Goal: Task Accomplishment & Management: Use online tool/utility

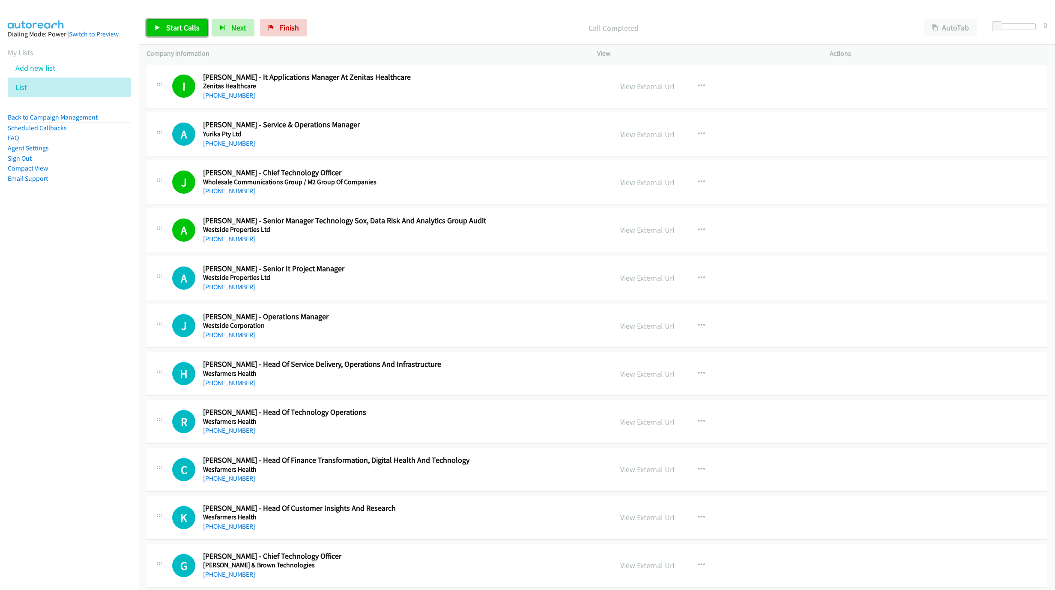
click at [180, 23] on span "Start Calls" at bounding box center [182, 28] width 33 height 10
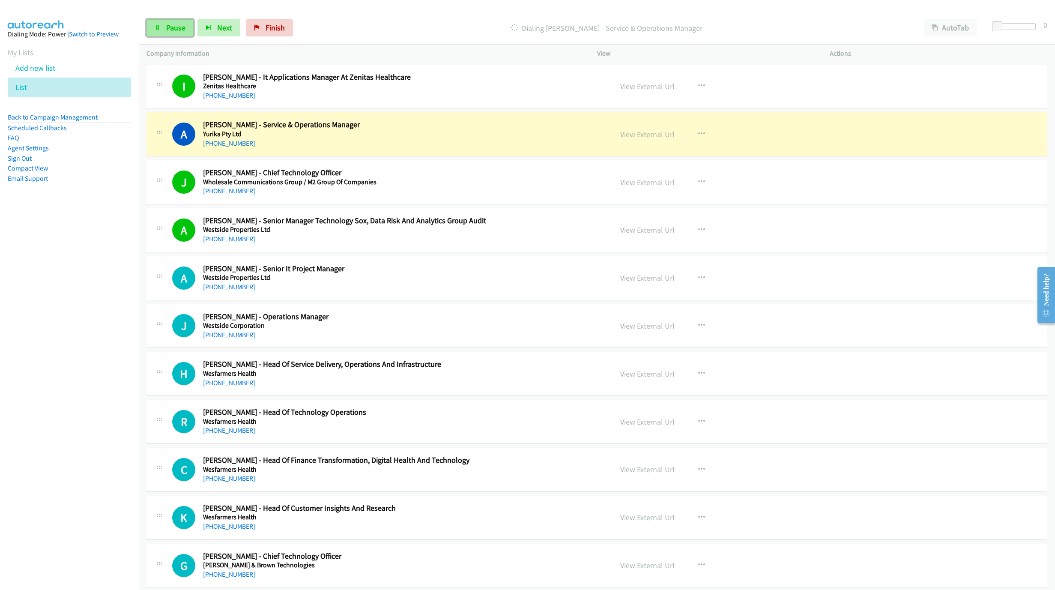
click at [170, 24] on span "Pause" at bounding box center [175, 28] width 19 height 10
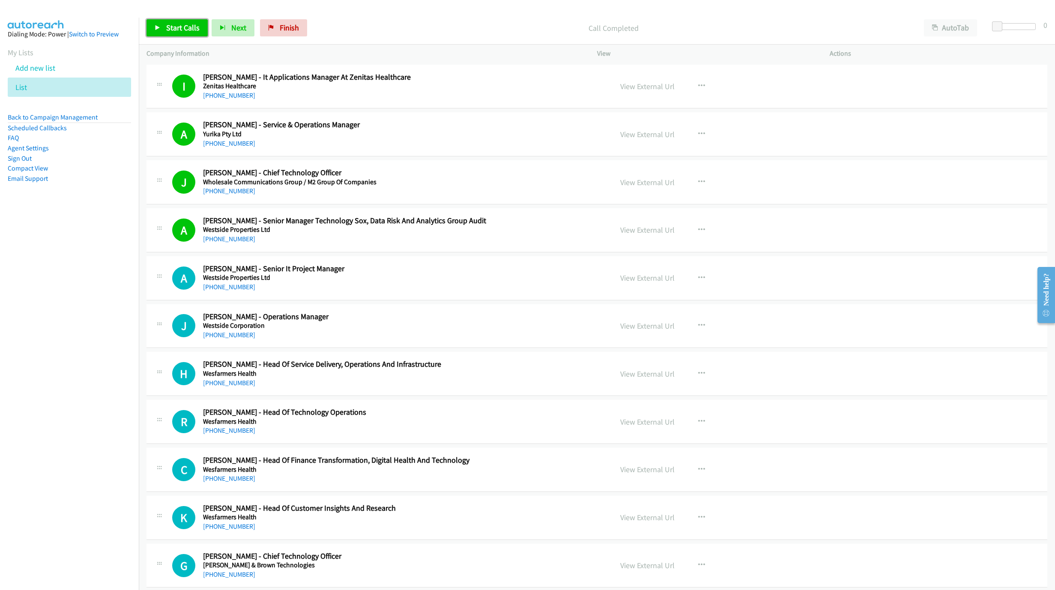
click at [158, 32] on link "Start Calls" at bounding box center [177, 27] width 61 height 17
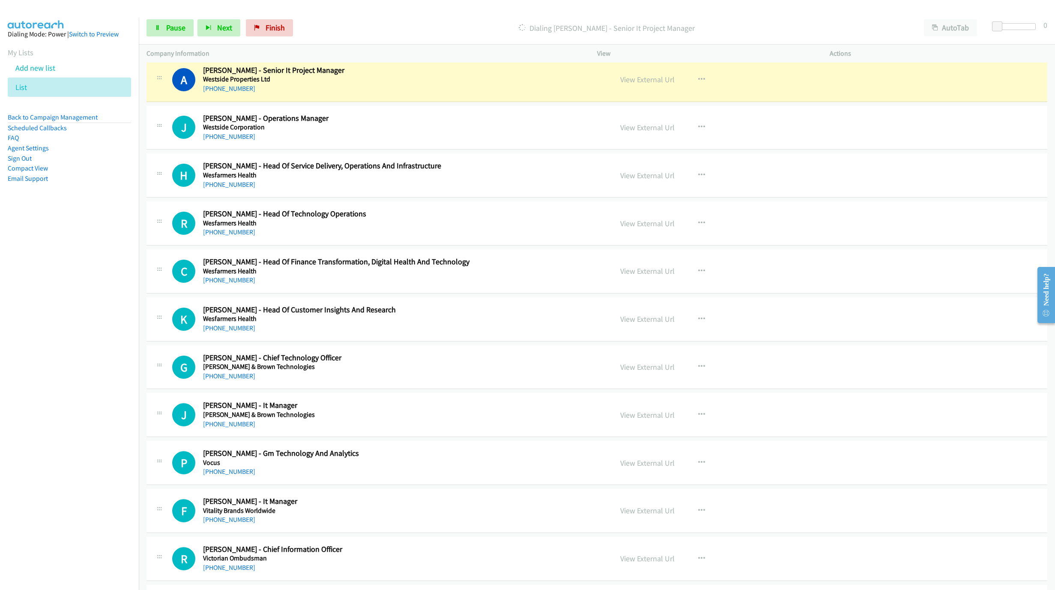
scroll to position [193, 0]
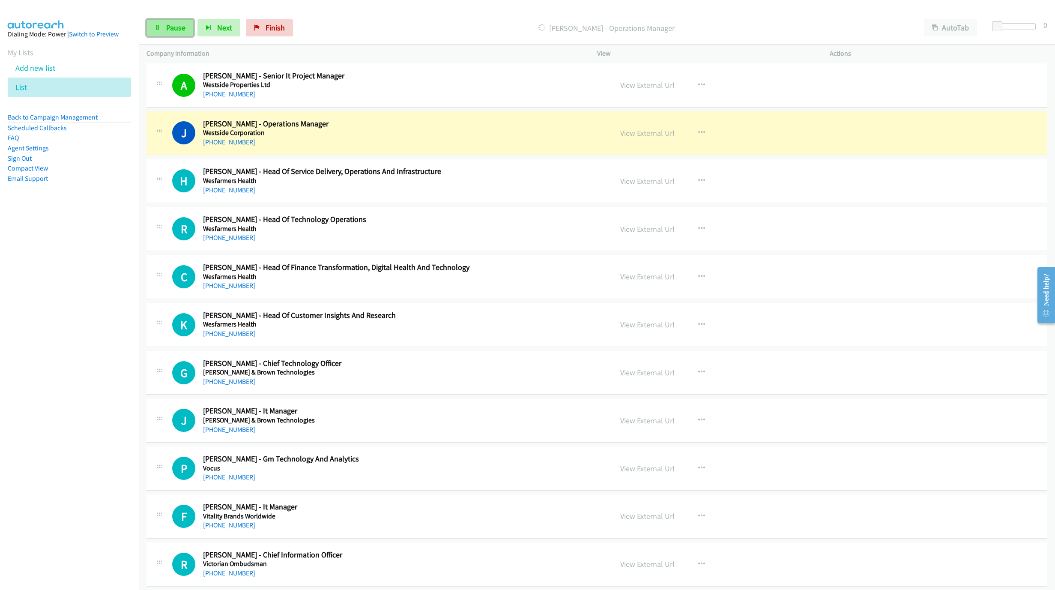
click at [186, 30] on link "Pause" at bounding box center [170, 27] width 47 height 17
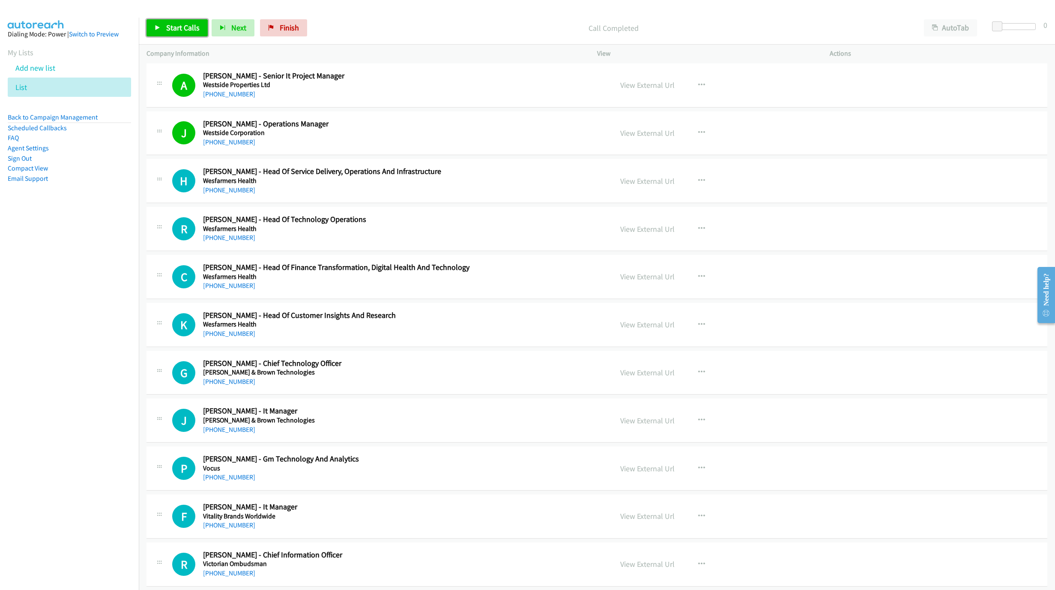
click at [150, 24] on link "Start Calls" at bounding box center [177, 27] width 61 height 17
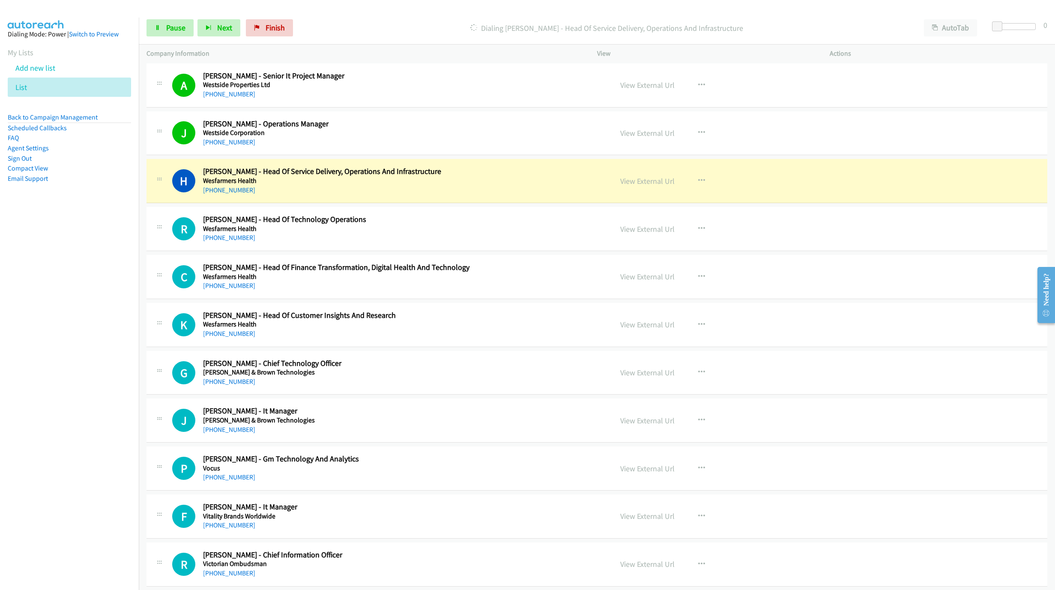
click at [154, 18] on div "Start Calls Pause Next Finish Dialing Hakon Andersson - Head Of Service Deliver…" at bounding box center [597, 28] width 916 height 33
click at [156, 23] on link "Pause" at bounding box center [170, 27] width 47 height 17
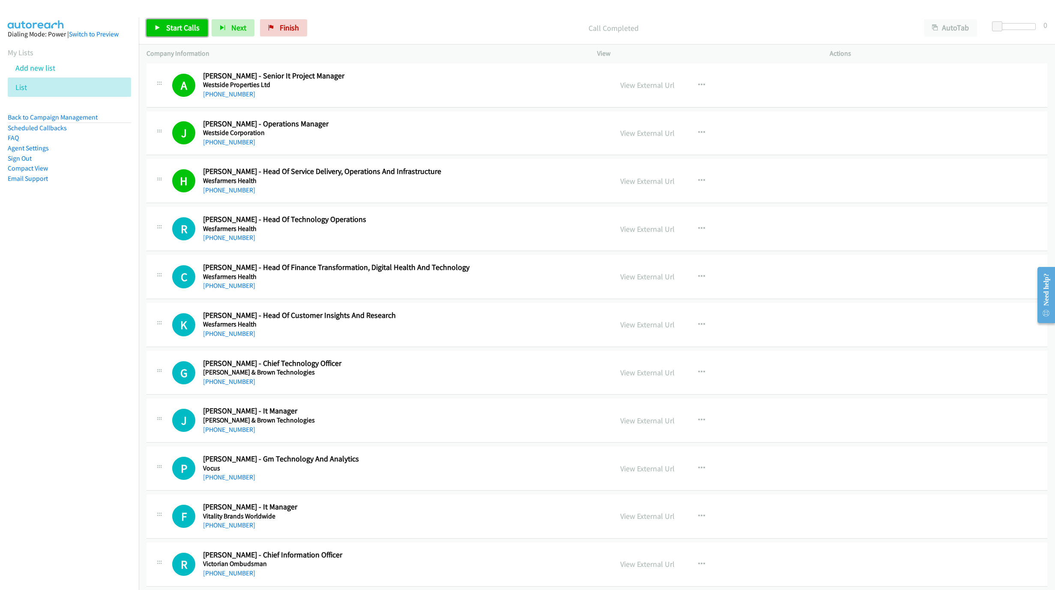
click at [177, 24] on span "Start Calls" at bounding box center [182, 28] width 33 height 10
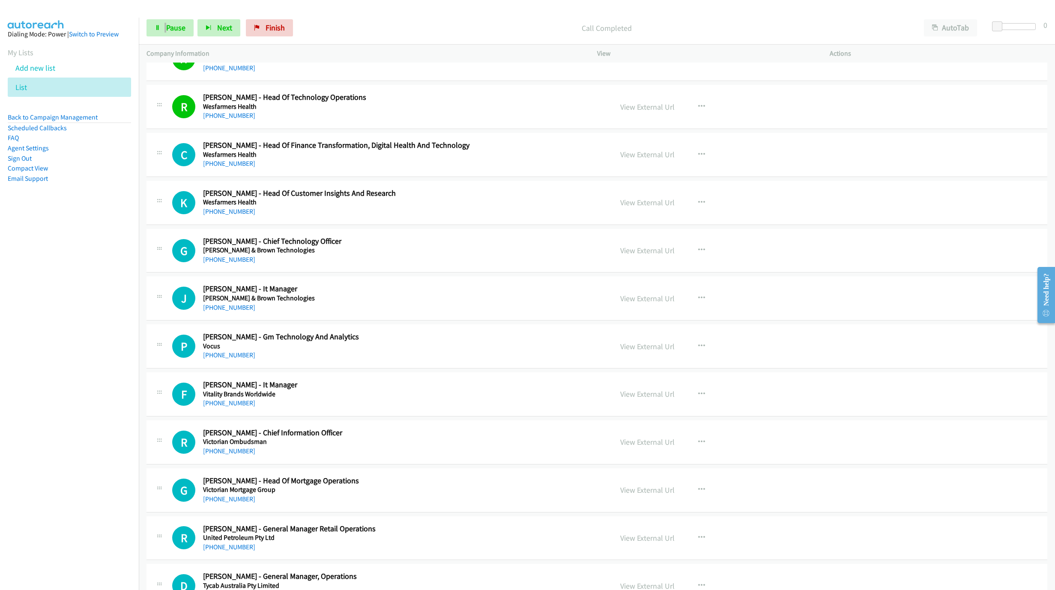
scroll to position [321, 0]
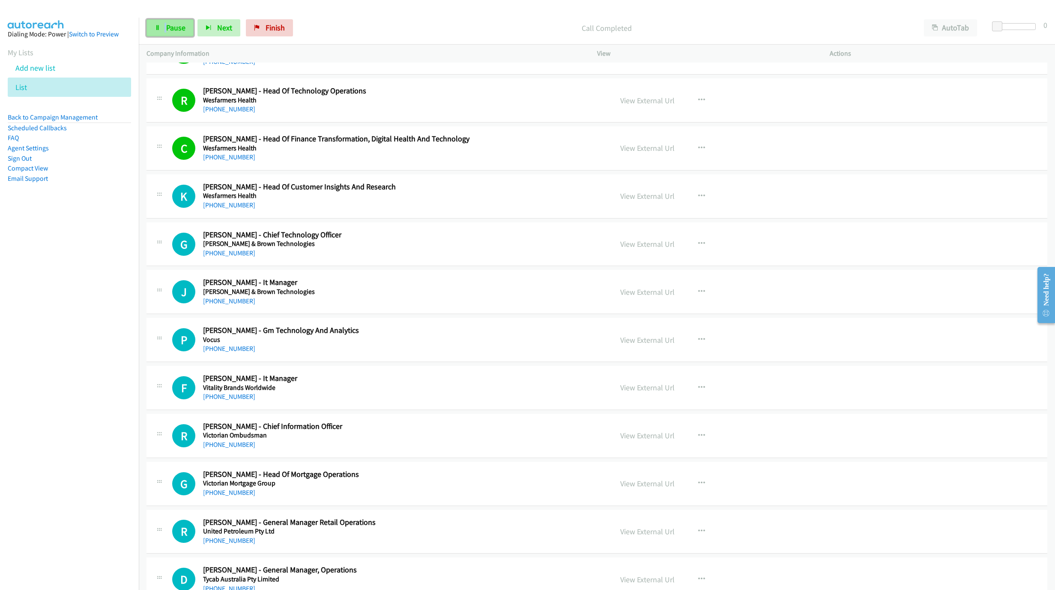
click at [183, 32] on span "Pause" at bounding box center [175, 28] width 19 height 10
click at [233, 257] on link "+61 488 589 013" at bounding box center [229, 253] width 52 height 8
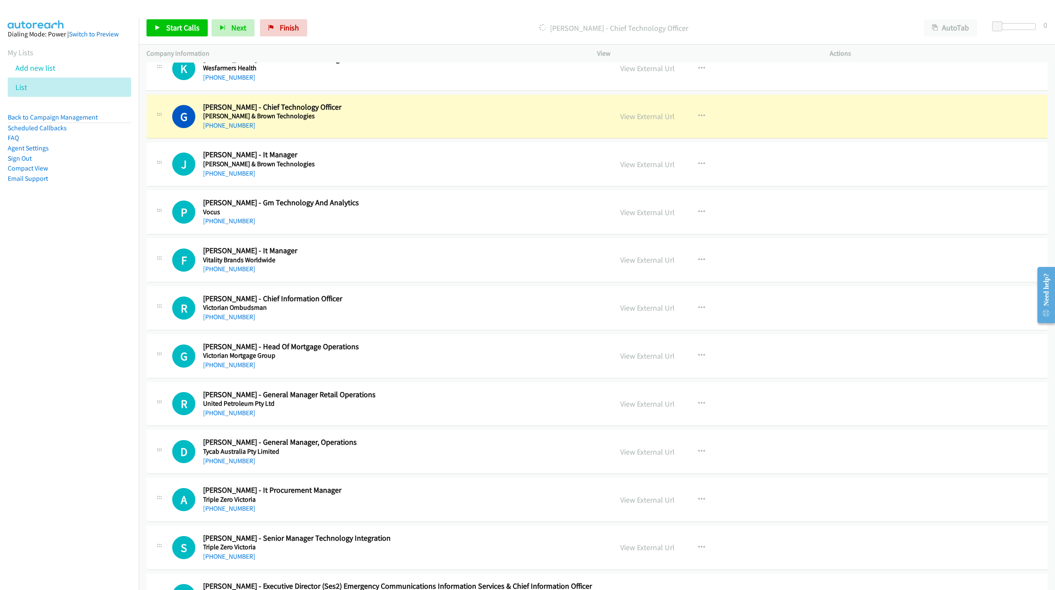
scroll to position [450, 0]
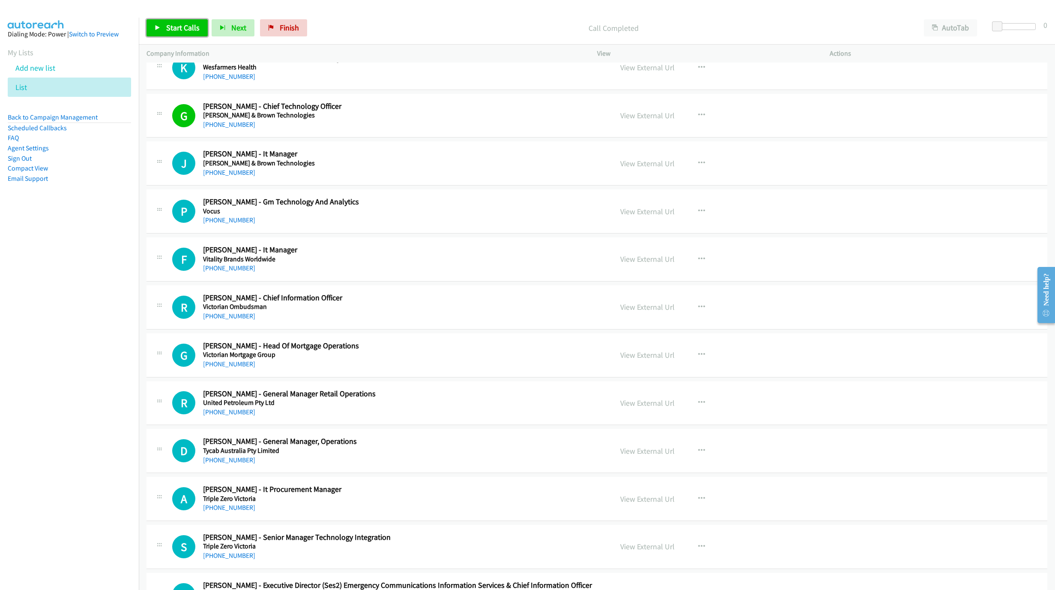
click at [172, 27] on span "Start Calls" at bounding box center [182, 28] width 33 height 10
click at [159, 28] on icon at bounding box center [158, 28] width 6 height 6
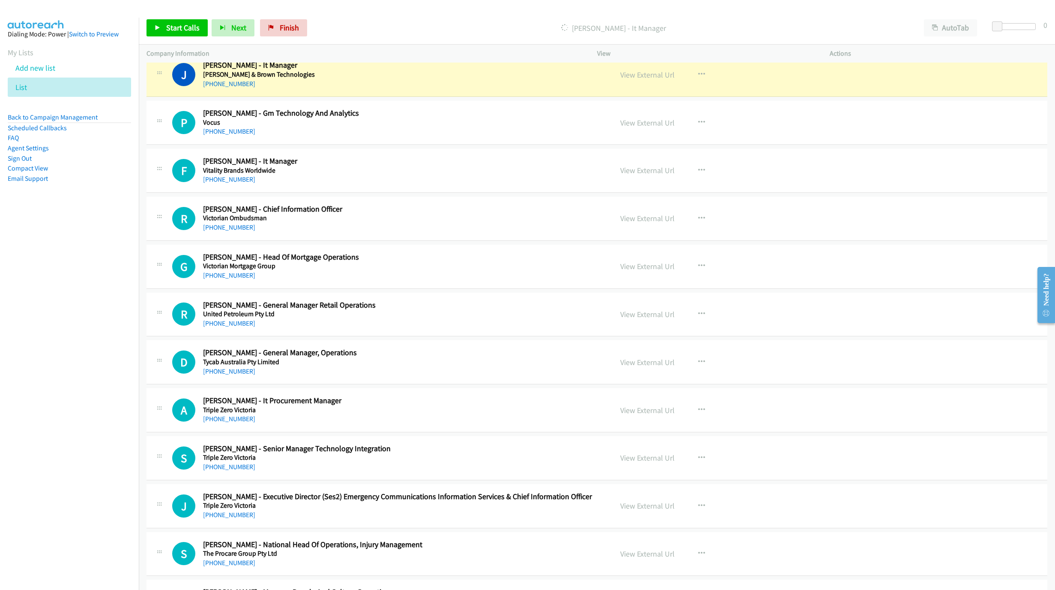
scroll to position [514, 0]
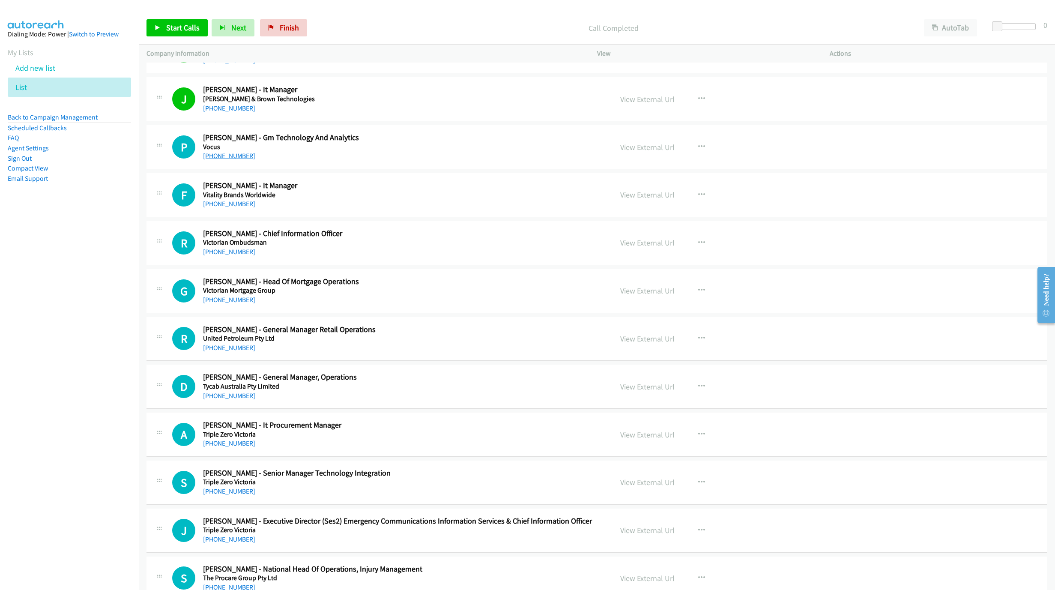
click at [212, 160] on link "+61 3 9889 3333" at bounding box center [229, 156] width 52 height 8
click at [213, 208] on link "+61 3 9861 7000" at bounding box center [229, 204] width 52 height 8
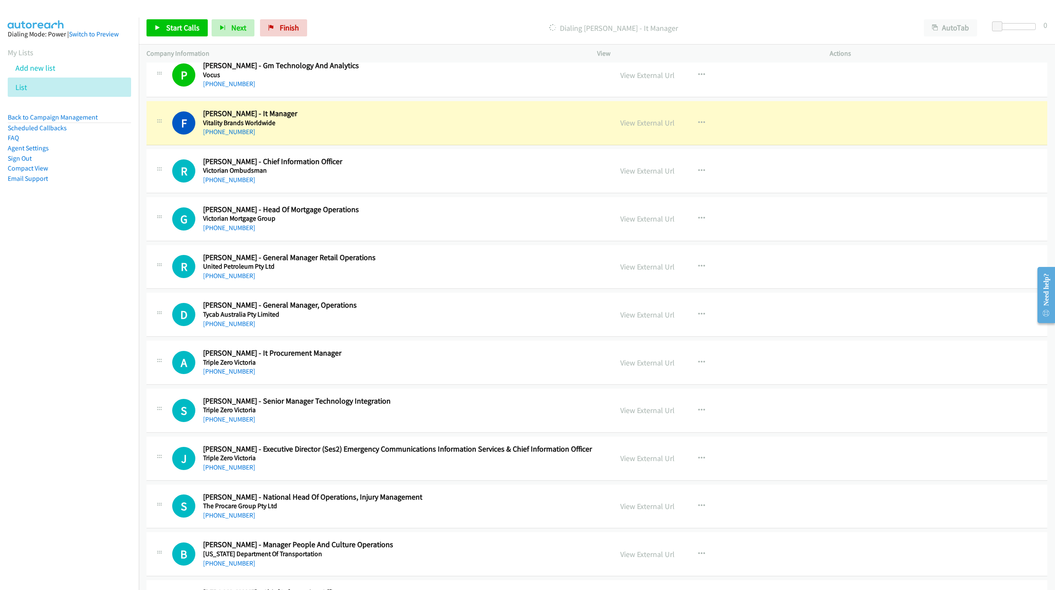
scroll to position [578, 0]
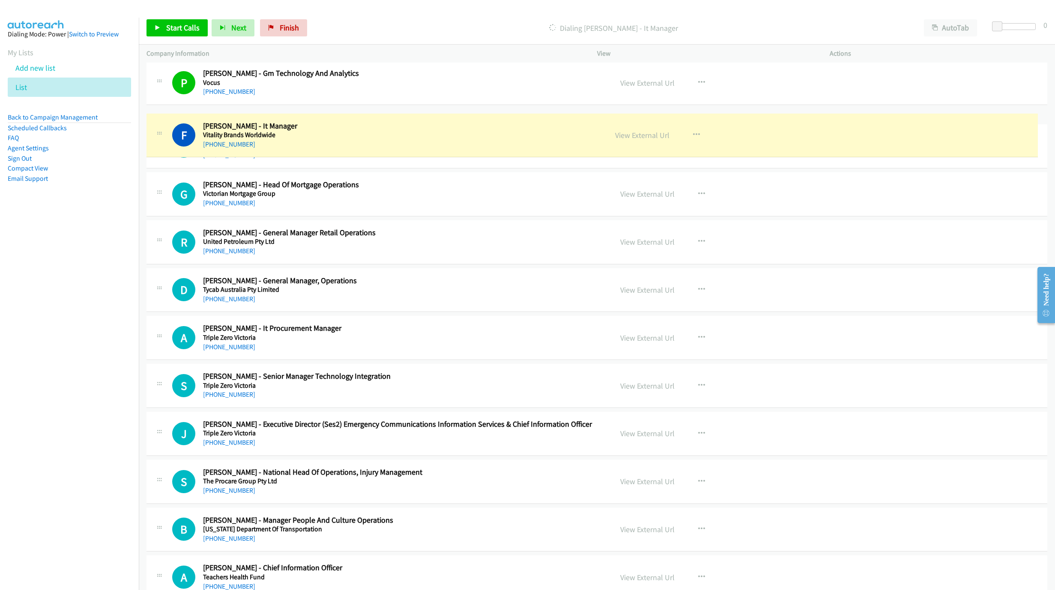
drag, startPoint x: 251, startPoint y: 123, endPoint x: 291, endPoint y: 125, distance: 40.3
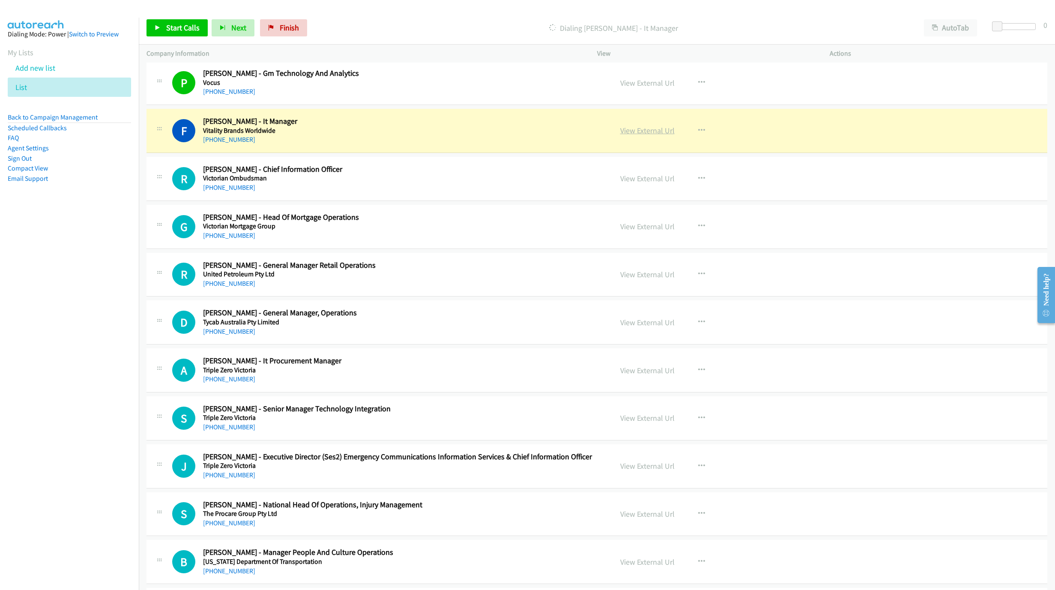
click at [644, 135] on link "View External Url" at bounding box center [647, 131] width 54 height 10
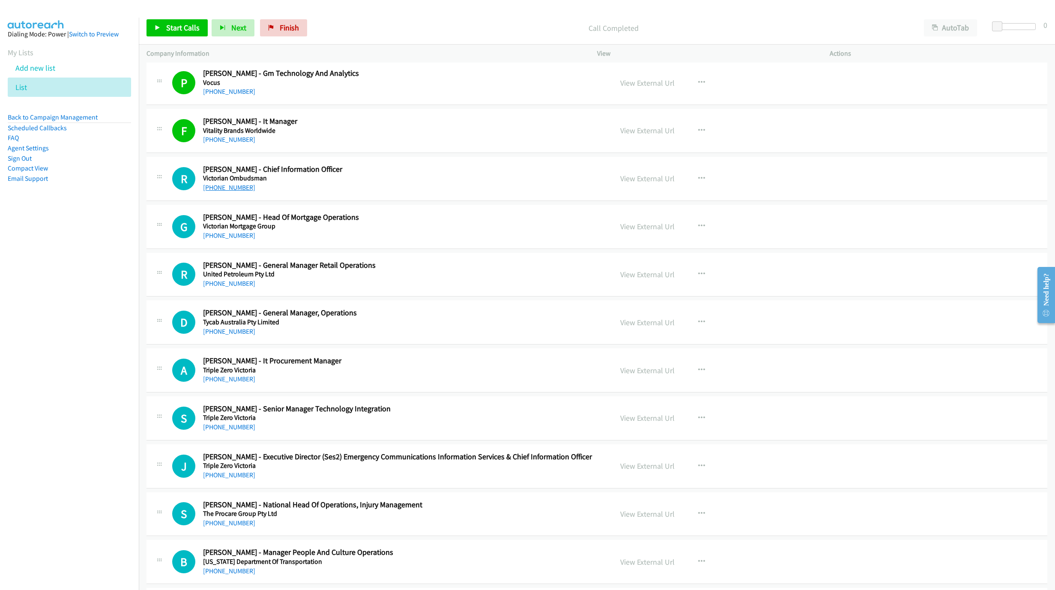
click at [221, 192] on link "+61 455 685 376" at bounding box center [229, 187] width 52 height 8
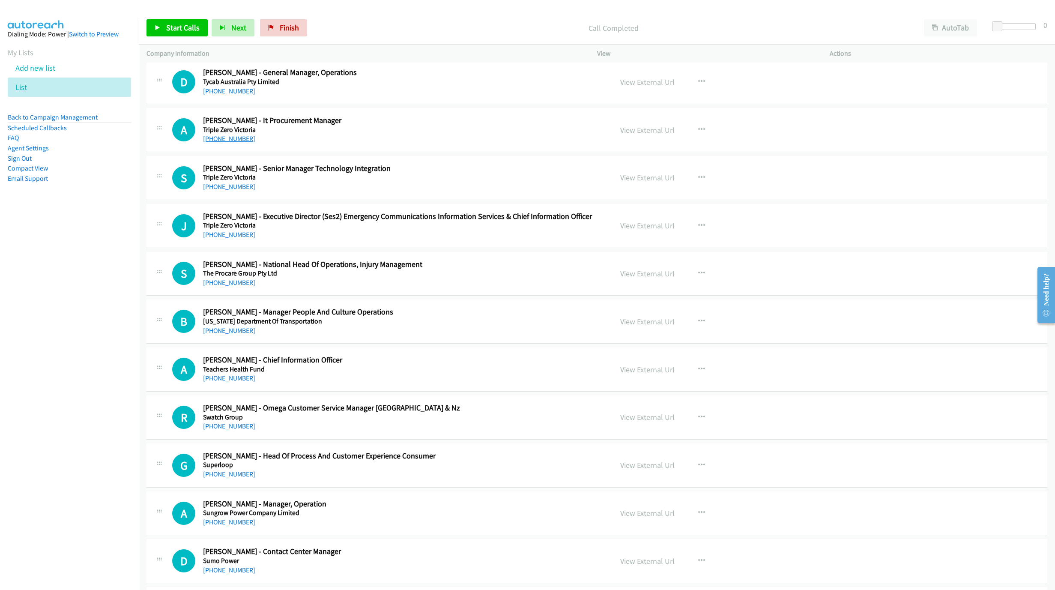
scroll to position [900, 0]
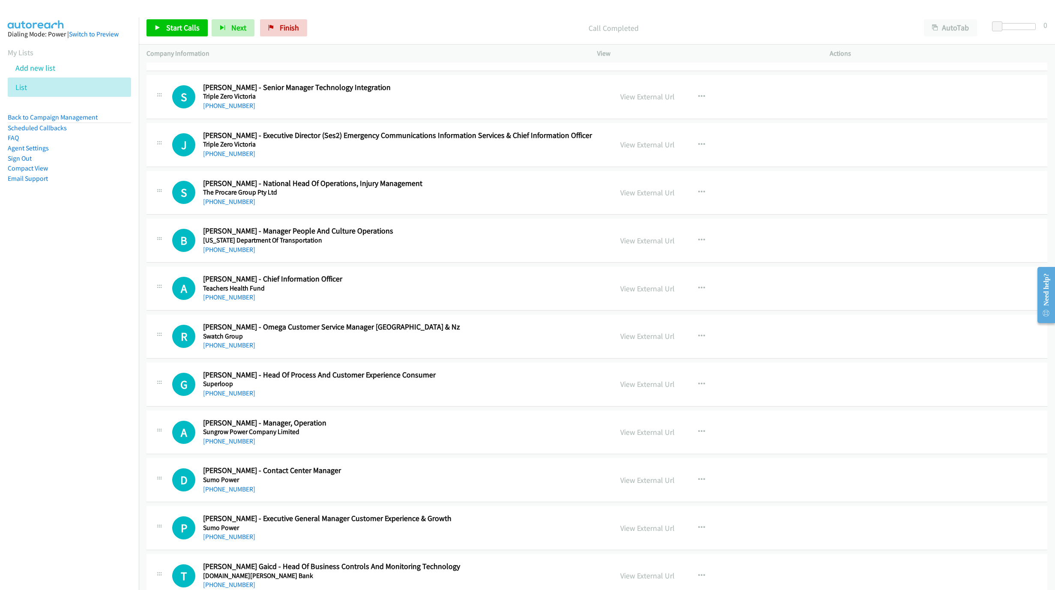
drag, startPoint x: 227, startPoint y: 299, endPoint x: 445, endPoint y: 320, distance: 219.6
click at [227, 299] on link "+61 436 662 030" at bounding box center [229, 297] width 52 height 8
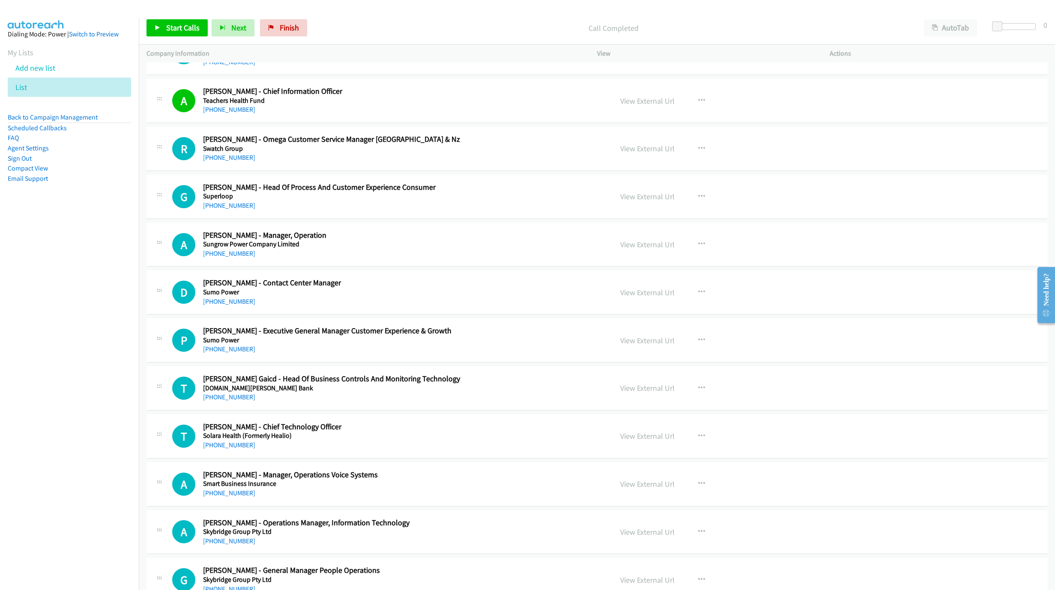
scroll to position [1093, 0]
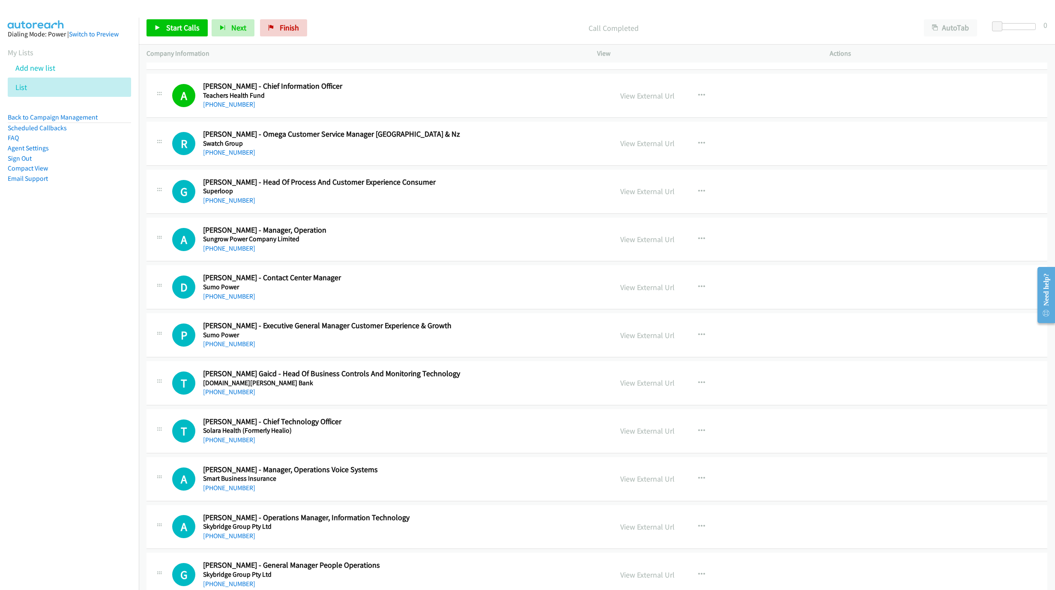
click at [230, 252] on link "+61 476 886 666" at bounding box center [229, 248] width 52 height 8
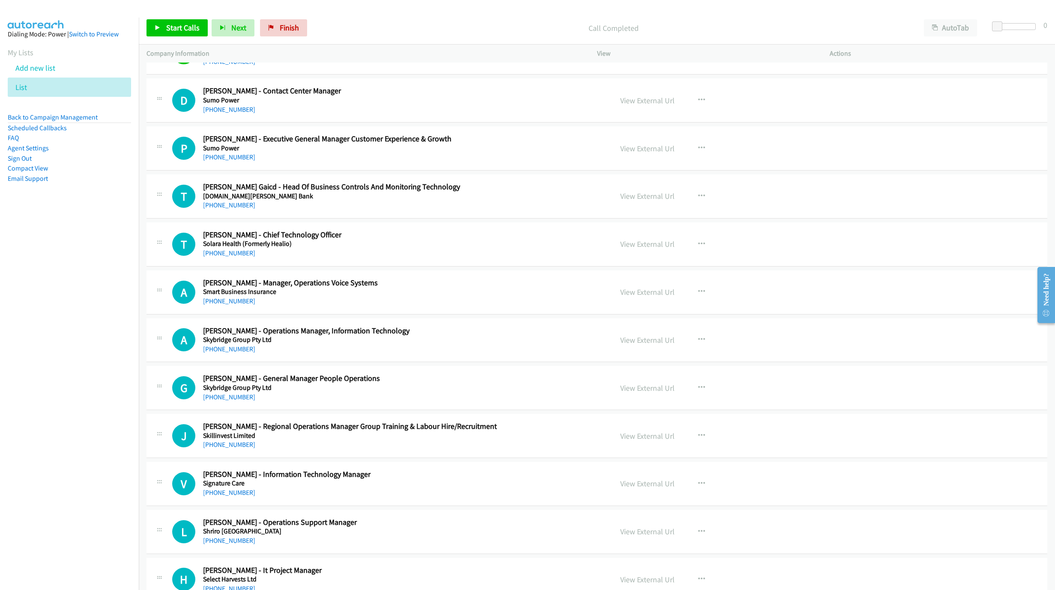
scroll to position [1285, 0]
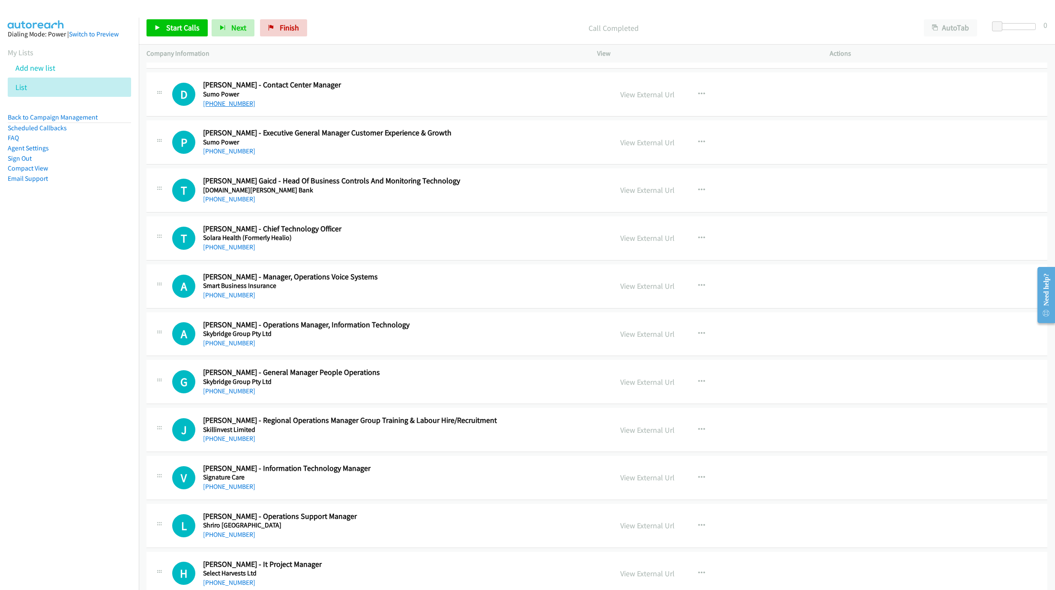
click at [225, 108] on link "+61 3 9103 2995" at bounding box center [229, 103] width 52 height 8
click at [229, 242] on h5 "Solara Health (Formerly Healio)" at bounding box center [397, 238] width 389 height 9
click at [224, 251] on link "+61 3 9024 1722" at bounding box center [229, 247] width 52 height 8
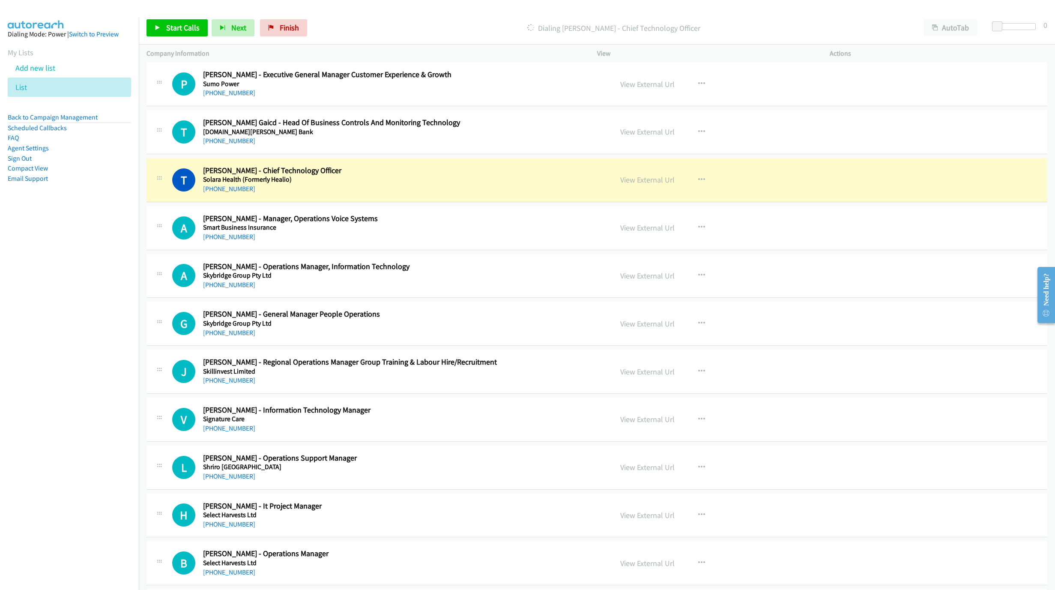
scroll to position [1350, 0]
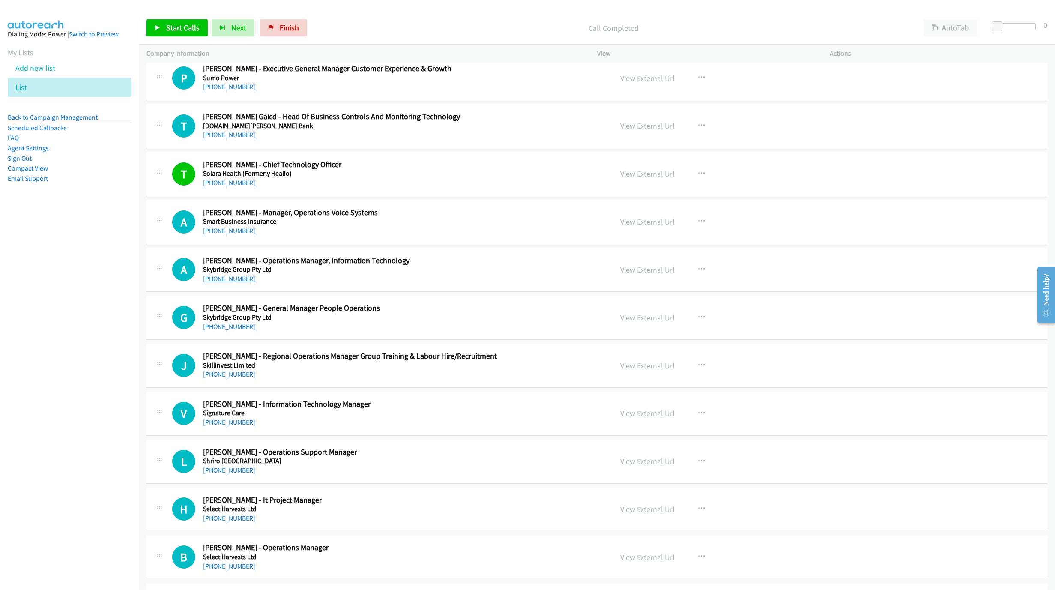
click at [224, 283] on link "+61 437 215 216" at bounding box center [229, 279] width 52 height 8
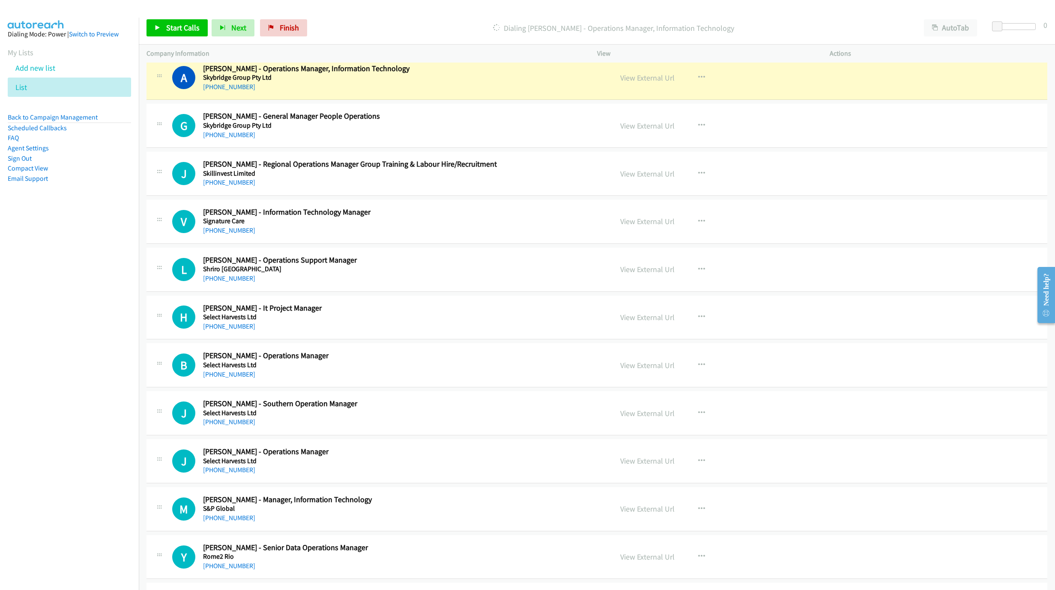
scroll to position [1542, 0]
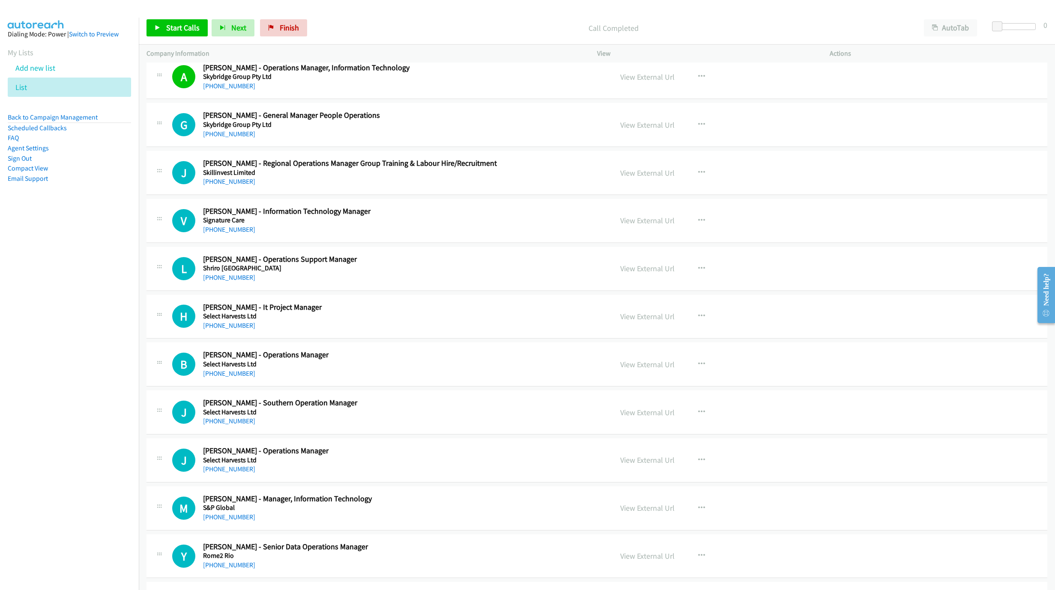
drag, startPoint x: 210, startPoint y: 238, endPoint x: 225, endPoint y: 242, distance: 15.9
click at [210, 234] on link "+61 3 9581 0113" at bounding box center [229, 229] width 52 height 8
click at [226, 329] on link "+61 456 630 667" at bounding box center [229, 325] width 52 height 8
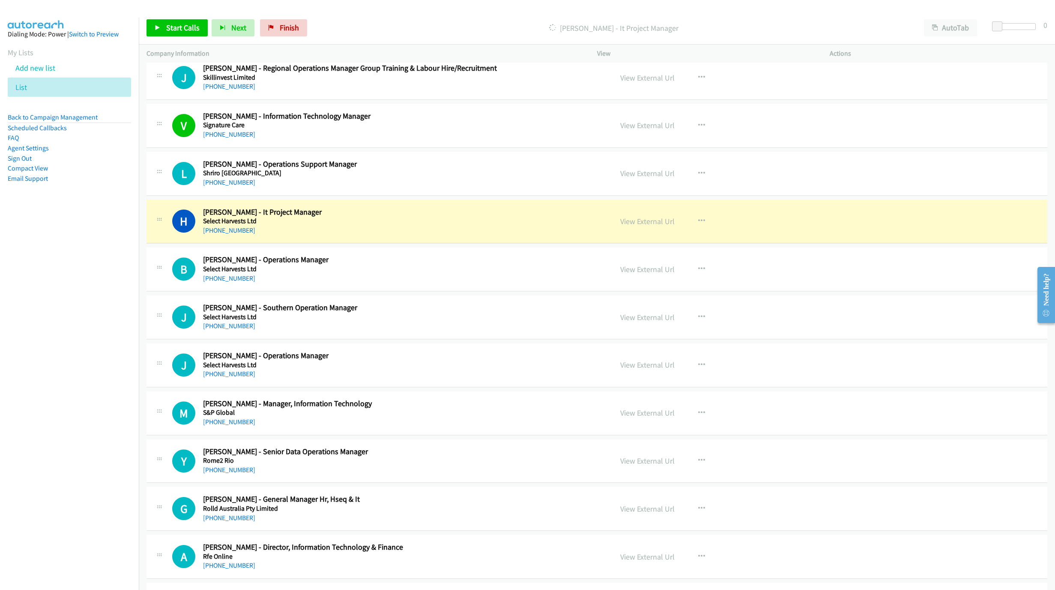
scroll to position [1671, 0]
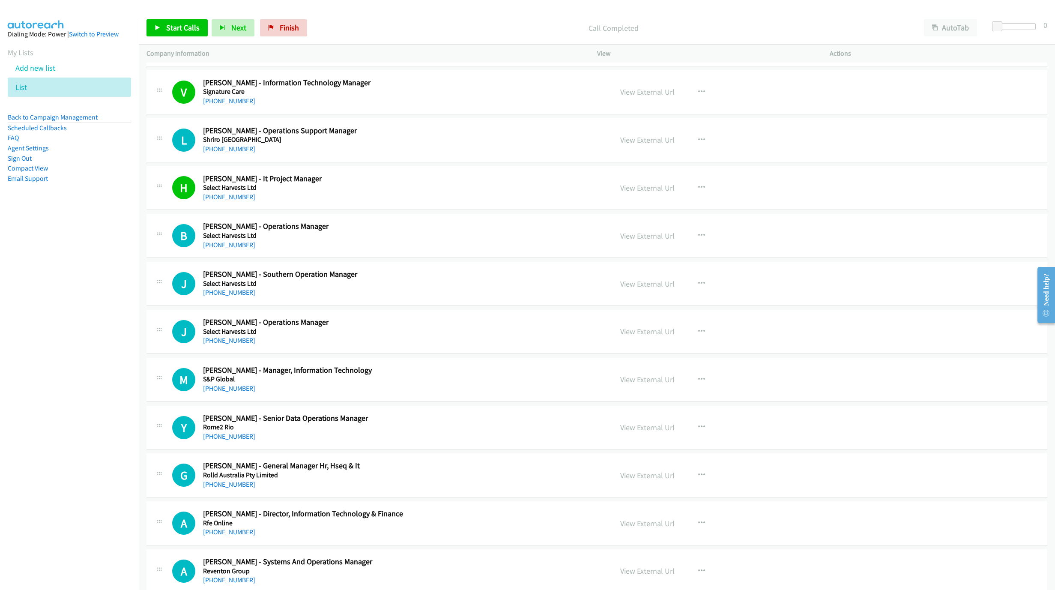
click at [216, 249] on link "+61 428 500 493" at bounding box center [229, 245] width 52 height 8
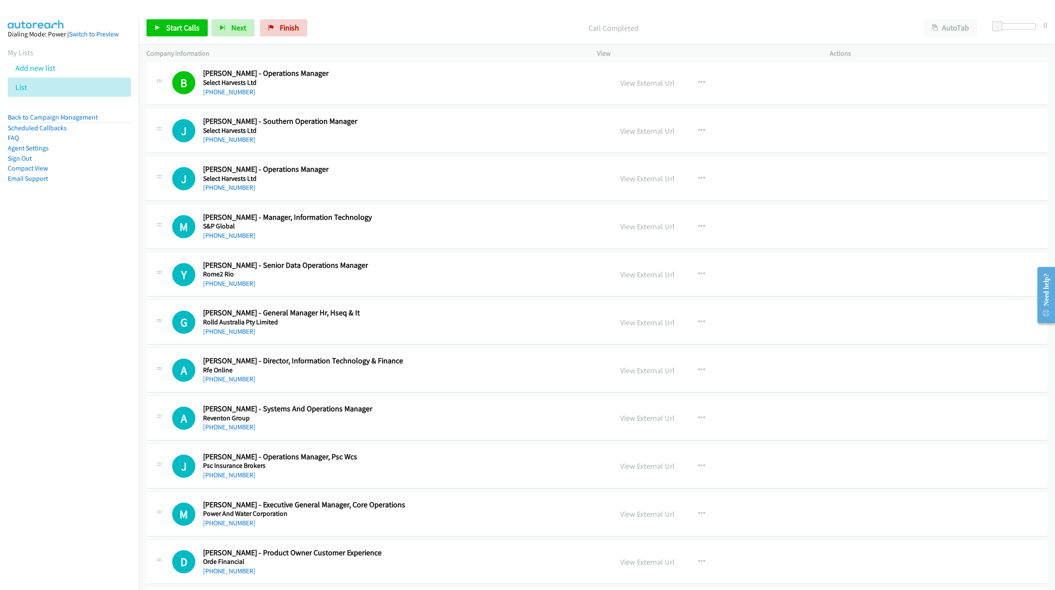
scroll to position [1864, 0]
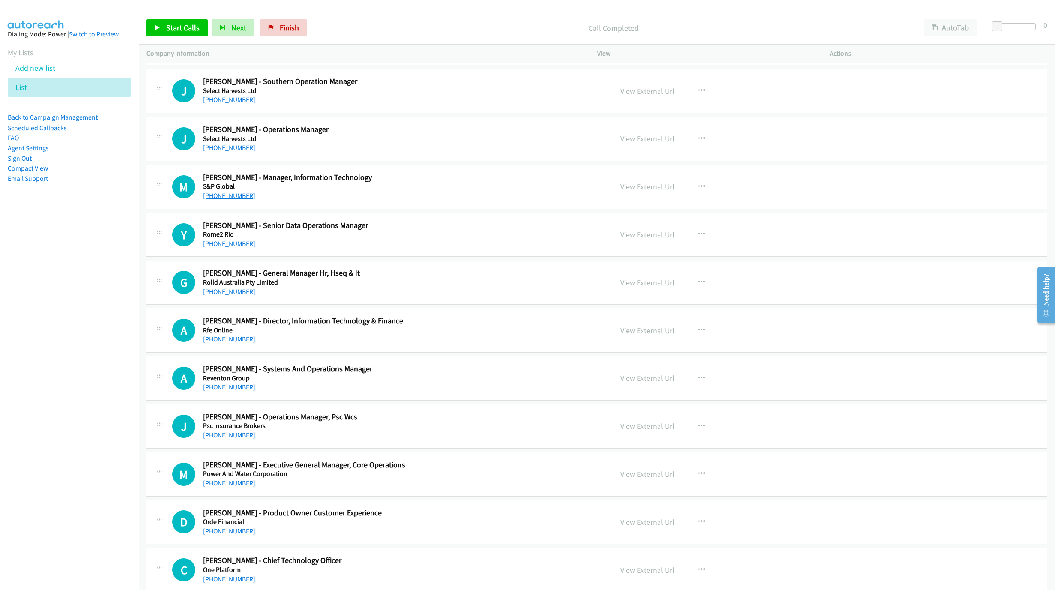
click at [227, 200] on link "+61 411 135 308" at bounding box center [229, 196] width 52 height 8
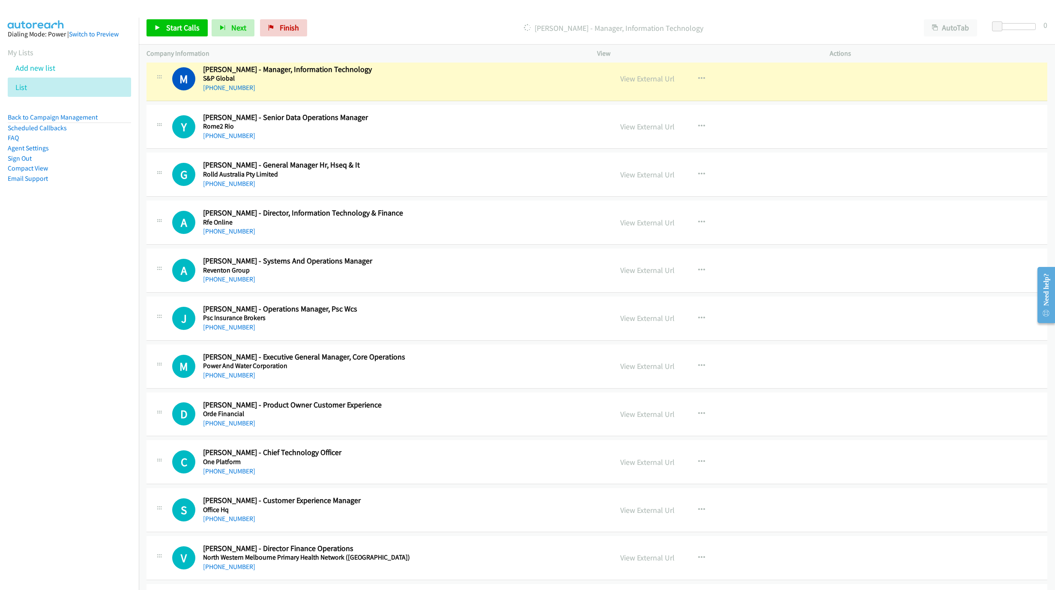
scroll to position [1928, 0]
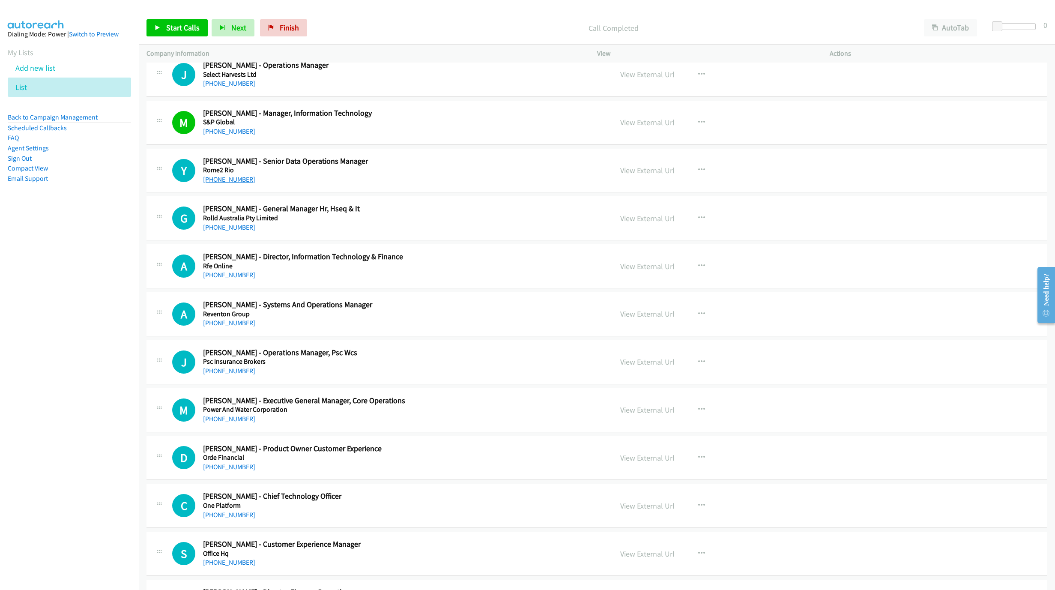
click at [233, 183] on link "+61 413 504 573" at bounding box center [229, 179] width 52 height 8
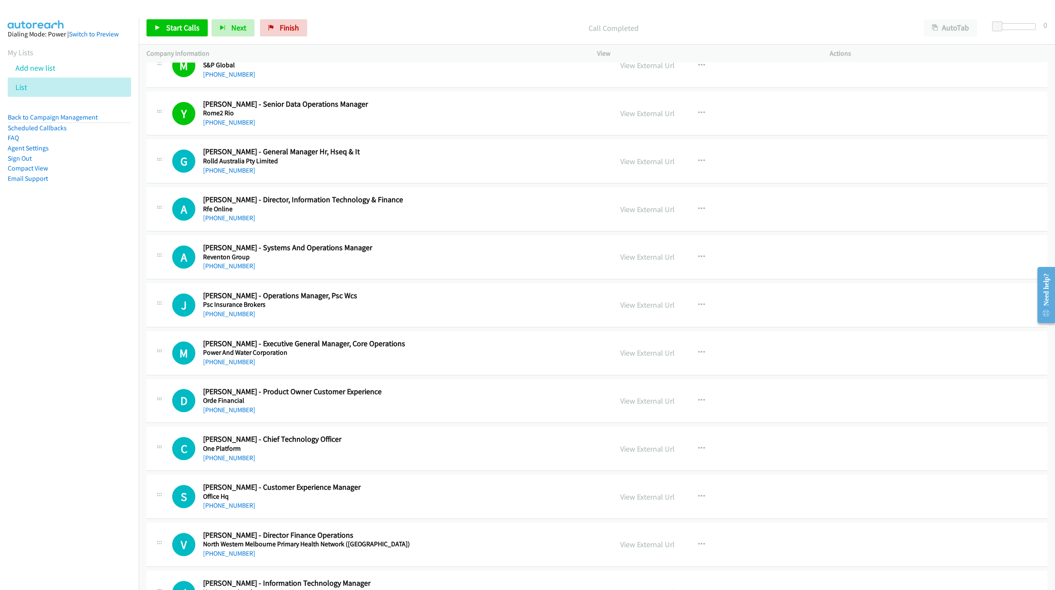
scroll to position [1992, 0]
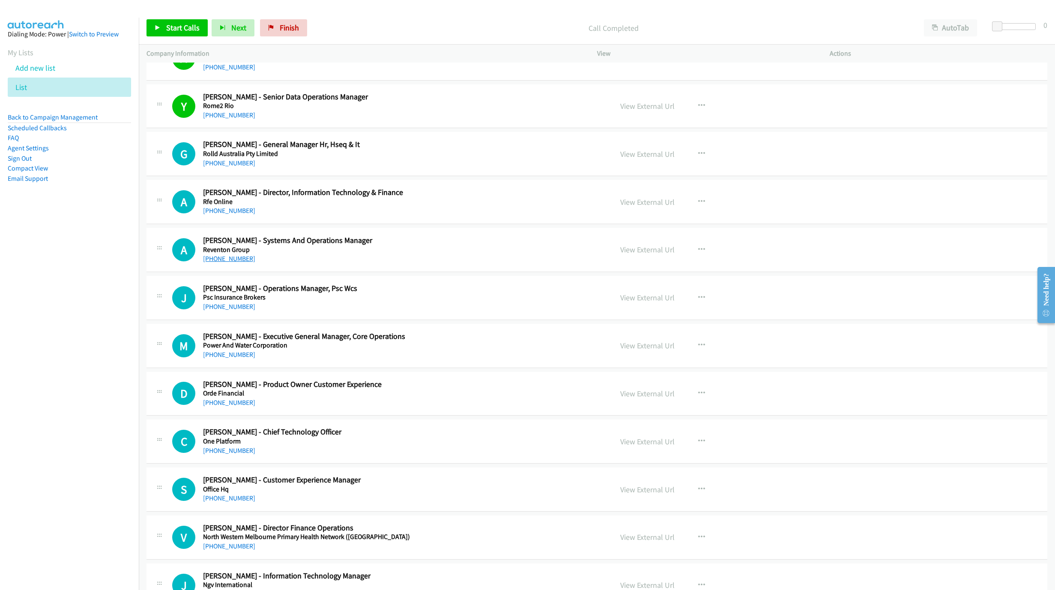
click at [228, 263] on link "+61 410 809 215" at bounding box center [229, 259] width 52 height 8
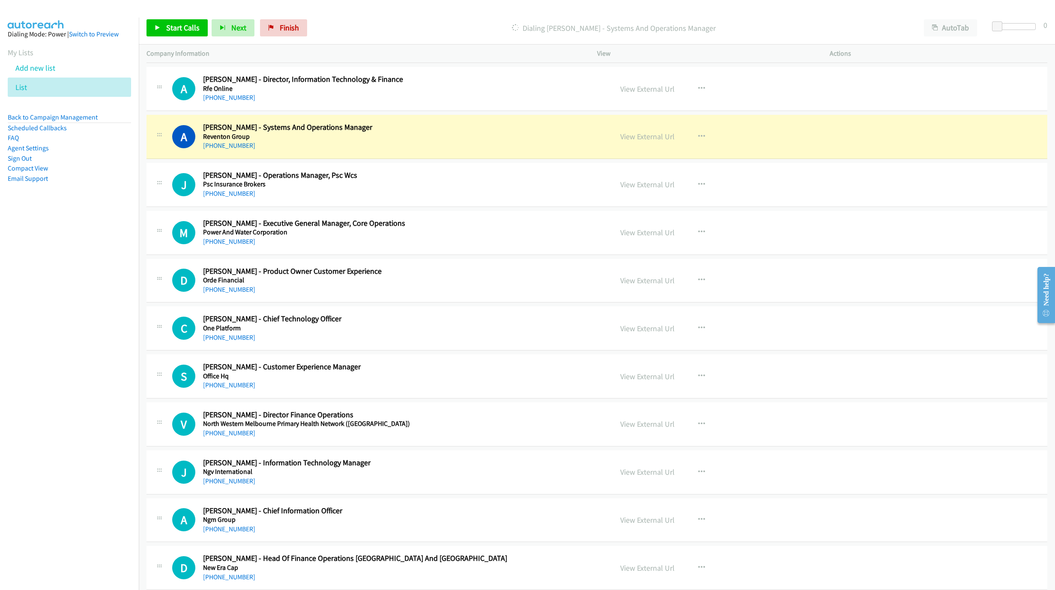
scroll to position [2121, 0]
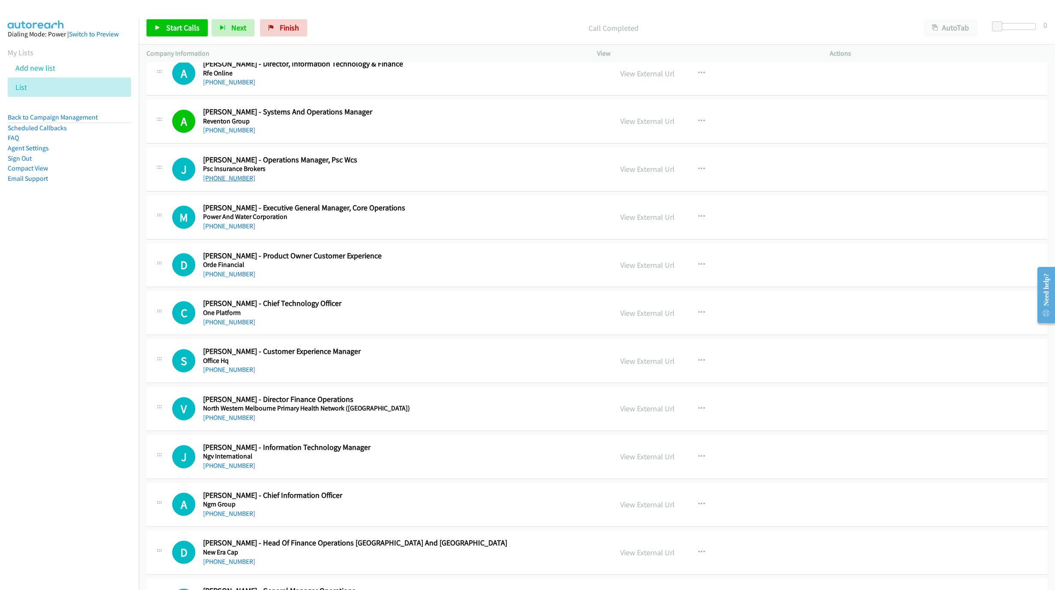
click at [228, 182] on link "+61 424 788 696" at bounding box center [229, 178] width 52 height 8
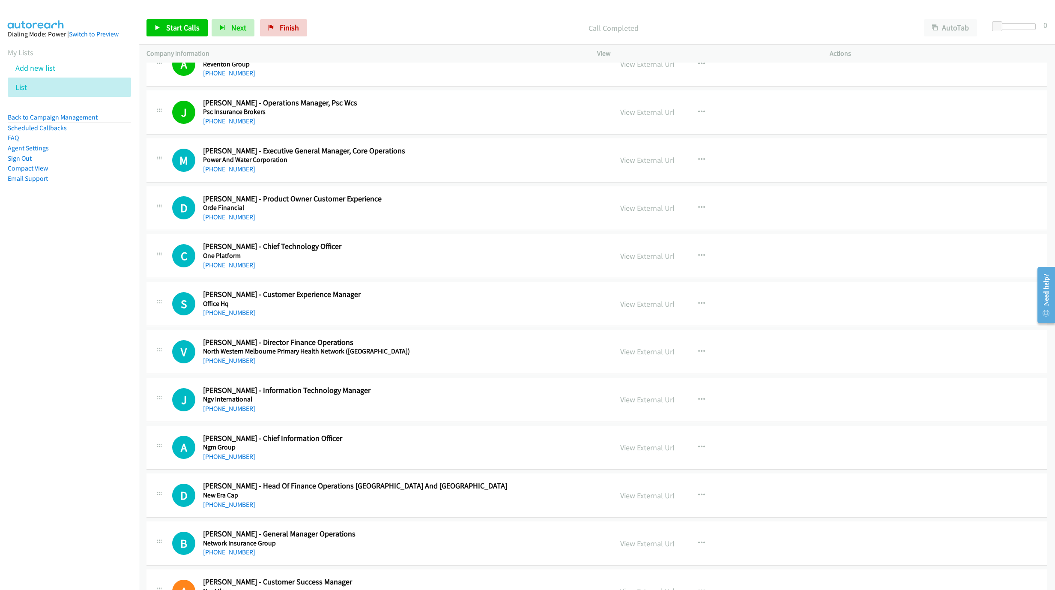
scroll to position [2185, 0]
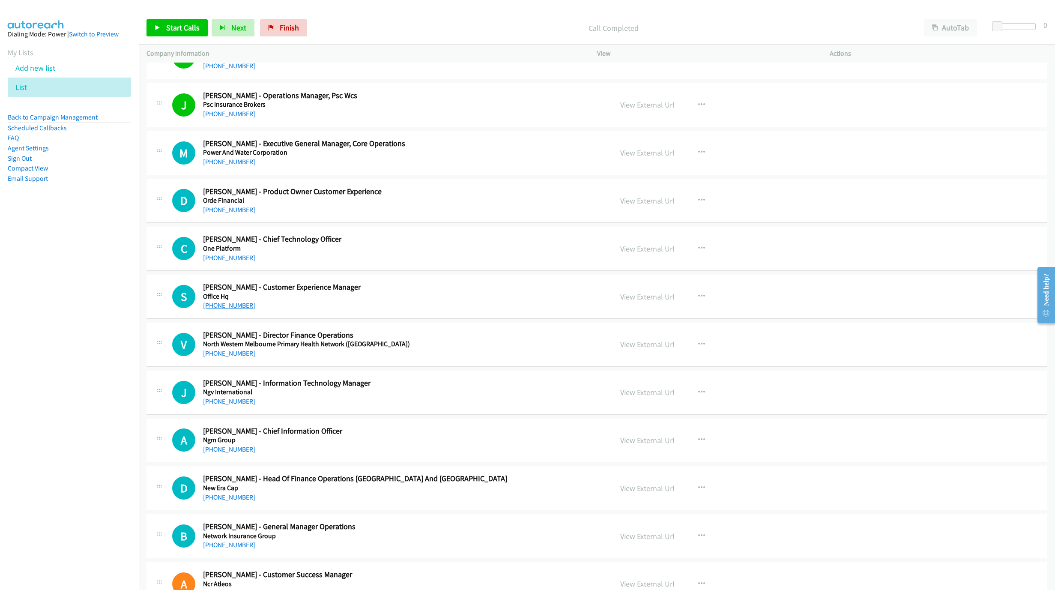
click at [215, 309] on link "+61 449 694 670" at bounding box center [229, 305] width 52 height 8
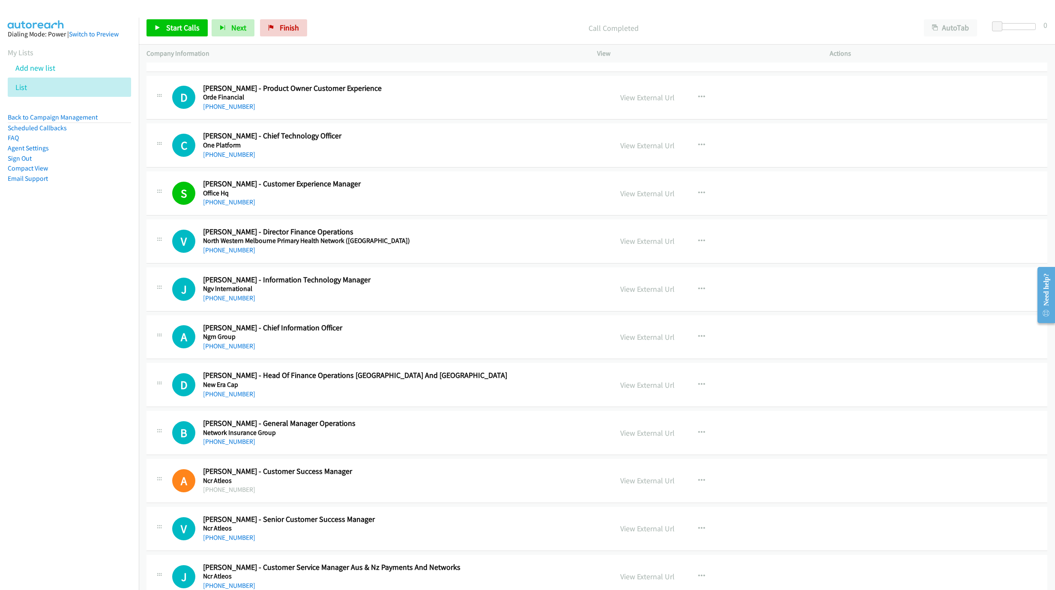
scroll to position [2378, 0]
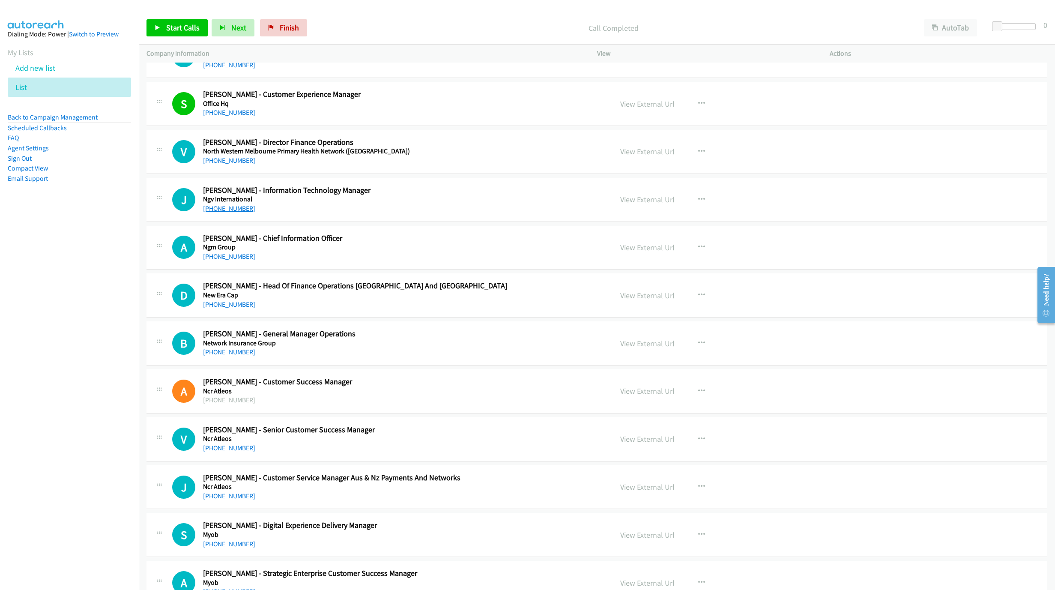
click at [206, 213] on link "+61 457 265 298" at bounding box center [229, 208] width 52 height 8
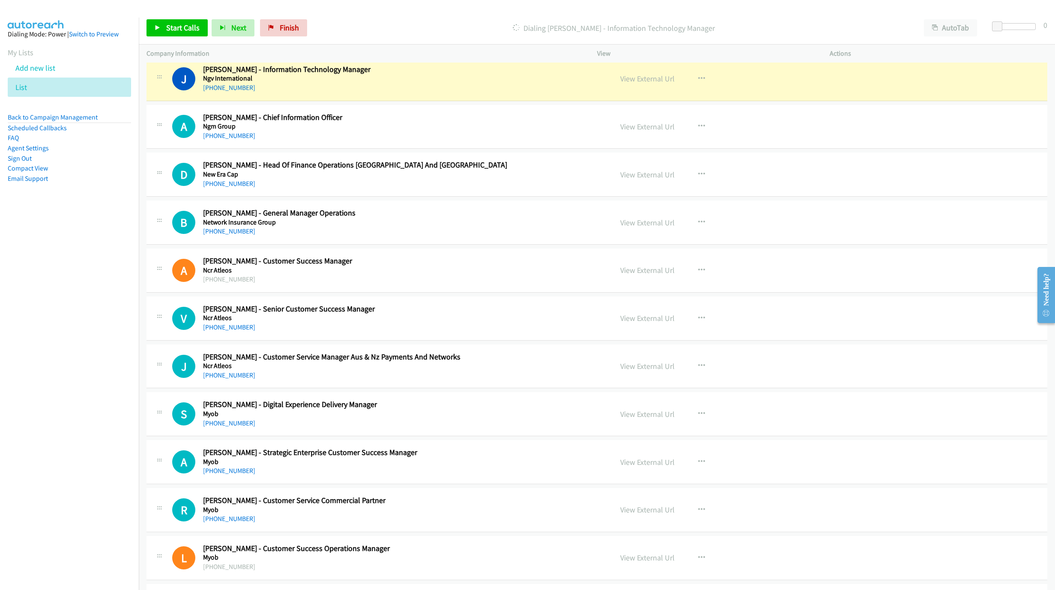
scroll to position [2507, 0]
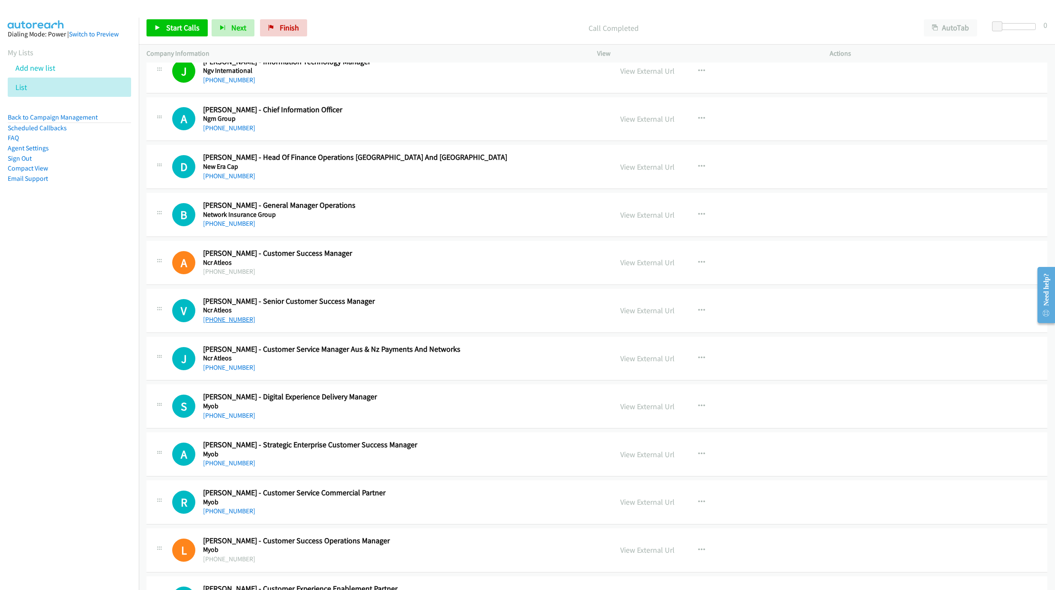
click at [225, 323] on link "+61 427 350 442" at bounding box center [229, 319] width 52 height 8
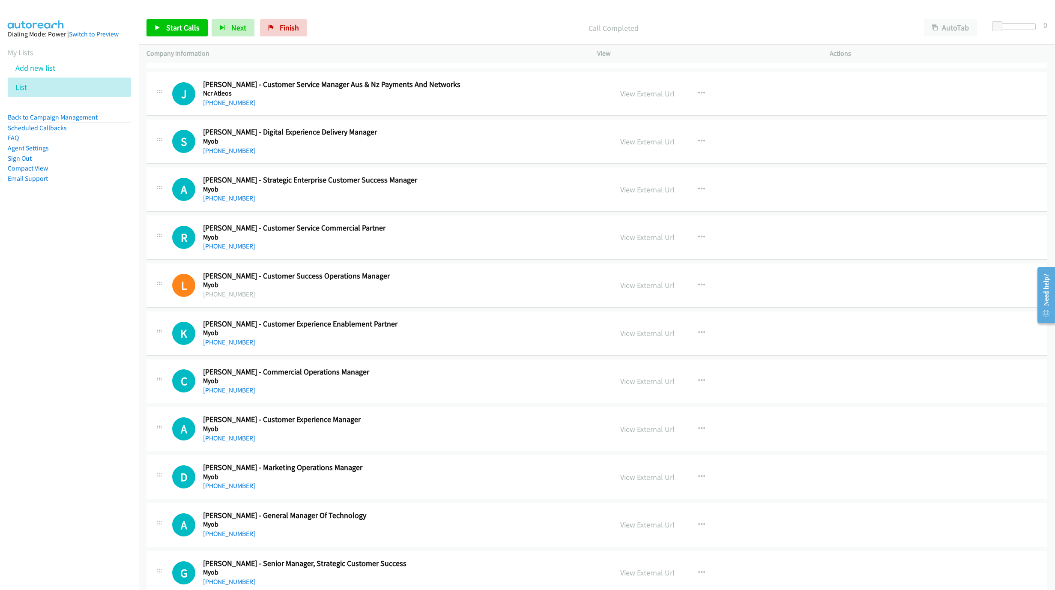
scroll to position [2764, 0]
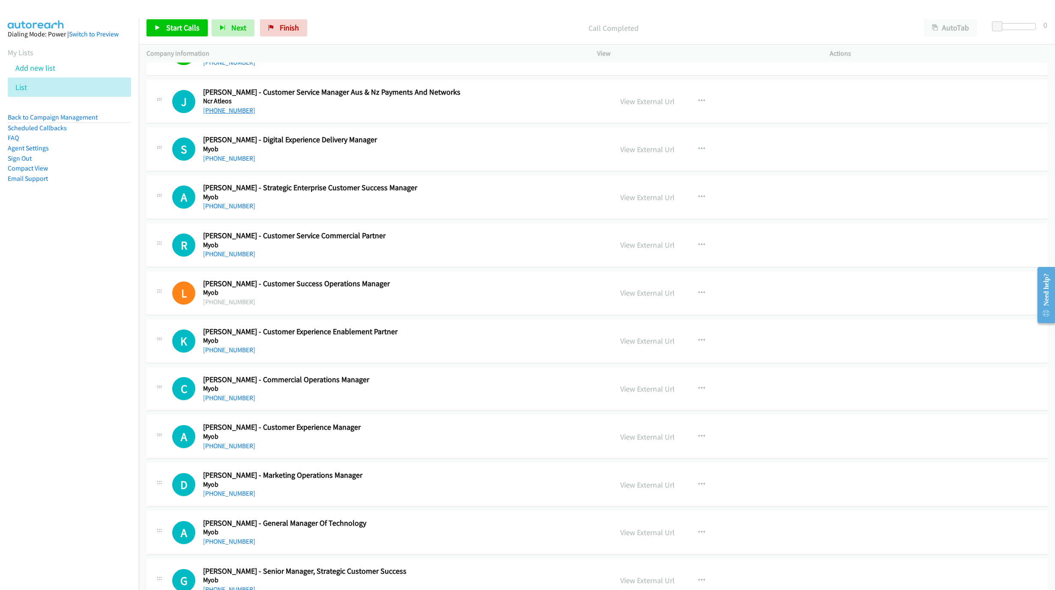
click at [232, 114] on link "+61 3 9488 9288" at bounding box center [229, 110] width 52 height 8
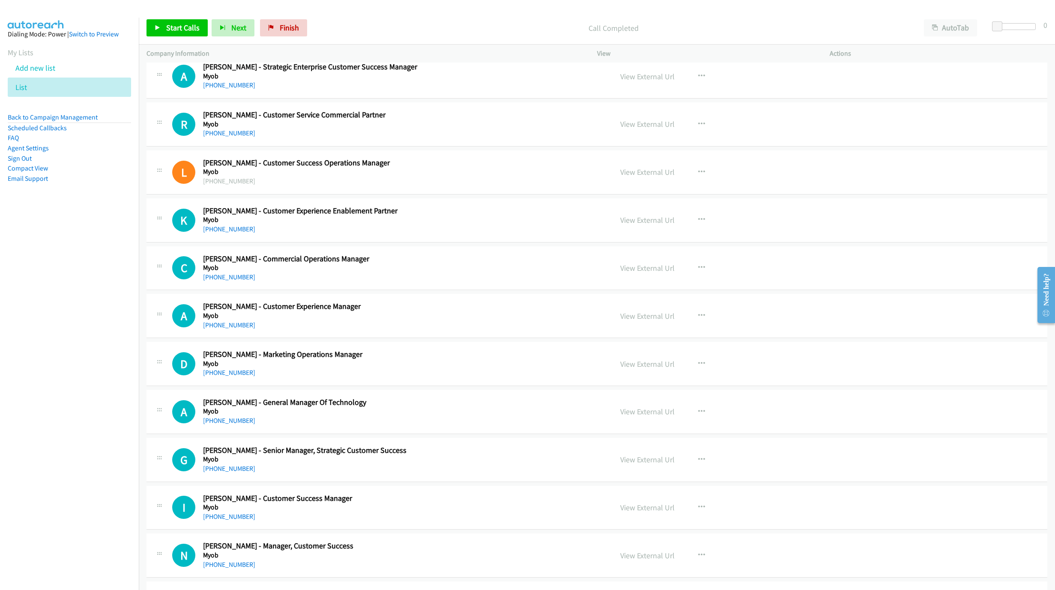
scroll to position [2892, 0]
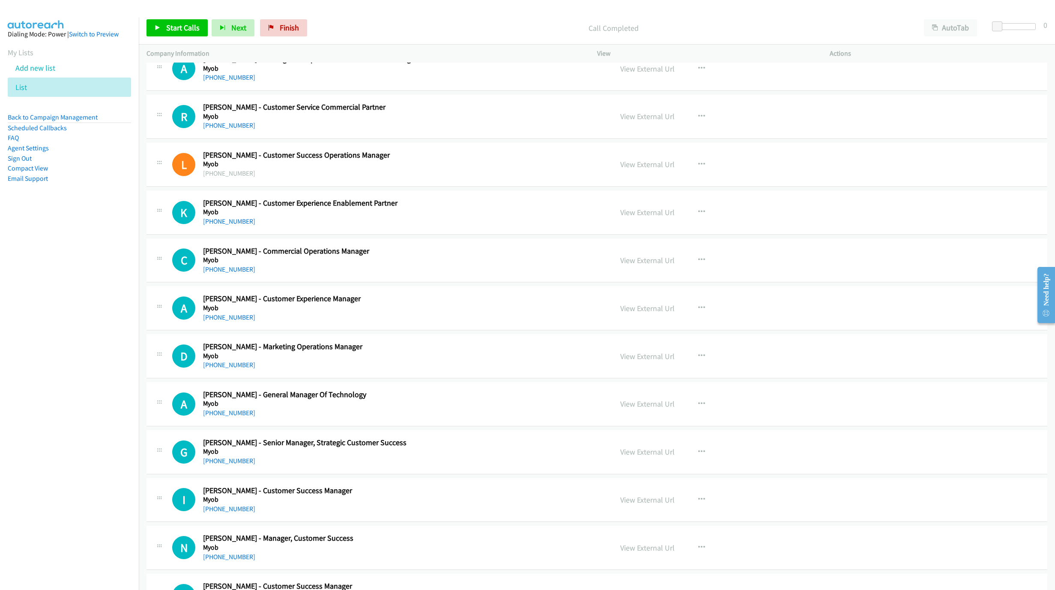
drag, startPoint x: 231, startPoint y: 329, endPoint x: 614, endPoint y: 403, distance: 390.8
click at [231, 321] on link "+61 488 288 381" at bounding box center [229, 317] width 52 height 8
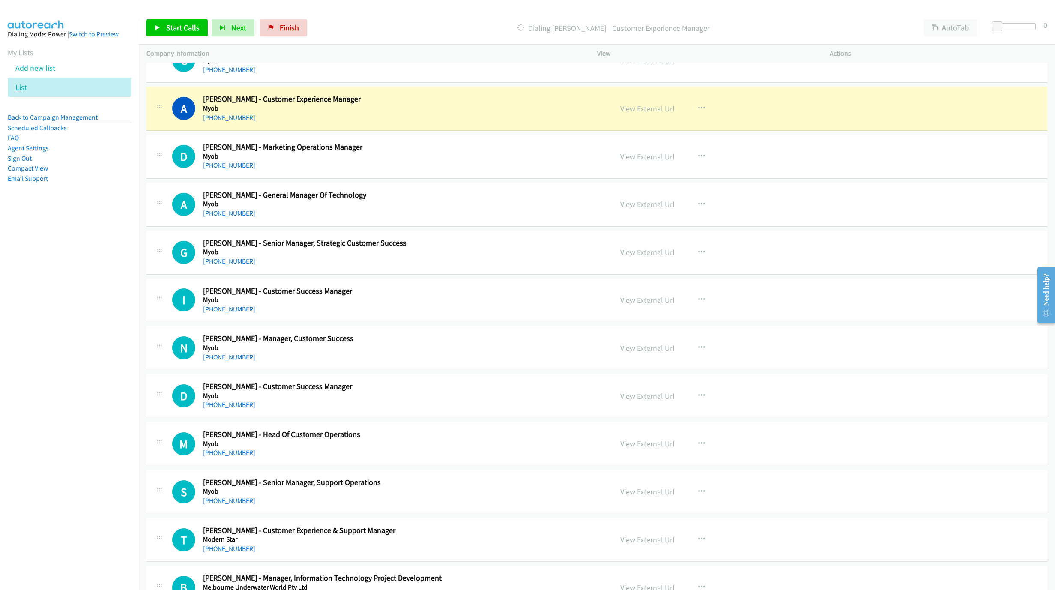
scroll to position [3085, 0]
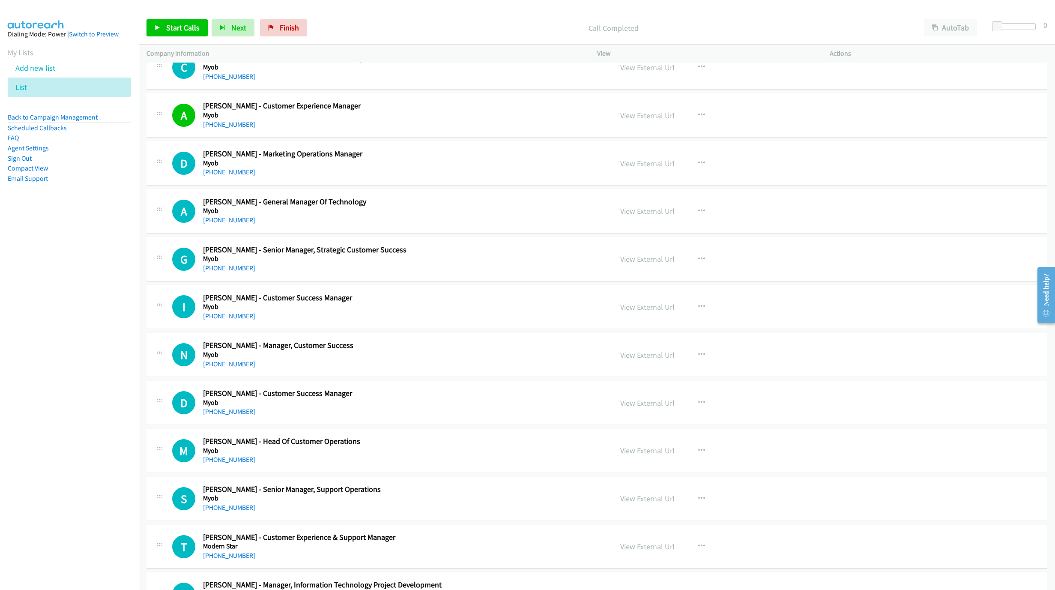
click at [223, 224] on link "+61 403 383 968" at bounding box center [229, 220] width 52 height 8
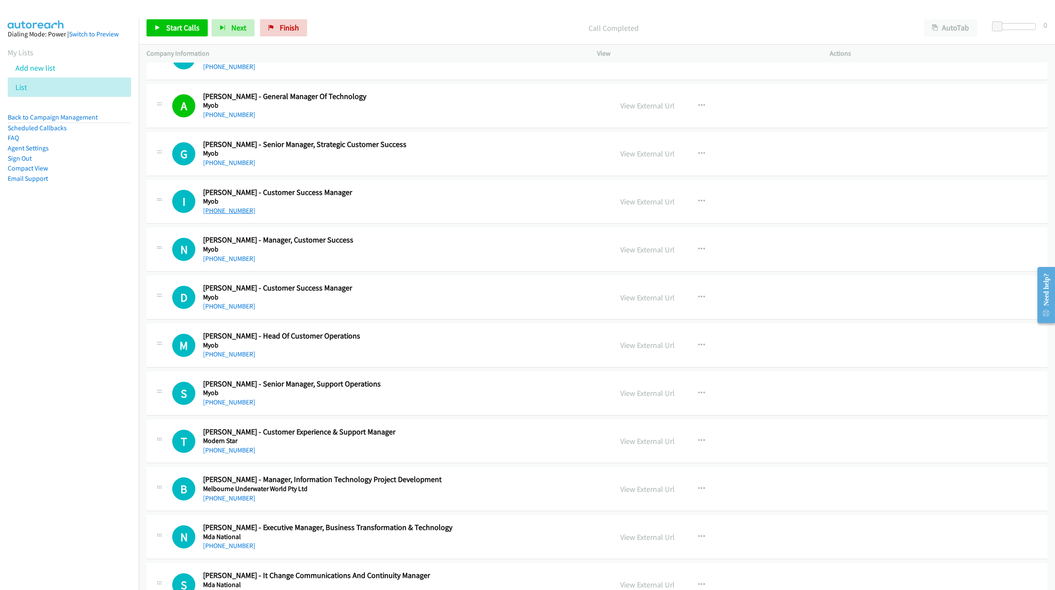
scroll to position [3149, 0]
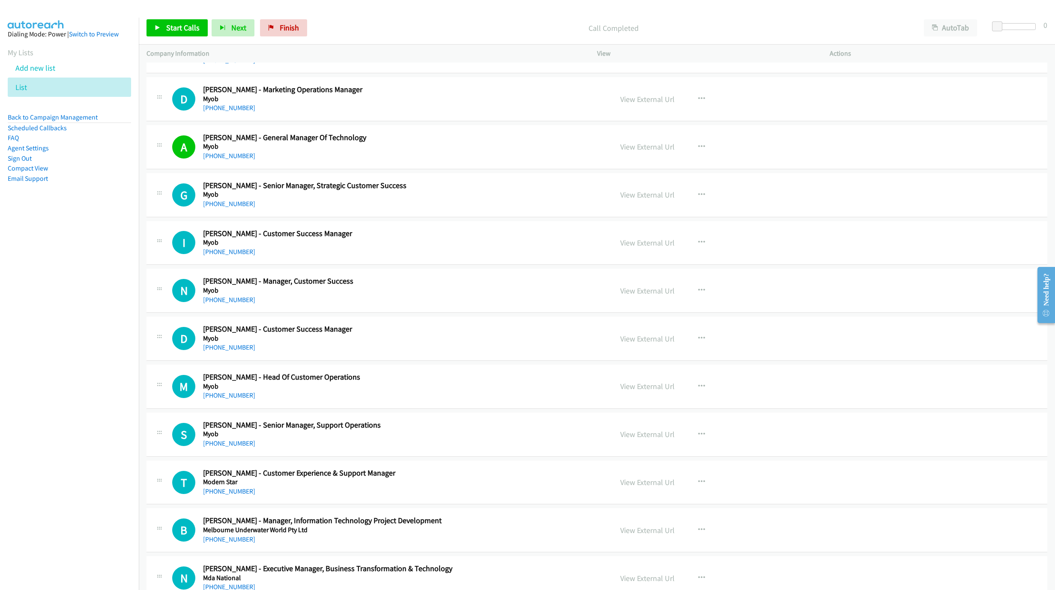
drag, startPoint x: 229, startPoint y: 220, endPoint x: 341, endPoint y: 237, distance: 113.4
click at [229, 208] on link "+61 478 947 517" at bounding box center [229, 204] width 52 height 8
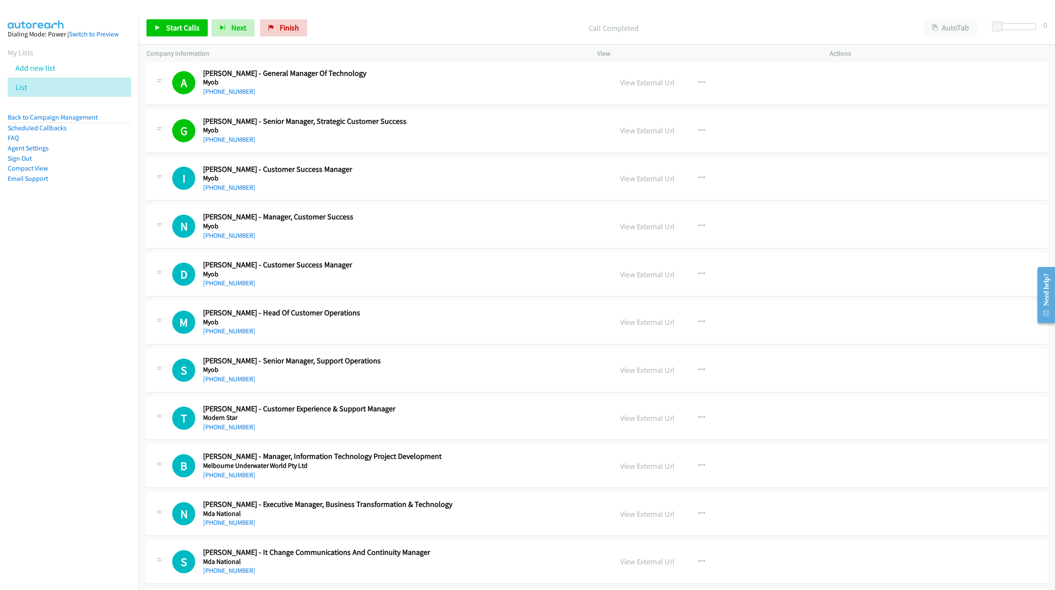
scroll to position [3278, 0]
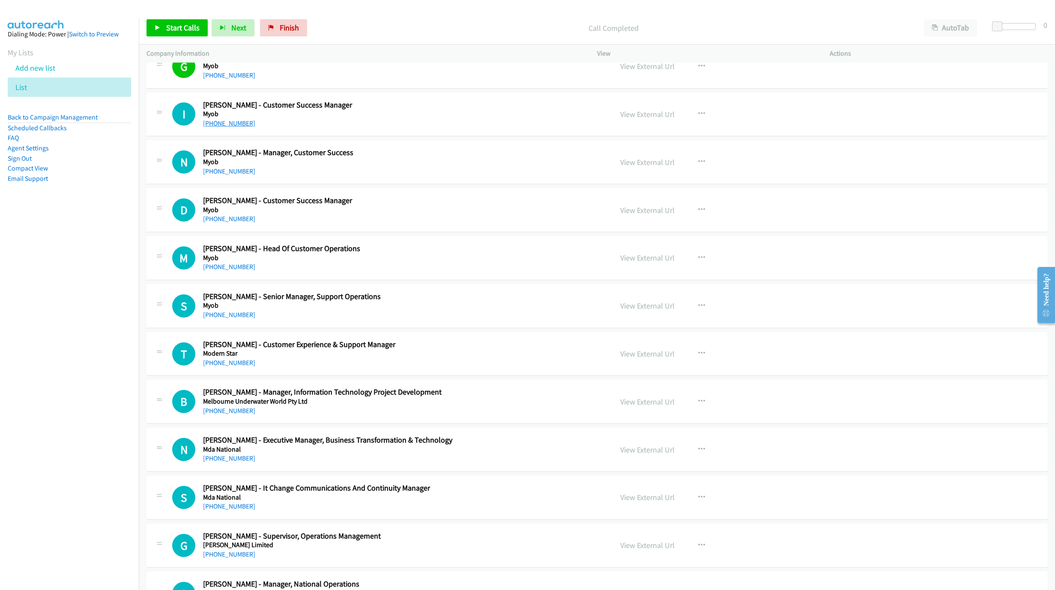
click at [215, 127] on link "+61 488 827 706" at bounding box center [229, 123] width 52 height 8
drag, startPoint x: 228, startPoint y: 183, endPoint x: 706, endPoint y: 328, distance: 499.6
click at [228, 175] on link "+61 488 827 705" at bounding box center [229, 171] width 52 height 8
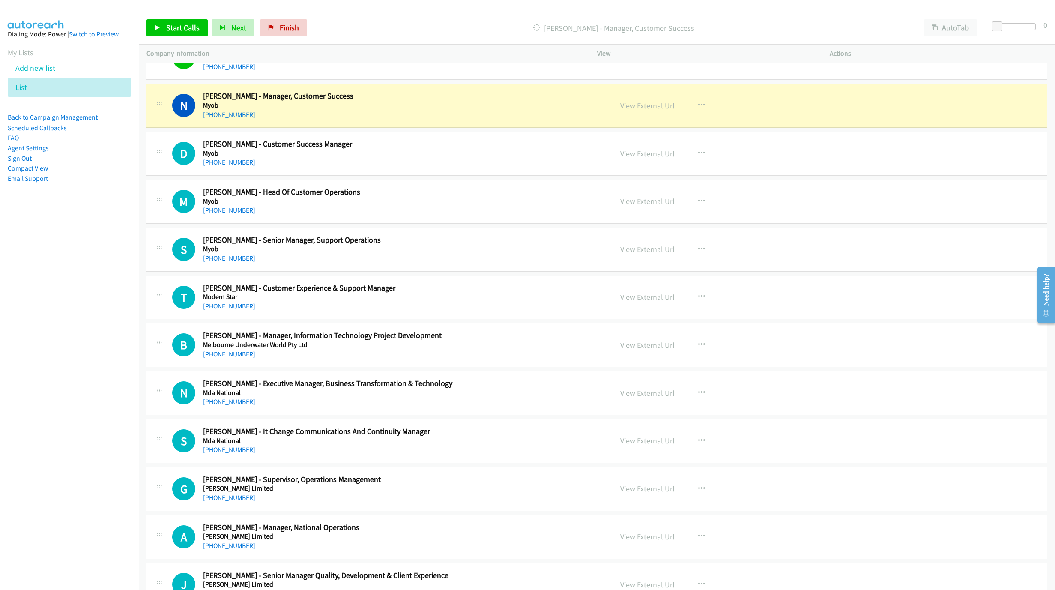
scroll to position [3342, 0]
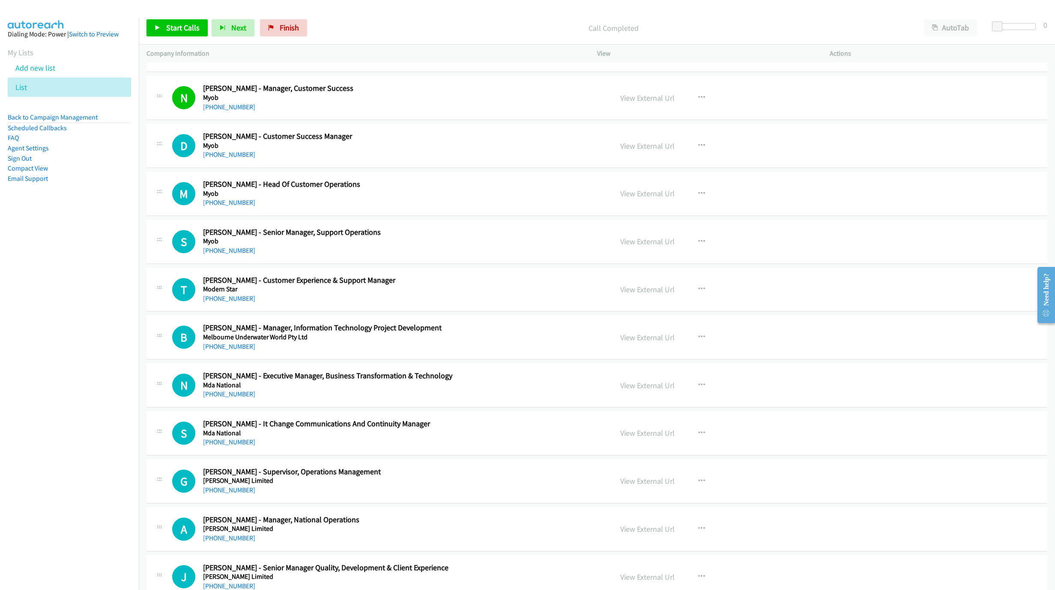
drag, startPoint x: 213, startPoint y: 168, endPoint x: 954, endPoint y: 360, distance: 765.9
click at [213, 159] on link "+61 480 038 201" at bounding box center [229, 154] width 52 height 8
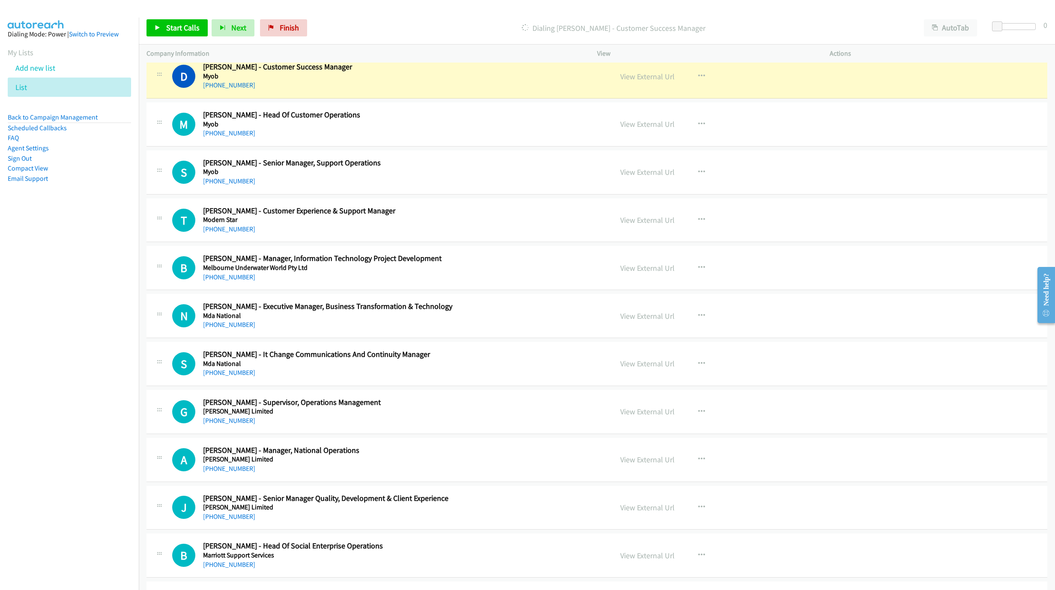
scroll to position [3406, 0]
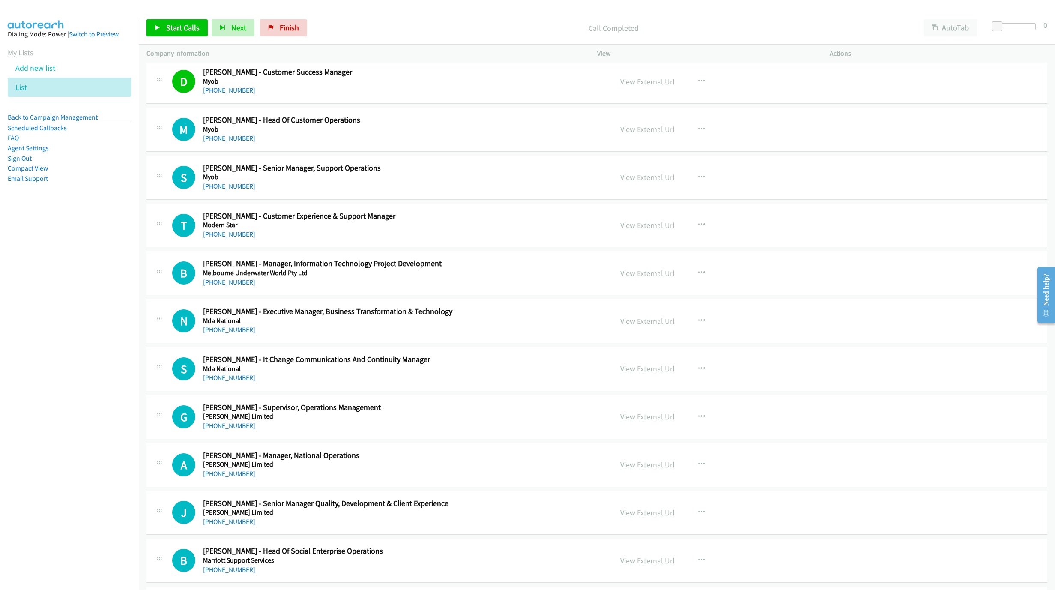
drag, startPoint x: 211, startPoint y: 153, endPoint x: 468, endPoint y: 251, distance: 275.0
click at [211, 142] on link "+61 466 009 510" at bounding box center [229, 138] width 52 height 8
drag, startPoint x: 219, startPoint y: 155, endPoint x: 768, endPoint y: 362, distance: 586.6
click at [219, 142] on link "+61 466 009 510" at bounding box center [229, 138] width 52 height 8
drag, startPoint x: 229, startPoint y: 247, endPoint x: 886, endPoint y: 415, distance: 678.0
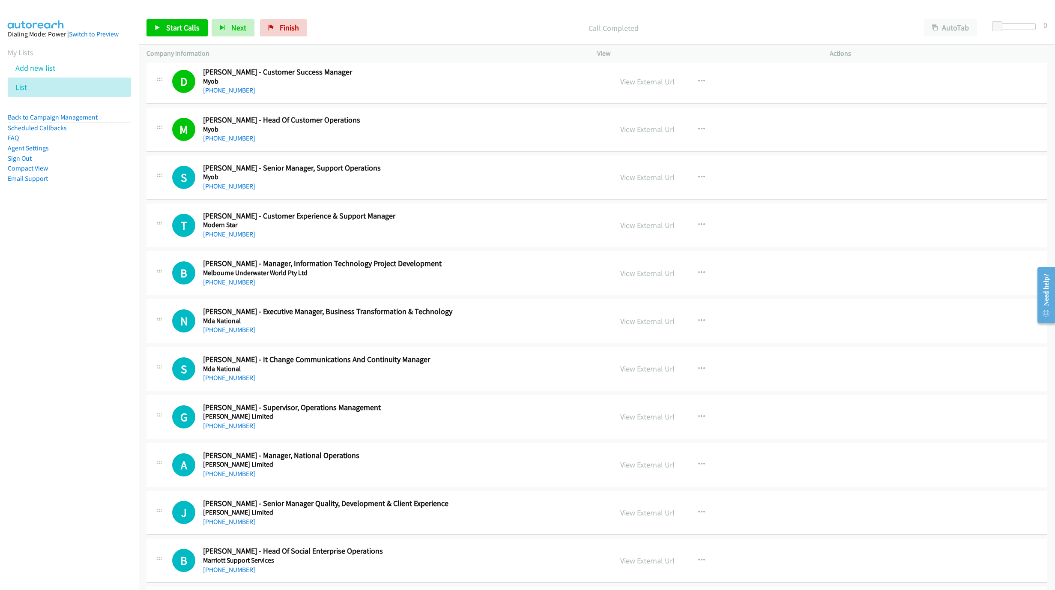
click at [229, 238] on link "+61 427 208 322" at bounding box center [229, 234] width 52 height 8
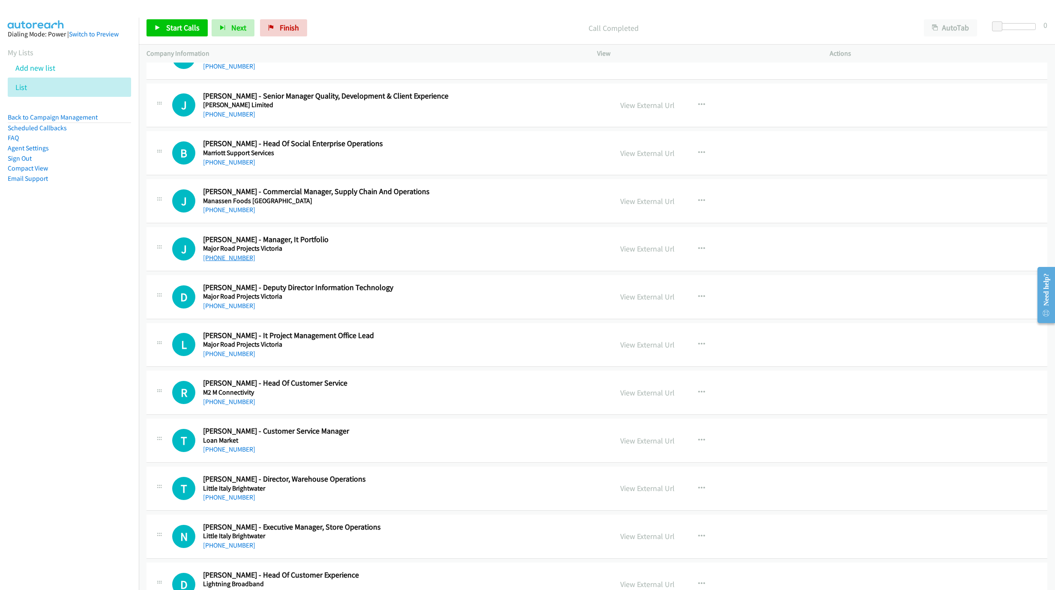
scroll to position [3856, 0]
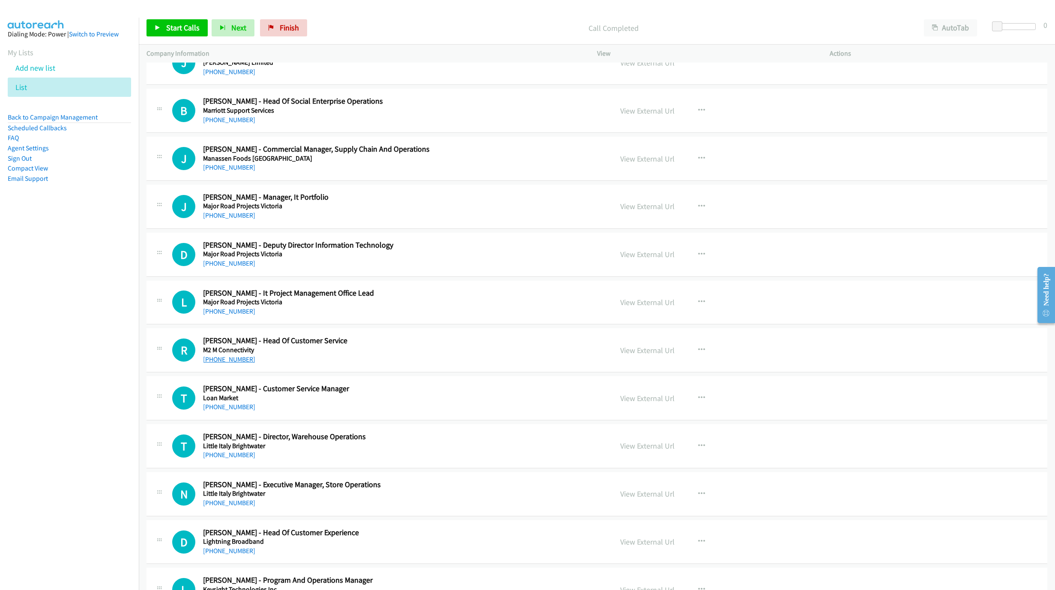
click at [232, 365] on div "+61 437 035 024" at bounding box center [397, 359] width 389 height 10
click at [232, 363] on link "+61 437 035 024" at bounding box center [229, 359] width 52 height 8
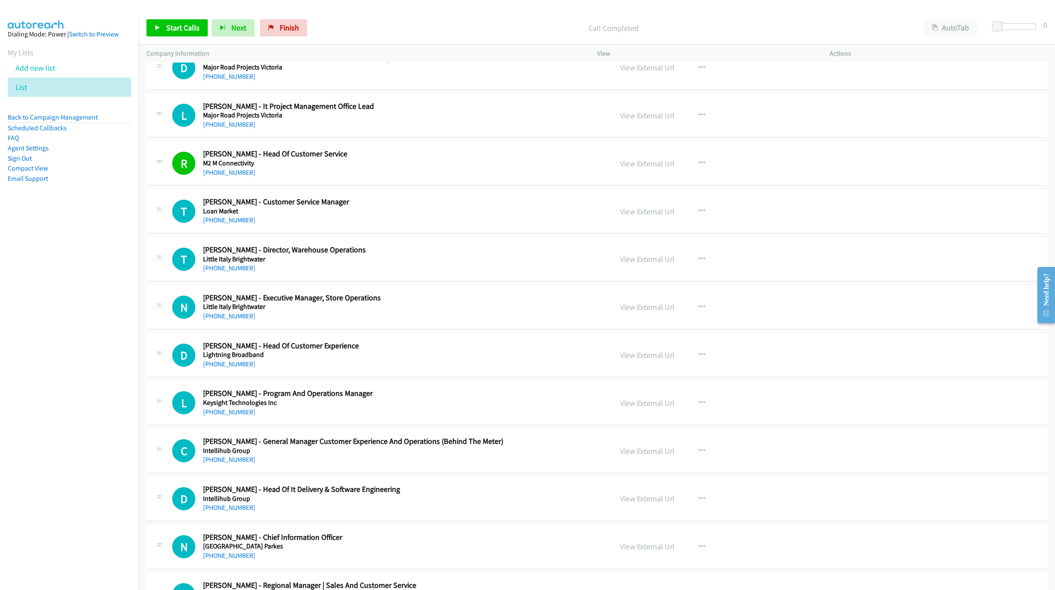
scroll to position [4049, 0]
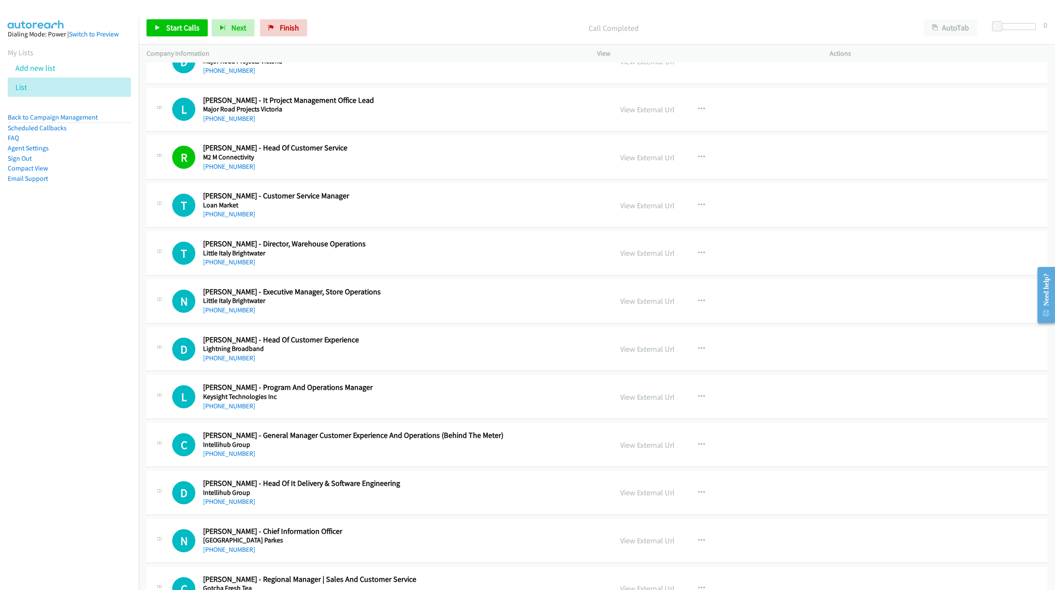
drag, startPoint x: 219, startPoint y: 237, endPoint x: 1040, endPoint y: 522, distance: 869.5
click at [219, 218] on link "+61 3 9115 8109" at bounding box center [229, 214] width 52 height 8
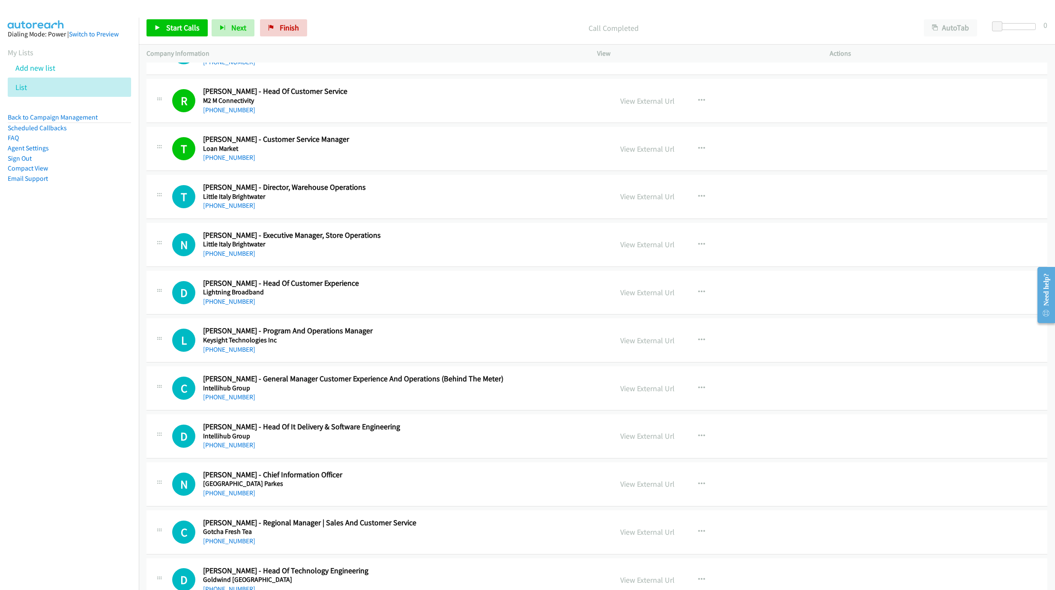
scroll to position [4113, 0]
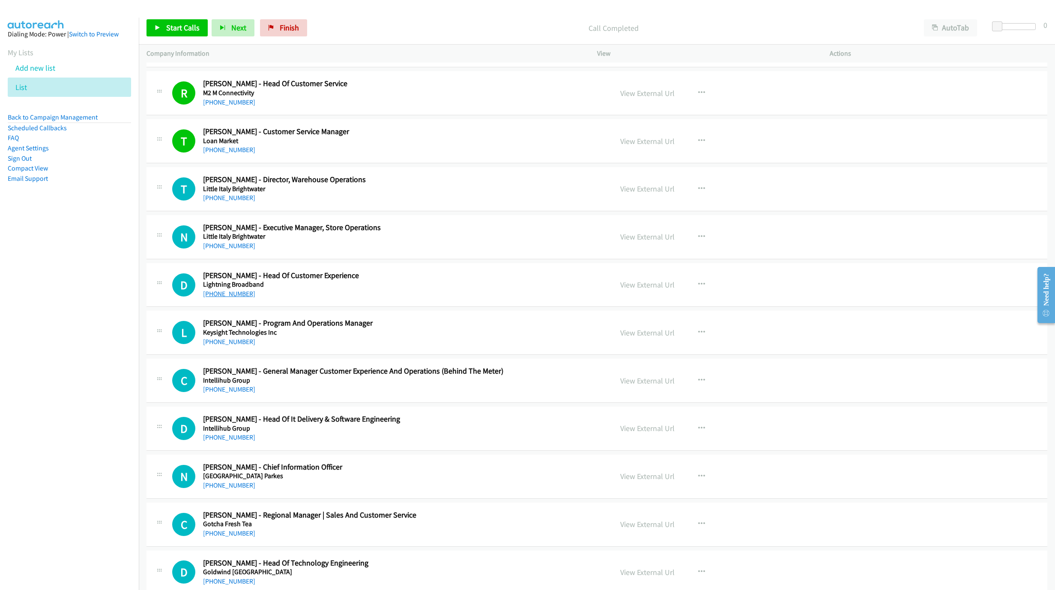
click at [228, 298] on link "+61 401 958 986" at bounding box center [229, 294] width 52 height 8
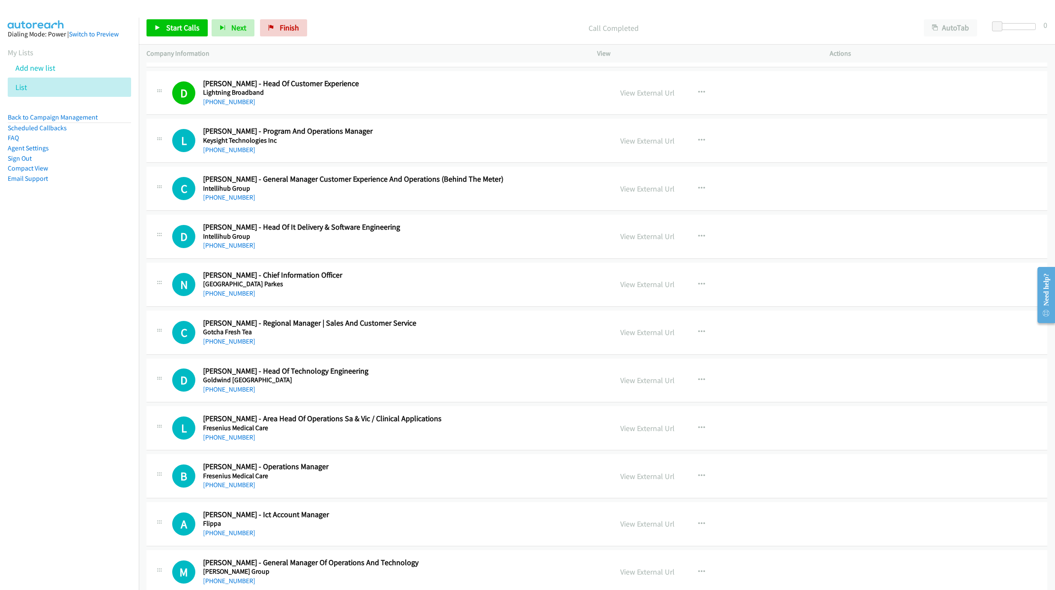
scroll to position [4306, 0]
click at [214, 202] on div "+61 432 080 690" at bounding box center [397, 197] width 389 height 10
click at [220, 201] on link "+61 432 080 690" at bounding box center [229, 196] width 52 height 8
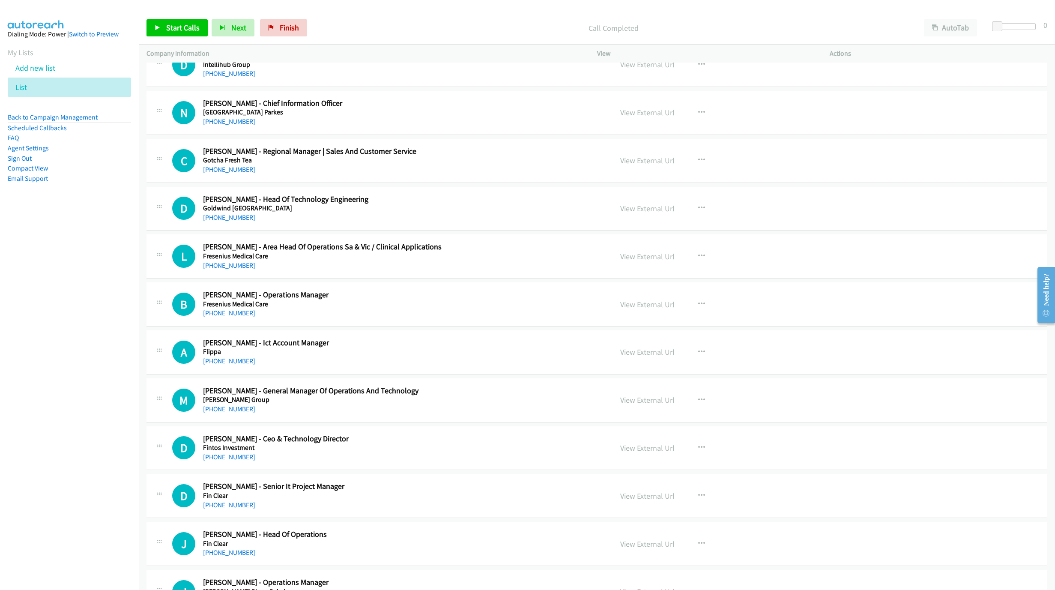
scroll to position [4499, 0]
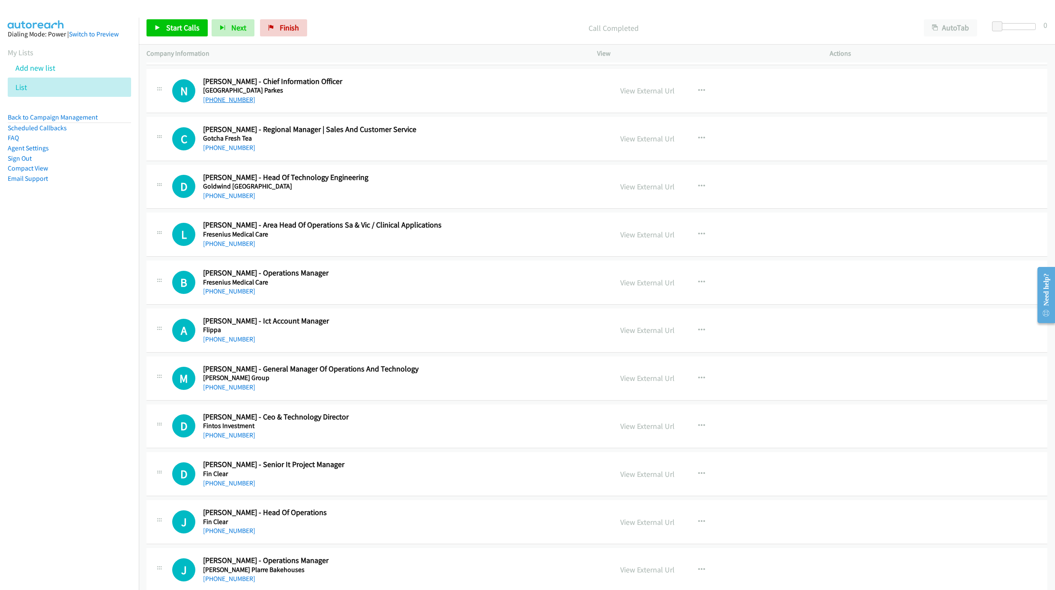
click at [223, 104] on link "+61 433 907 037" at bounding box center [229, 100] width 52 height 8
click at [165, 35] on link "Start Calls" at bounding box center [177, 27] width 61 height 17
click at [165, 35] on link "Pause" at bounding box center [170, 27] width 47 height 17
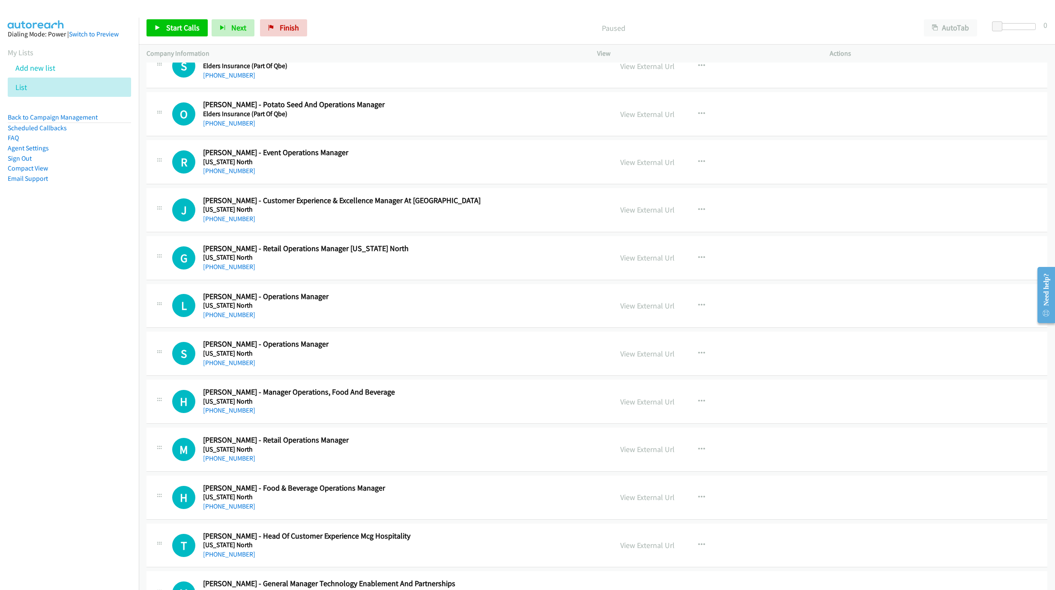
scroll to position [5399, 0]
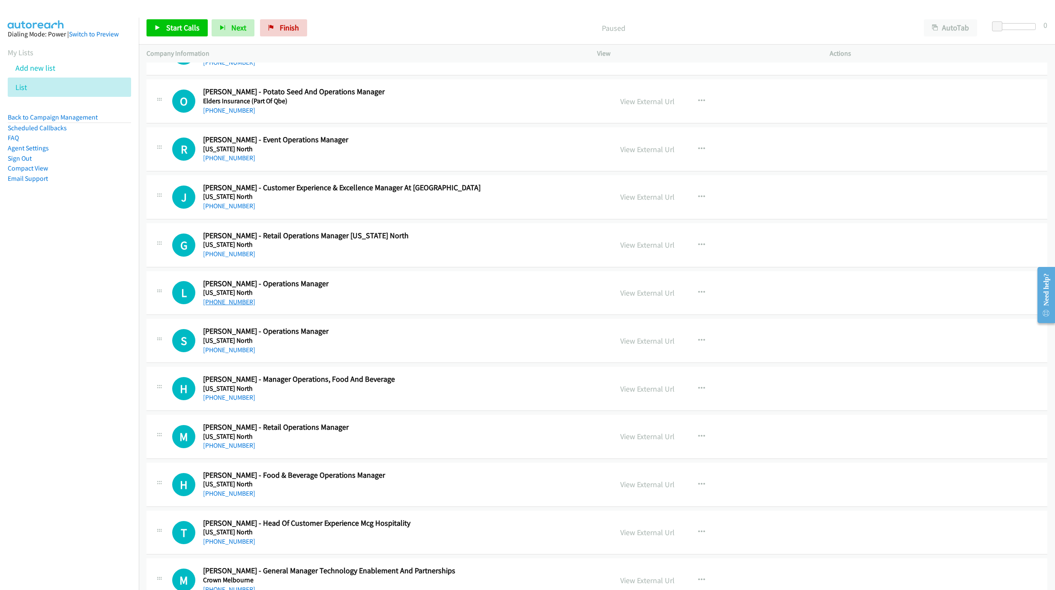
click at [222, 306] on link "+61 401 796 467" at bounding box center [229, 302] width 52 height 8
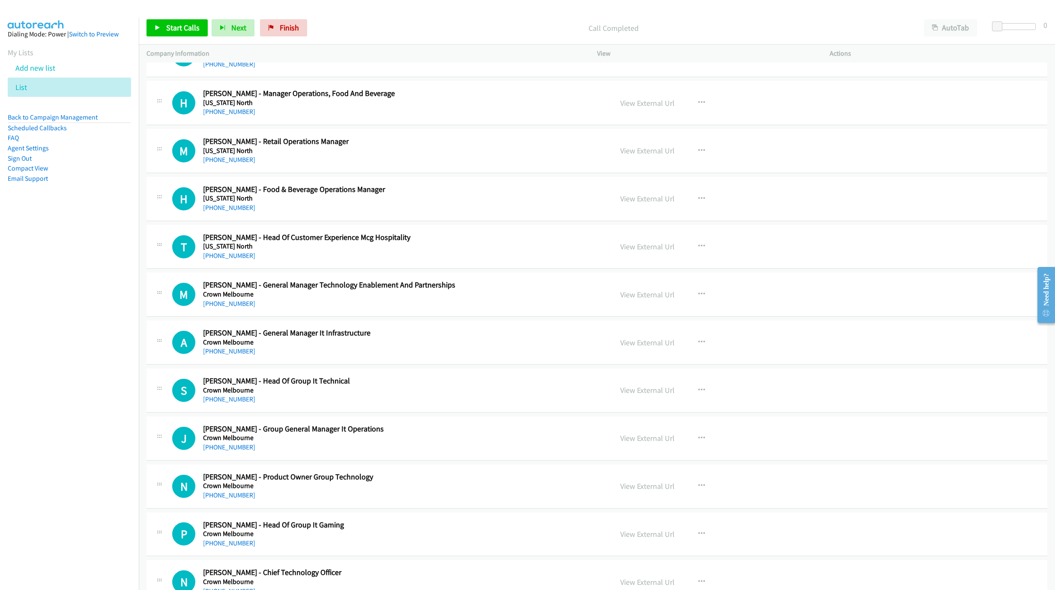
scroll to position [5720, 0]
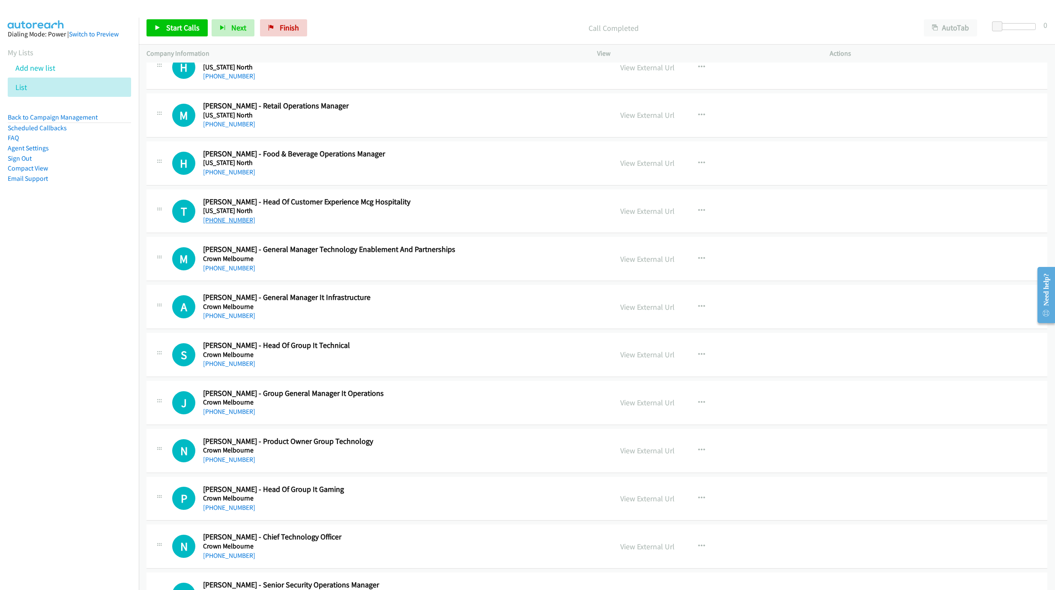
click at [225, 224] on link "+61 419 575 086" at bounding box center [229, 220] width 52 height 8
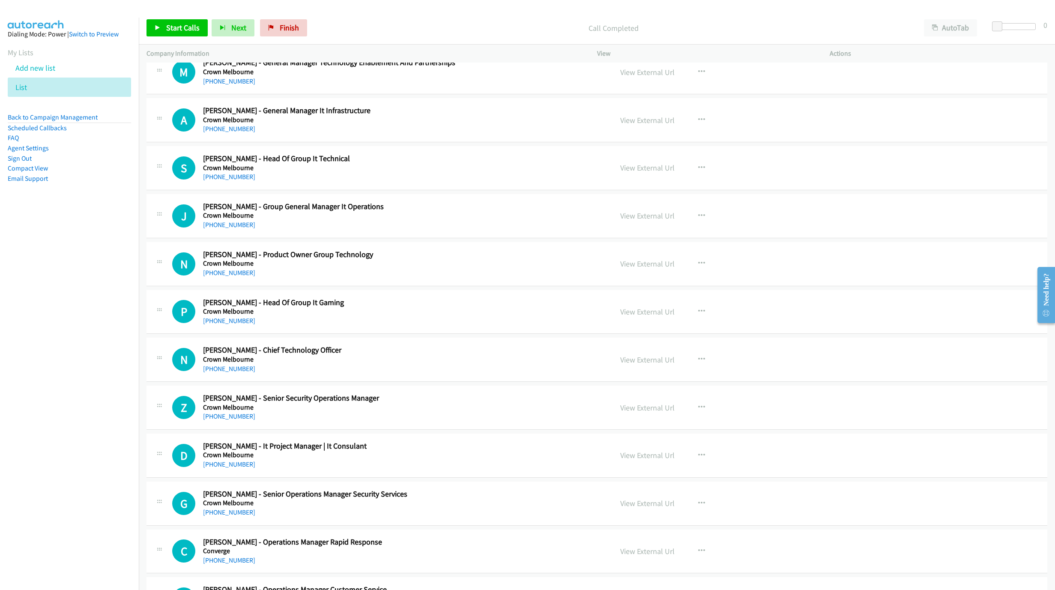
scroll to position [5913, 0]
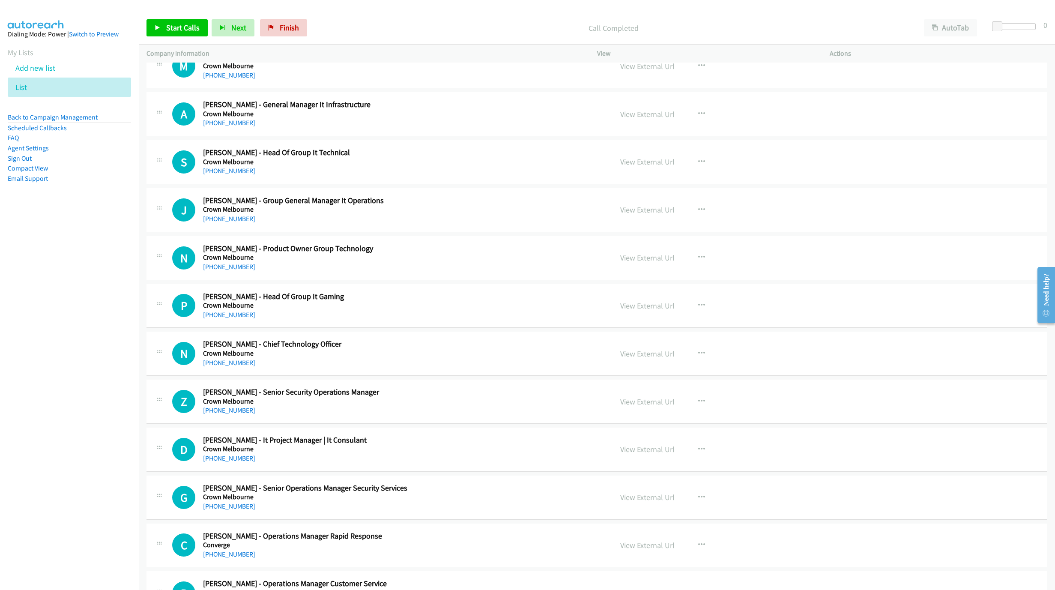
drag, startPoint x: 218, startPoint y: 392, endPoint x: 546, endPoint y: 436, distance: 331.5
click at [218, 367] on link "+61 417 523 339" at bounding box center [229, 363] width 52 height 8
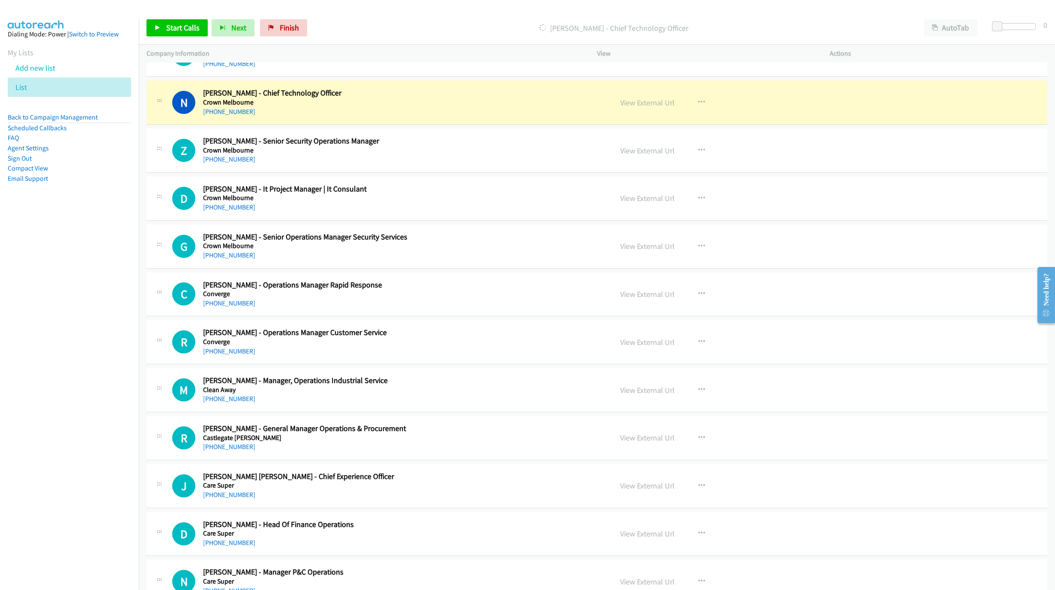
scroll to position [6170, 0]
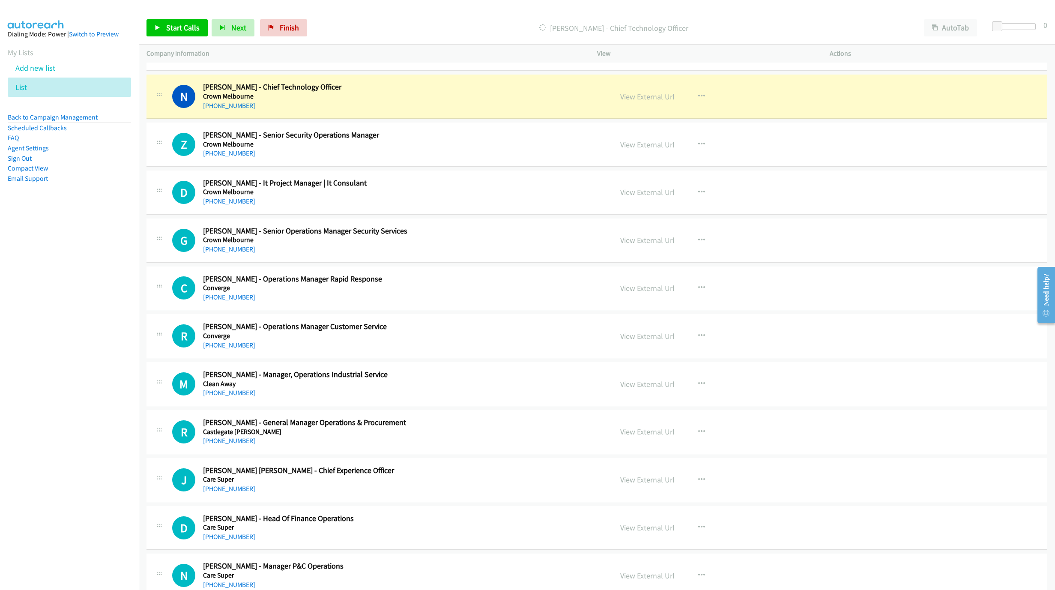
click at [224, 205] on link "+61 411 232 627" at bounding box center [229, 201] width 52 height 8
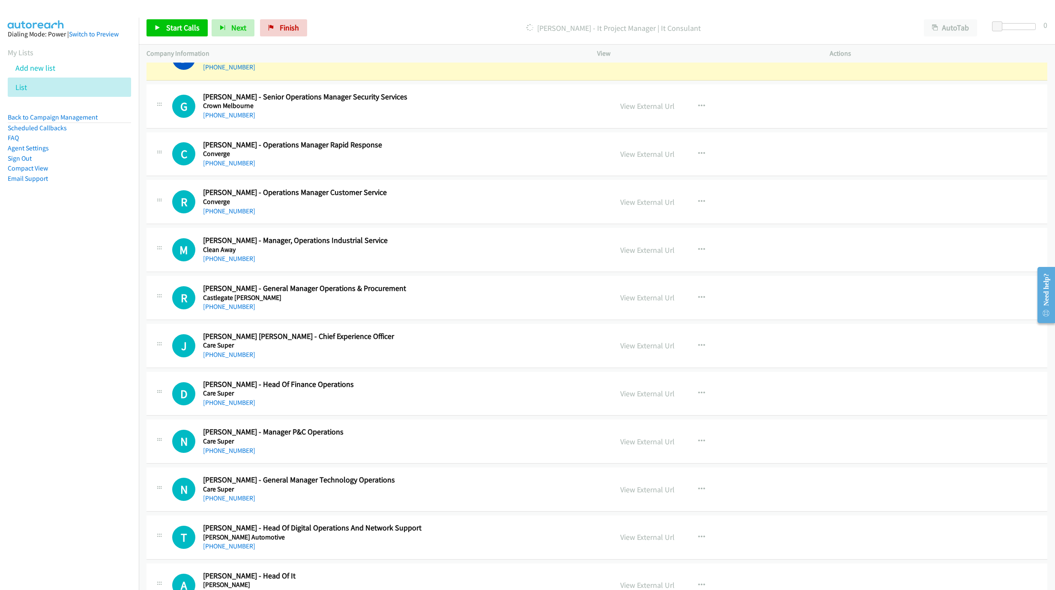
scroll to position [6299, 0]
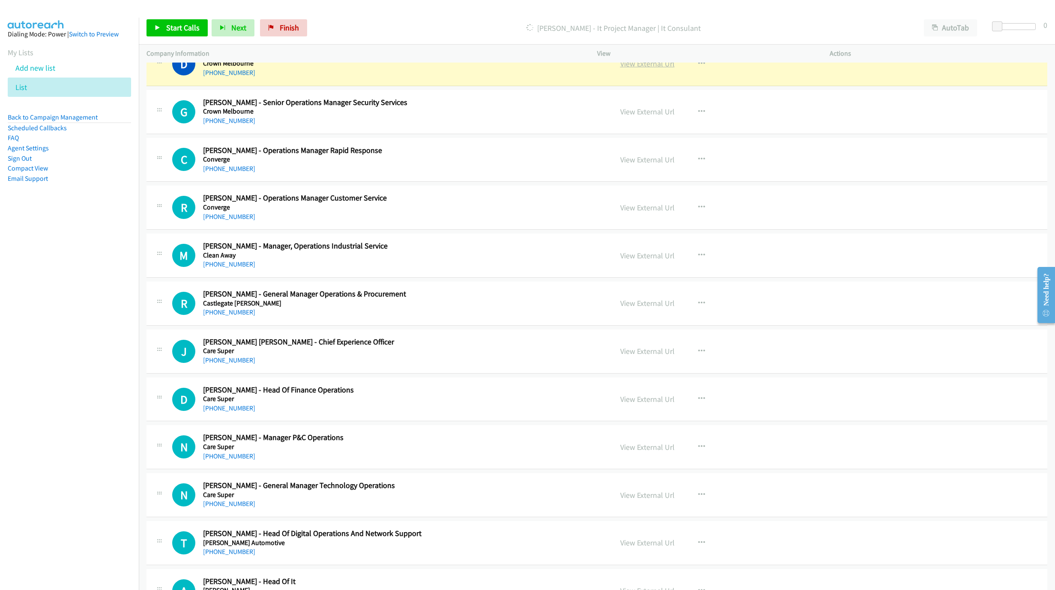
click at [651, 69] on link "View External Url" at bounding box center [647, 64] width 54 height 10
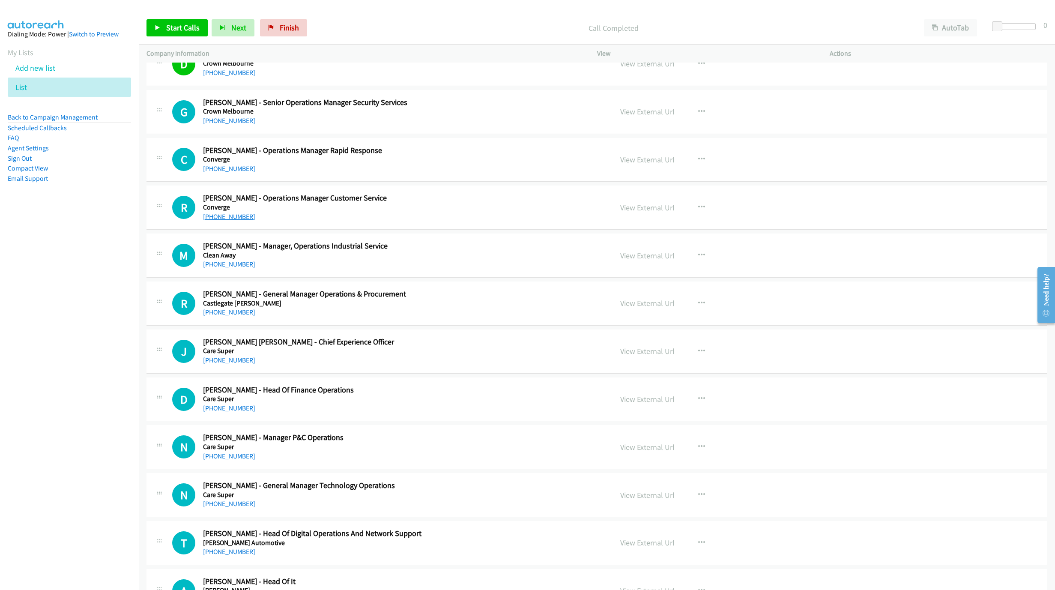
click at [221, 221] on link "+61 413 839 835" at bounding box center [229, 217] width 52 height 8
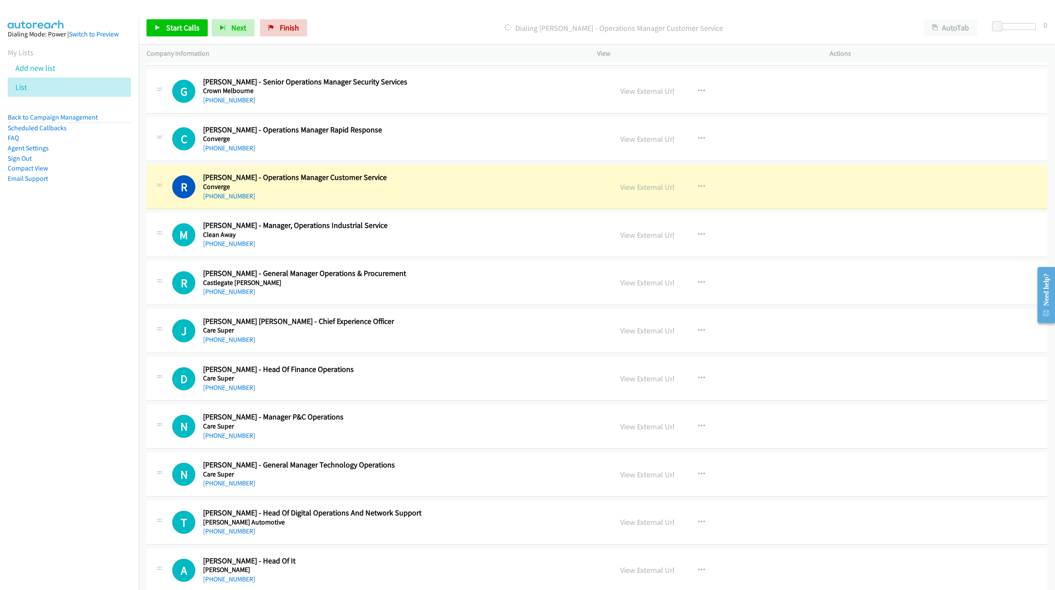
scroll to position [6363, 0]
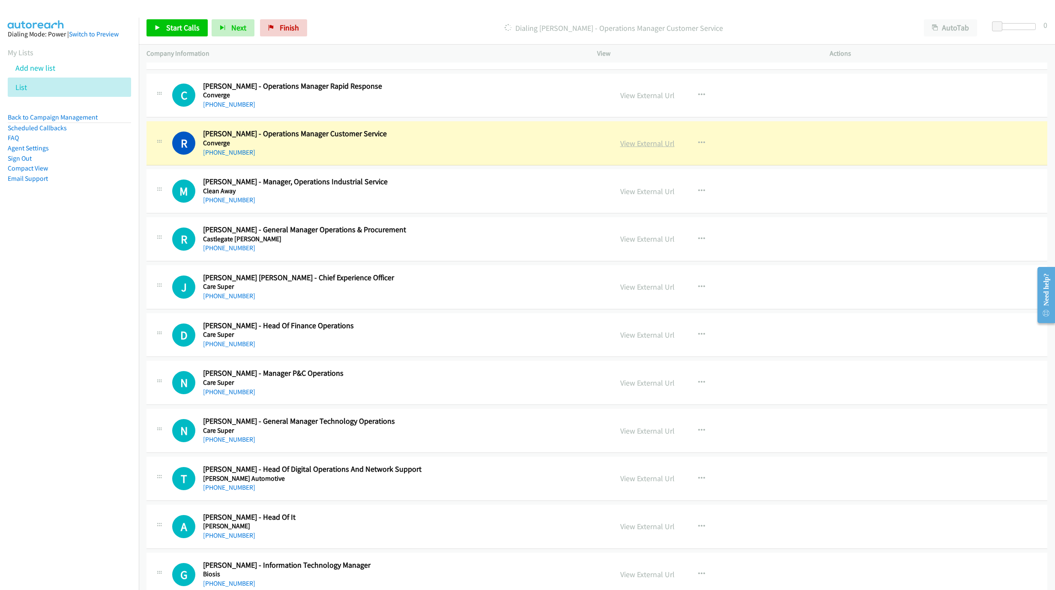
click at [650, 148] on link "View External Url" at bounding box center [647, 143] width 54 height 10
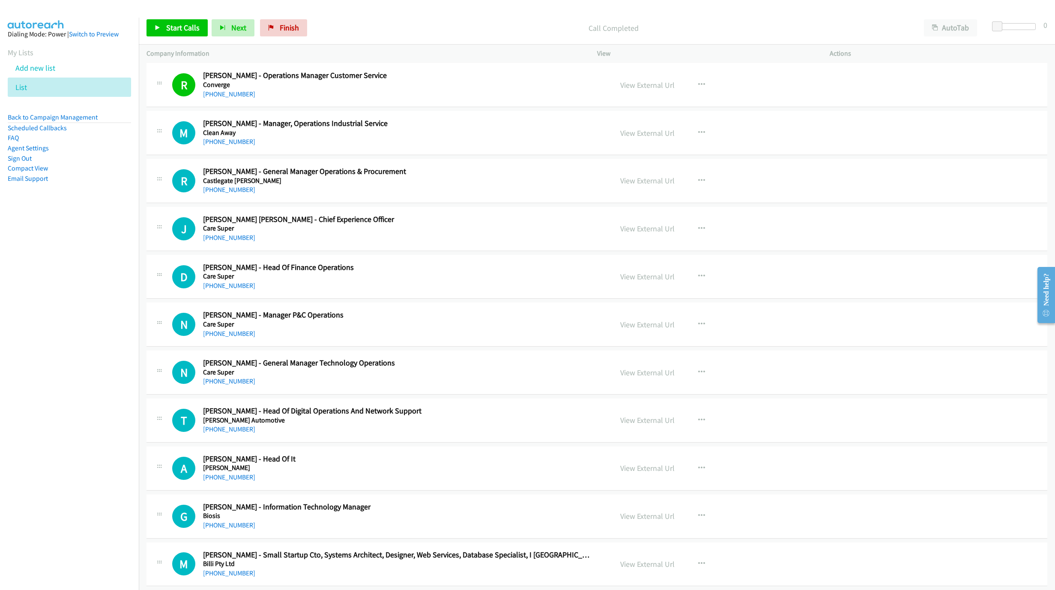
scroll to position [6427, 0]
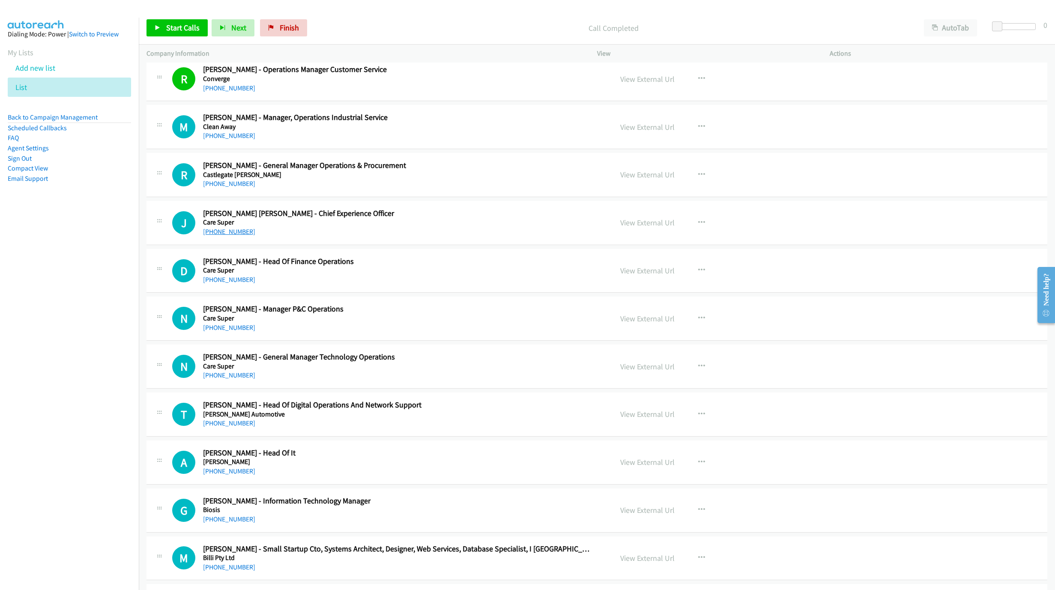
click at [232, 236] on link "+61 418 325 306" at bounding box center [229, 232] width 52 height 8
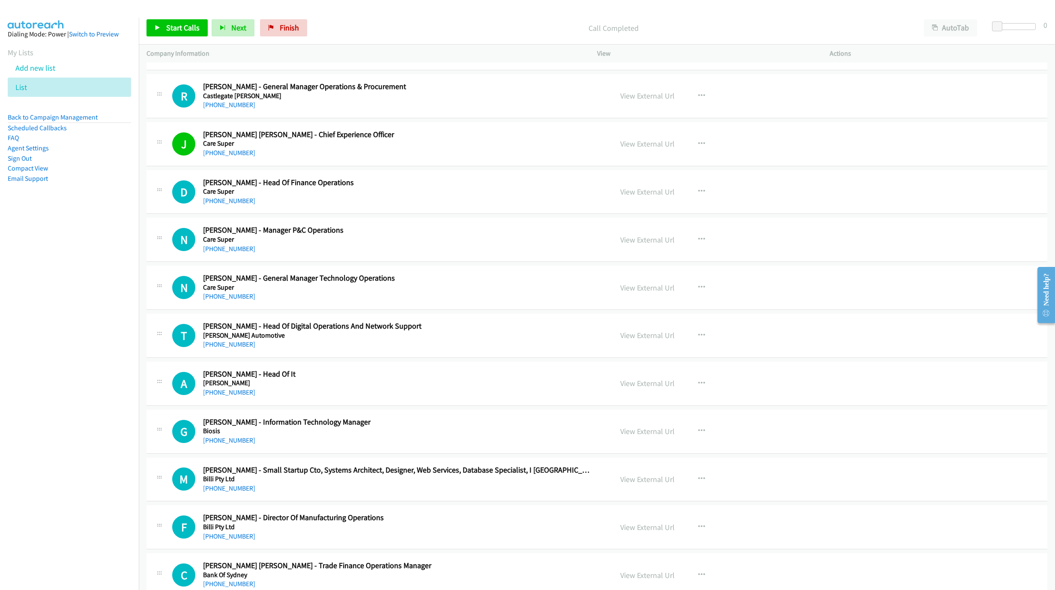
scroll to position [6556, 0]
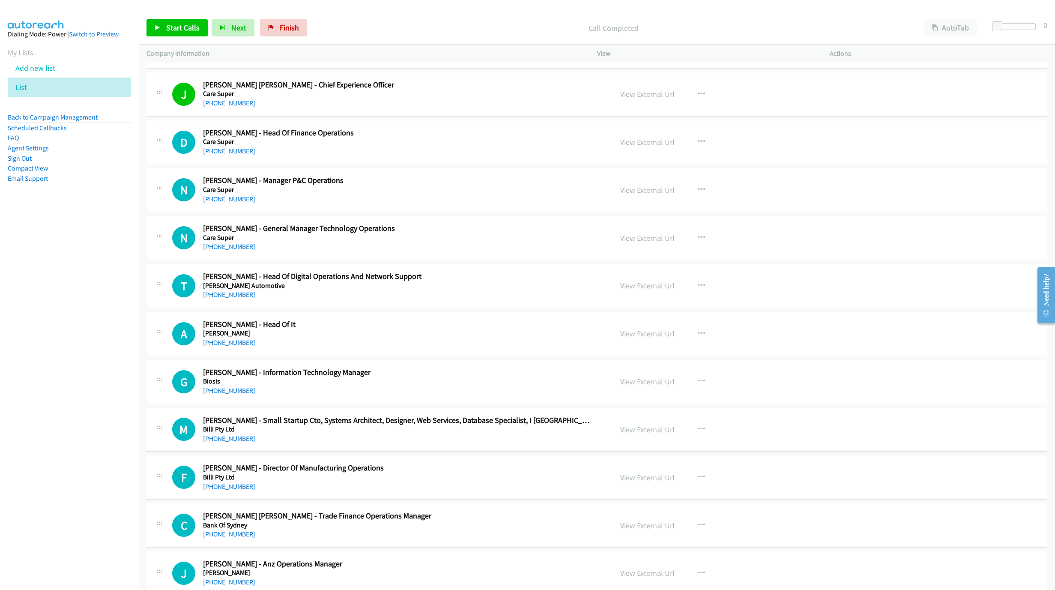
click at [254, 252] on div "+61 409 014 787" at bounding box center [397, 247] width 389 height 10
click at [217, 251] on link "+61 409 014 787" at bounding box center [229, 247] width 52 height 8
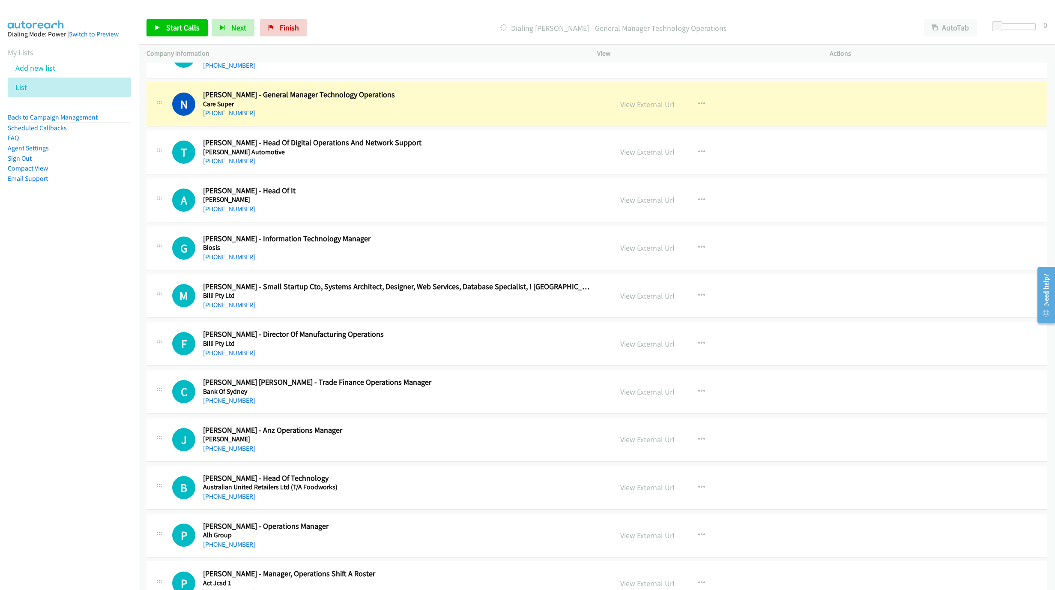
scroll to position [6684, 0]
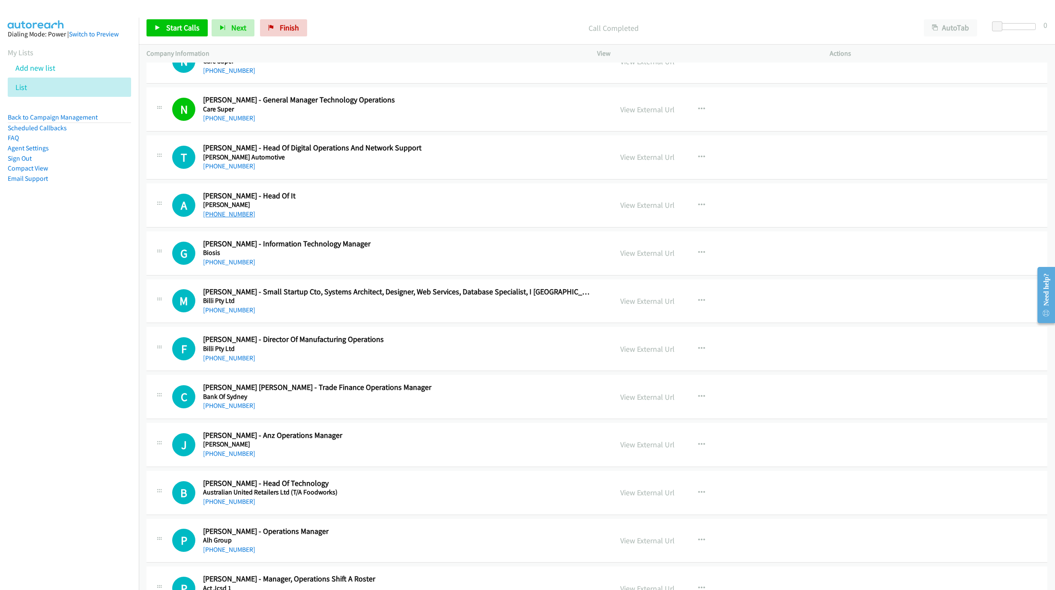
click at [207, 218] on link "+61 3 9418 6767" at bounding box center [229, 214] width 52 height 8
drag, startPoint x: 231, startPoint y: 297, endPoint x: 238, endPoint y: 295, distance: 7.7
click at [231, 267] on div "+61 400 001 096" at bounding box center [397, 262] width 389 height 10
click at [247, 267] on div "+61 400 001 096" at bounding box center [397, 262] width 389 height 10
click at [237, 266] on link "+61 400 001 096" at bounding box center [229, 262] width 52 height 8
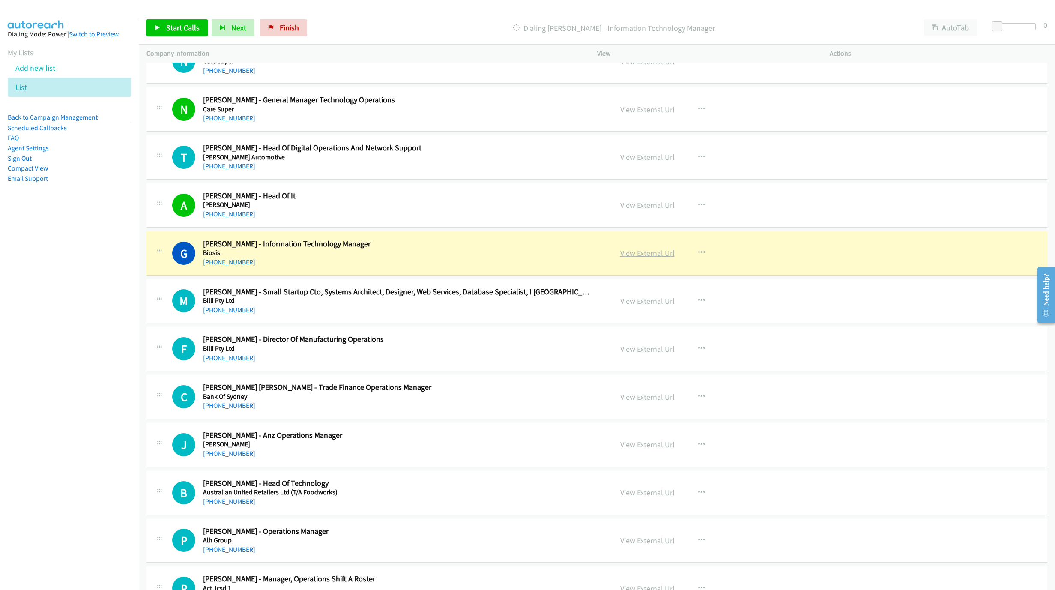
click at [644, 258] on link "View External Url" at bounding box center [647, 253] width 54 height 10
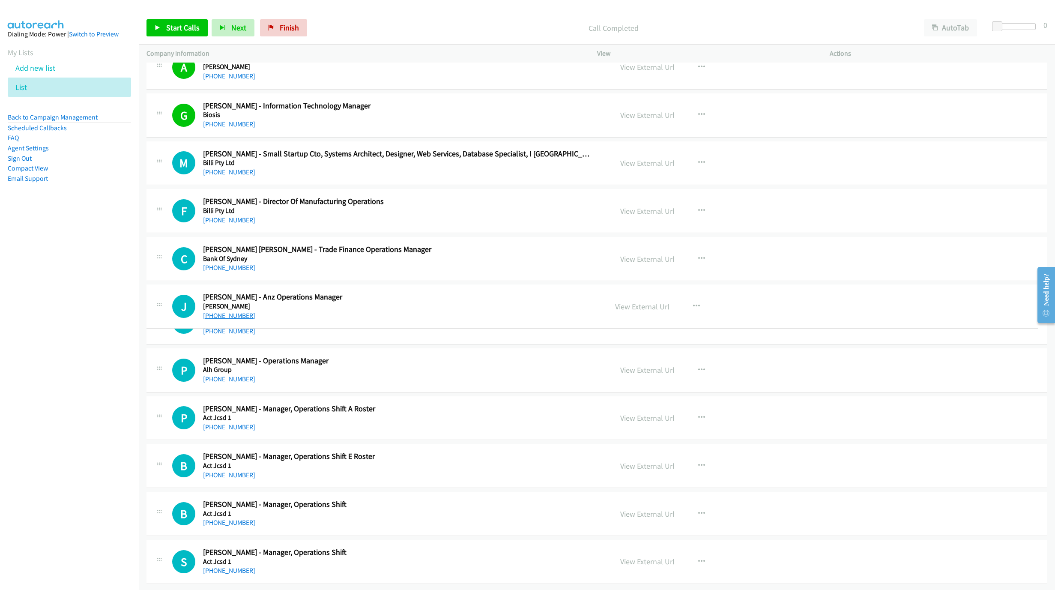
scroll to position [6897, 0]
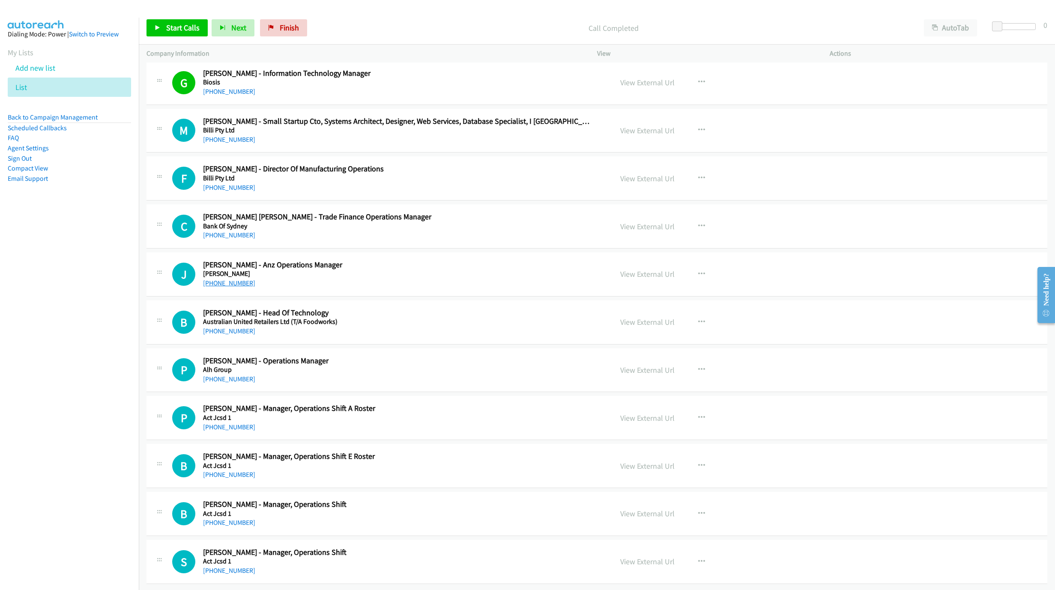
click at [229, 279] on link "+61 449 823 265" at bounding box center [229, 283] width 52 height 8
click at [238, 327] on link "+61 418 325 018" at bounding box center [229, 331] width 52 height 8
click at [224, 375] on link "+61 458 388 723" at bounding box center [229, 379] width 52 height 8
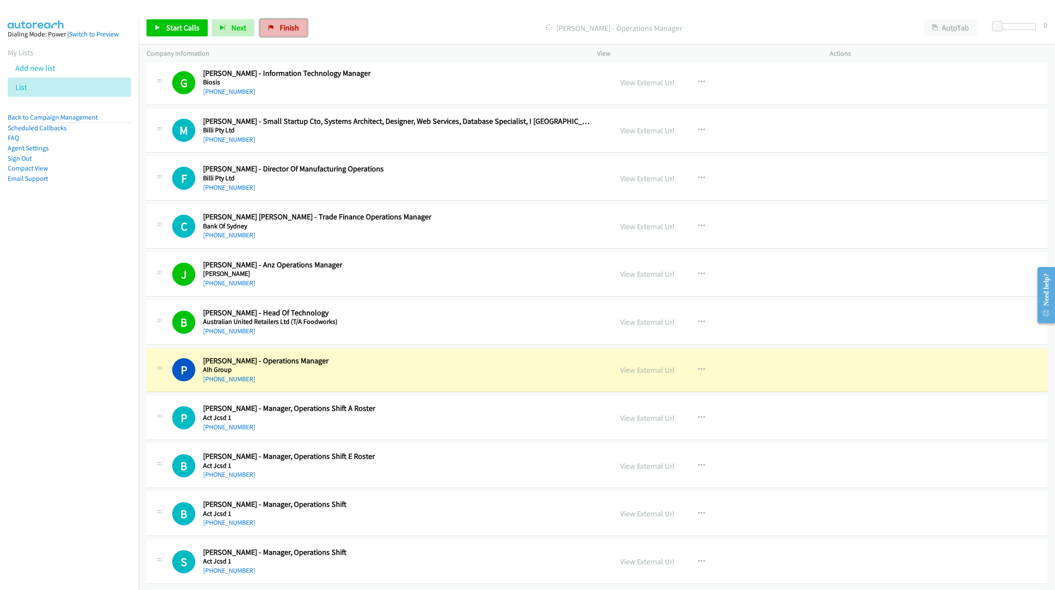
click at [297, 34] on link "Finish" at bounding box center [283, 27] width 47 height 17
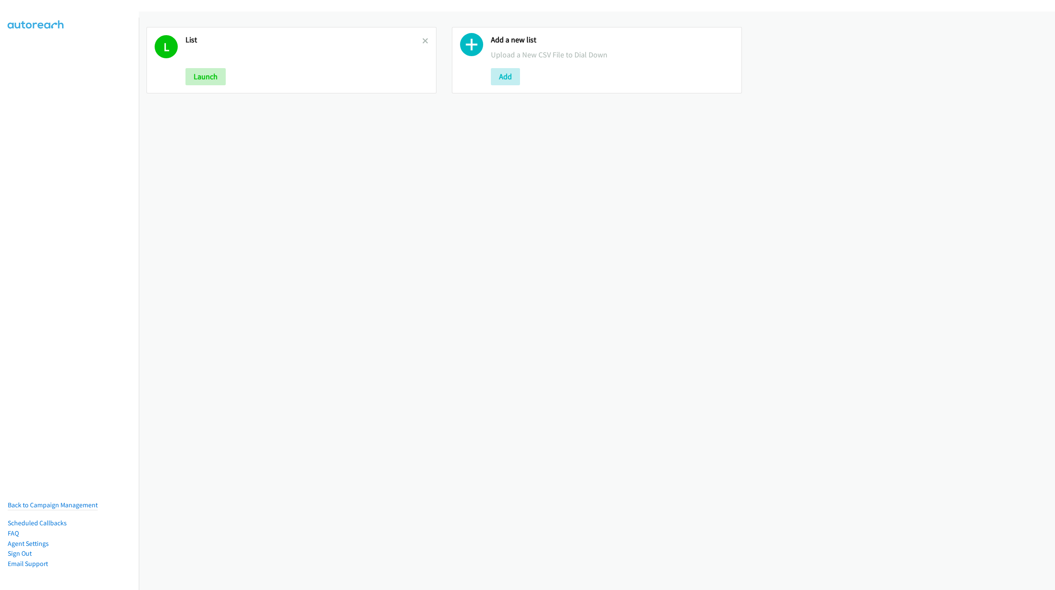
click at [418, 37] on h2 "List" at bounding box center [304, 40] width 237 height 10
click at [422, 42] on icon at bounding box center [425, 42] width 6 height 6
click at [209, 81] on button "Add" at bounding box center [200, 76] width 29 height 17
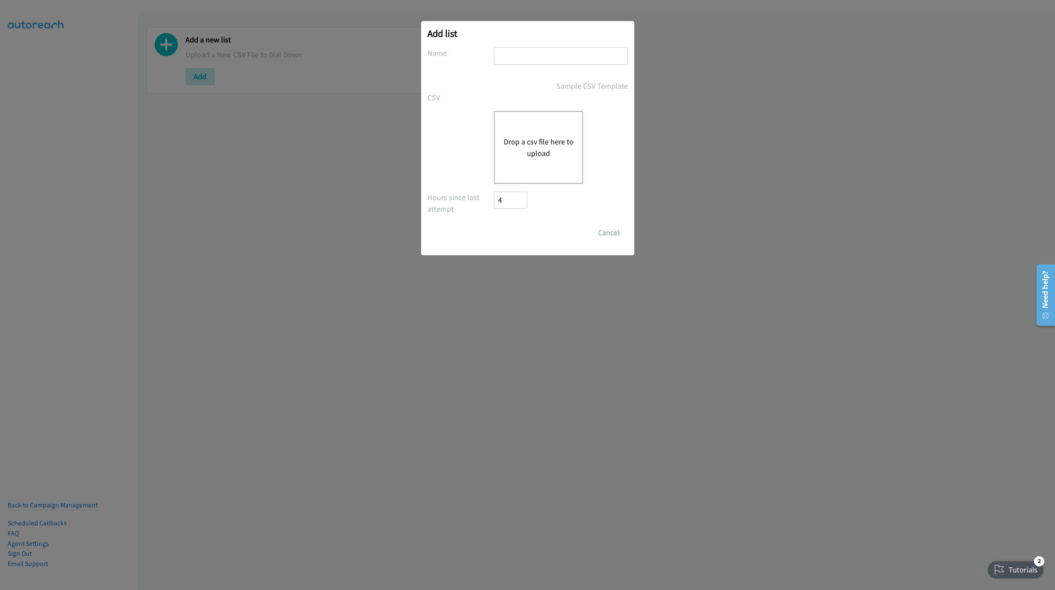
click at [559, 56] on input "text" at bounding box center [561, 56] width 134 height 18
type input "LIST"
click at [554, 158] on button "Drop a csv file here to upload" at bounding box center [538, 147] width 70 height 23
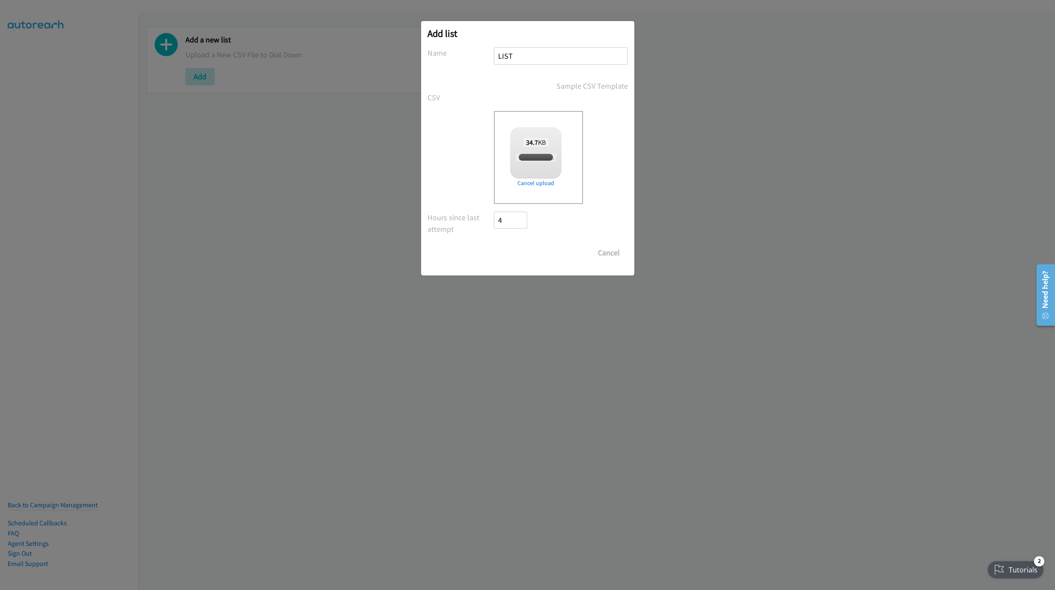
checkbox input "true"
click at [509, 258] on input "Save List" at bounding box center [516, 252] width 45 height 17
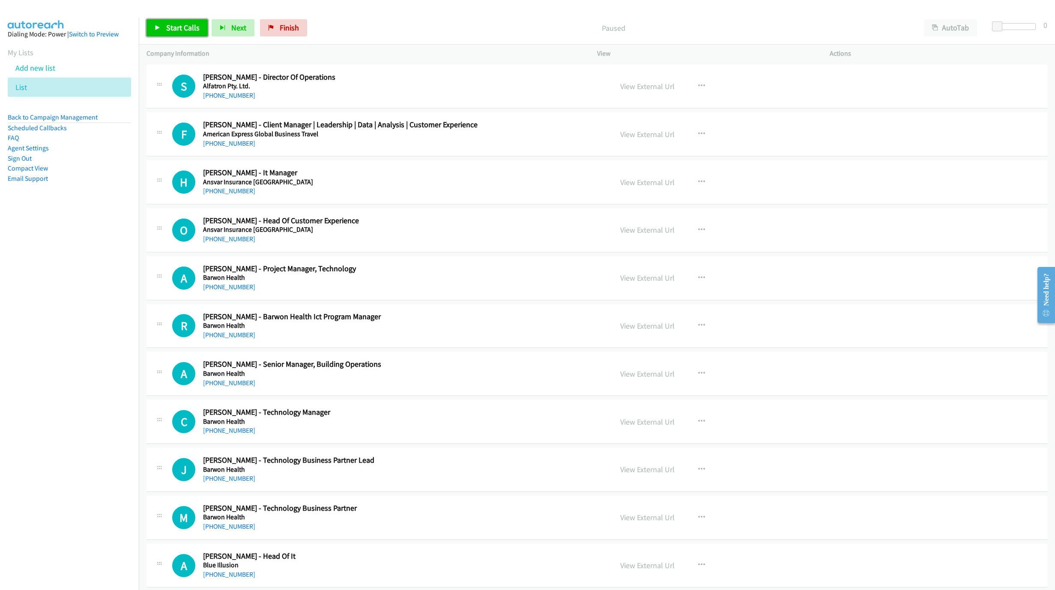
click at [167, 30] on span "Start Calls" at bounding box center [182, 28] width 33 height 10
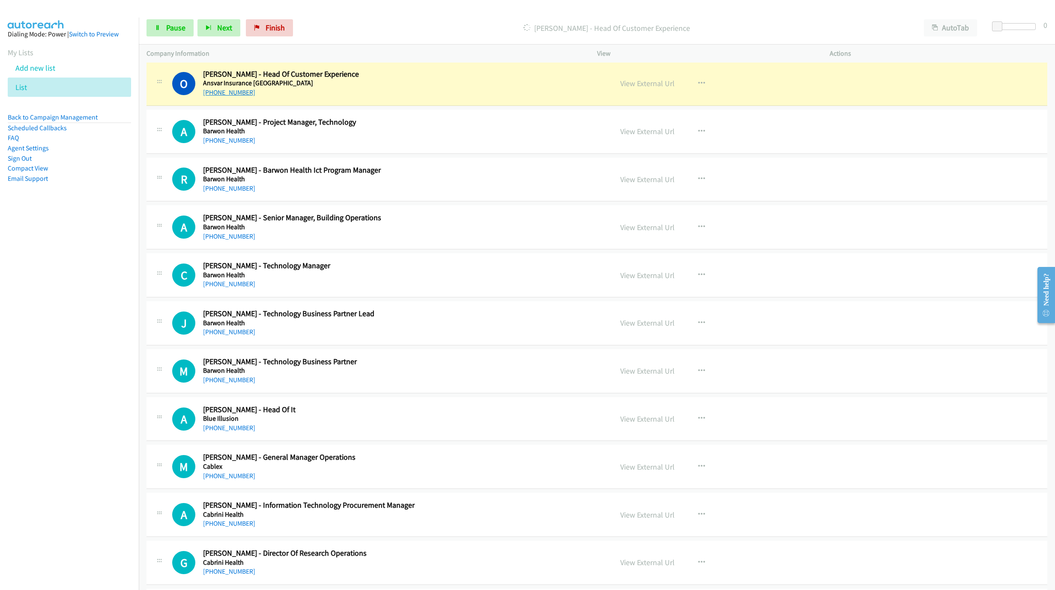
scroll to position [154, 0]
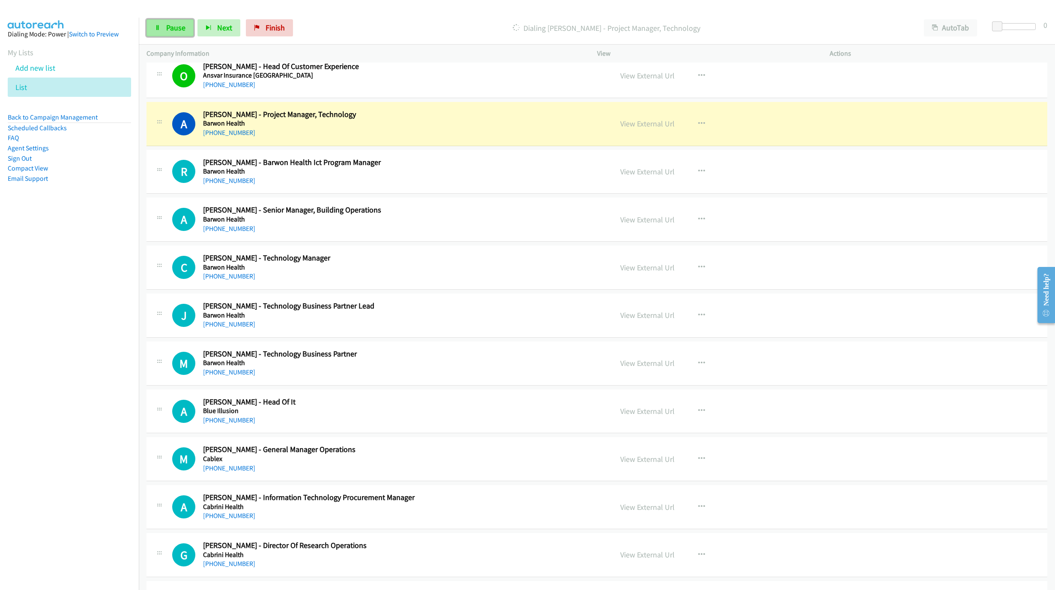
click at [179, 32] on span "Pause" at bounding box center [175, 28] width 19 height 10
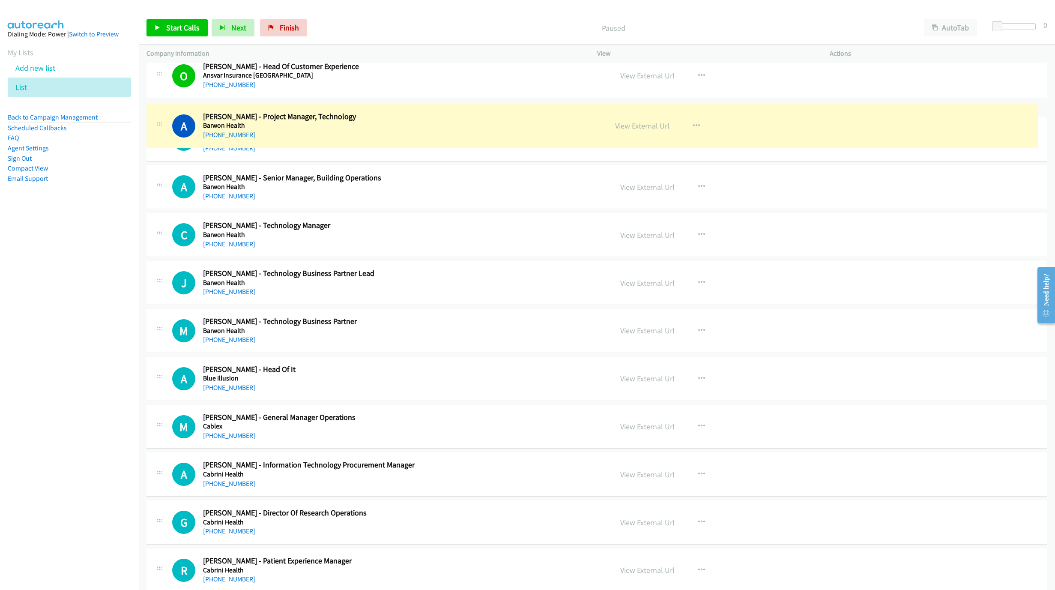
drag, startPoint x: 201, startPoint y: 123, endPoint x: 261, endPoint y: 124, distance: 60.4
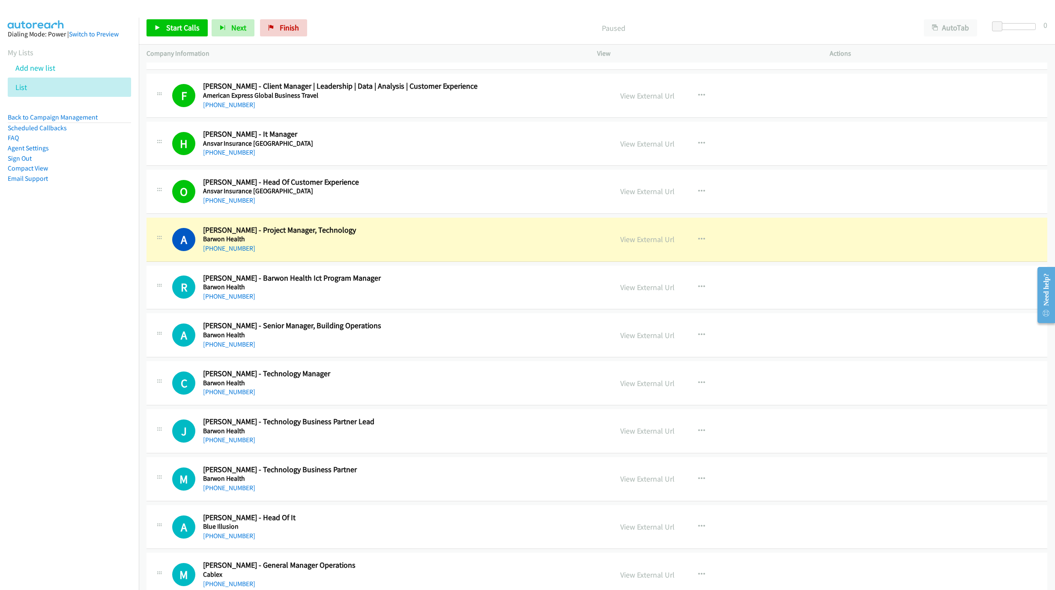
scroll to position [26, 0]
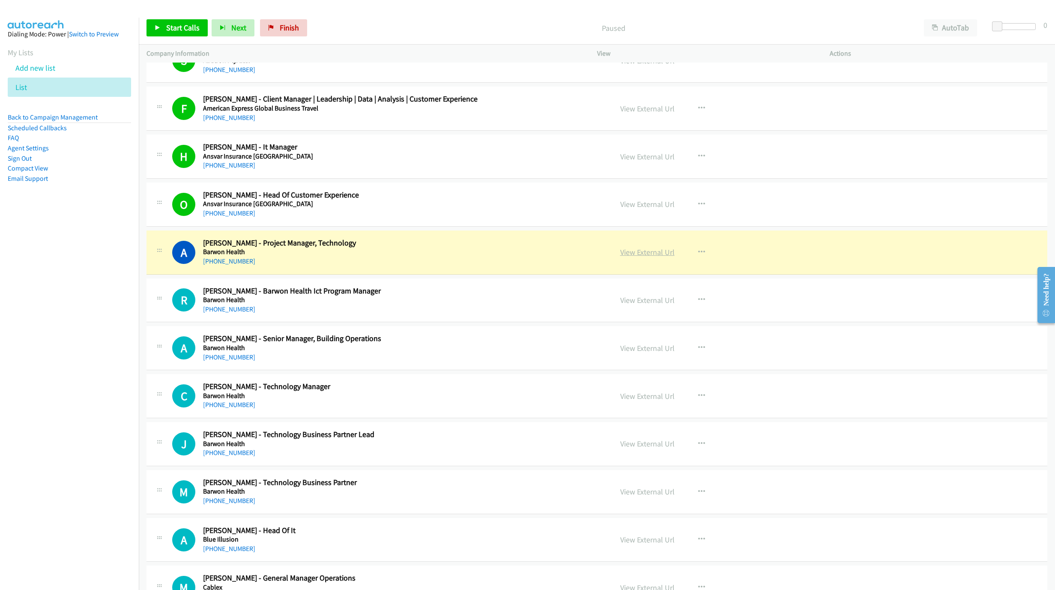
click at [645, 255] on link "View External Url" at bounding box center [647, 252] width 54 height 10
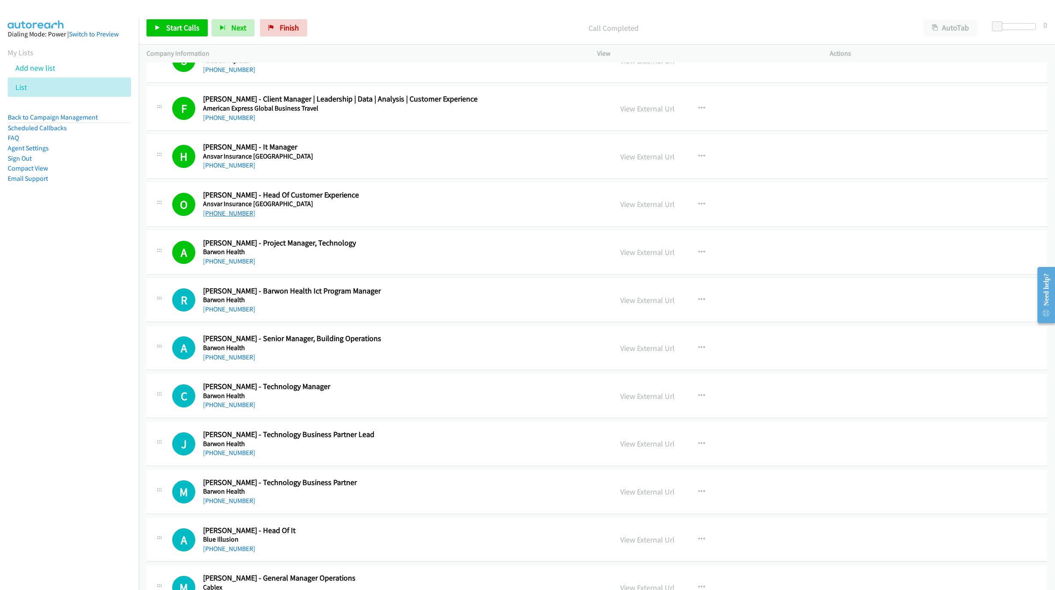
click at [211, 211] on link "+61 401 605 112" at bounding box center [229, 213] width 52 height 8
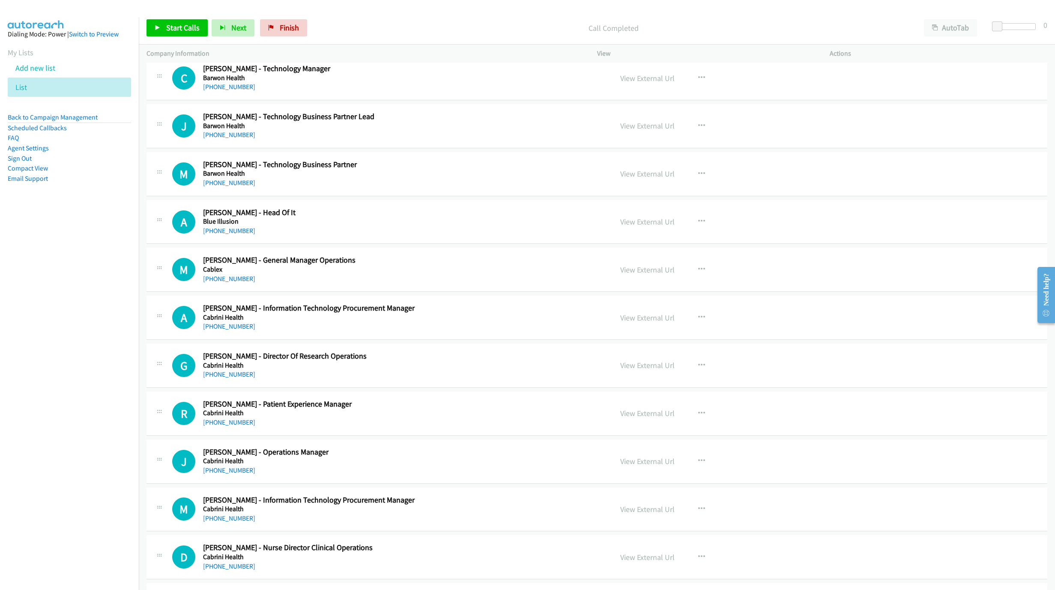
scroll to position [347, 0]
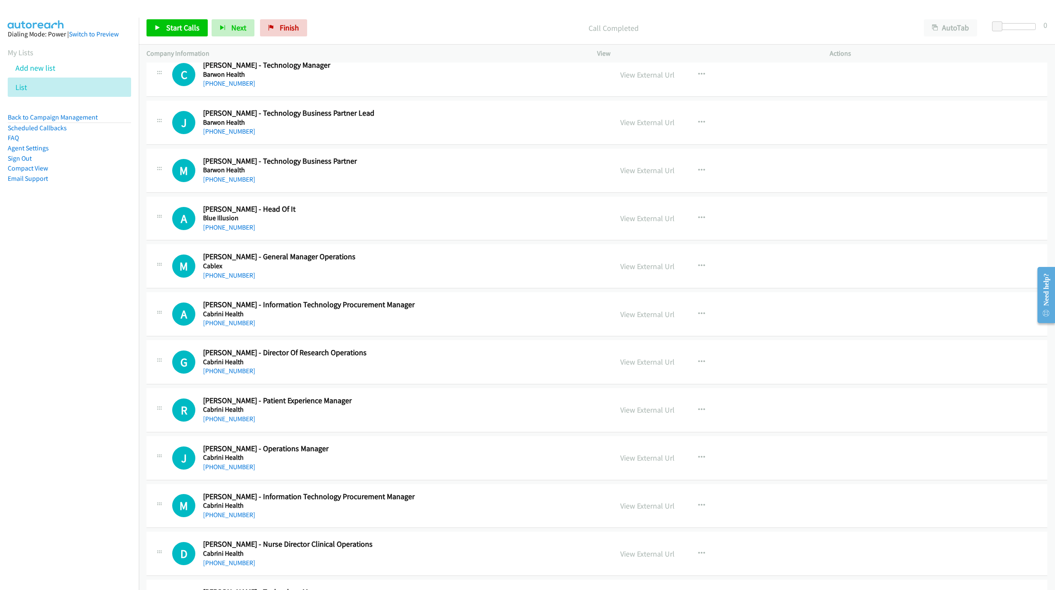
drag, startPoint x: 236, startPoint y: 233, endPoint x: 292, endPoint y: 266, distance: 65.1
click at [236, 231] on link "+61 407 442 907" at bounding box center [229, 227] width 52 height 8
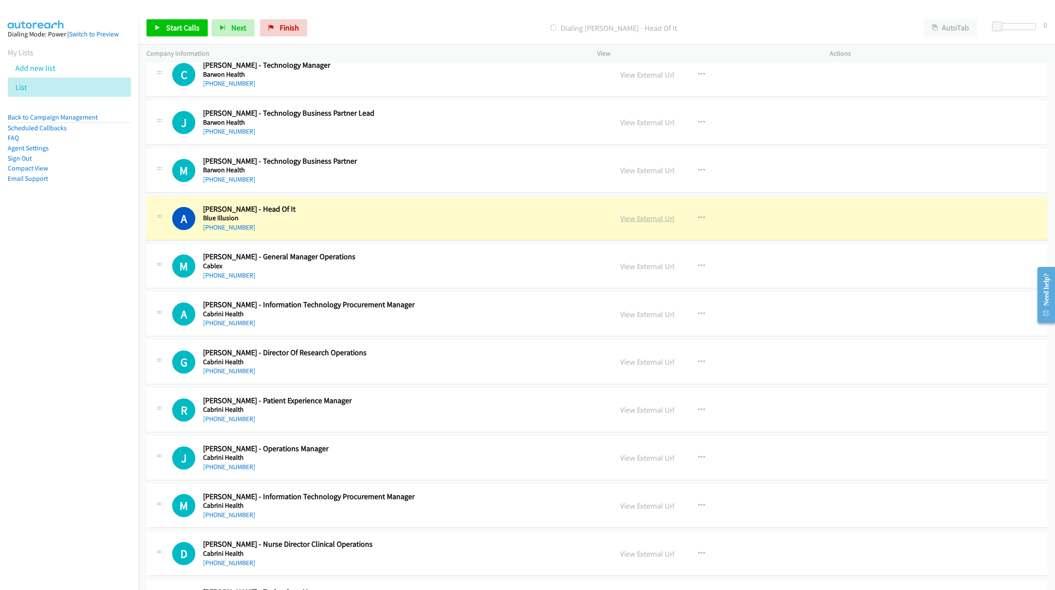
click at [625, 219] on link "View External Url" at bounding box center [647, 218] width 54 height 10
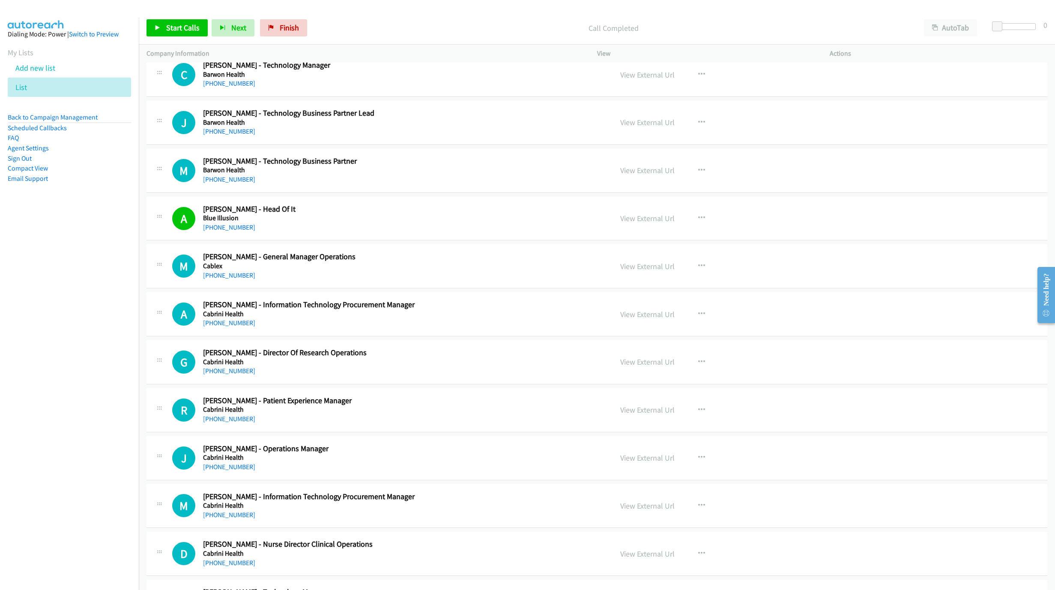
drag, startPoint x: 204, startPoint y: 279, endPoint x: 778, endPoint y: 436, distance: 595.7
click at [204, 279] on link "+61 423 781 689" at bounding box center [229, 275] width 52 height 8
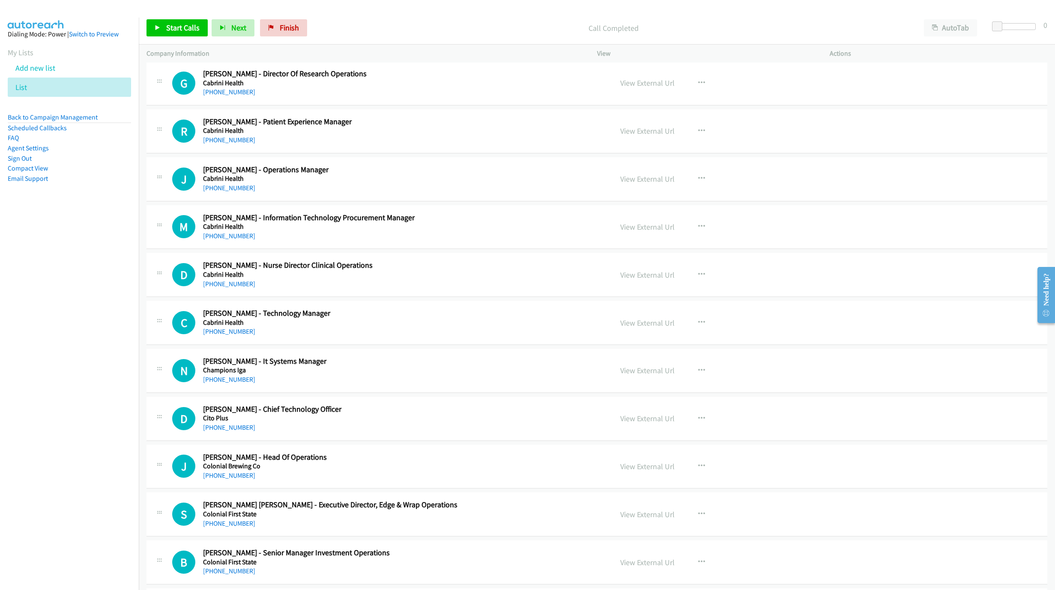
scroll to position [668, 0]
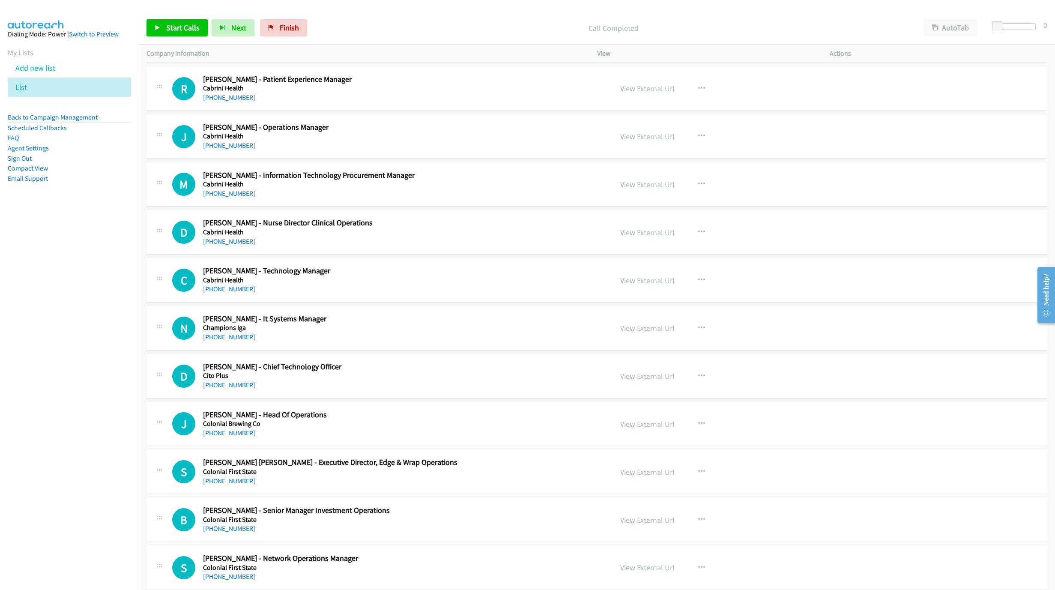
click at [232, 139] on h5 "Cabrini Health" at bounding box center [381, 136] width 356 height 9
click at [231, 150] on link "+61 402 455 935" at bounding box center [229, 145] width 52 height 8
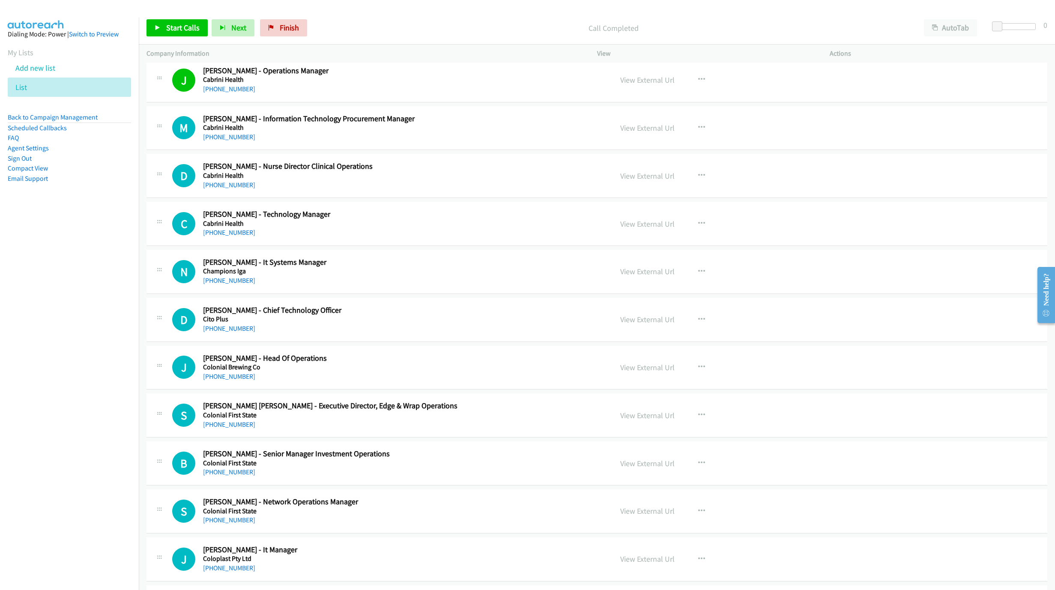
scroll to position [733, 0]
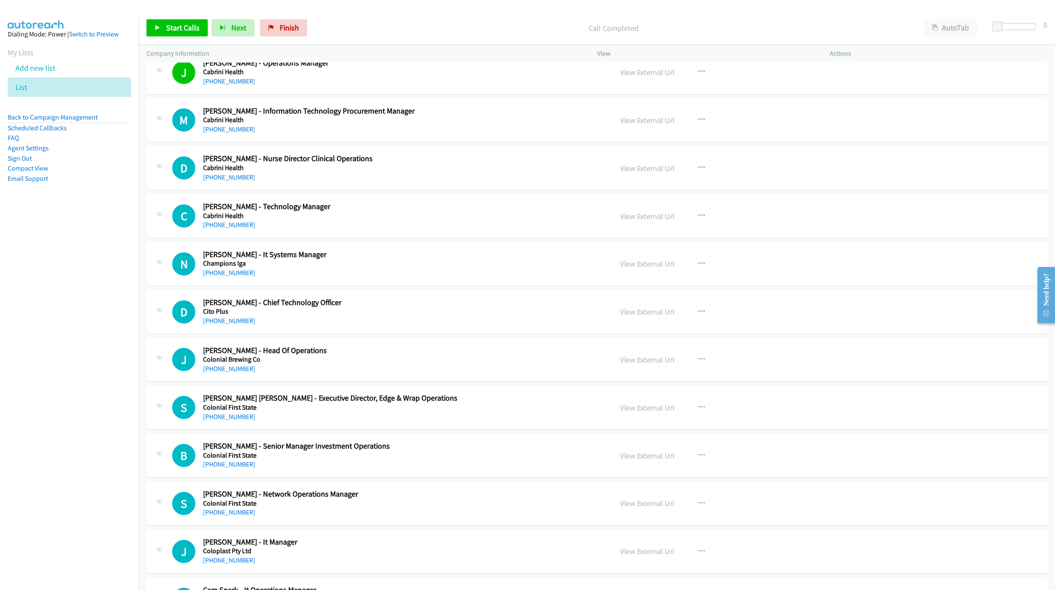
drag, startPoint x: 221, startPoint y: 278, endPoint x: 350, endPoint y: 323, distance: 136.6
click at [221, 277] on link "+61 417 395 903" at bounding box center [229, 273] width 52 height 8
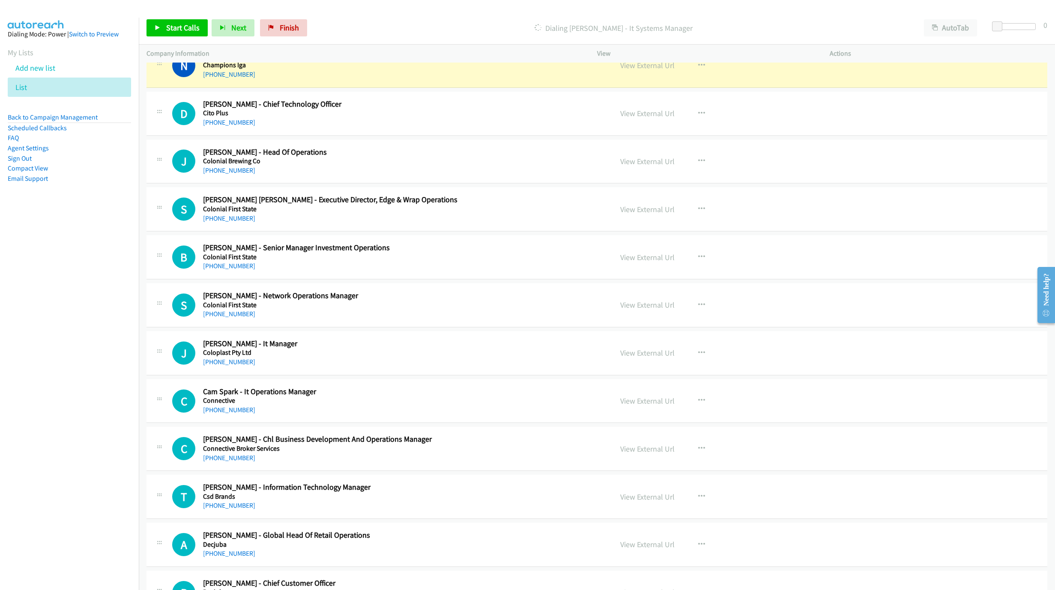
scroll to position [925, 0]
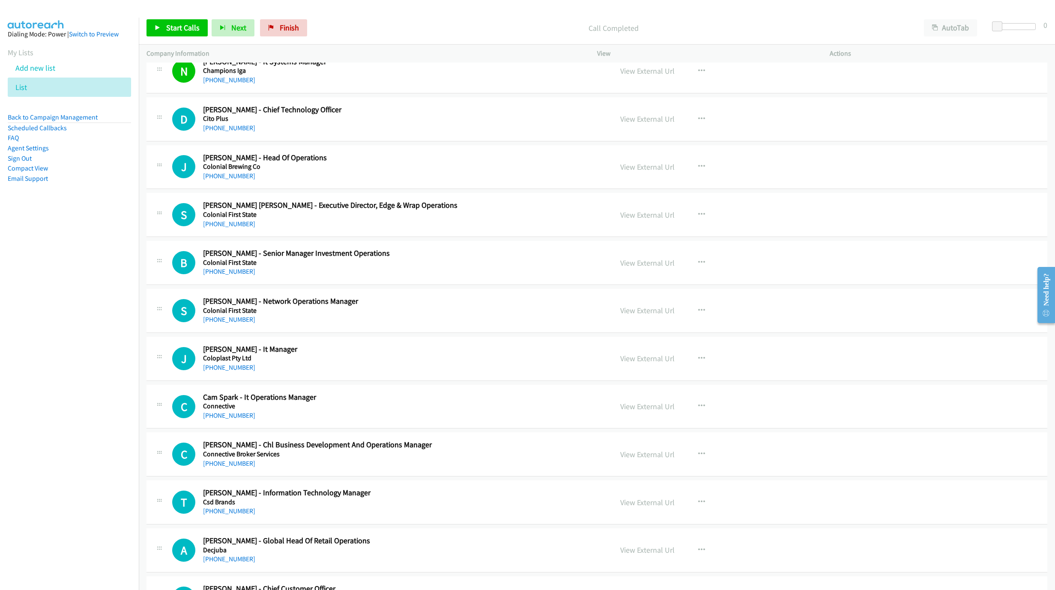
drag, startPoint x: 238, startPoint y: 133, endPoint x: 666, endPoint y: 283, distance: 453.6
click at [238, 132] on link "+61 401 779 235" at bounding box center [229, 128] width 52 height 8
click at [222, 371] on link "+61 421 889 370" at bounding box center [229, 367] width 52 height 8
click at [222, 418] on link "+61 417 391 013" at bounding box center [229, 415] width 52 height 8
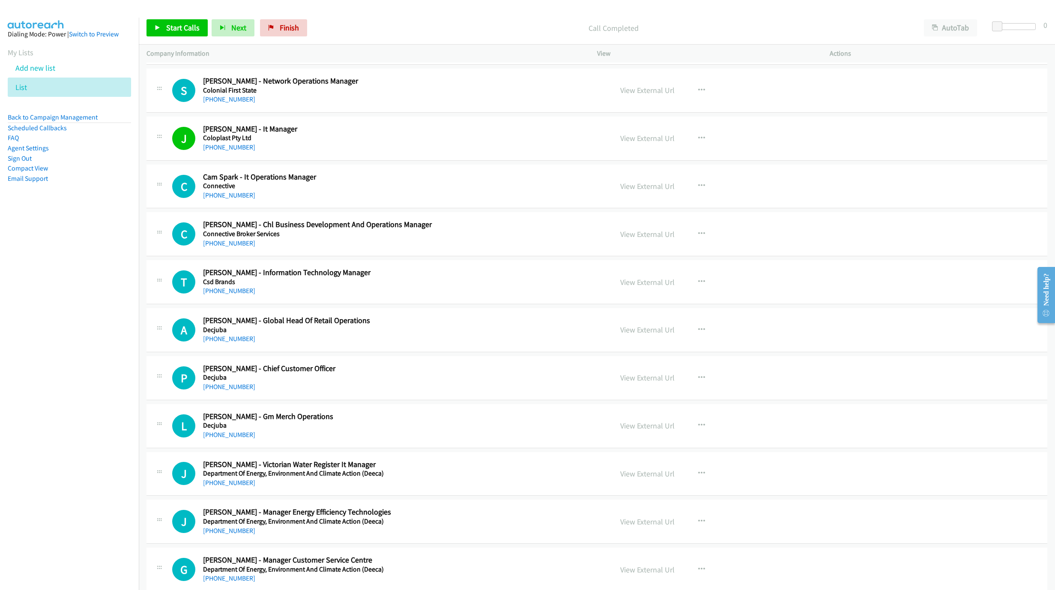
scroll to position [1183, 0]
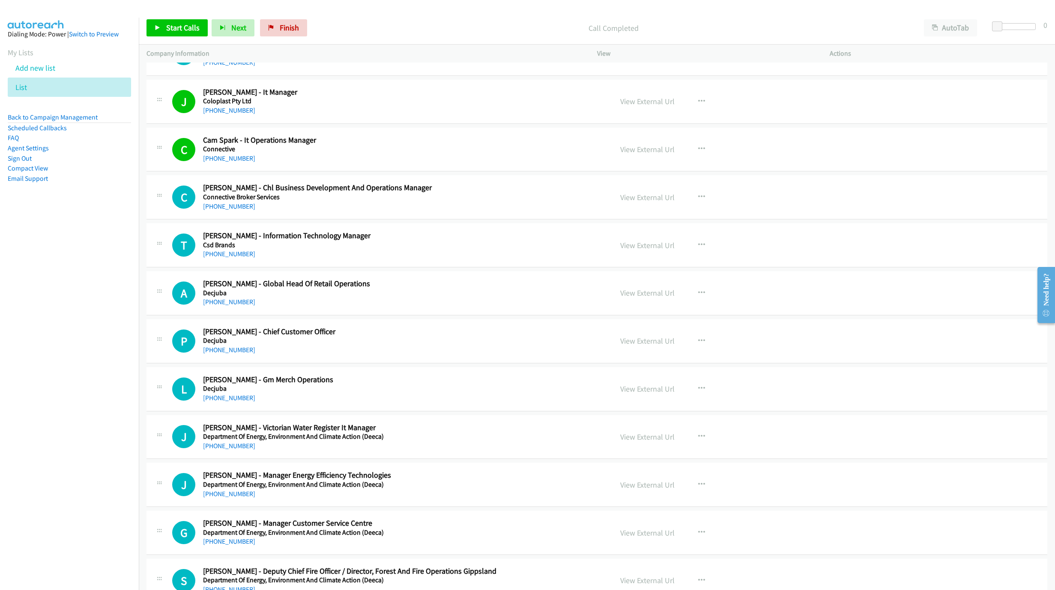
drag, startPoint x: 234, startPoint y: 260, endPoint x: 910, endPoint y: 444, distance: 700.7
click at [234, 258] on link "+61 412 678 897" at bounding box center [229, 254] width 52 height 8
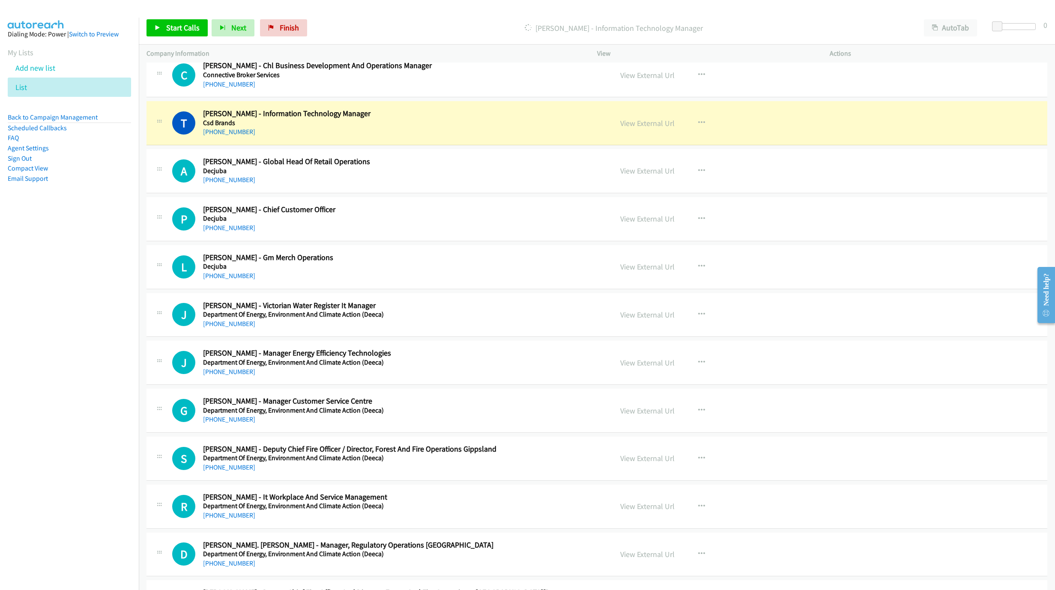
scroll to position [1311, 0]
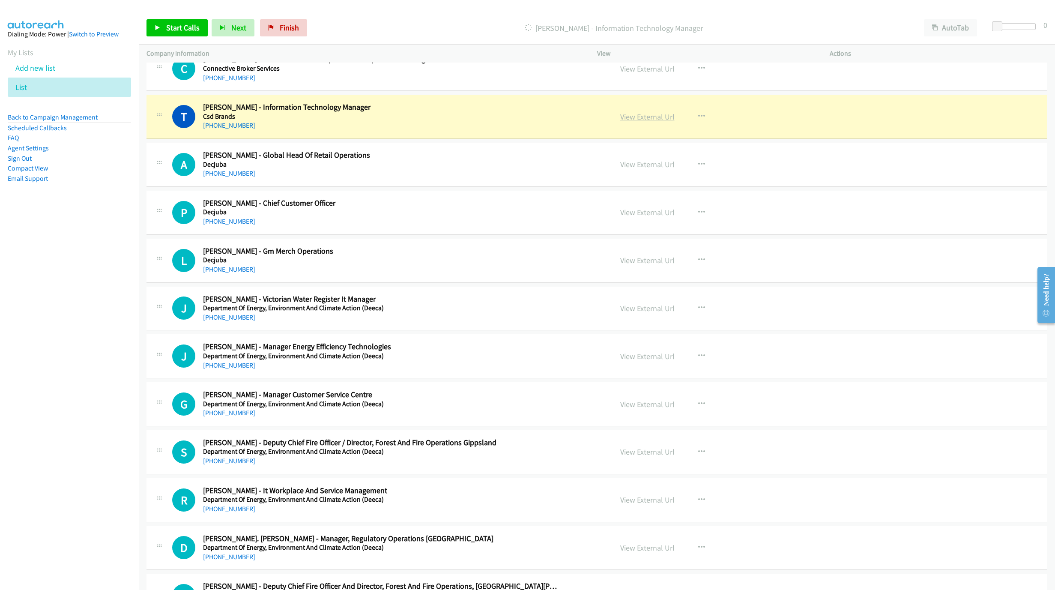
click at [644, 122] on link "View External Url" at bounding box center [647, 117] width 54 height 10
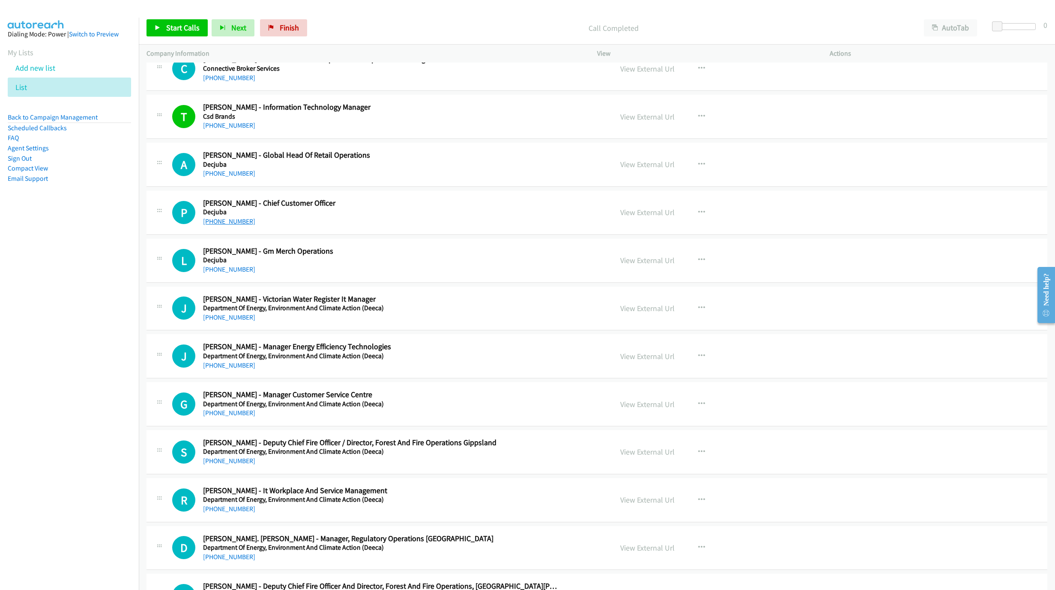
click at [220, 225] on link "+61 413 333 612" at bounding box center [229, 221] width 52 height 8
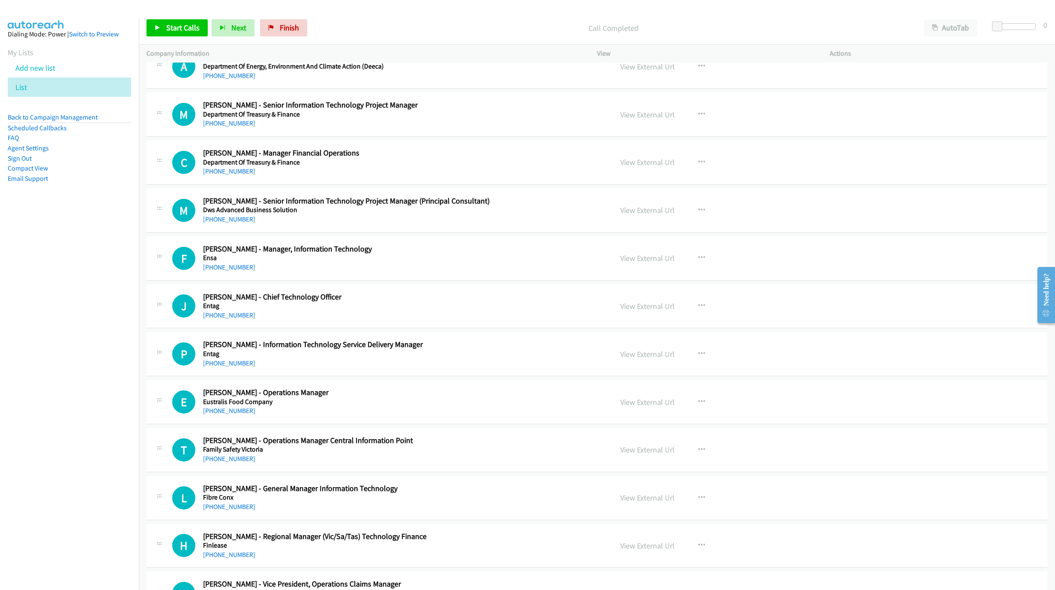
scroll to position [2082, 0]
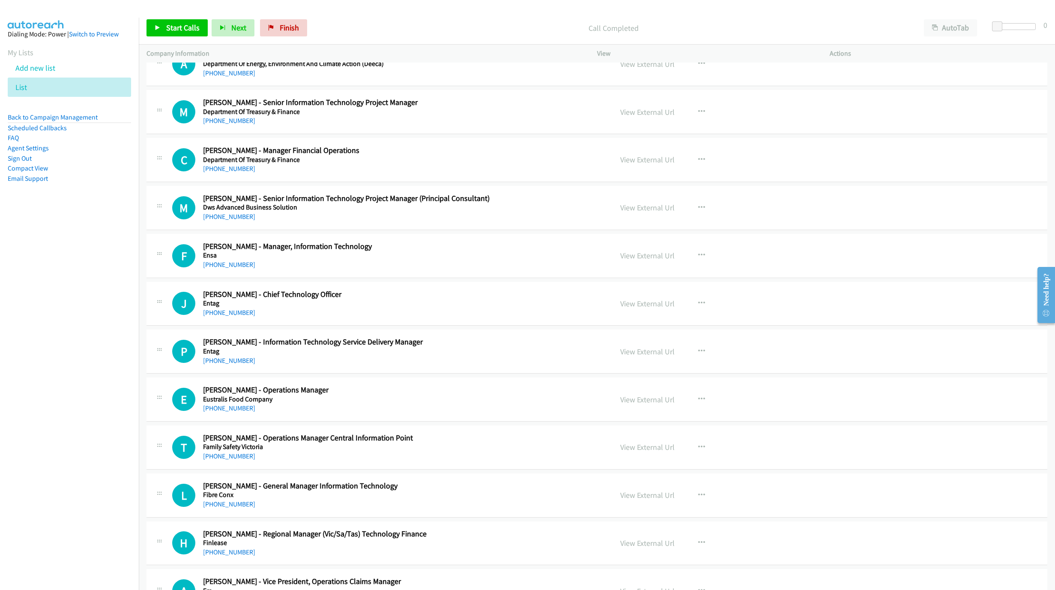
drag, startPoint x: 227, startPoint y: 271, endPoint x: 371, endPoint y: 306, distance: 148.9
click at [227, 269] on link "+61 425 138 223" at bounding box center [229, 265] width 52 height 8
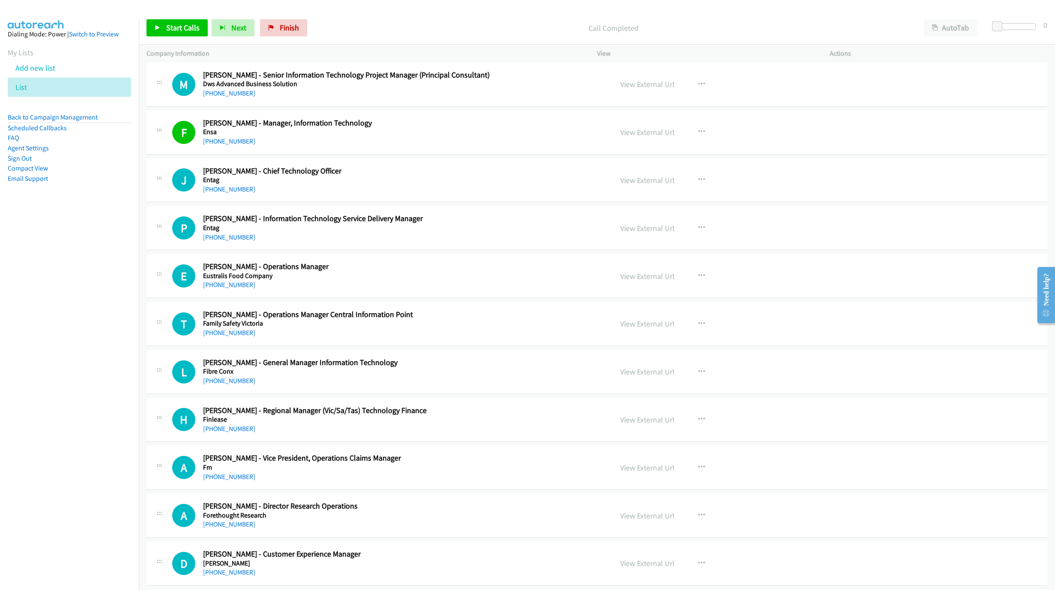
scroll to position [2211, 0]
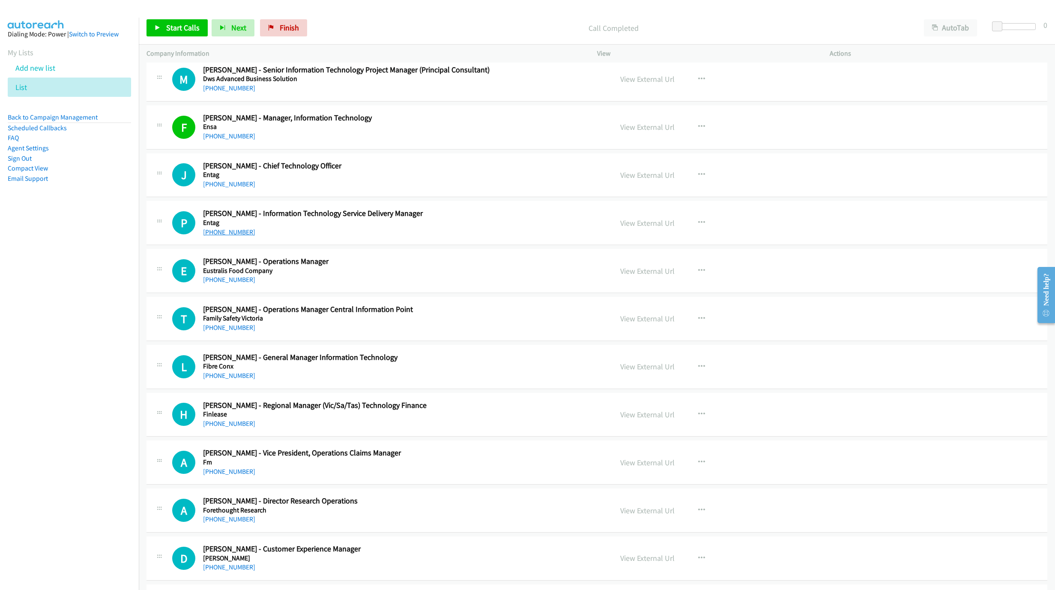
click at [222, 236] on link "+61 422 737 937" at bounding box center [229, 232] width 52 height 8
click at [232, 380] on link "+61 428 624 386" at bounding box center [229, 375] width 52 height 8
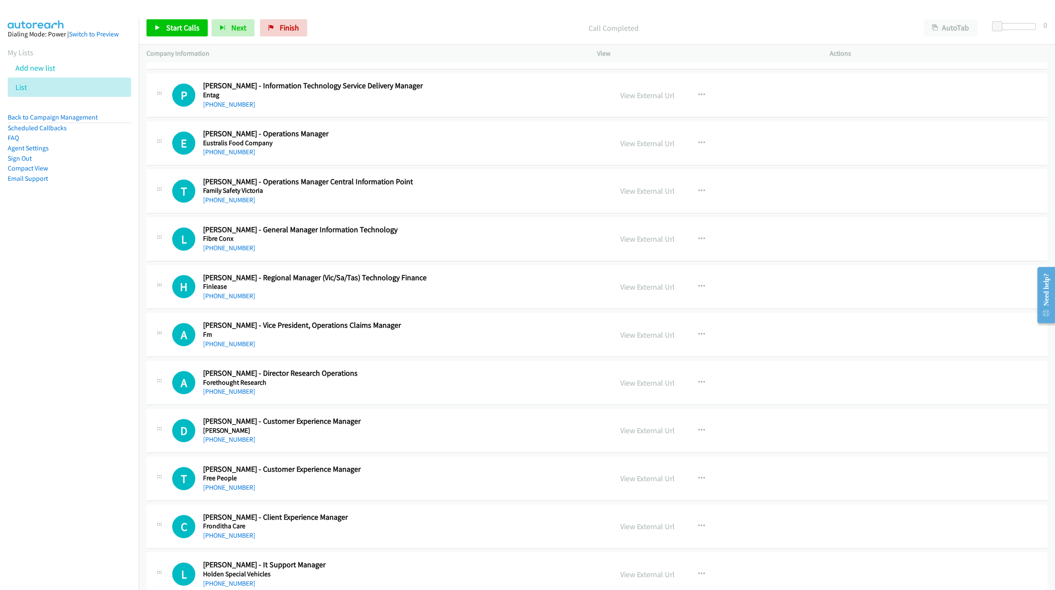
scroll to position [2468, 0]
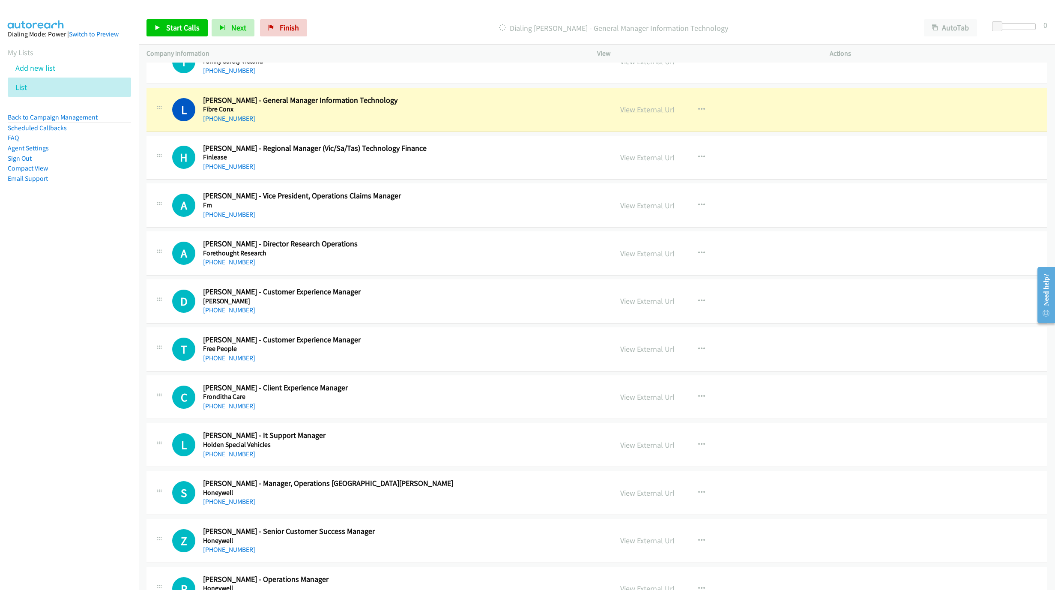
click at [638, 114] on link "View External Url" at bounding box center [647, 110] width 54 height 10
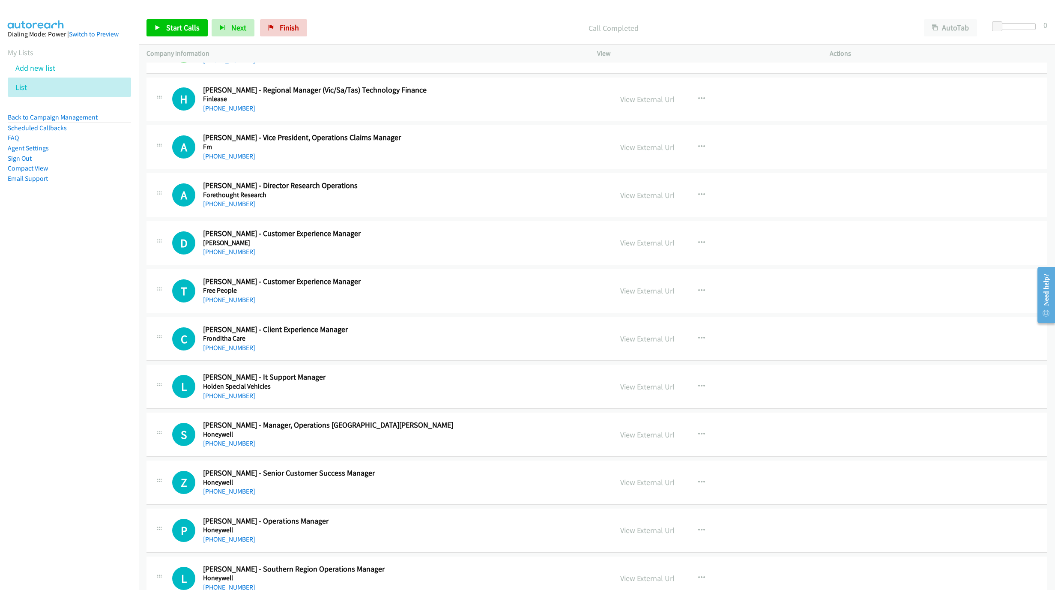
scroll to position [2532, 0]
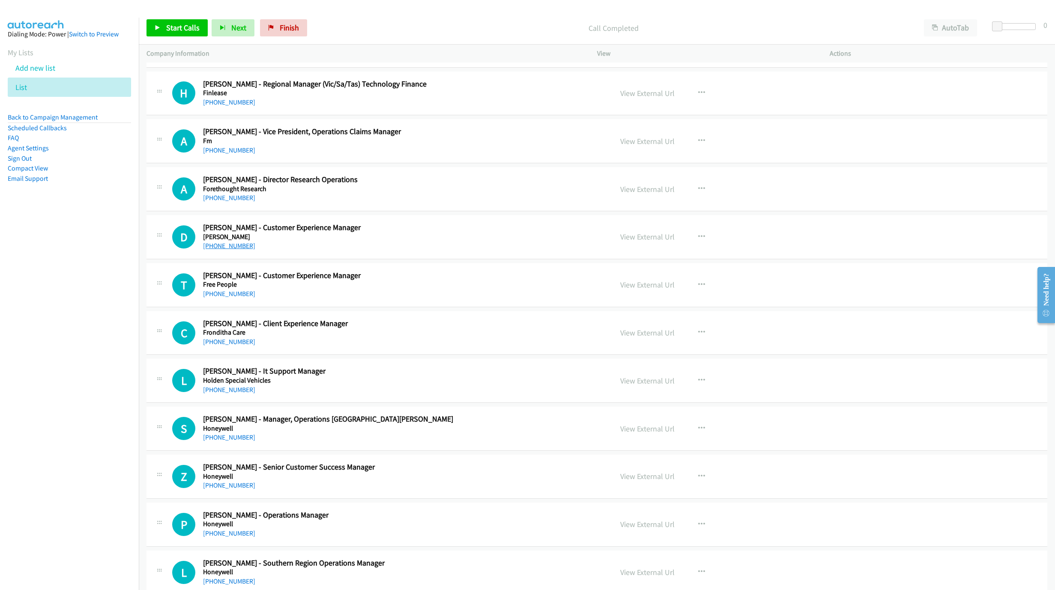
click at [223, 250] on link "+61 430 328 230" at bounding box center [229, 246] width 52 height 8
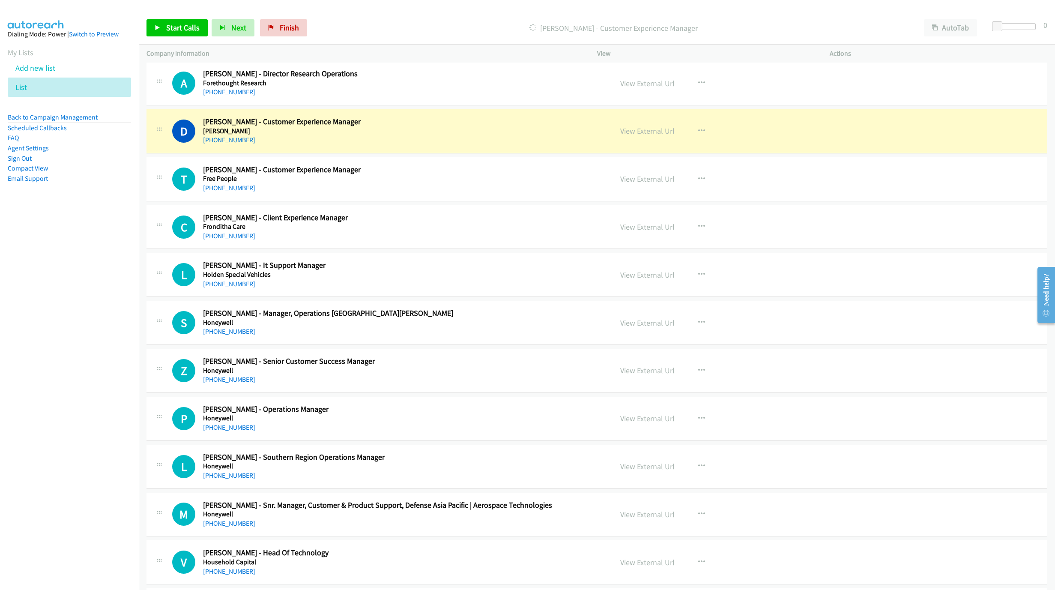
scroll to position [2661, 0]
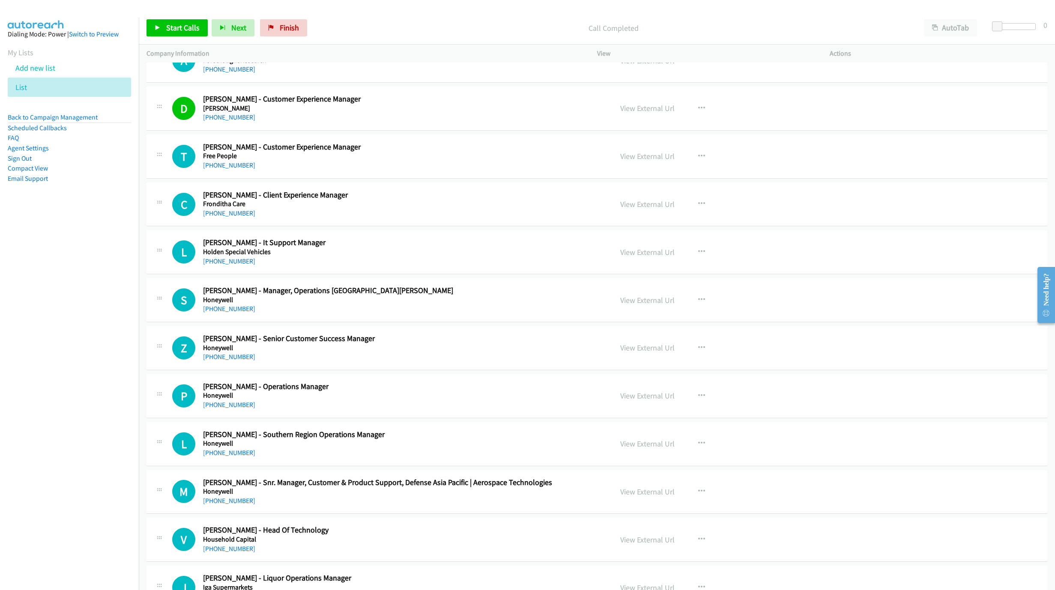
drag, startPoint x: 230, startPoint y: 174, endPoint x: 1039, endPoint y: 467, distance: 860.0
click at [230, 169] on link "+61 417 397 606" at bounding box center [229, 165] width 52 height 8
click at [237, 265] on link "+61 3 9265 9596" at bounding box center [229, 261] width 52 height 8
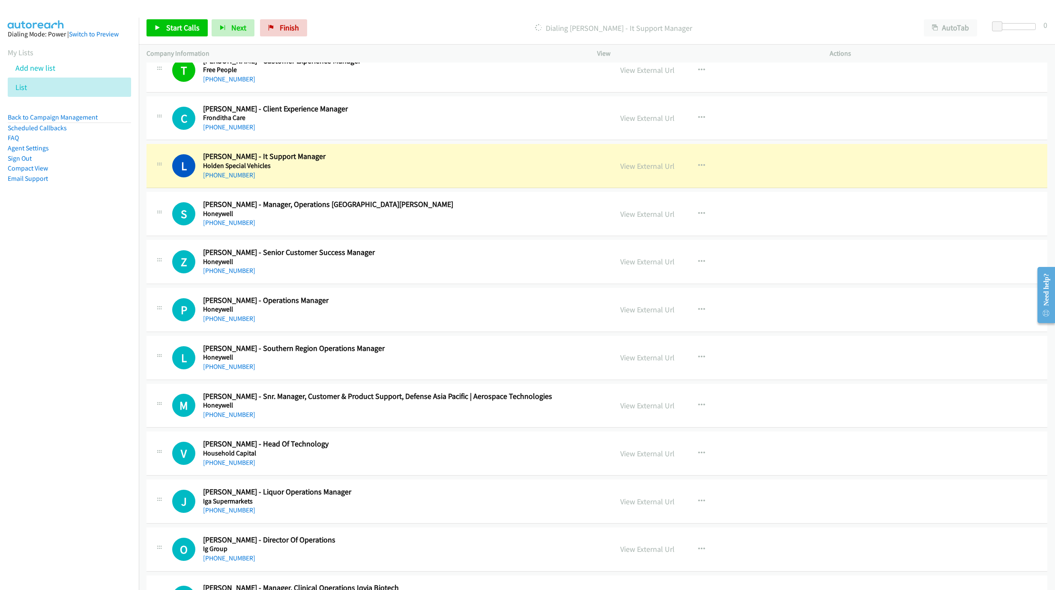
scroll to position [2789, 0]
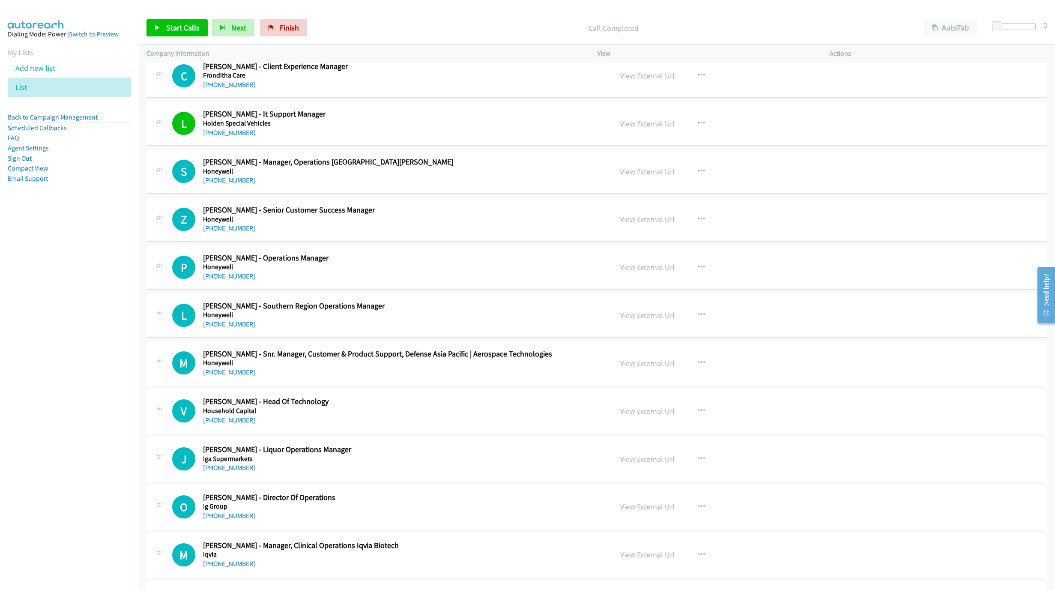
click at [230, 242] on div "Z Callback Scheduled Zachary Roser - Senior Customer Success Manager Honeywell …" at bounding box center [597, 220] width 901 height 44
click at [227, 232] on link "+61 404 127 920" at bounding box center [229, 228] width 52 height 8
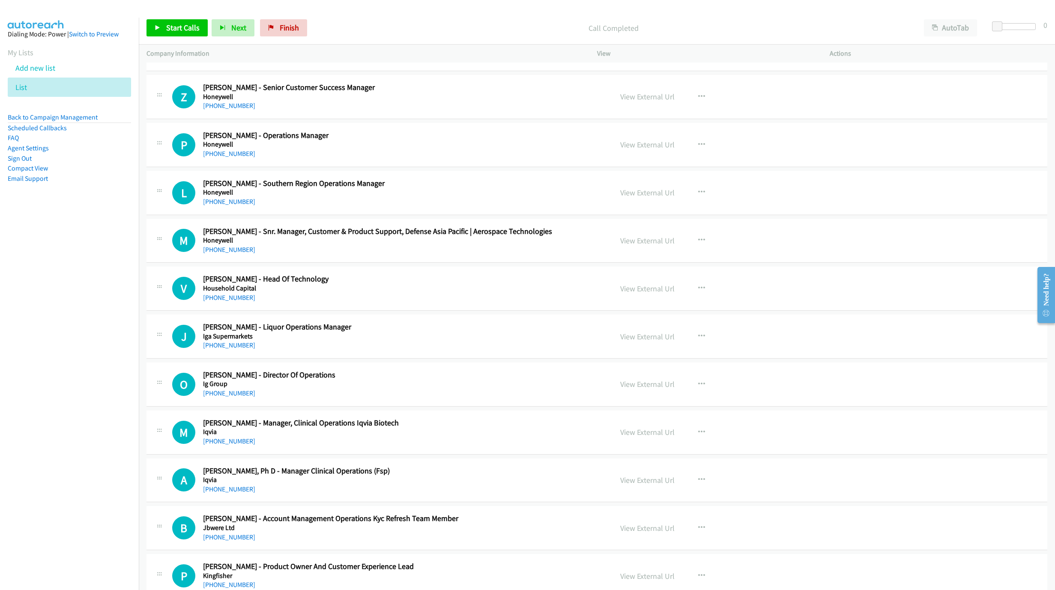
scroll to position [2918, 0]
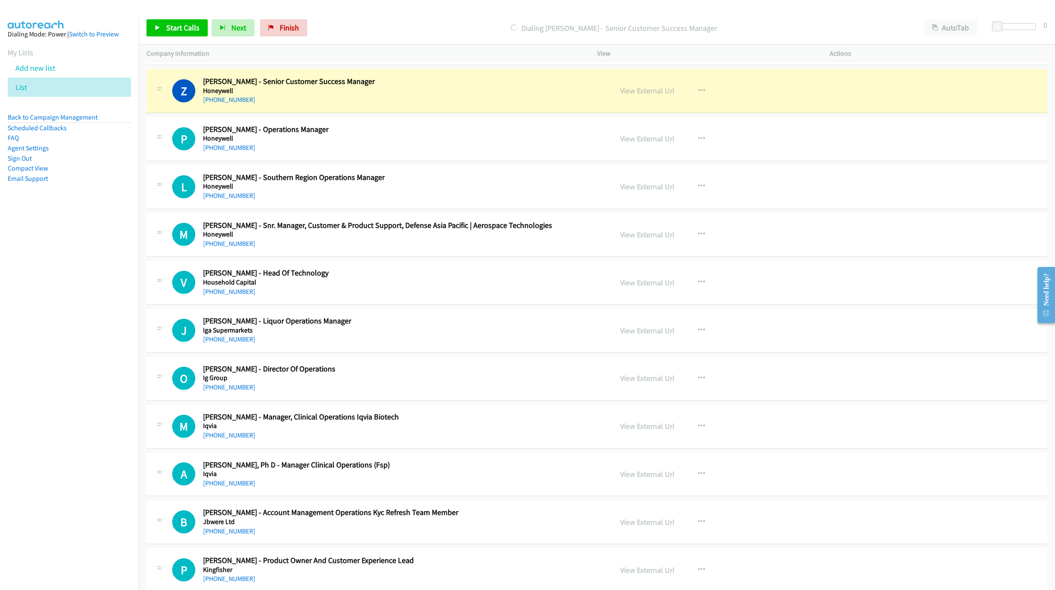
click at [31, 373] on nav "Dialing Mode: Power | Switch to Preview My Lists Add new list List Back to Camp…" at bounding box center [69, 313] width 139 height 590
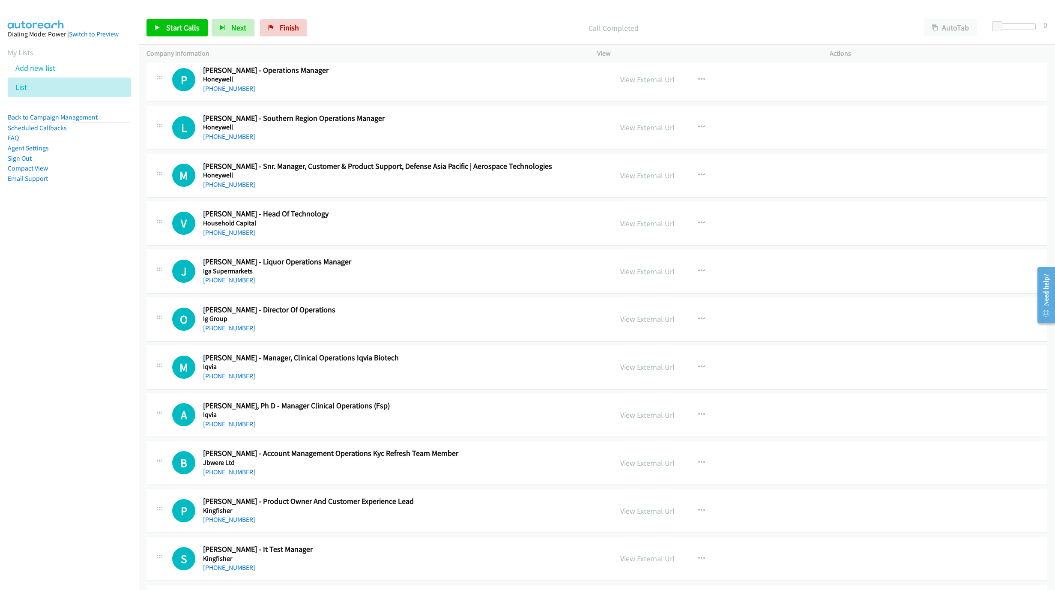
scroll to position [2982, 0]
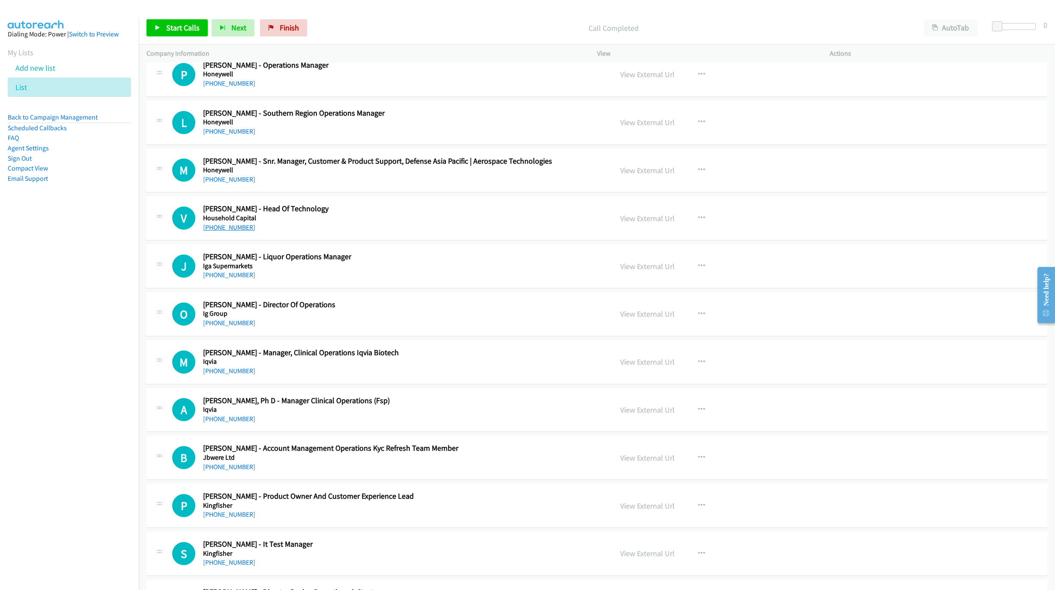
click at [230, 231] on link "+61 423 725 509" at bounding box center [229, 227] width 52 height 8
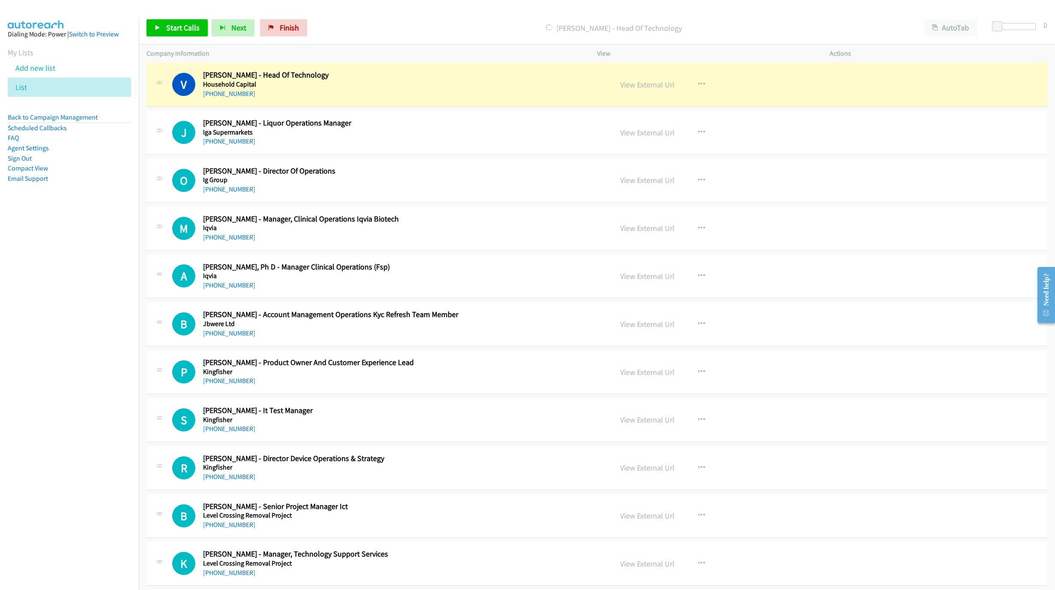
scroll to position [3111, 0]
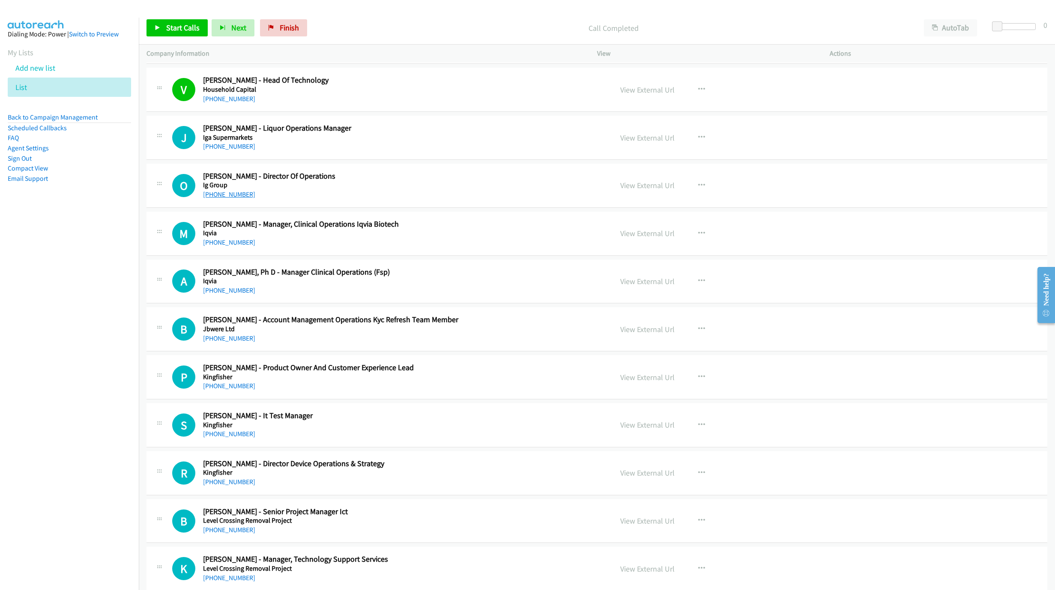
drag, startPoint x: 232, startPoint y: 208, endPoint x: 243, endPoint y: 212, distance: 12.2
click at [232, 198] on link "+61 3 9860 1711" at bounding box center [229, 194] width 52 height 8
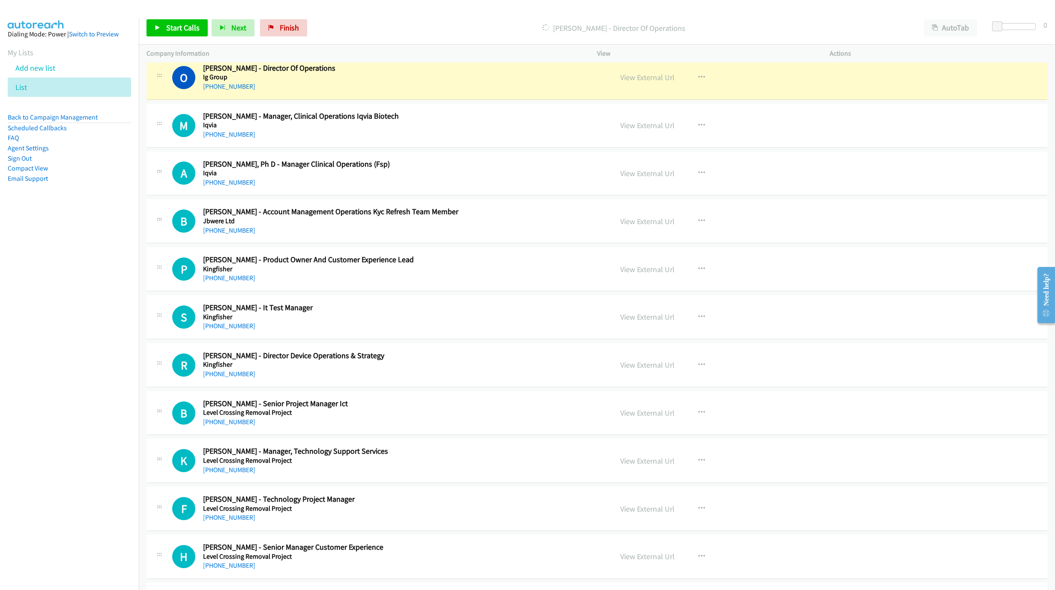
scroll to position [3175, 0]
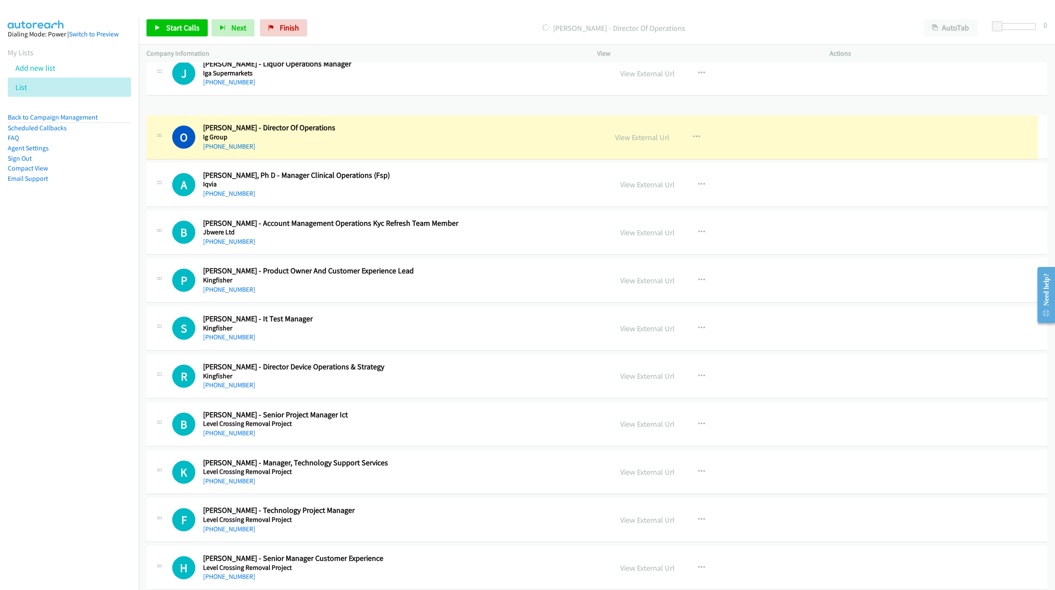
drag, startPoint x: 201, startPoint y: 123, endPoint x: 289, endPoint y: 127, distance: 88.8
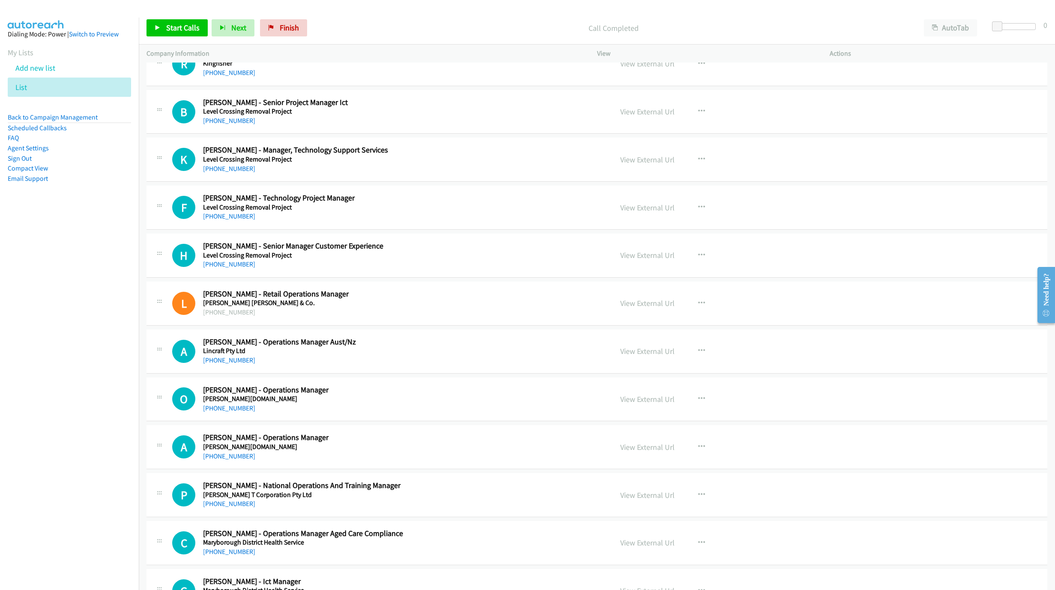
scroll to position [3561, 0]
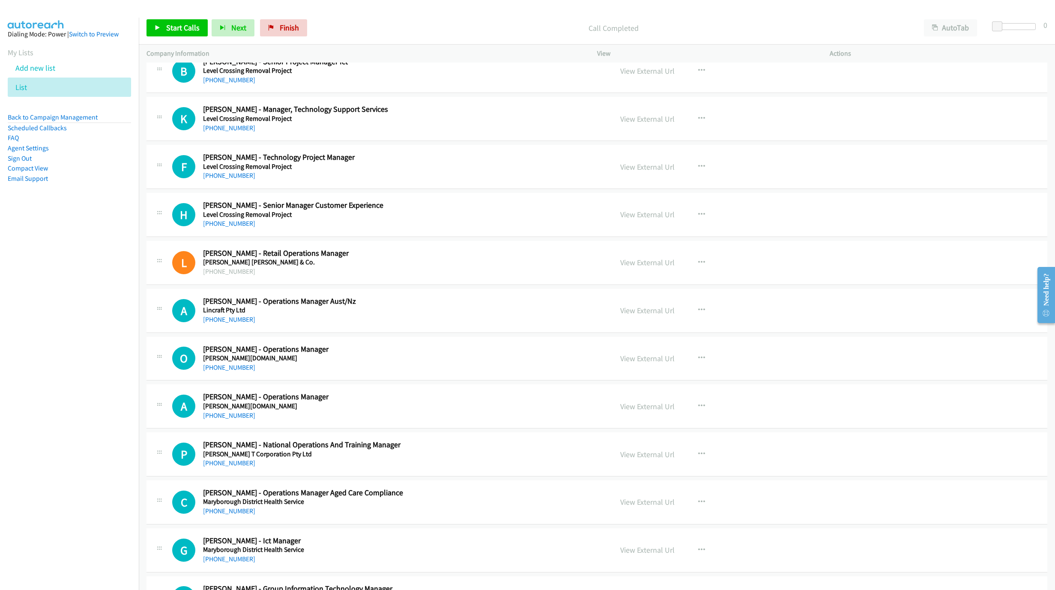
drag, startPoint x: 240, startPoint y: 239, endPoint x: 704, endPoint y: 408, distance: 494.6
click at [240, 228] on link "+61 400 553 962" at bounding box center [229, 223] width 52 height 8
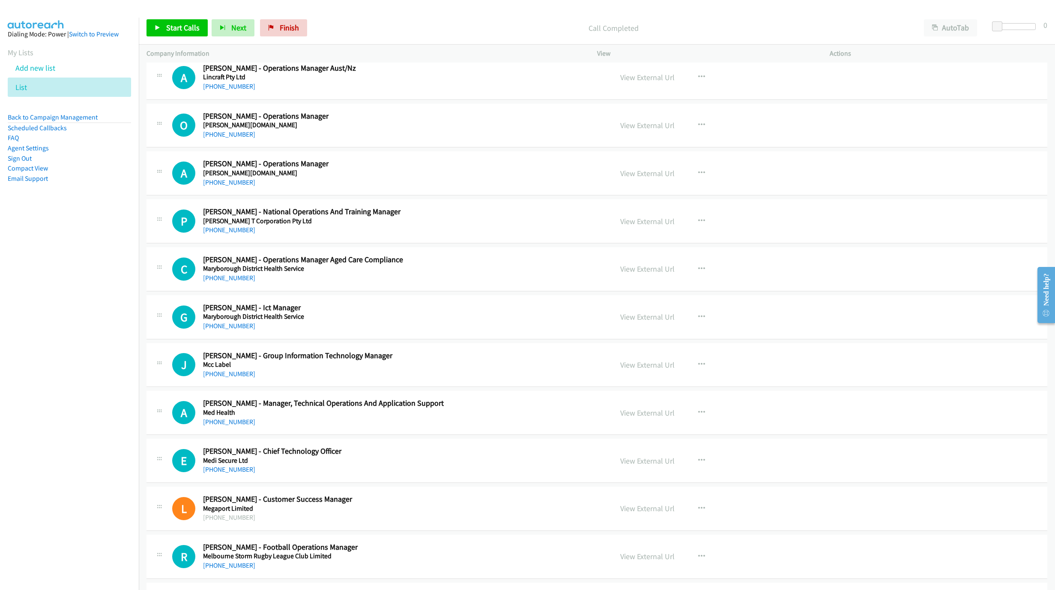
scroll to position [3753, 0]
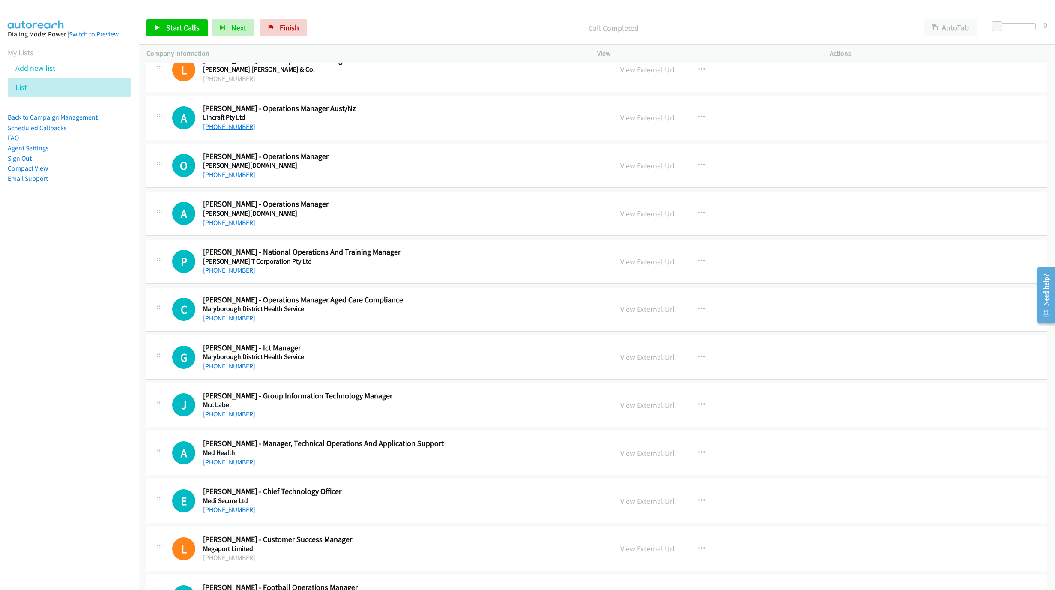
click at [237, 131] on link "+61 415 645 321" at bounding box center [229, 127] width 52 height 8
drag, startPoint x: 226, startPoint y: 193, endPoint x: 639, endPoint y: 276, distance: 421.0
click at [226, 179] on link "+61 450 520 630" at bounding box center [229, 175] width 52 height 8
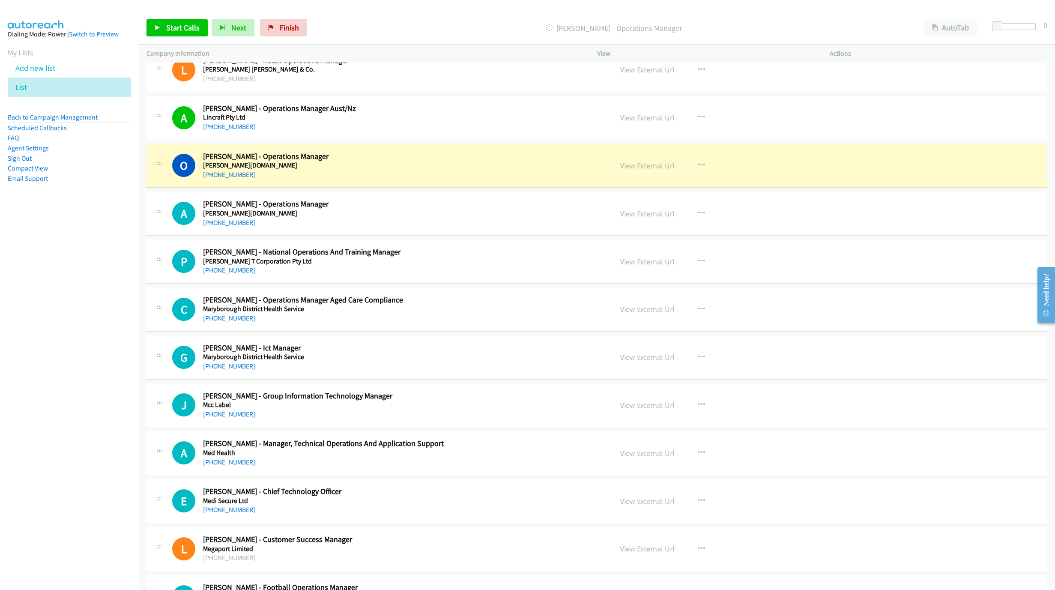
click at [634, 171] on link "View External Url" at bounding box center [647, 166] width 54 height 10
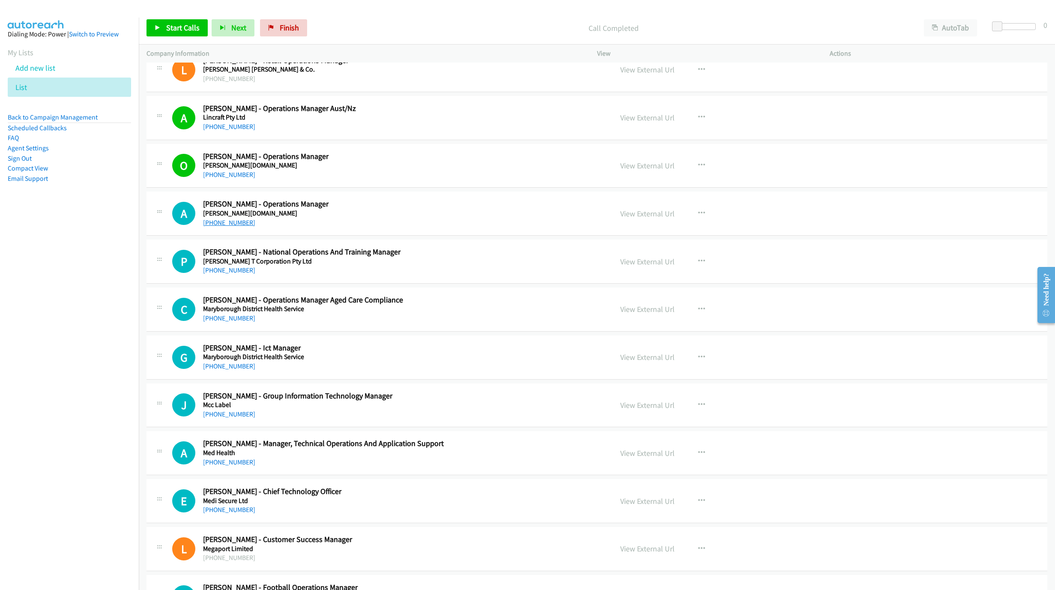
click at [225, 227] on link "+61 417 346 865" at bounding box center [229, 223] width 52 height 8
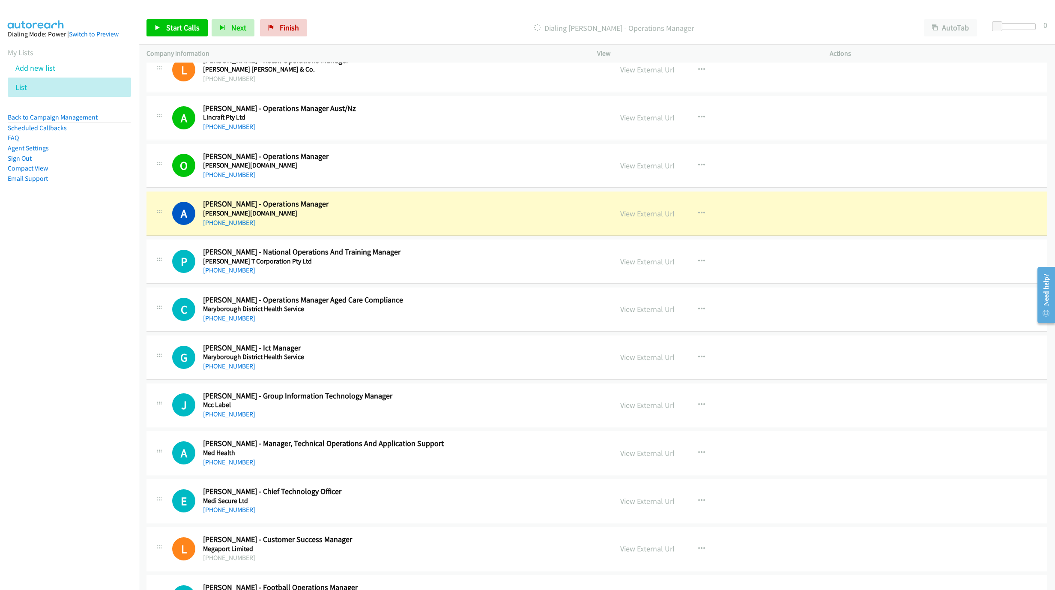
click at [563, 228] on div "A Callback Scheduled Andrew Hachler - Operations Manager Lucas.Online Australia…" at bounding box center [388, 213] width 433 height 28
click at [627, 219] on link "View External Url" at bounding box center [647, 214] width 54 height 10
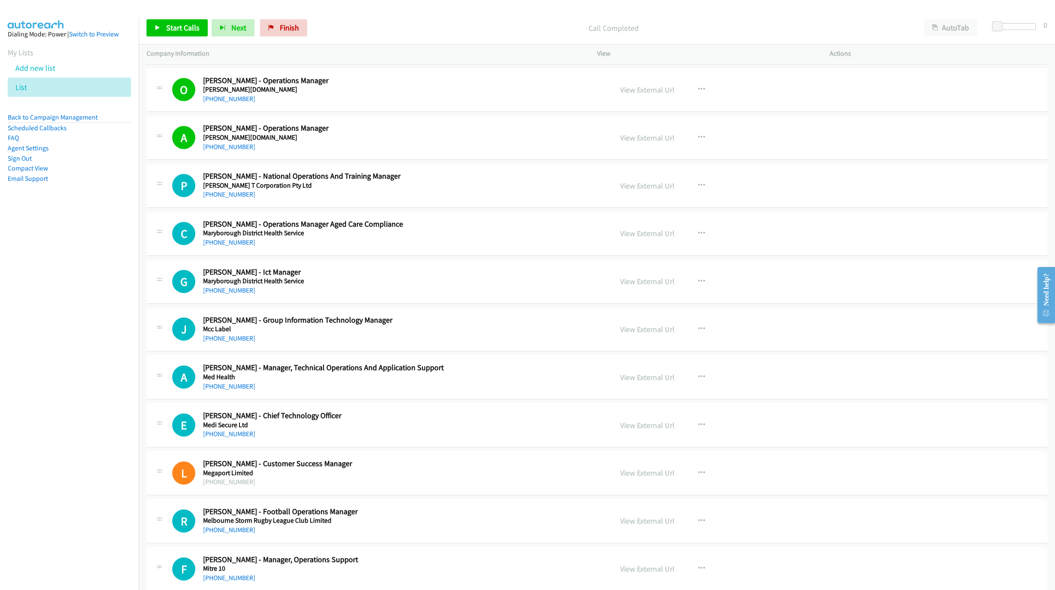
scroll to position [3882, 0]
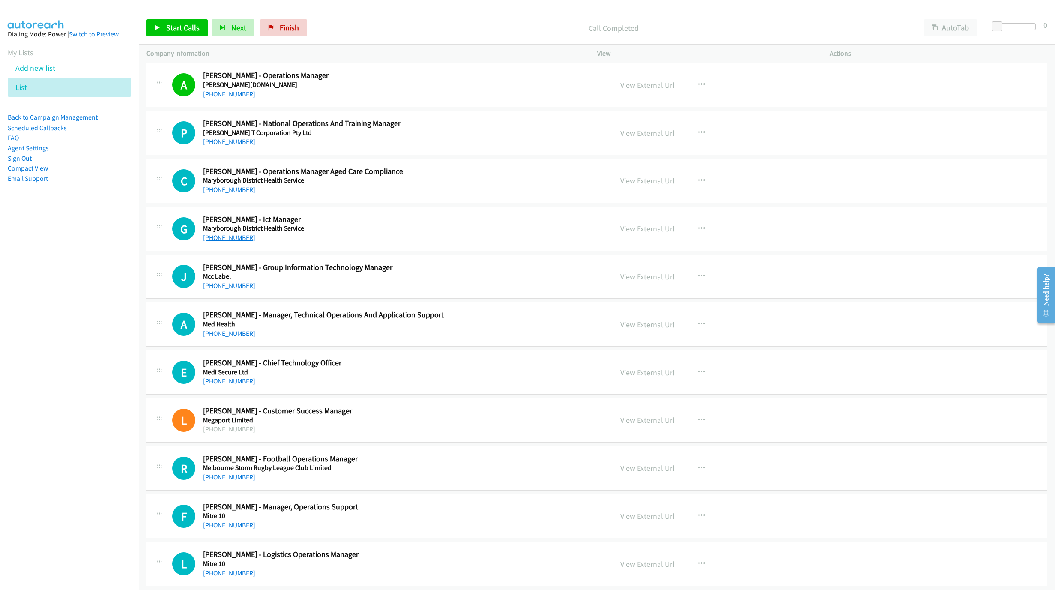
click at [218, 242] on link "+61 418 506 965" at bounding box center [229, 238] width 52 height 8
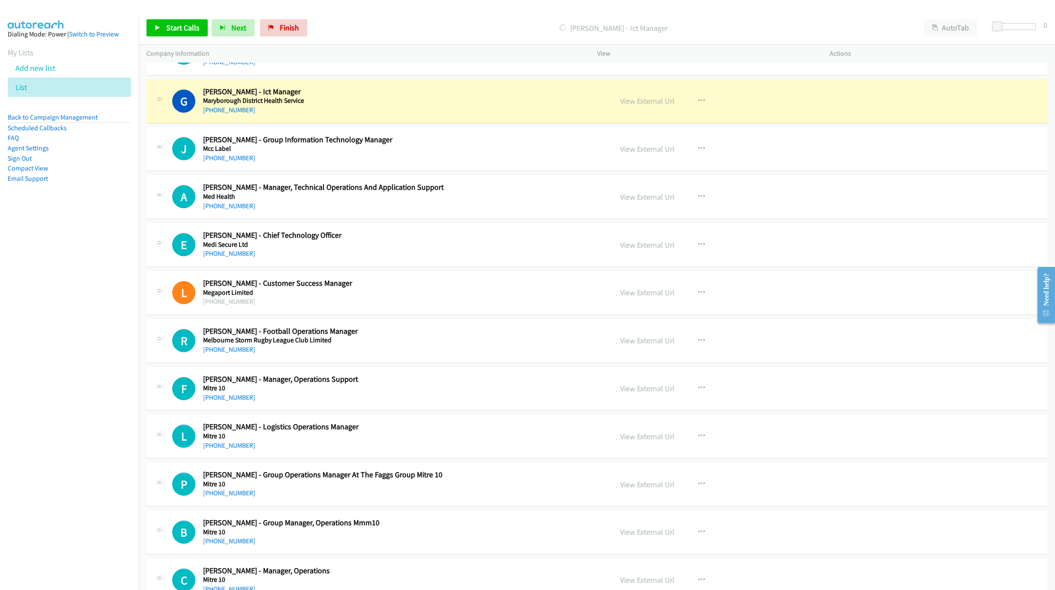
scroll to position [4010, 0]
click at [629, 105] on link "View External Url" at bounding box center [647, 100] width 54 height 10
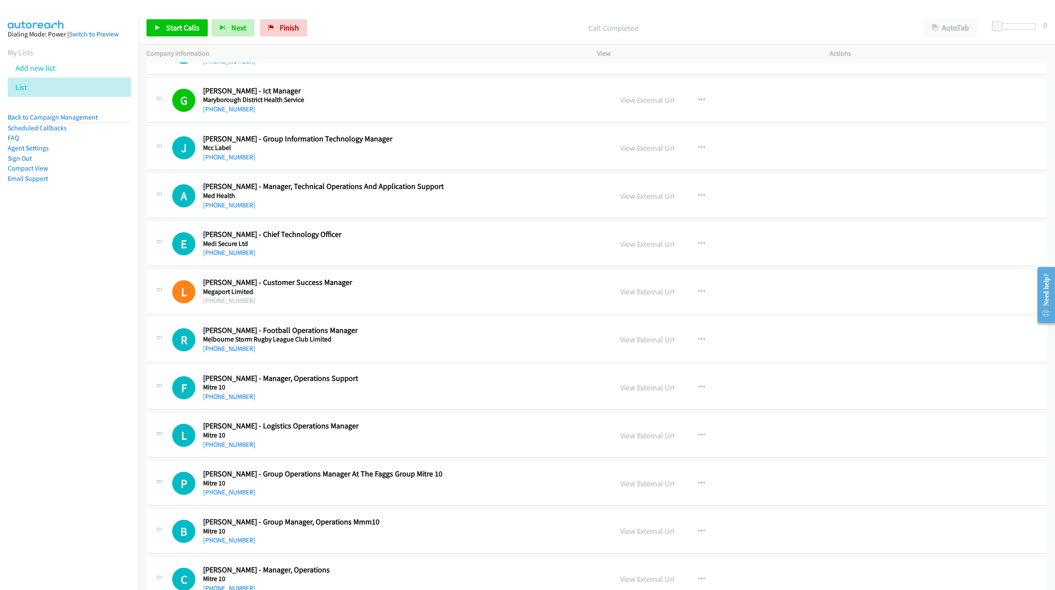
click at [215, 161] on link "+61 407 096 864" at bounding box center [229, 157] width 52 height 8
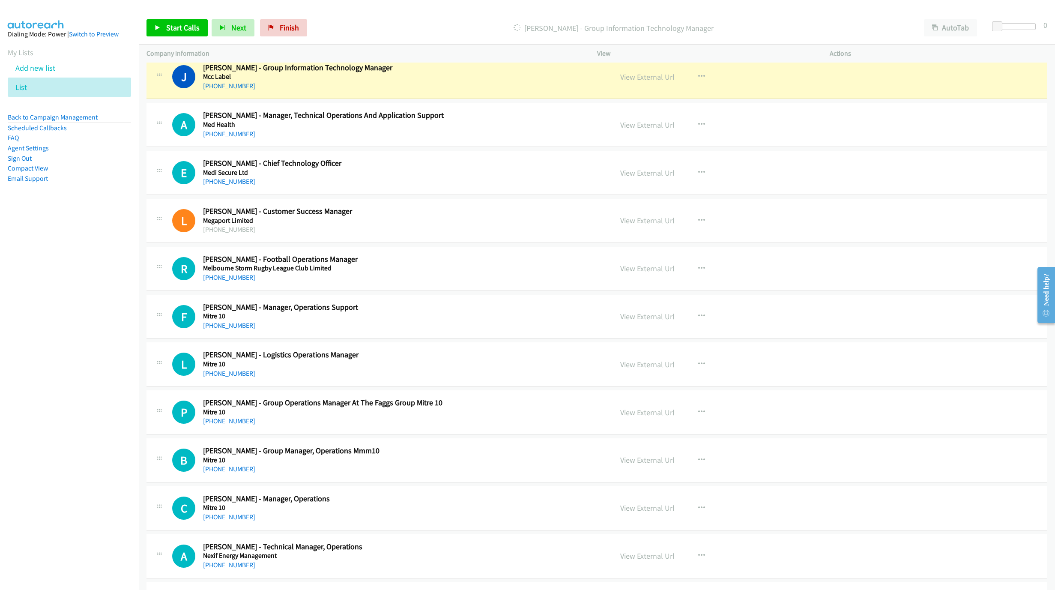
scroll to position [4075, 0]
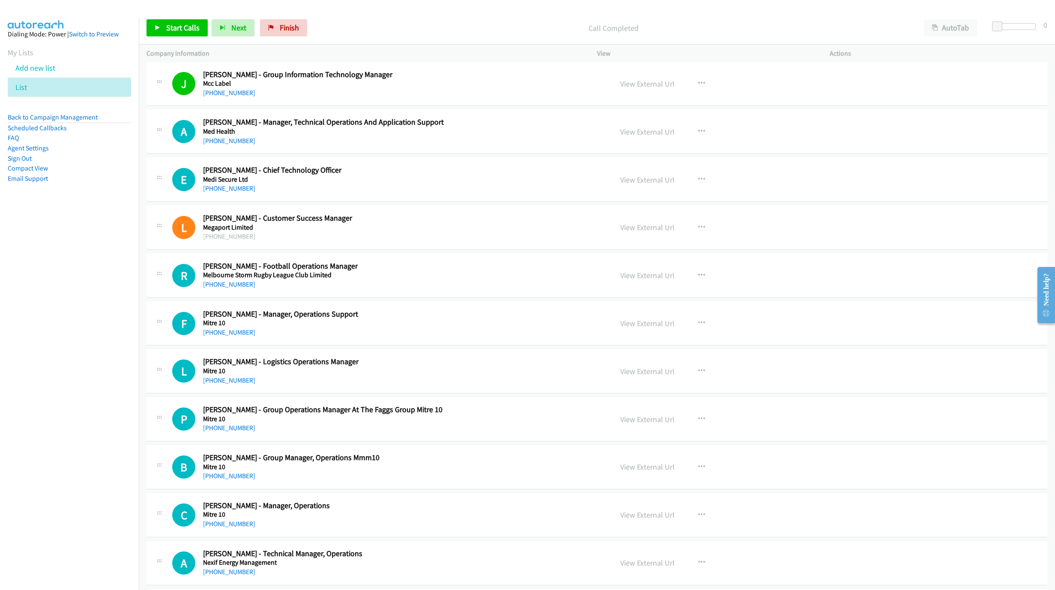
drag, startPoint x: 209, startPoint y: 204, endPoint x: 1049, endPoint y: 512, distance: 895.2
click at [209, 192] on link "+61 487 888 222" at bounding box center [229, 188] width 52 height 8
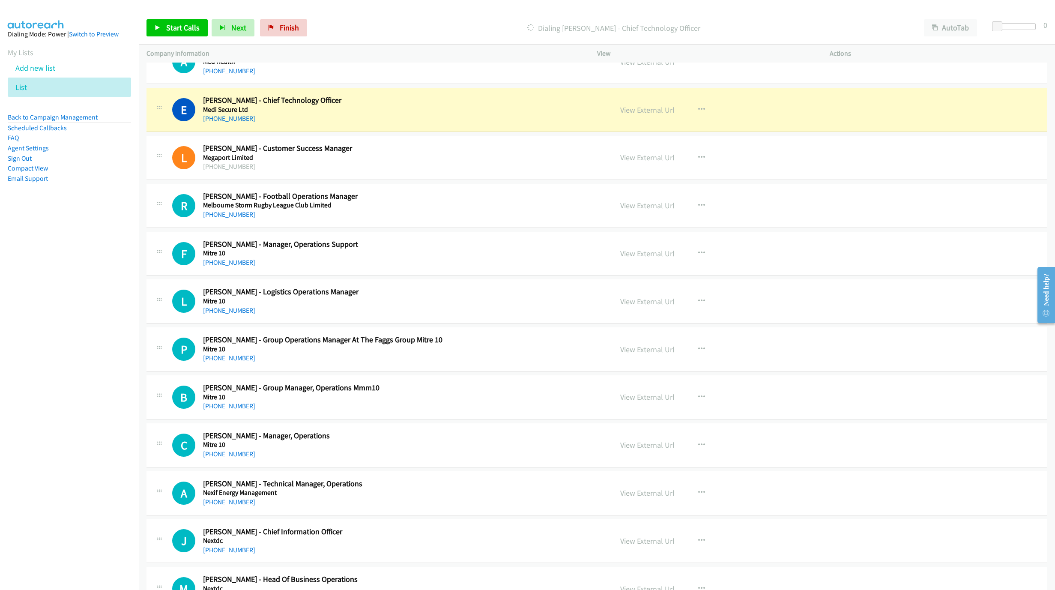
scroll to position [4139, 0]
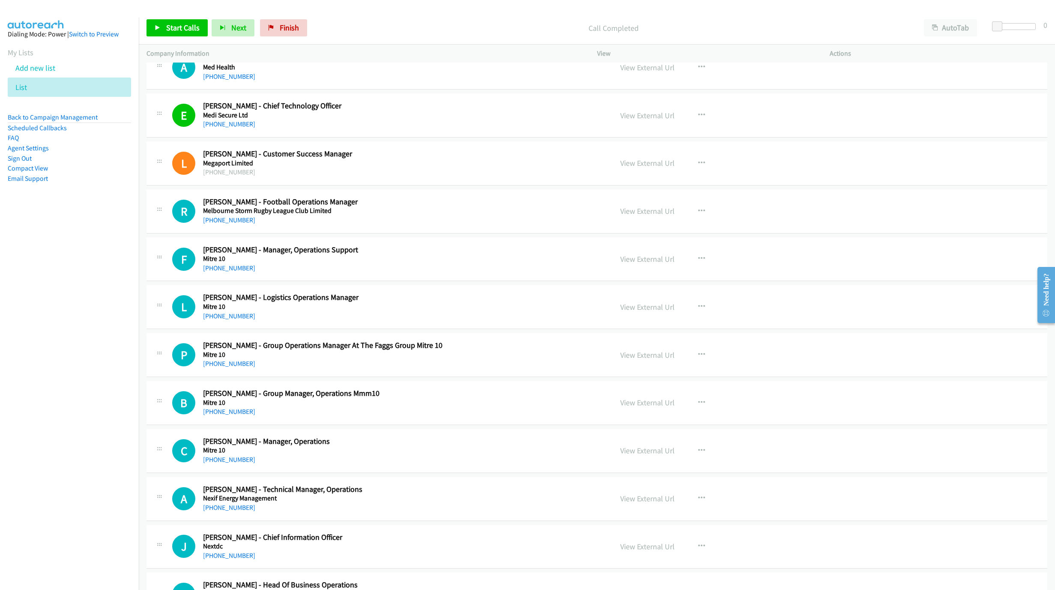
drag, startPoint x: 229, startPoint y: 291, endPoint x: 338, endPoint y: 328, distance: 115.2
click at [229, 272] on link "+61 405 179 834" at bounding box center [229, 268] width 52 height 8
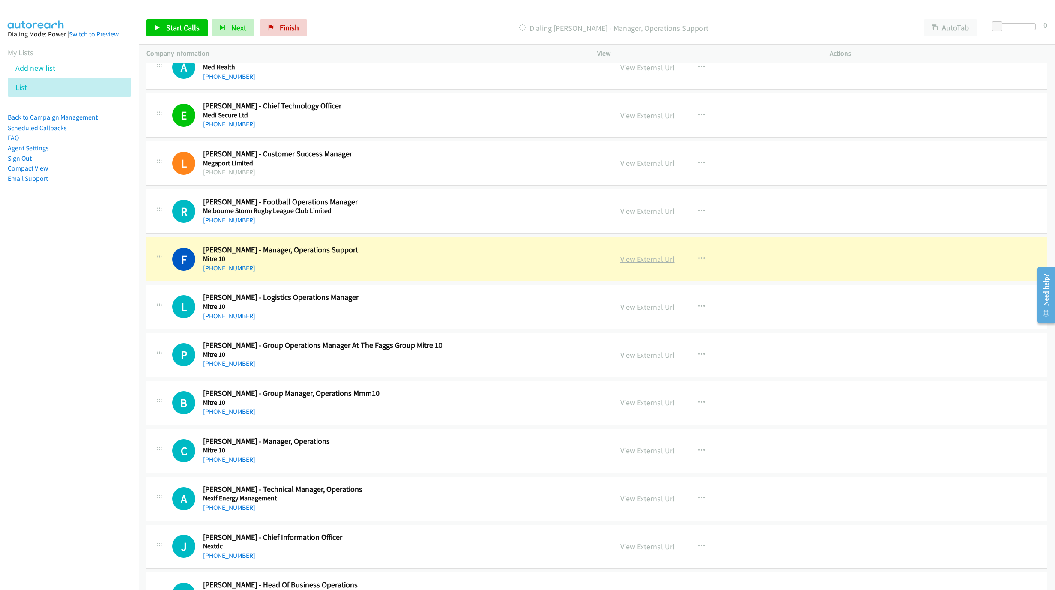
click at [620, 264] on link "View External Url" at bounding box center [647, 259] width 54 height 10
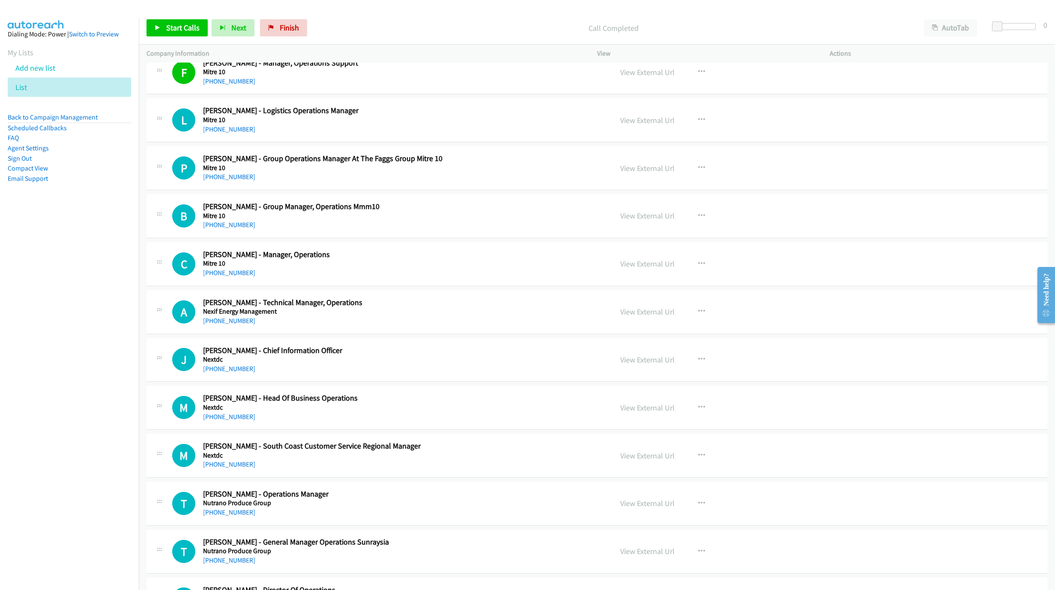
scroll to position [4332, 0]
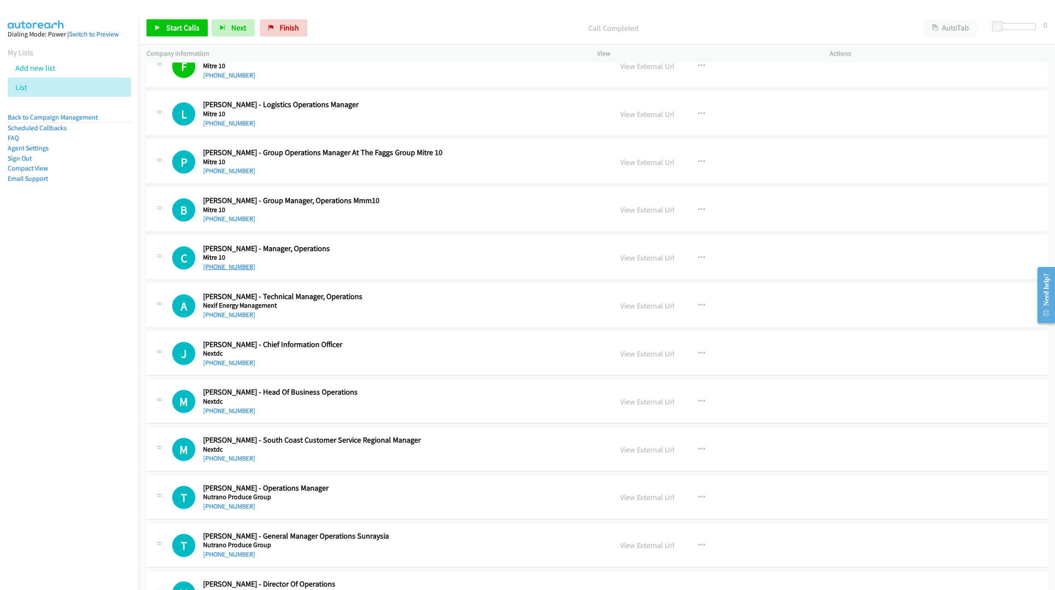
click at [231, 271] on link "+61 435 509 757" at bounding box center [229, 267] width 52 height 8
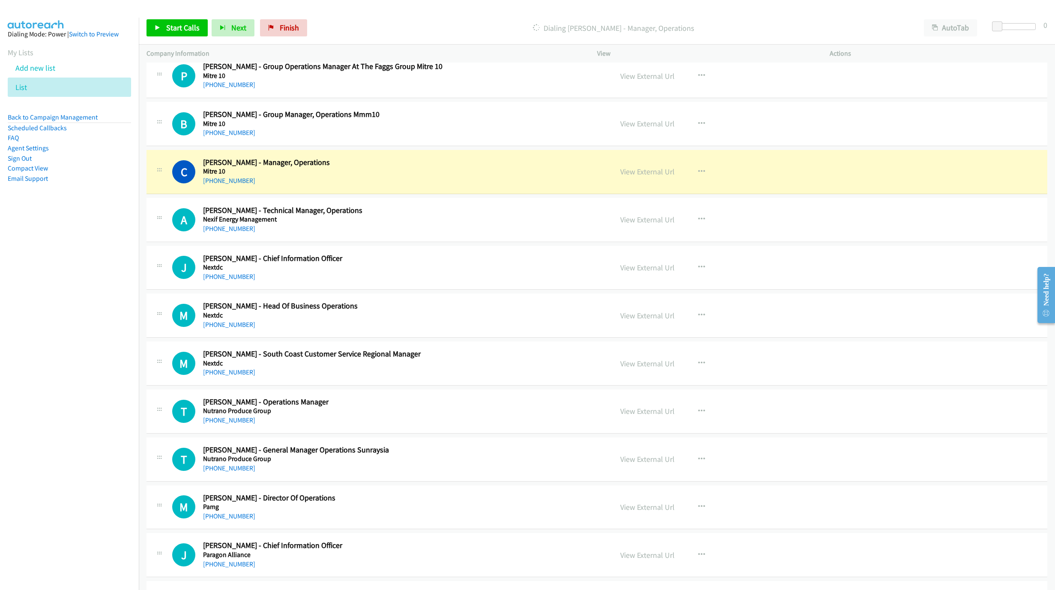
scroll to position [4460, 0]
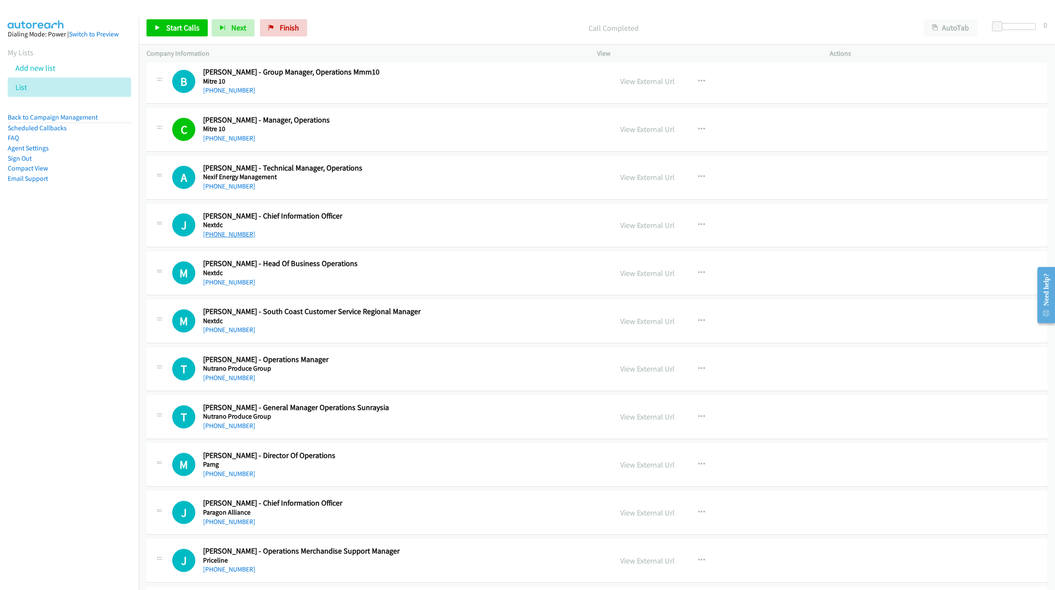
click at [230, 238] on link "+61 416 010 096" at bounding box center [229, 234] width 52 height 8
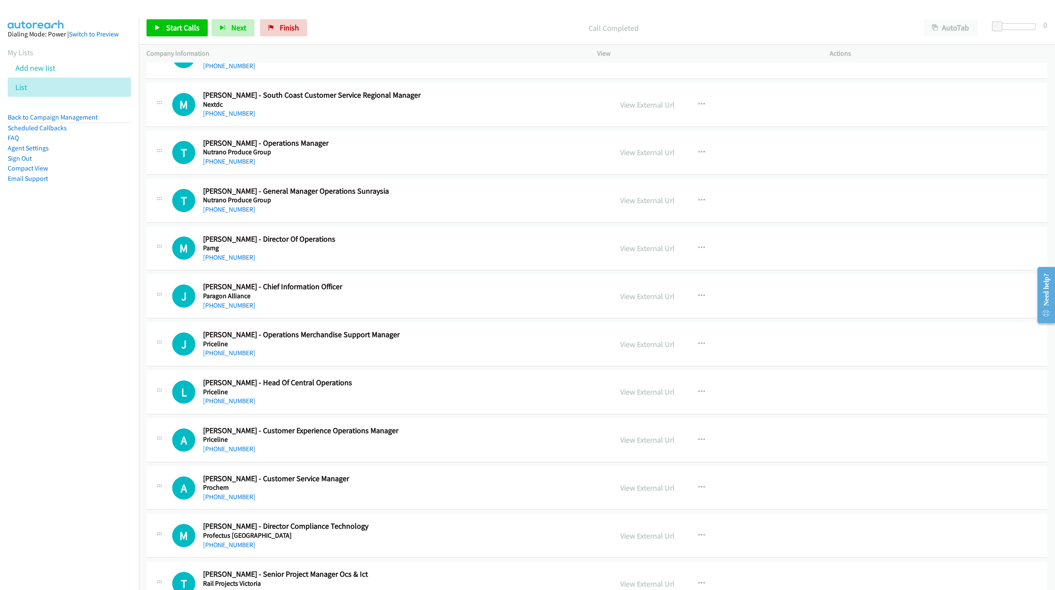
scroll to position [4782, 0]
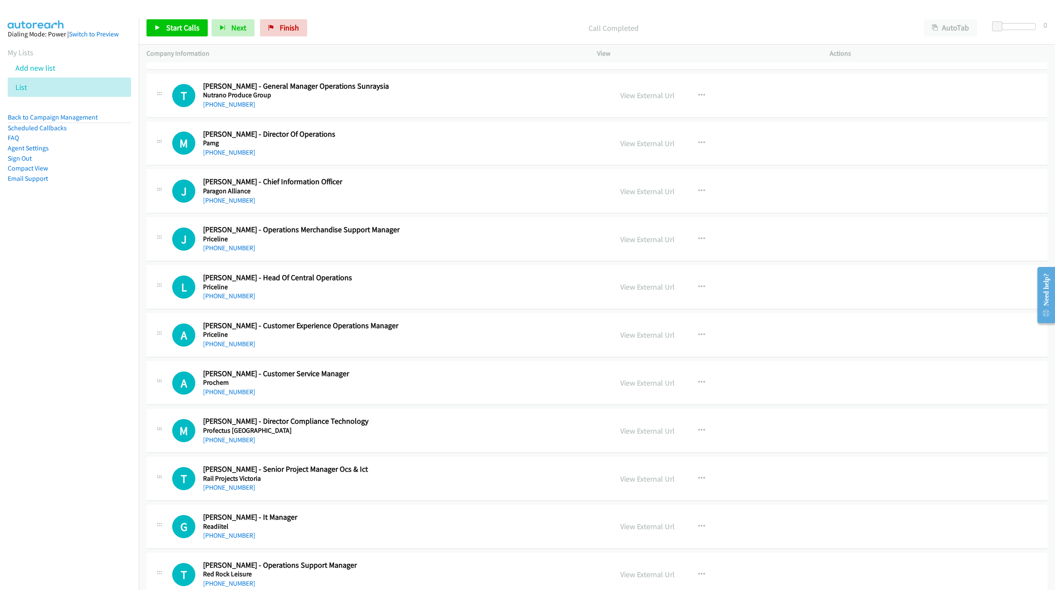
click at [229, 204] on link "+61 409 233 892" at bounding box center [229, 200] width 52 height 8
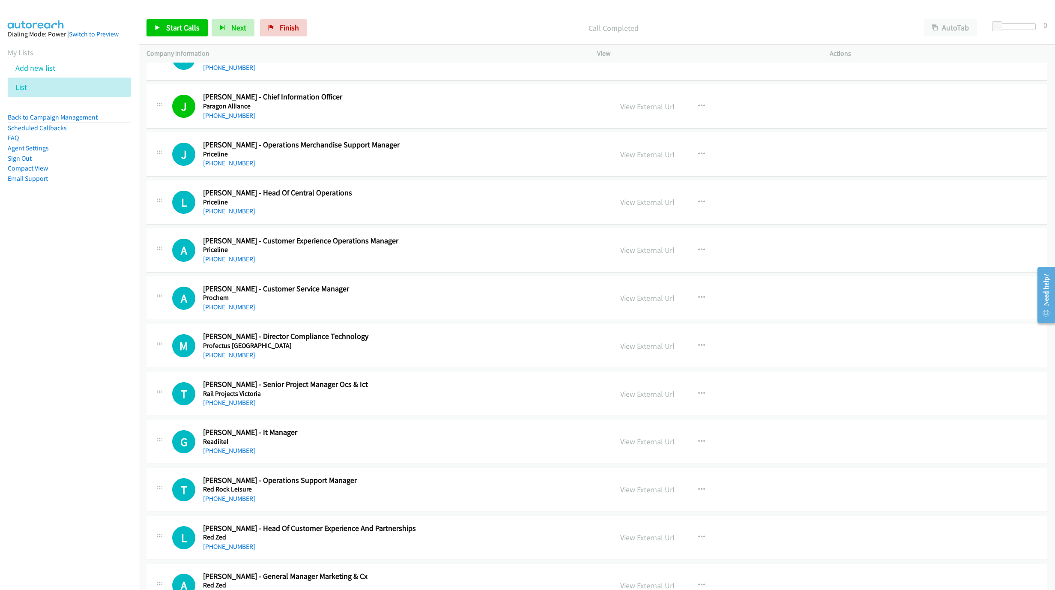
scroll to position [4910, 0]
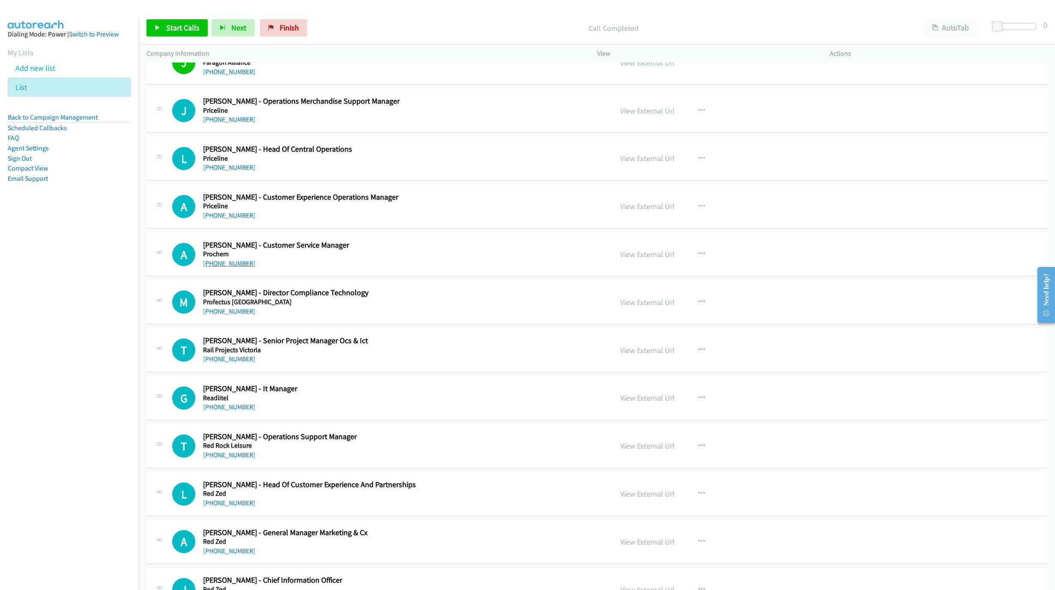
click at [222, 267] on link "+61 416 810 799" at bounding box center [229, 263] width 52 height 8
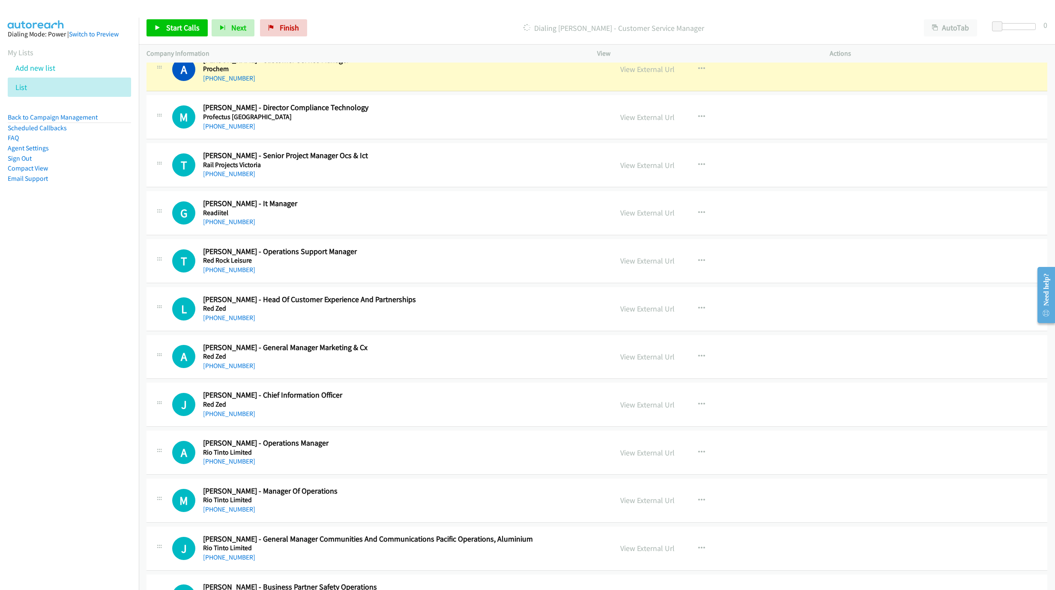
scroll to position [5103, 0]
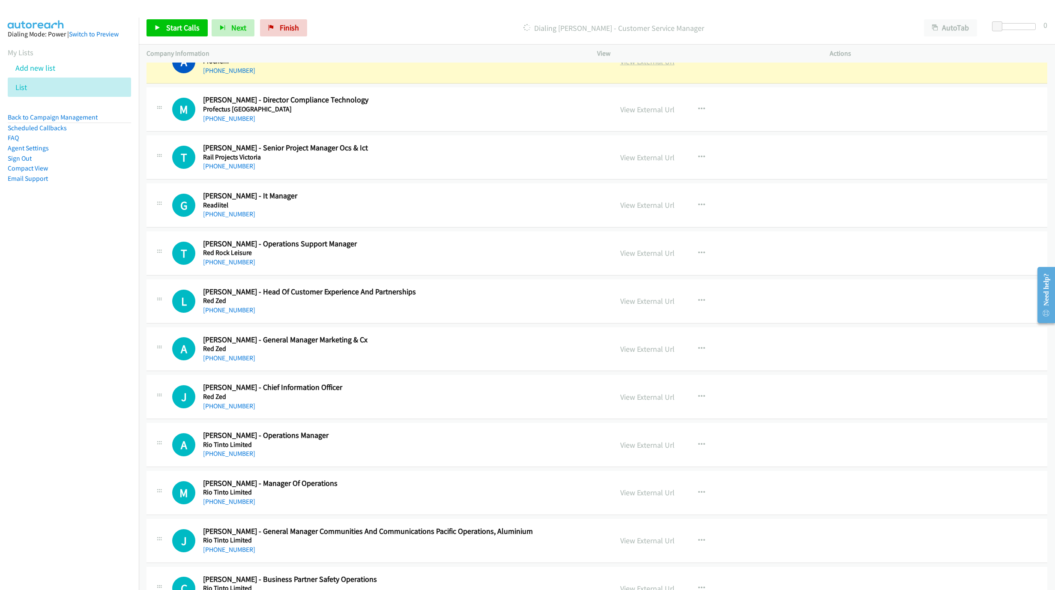
click at [651, 66] on link "View External Url" at bounding box center [647, 62] width 54 height 10
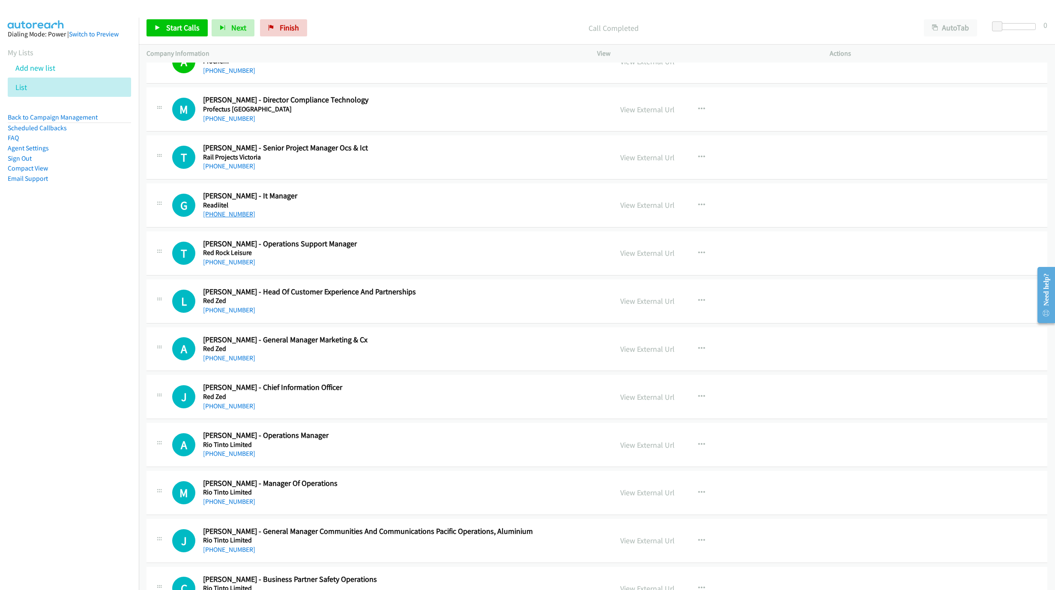
click at [233, 218] on link "+61 430 914 998" at bounding box center [229, 214] width 52 height 8
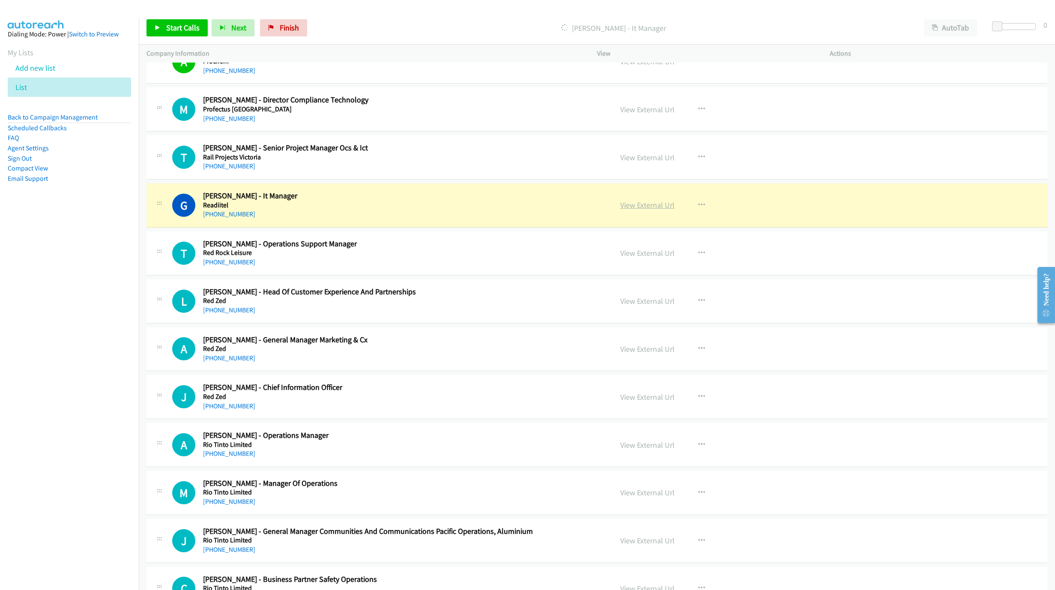
click at [640, 210] on link "View External Url" at bounding box center [647, 205] width 54 height 10
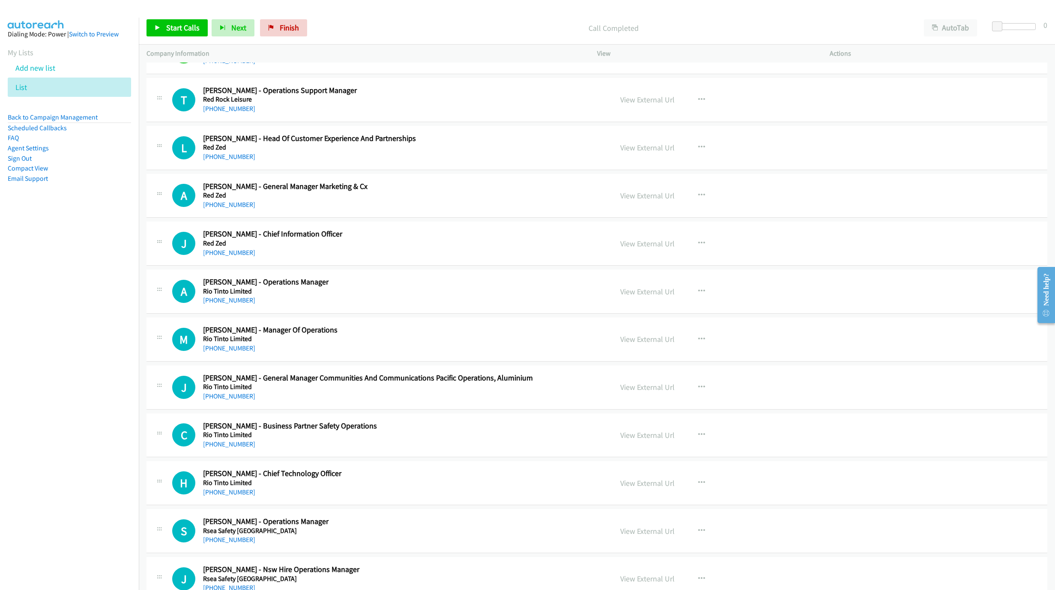
scroll to position [5296, 0]
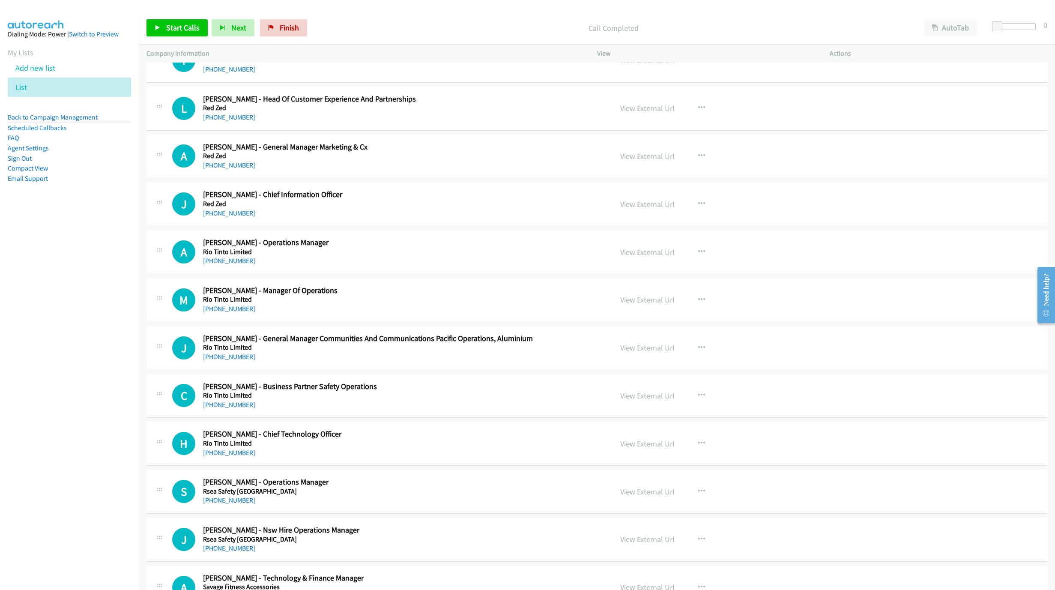
click at [228, 75] on div "+61 405 229 923" at bounding box center [381, 69] width 356 height 10
click at [228, 73] on link "+61 405 229 923" at bounding box center [229, 69] width 52 height 8
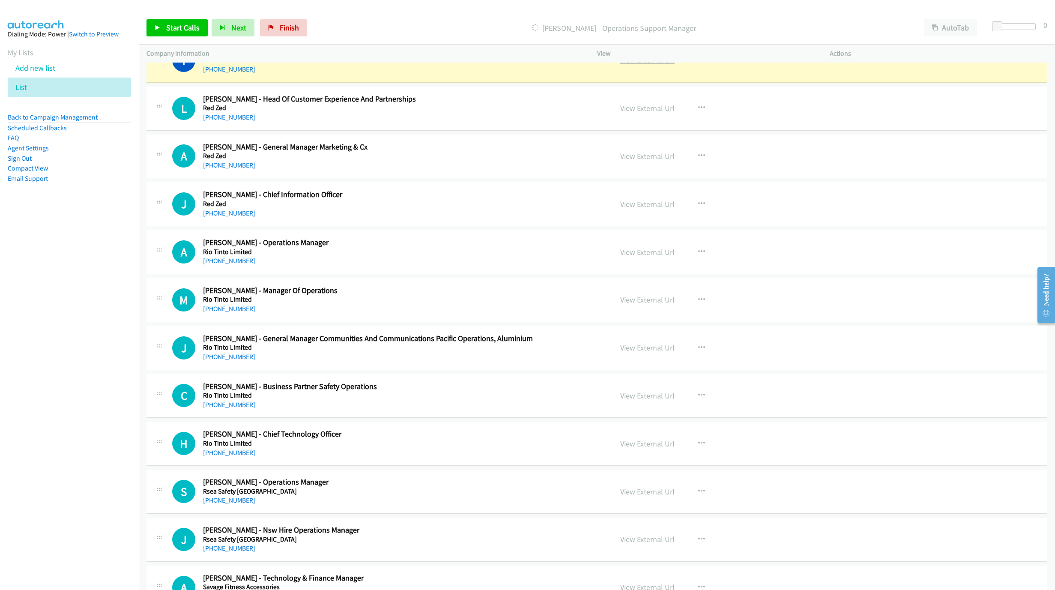
click at [650, 65] on link "View External Url" at bounding box center [647, 60] width 54 height 10
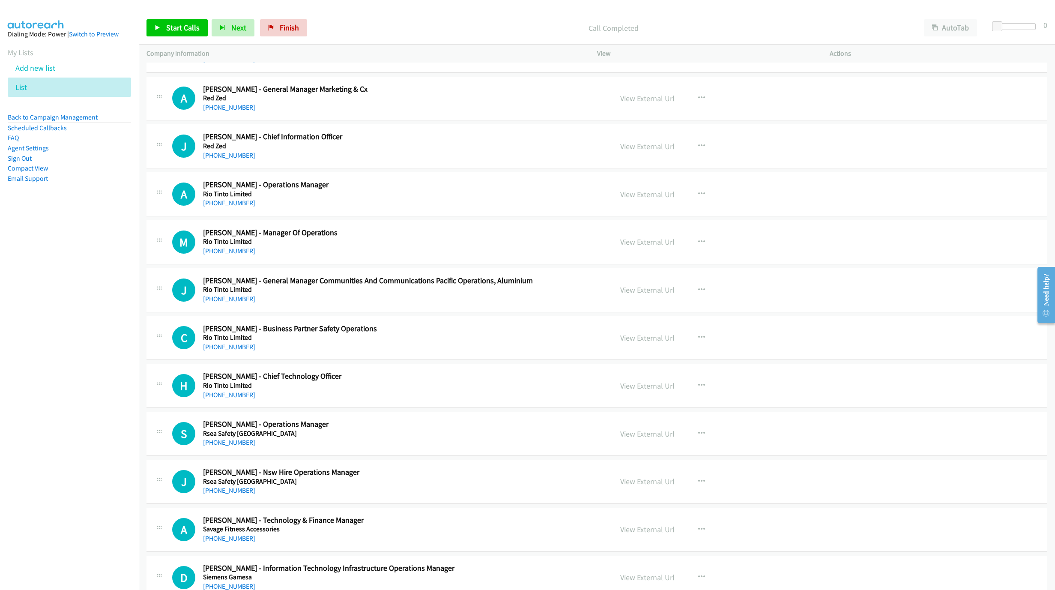
scroll to position [5360, 0]
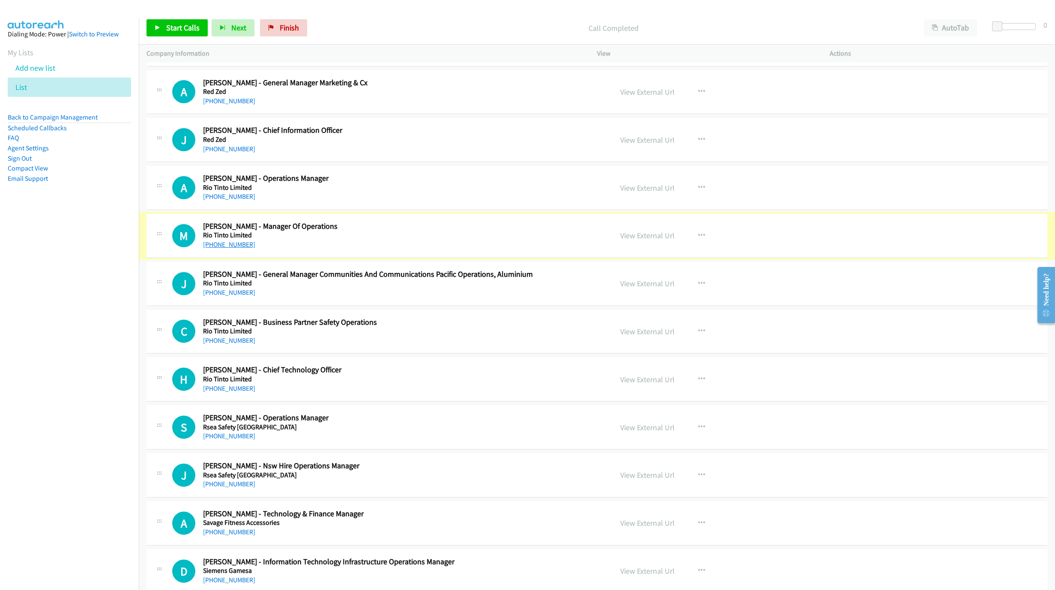
click at [226, 249] on link "+61 438 962 384" at bounding box center [229, 244] width 52 height 8
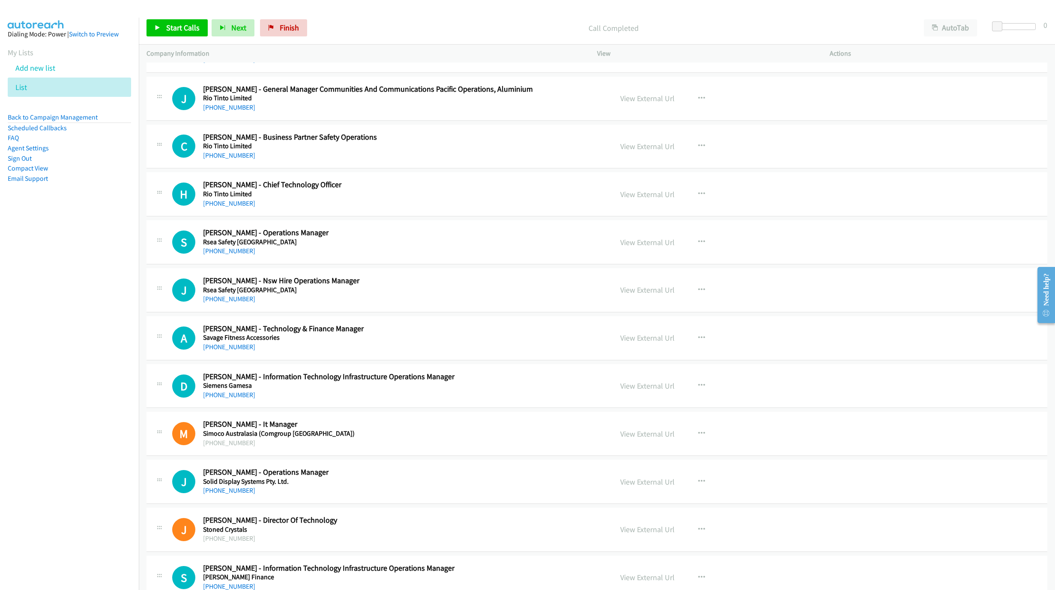
scroll to position [5553, 0]
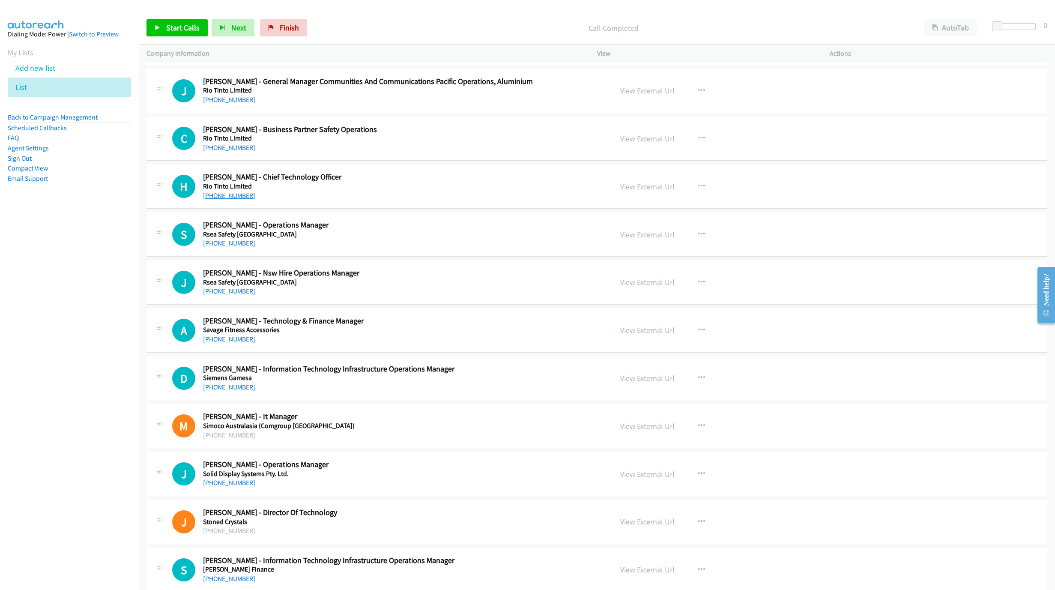
click at [224, 200] on link "+61 409 910 855" at bounding box center [229, 196] width 52 height 8
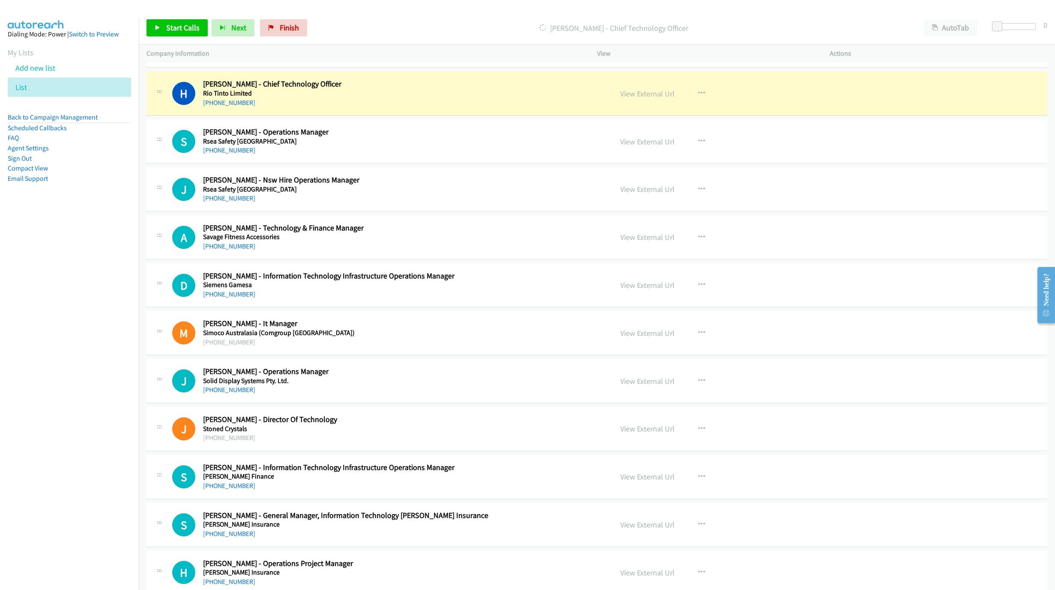
scroll to position [5682, 0]
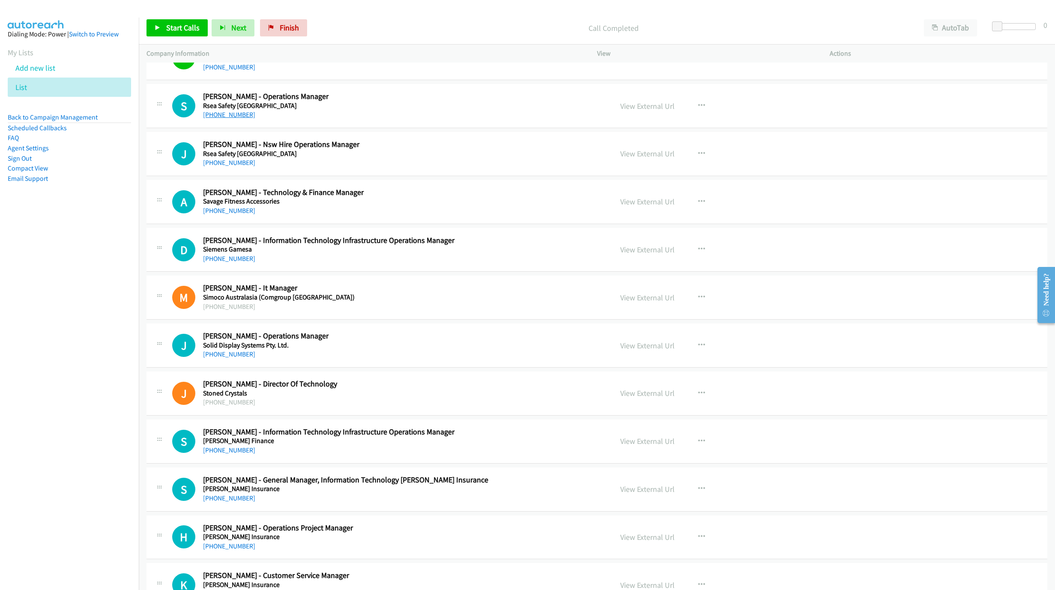
drag, startPoint x: 243, startPoint y: 143, endPoint x: 237, endPoint y: 143, distance: 6.4
click at [228, 119] on link "+61 423 582 194" at bounding box center [229, 115] width 52 height 8
click at [228, 358] on link "+61 451 347 446" at bounding box center [229, 354] width 52 height 8
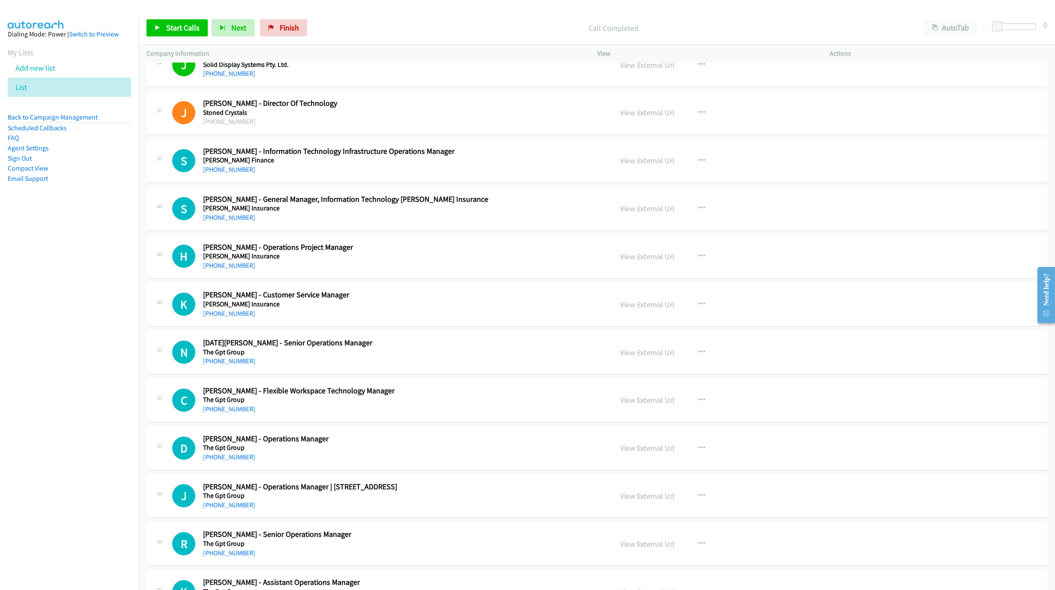
scroll to position [6003, 0]
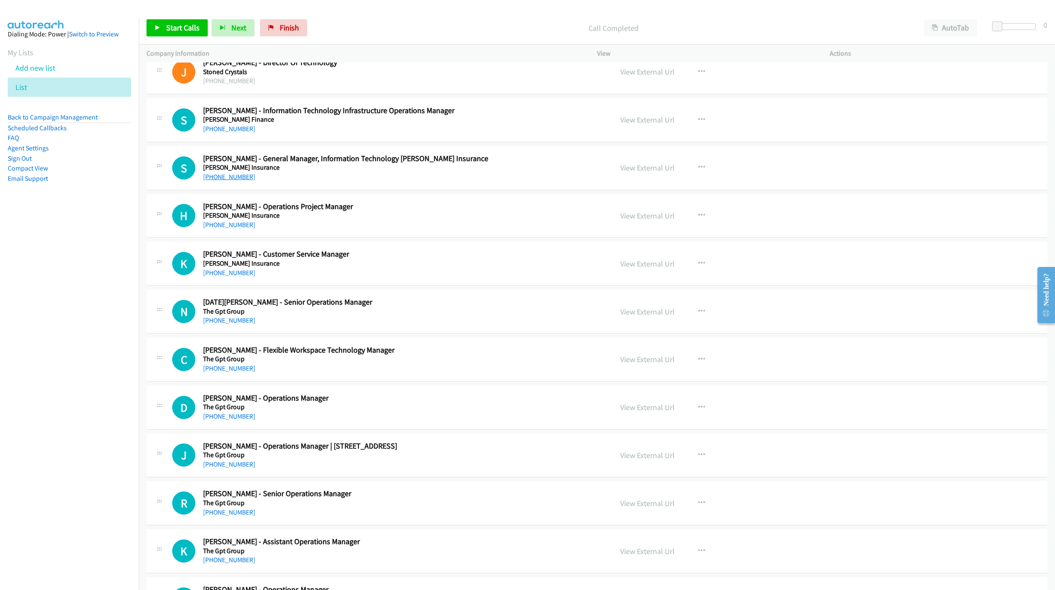
click at [231, 181] on link "+61 411 011 369" at bounding box center [229, 177] width 52 height 8
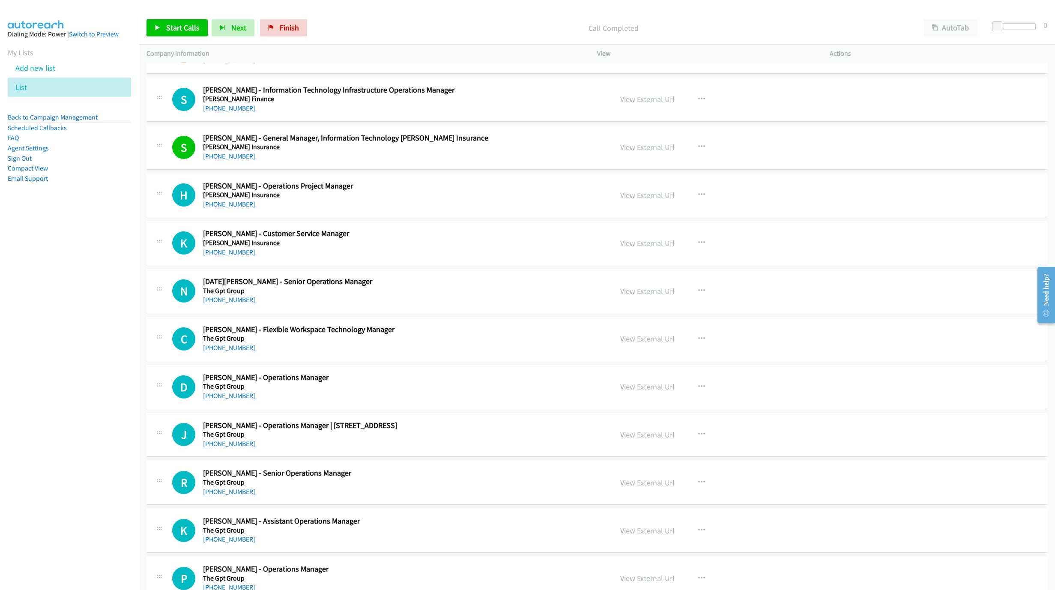
scroll to position [6067, 0]
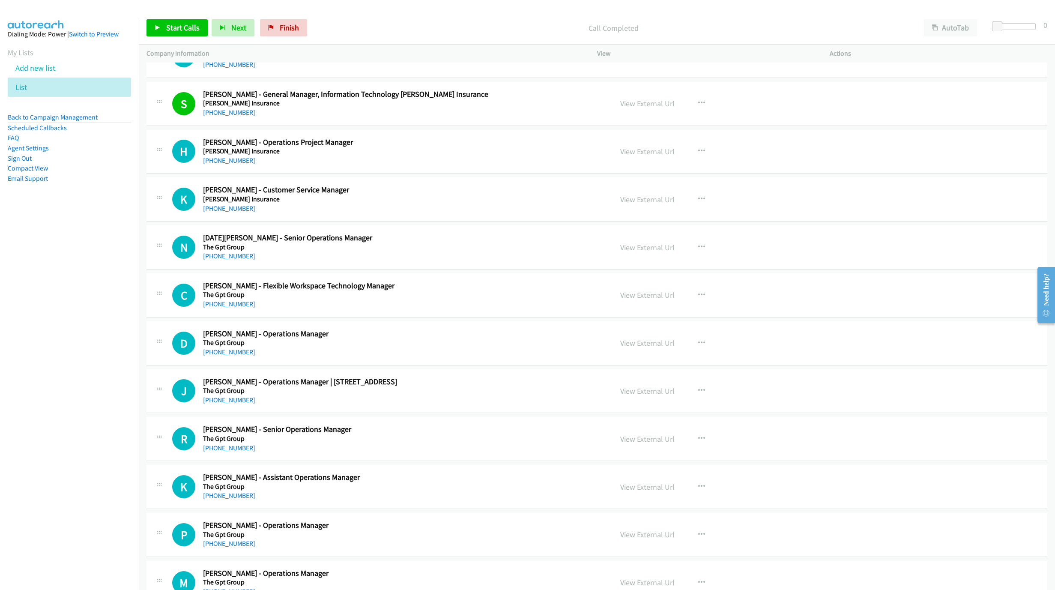
drag, startPoint x: 216, startPoint y: 233, endPoint x: 632, endPoint y: 378, distance: 440.3
click at [216, 213] on link "+61 1300 307 926" at bounding box center [229, 208] width 52 height 8
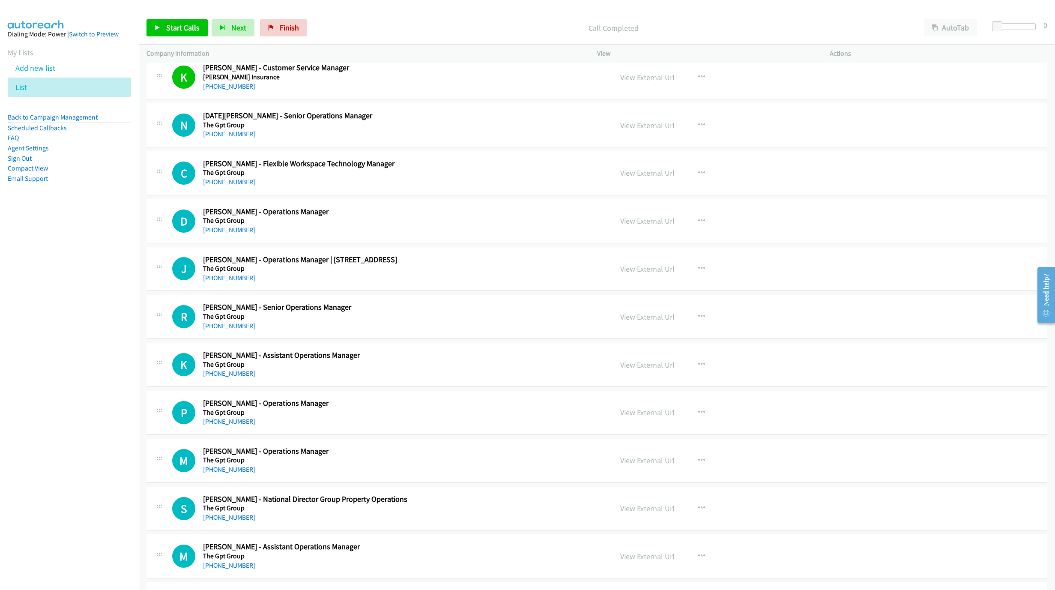
scroll to position [6196, 0]
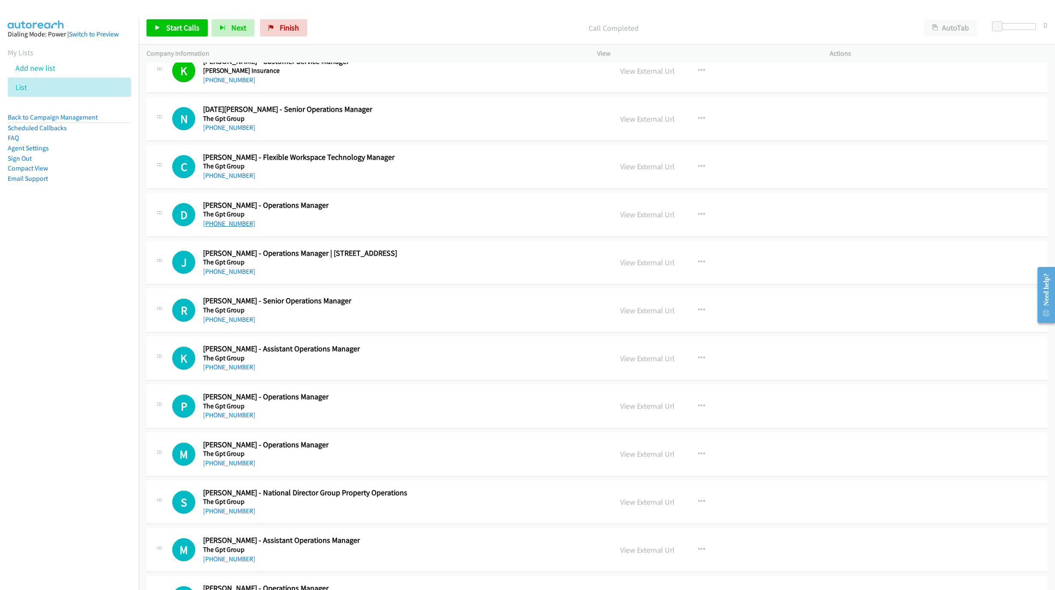
click at [226, 228] on link "+61 417 135 372" at bounding box center [229, 223] width 52 height 8
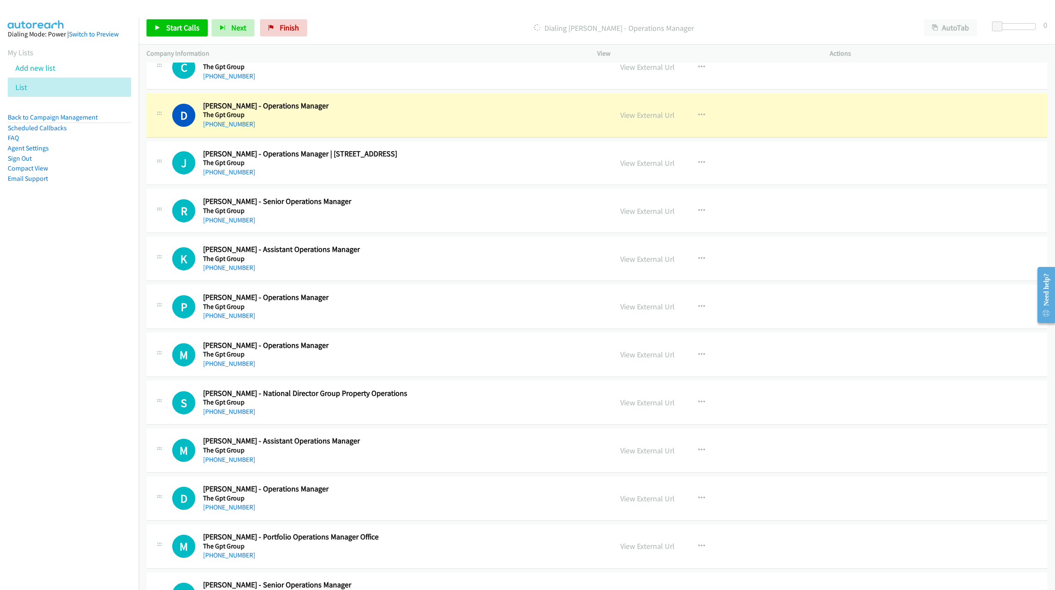
scroll to position [6324, 0]
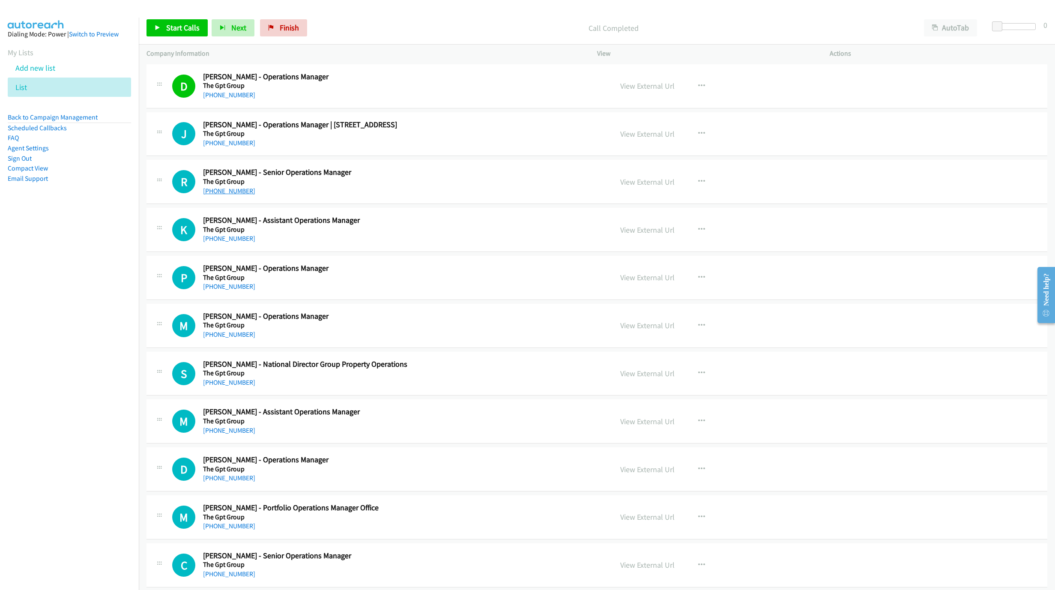
click at [236, 195] on link "+61 423 426 144" at bounding box center [229, 191] width 52 height 8
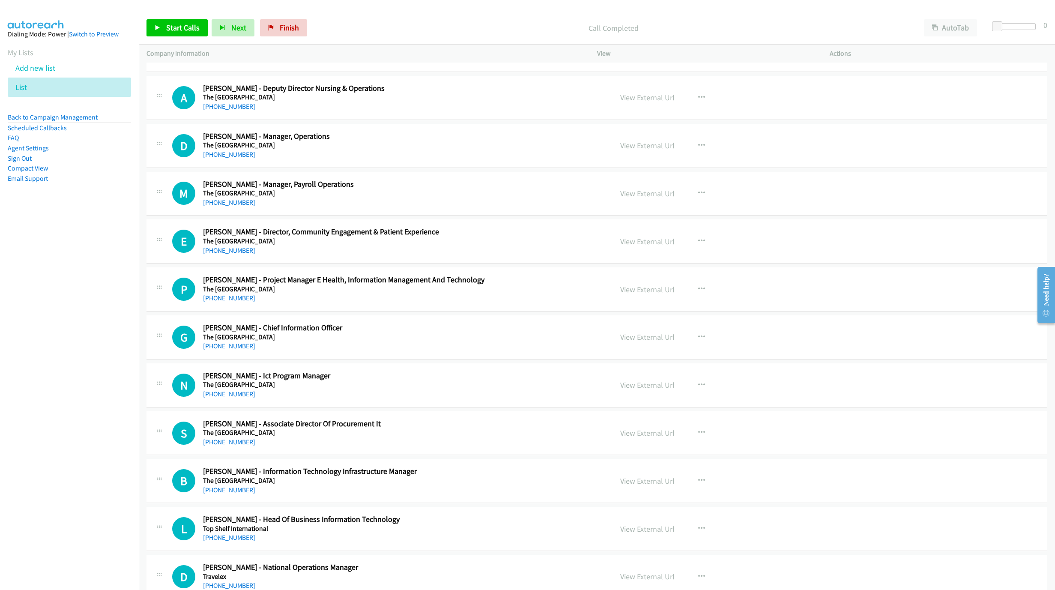
scroll to position [7095, 0]
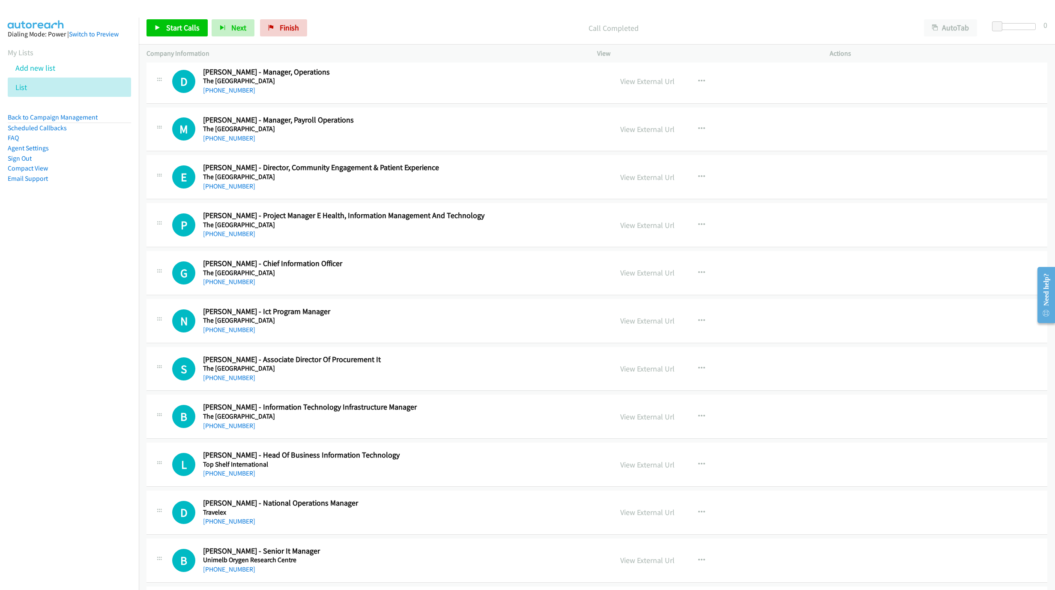
drag, startPoint x: 233, startPoint y: 311, endPoint x: 585, endPoint y: 415, distance: 367.6
click at [233, 286] on link "+61 419 770 124" at bounding box center [229, 282] width 52 height 8
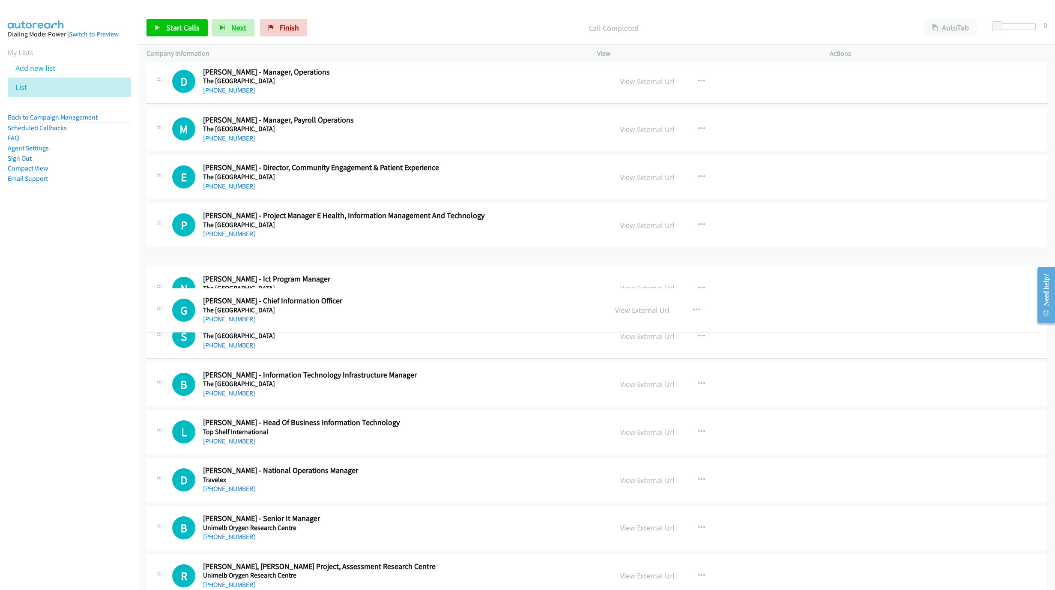
drag, startPoint x: 203, startPoint y: 296, endPoint x: 306, endPoint y: 301, distance: 103.0
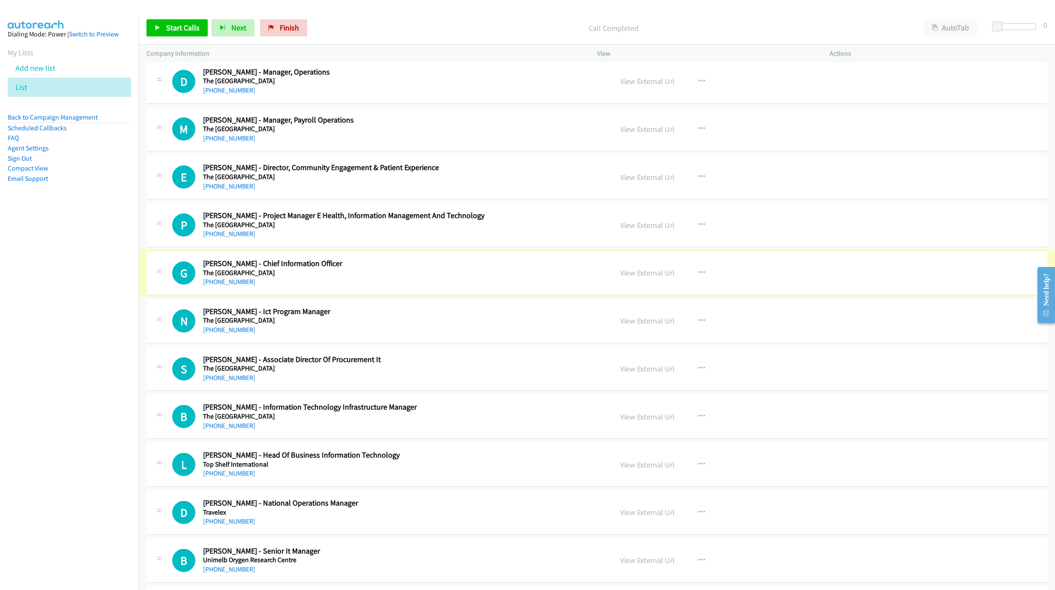
scroll to position [7224, 0]
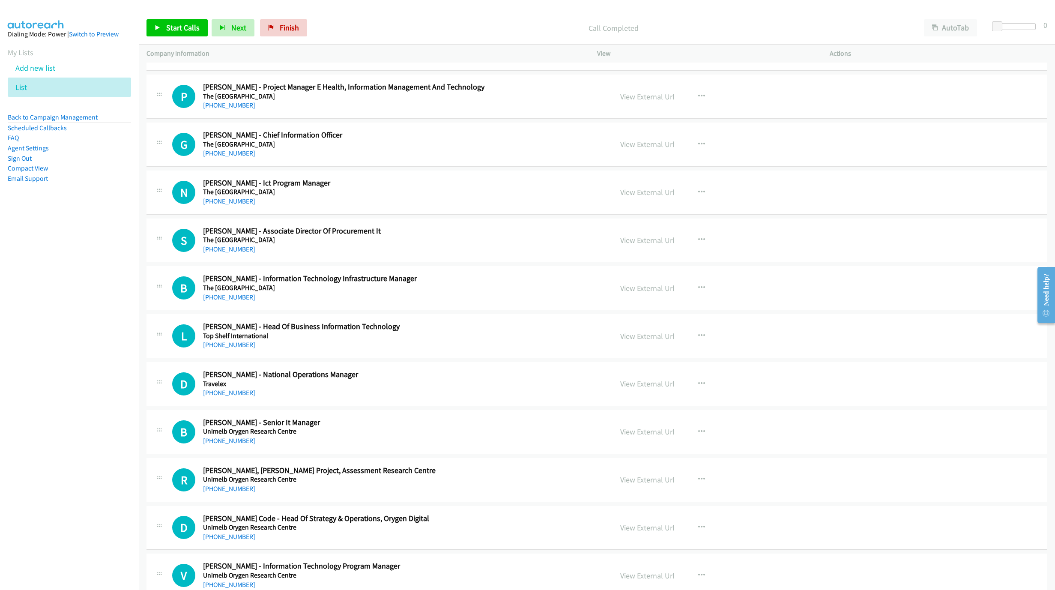
drag, startPoint x: 327, startPoint y: 183, endPoint x: 344, endPoint y: 178, distance: 18.3
click at [327, 159] on div "+61 419 770 124" at bounding box center [381, 153] width 356 height 10
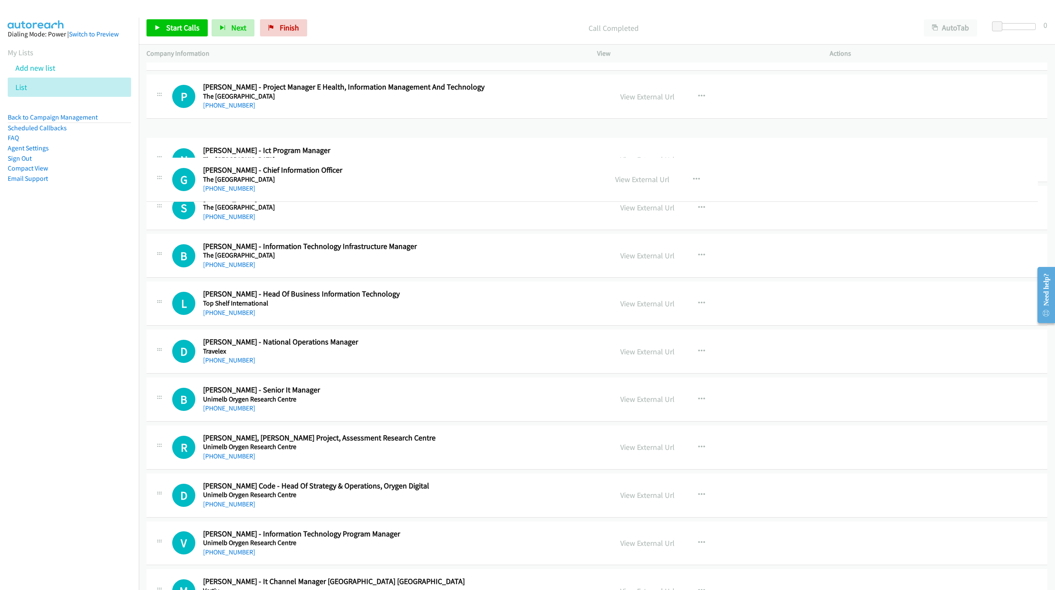
drag, startPoint x: 203, startPoint y: 168, endPoint x: 303, endPoint y: 171, distance: 100.3
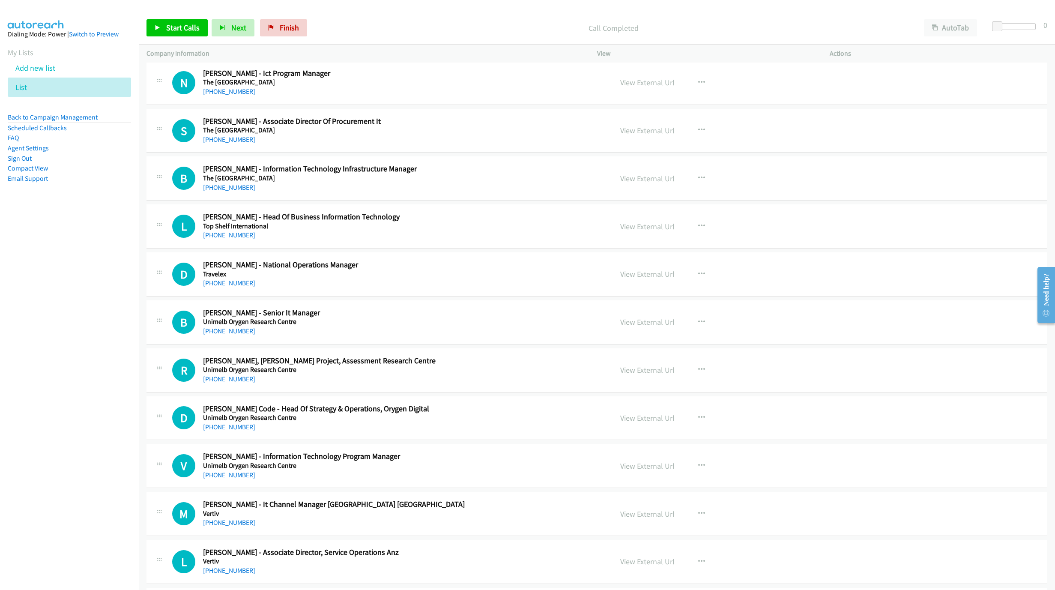
scroll to position [7353, 0]
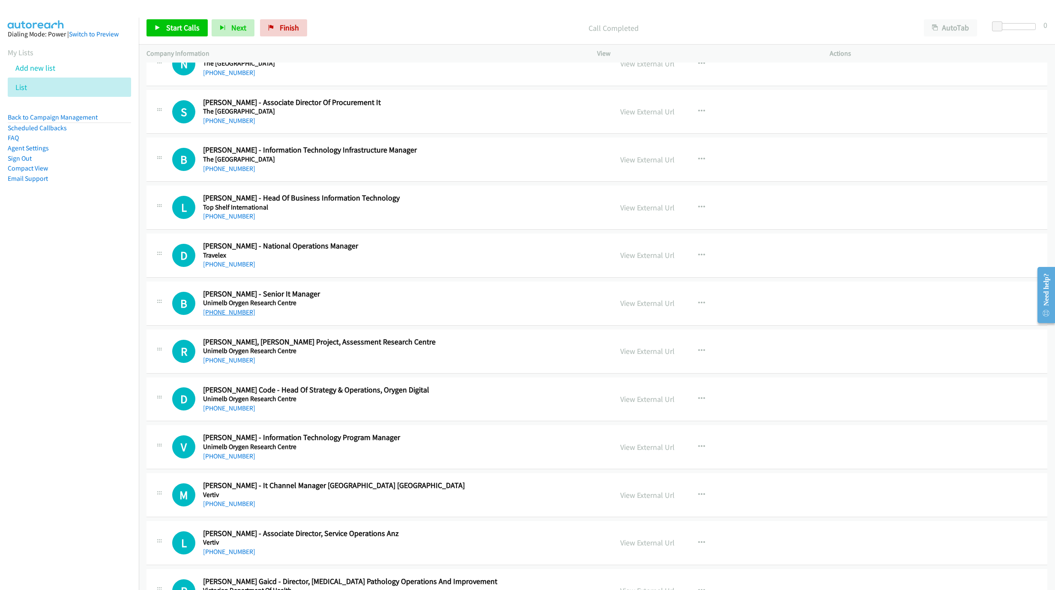
click at [229, 316] on link "+61 410 829 002" at bounding box center [229, 312] width 52 height 8
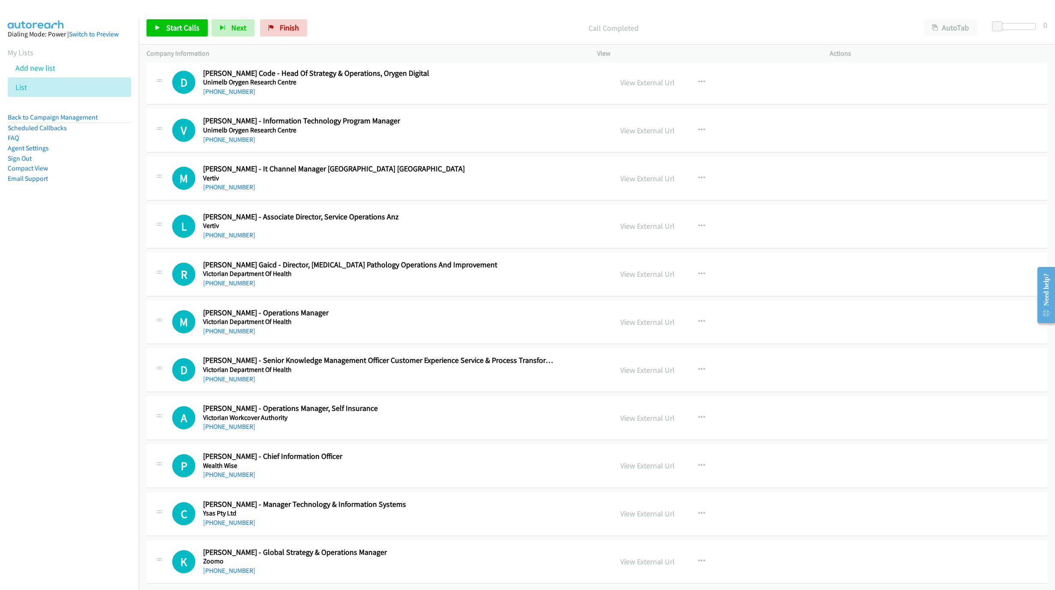
scroll to position [7715, 0]
drag, startPoint x: 227, startPoint y: 319, endPoint x: 760, endPoint y: 494, distance: 561.2
click at [227, 327] on link "+61 433 871 396" at bounding box center [229, 331] width 52 height 8
click at [365, 317] on h5 "Victorian Department Of Health" at bounding box center [381, 321] width 356 height 9
click at [230, 470] on link "+61 8 9380 6333" at bounding box center [229, 474] width 52 height 8
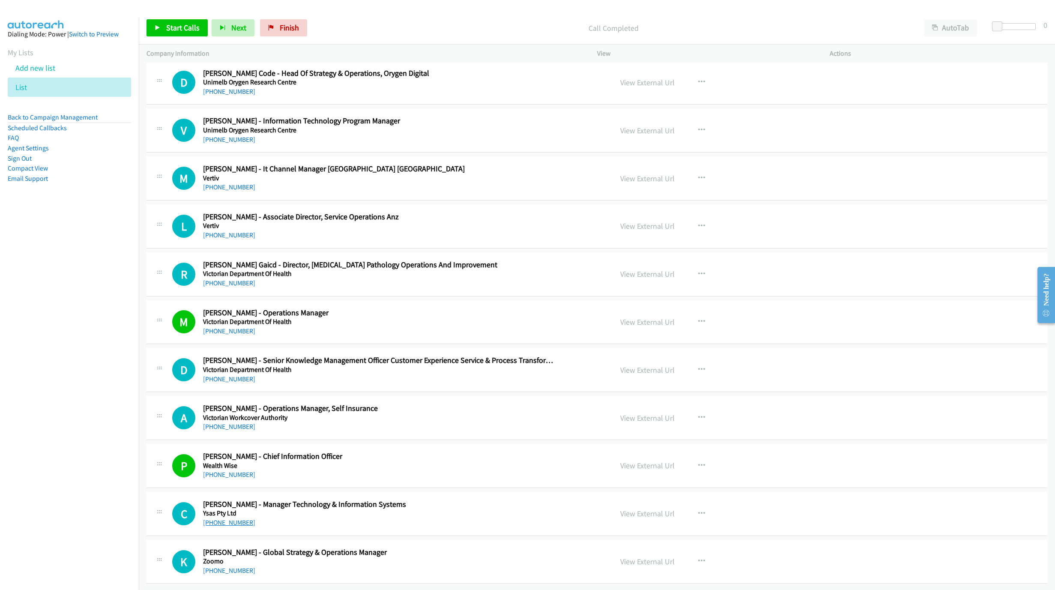
click at [209, 518] on link "+61 438 498 318" at bounding box center [229, 522] width 52 height 8
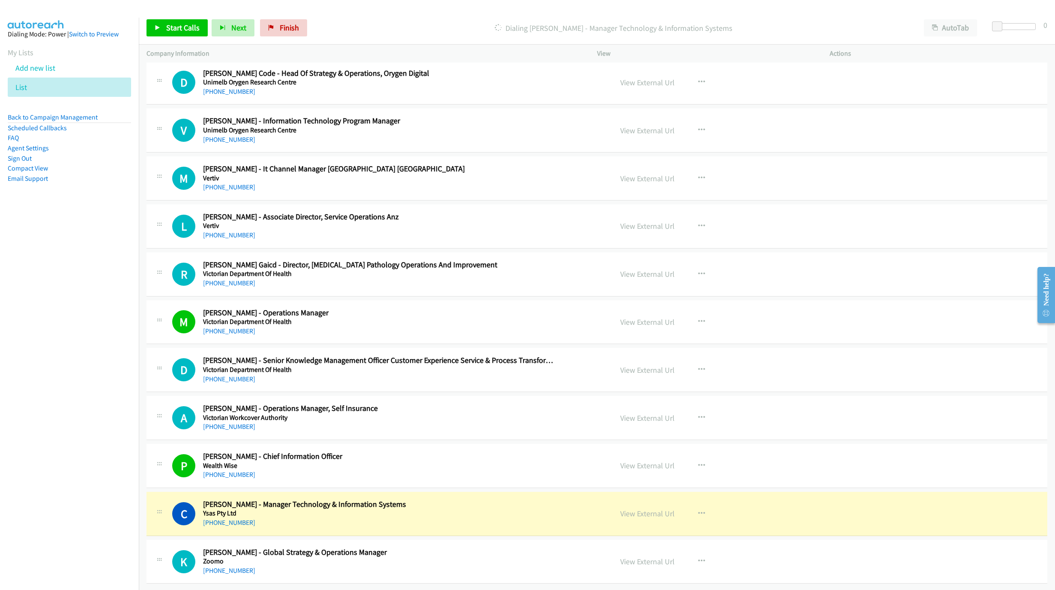
drag, startPoint x: 547, startPoint y: 491, endPoint x: 553, endPoint y: 493, distance: 6.6
click at [547, 500] on h2 "Chris Chen - Manager Technology & Information Systems" at bounding box center [381, 505] width 356 height 10
click at [636, 509] on link "View External Url" at bounding box center [647, 514] width 54 height 10
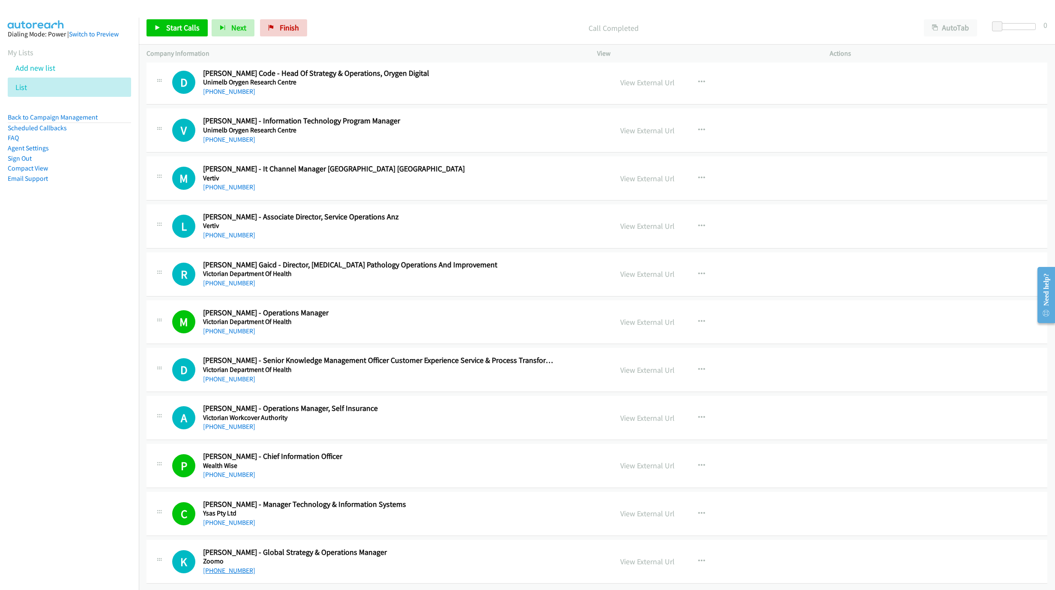
click at [228, 566] on link "+61 415 440 322" at bounding box center [229, 570] width 52 height 8
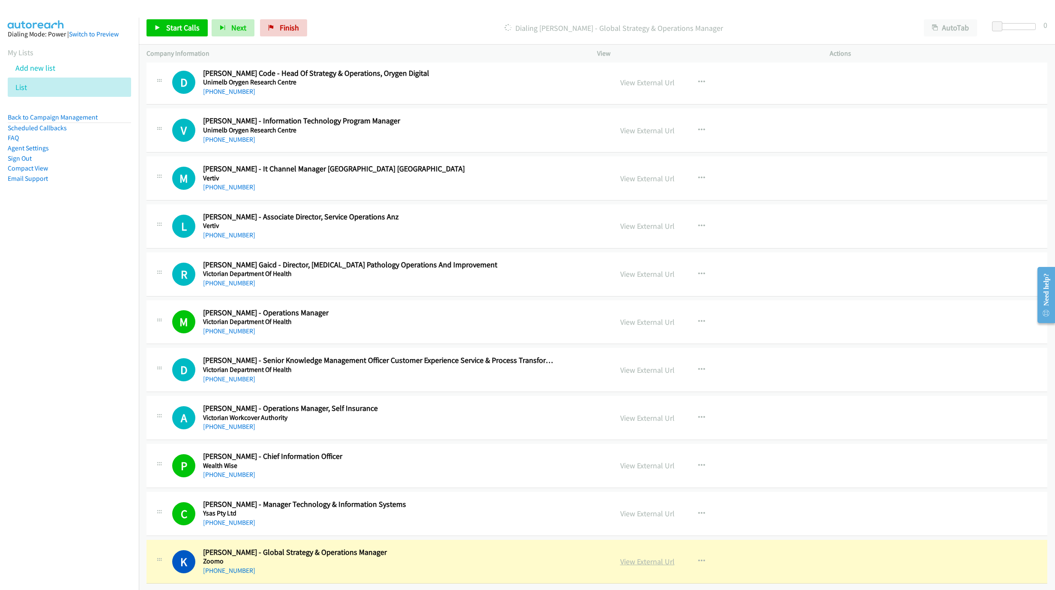
click at [629, 557] on link "View External Url" at bounding box center [647, 562] width 54 height 10
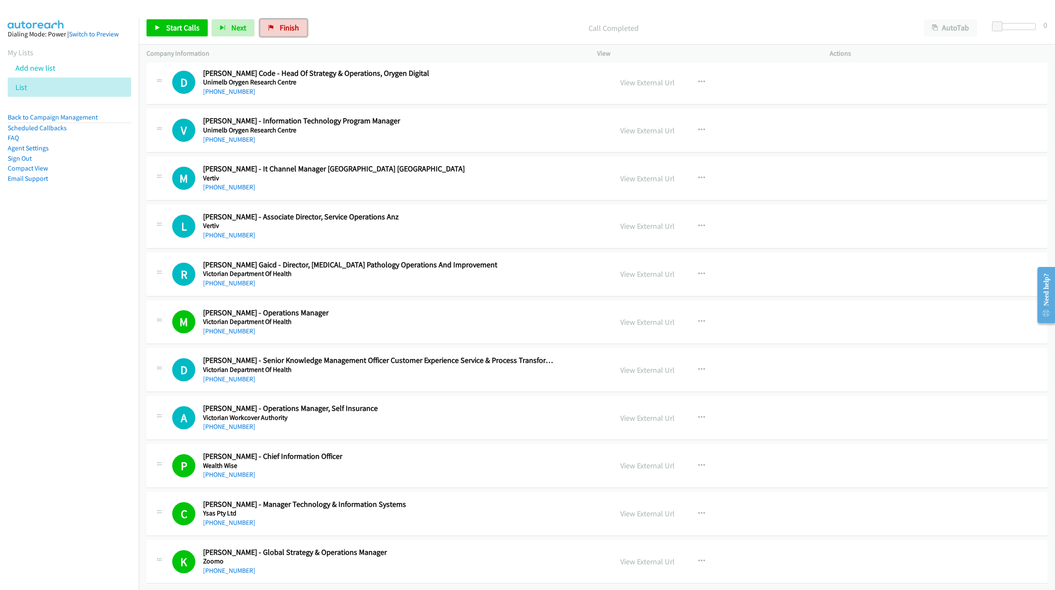
click at [294, 26] on span "Finish" at bounding box center [289, 28] width 19 height 10
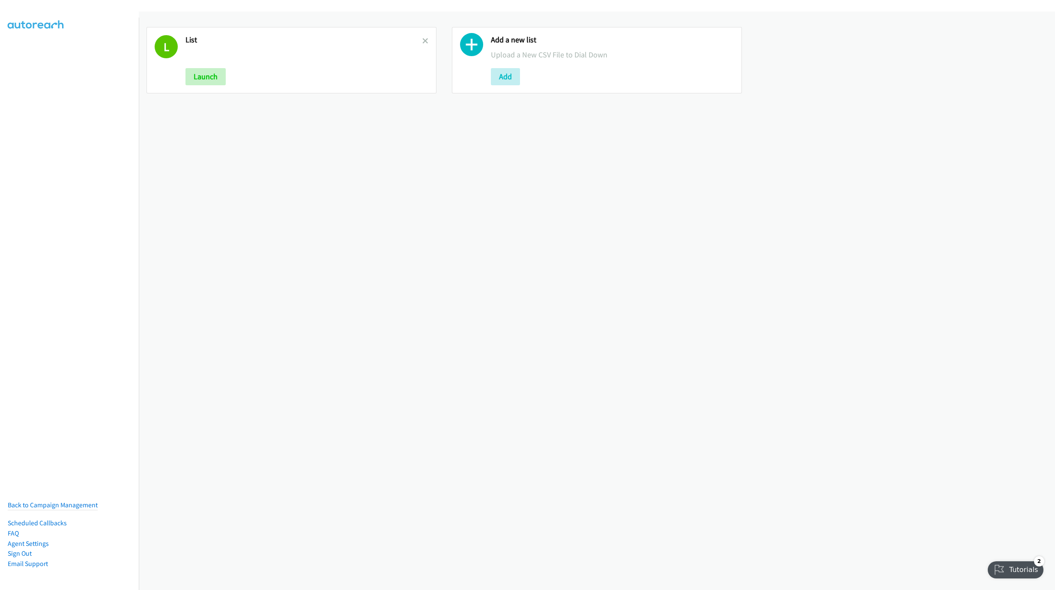
drag, startPoint x: 422, startPoint y: 41, endPoint x: 359, endPoint y: 72, distance: 70.3
click at [422, 41] on icon at bounding box center [425, 42] width 6 height 6
click at [209, 76] on button "Add" at bounding box center [200, 76] width 29 height 17
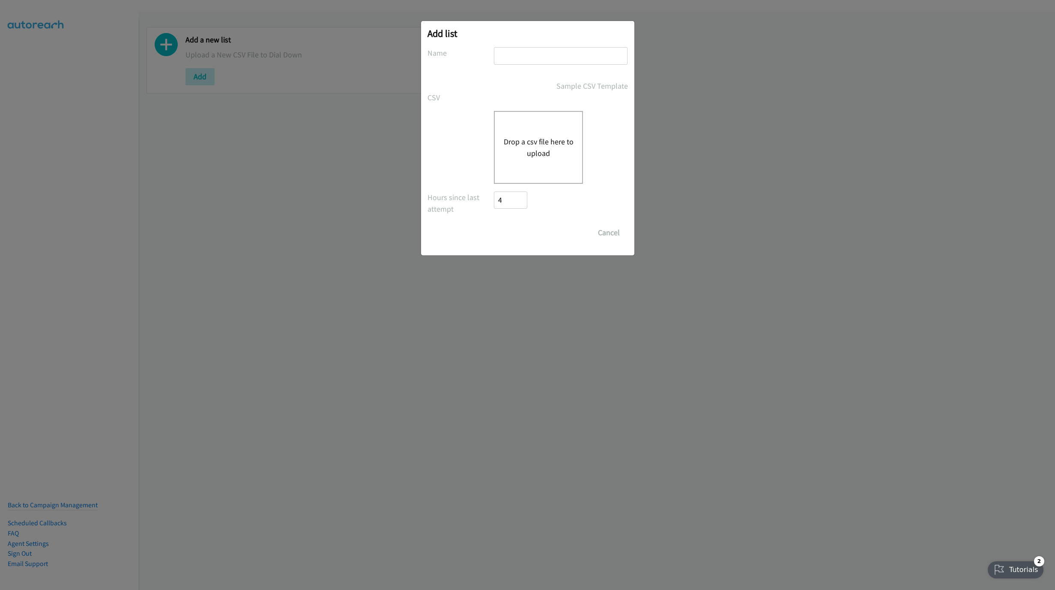
click at [513, 48] on input "text" at bounding box center [561, 56] width 134 height 18
type input "NEW LIST"
click at [517, 160] on div "Drop a csv file here to upload" at bounding box center [538, 147] width 89 height 73
click at [553, 150] on button "Drop a csv file here to upload" at bounding box center [538, 147] width 70 height 23
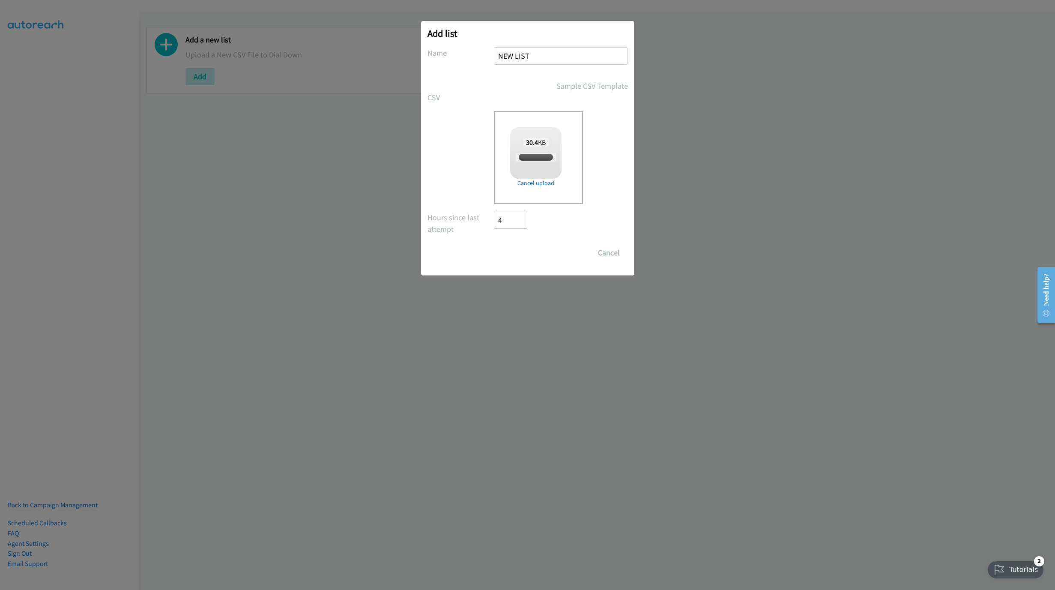
checkbox input "true"
click at [522, 254] on input "Save List" at bounding box center [516, 252] width 45 height 17
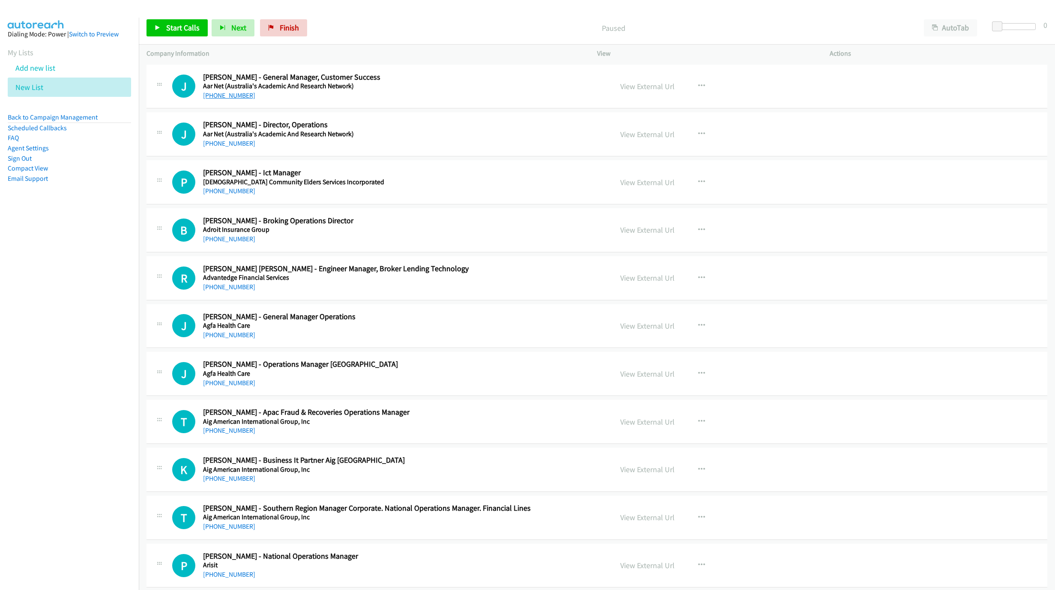
click at [219, 97] on link "[PHONE_NUMBER]" at bounding box center [229, 95] width 52 height 8
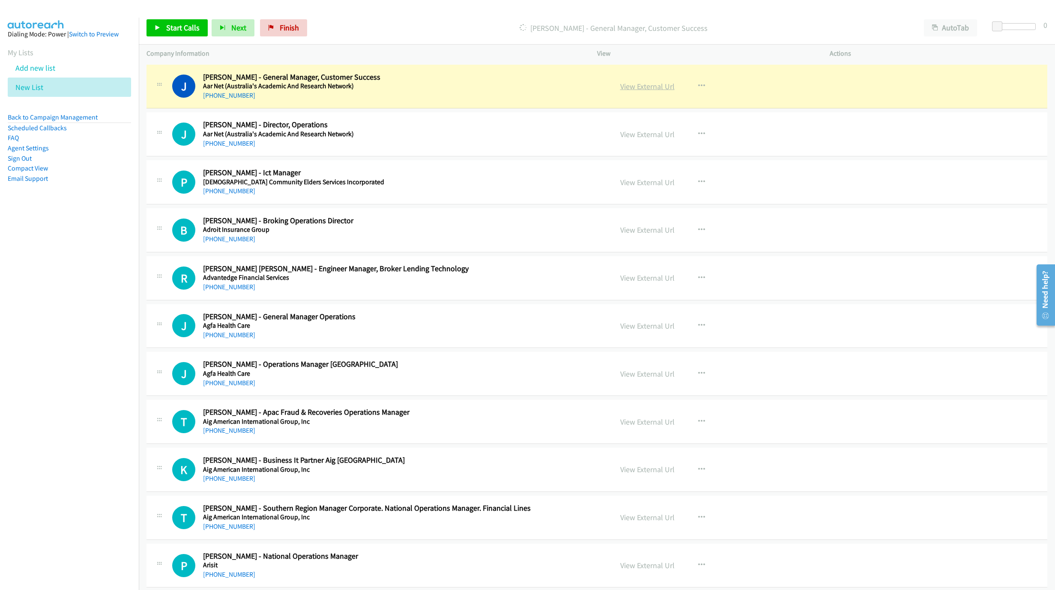
click at [653, 83] on link "View External Url" at bounding box center [647, 86] width 54 height 10
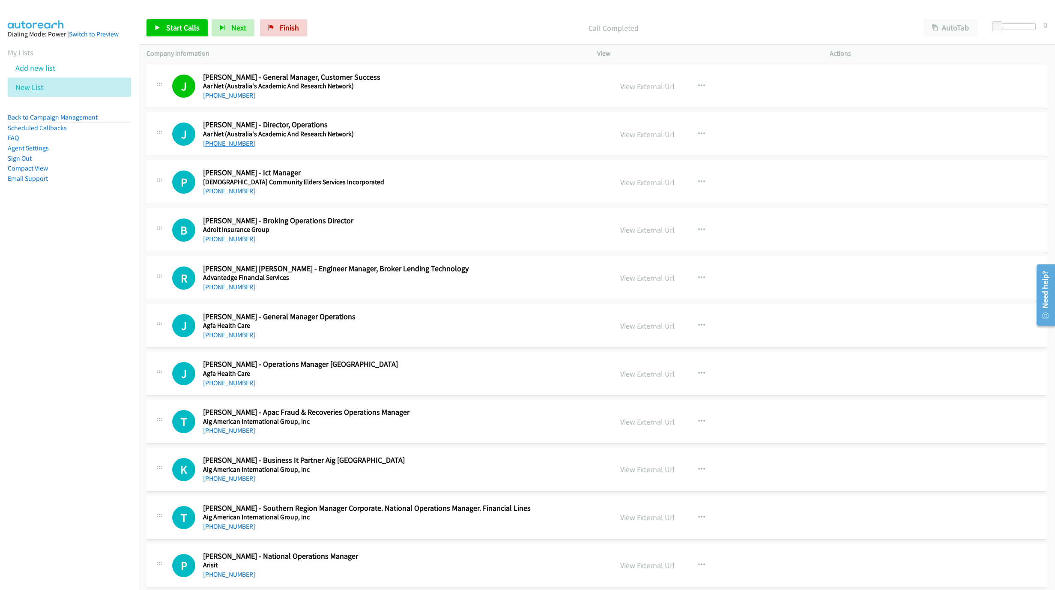
click at [237, 143] on link "[PHONE_NUMBER]" at bounding box center [229, 143] width 52 height 8
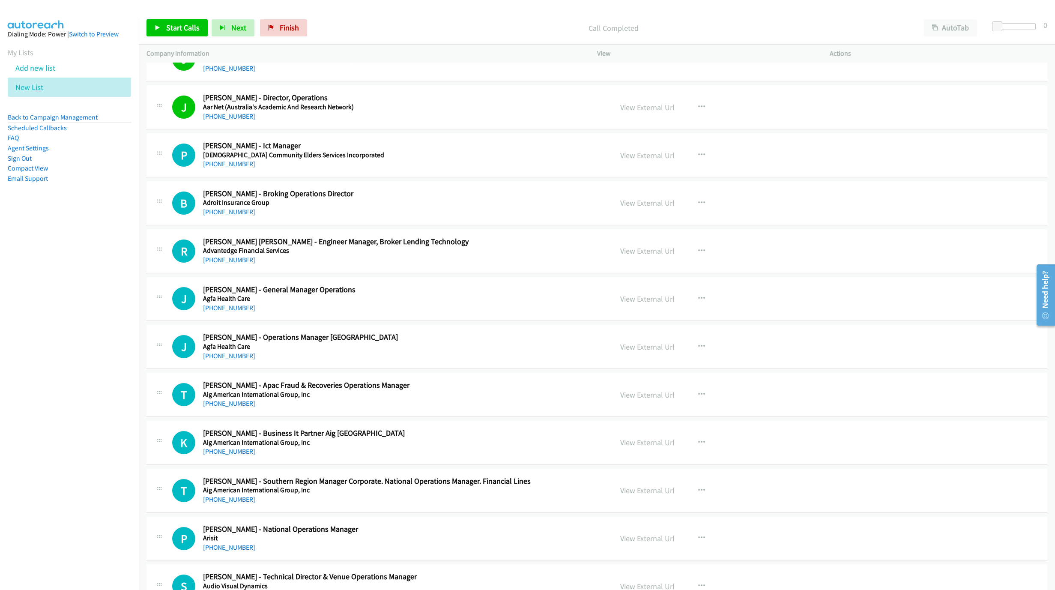
scroll to position [129, 0]
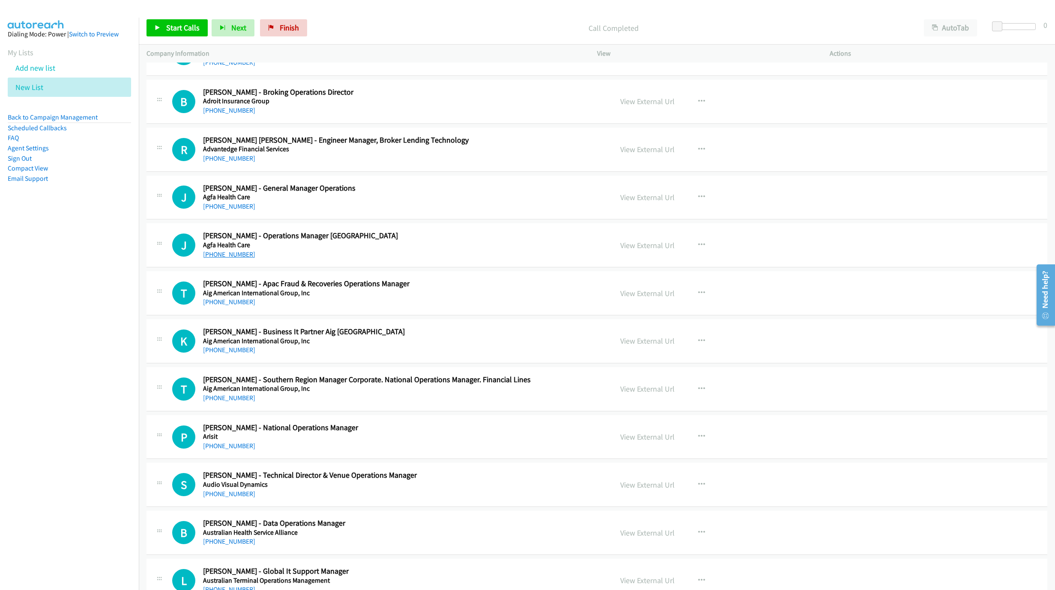
click at [234, 254] on link "[PHONE_NUMBER]" at bounding box center [229, 254] width 52 height 8
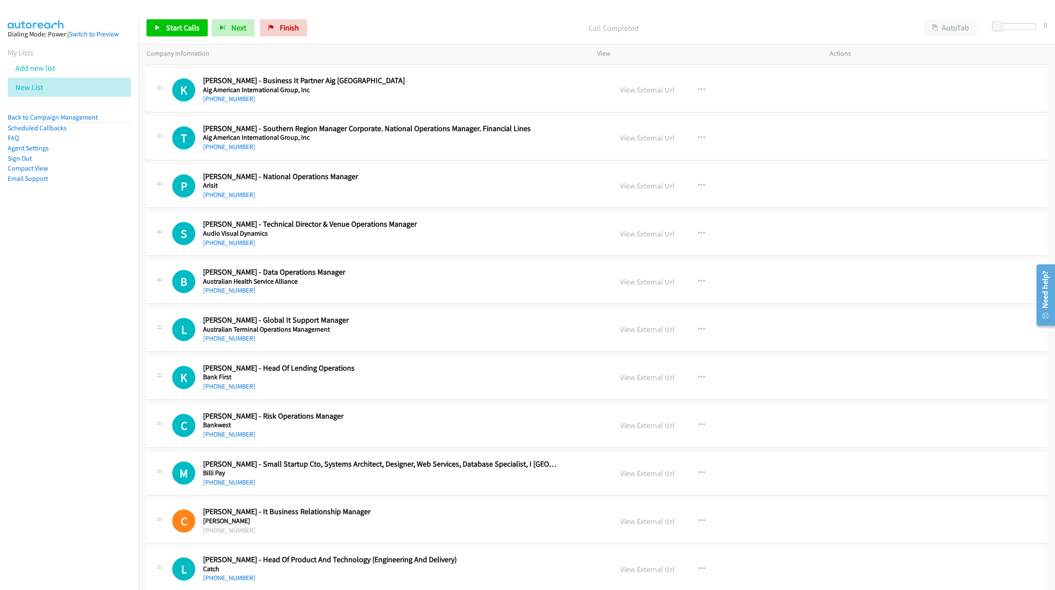
scroll to position [386, 0]
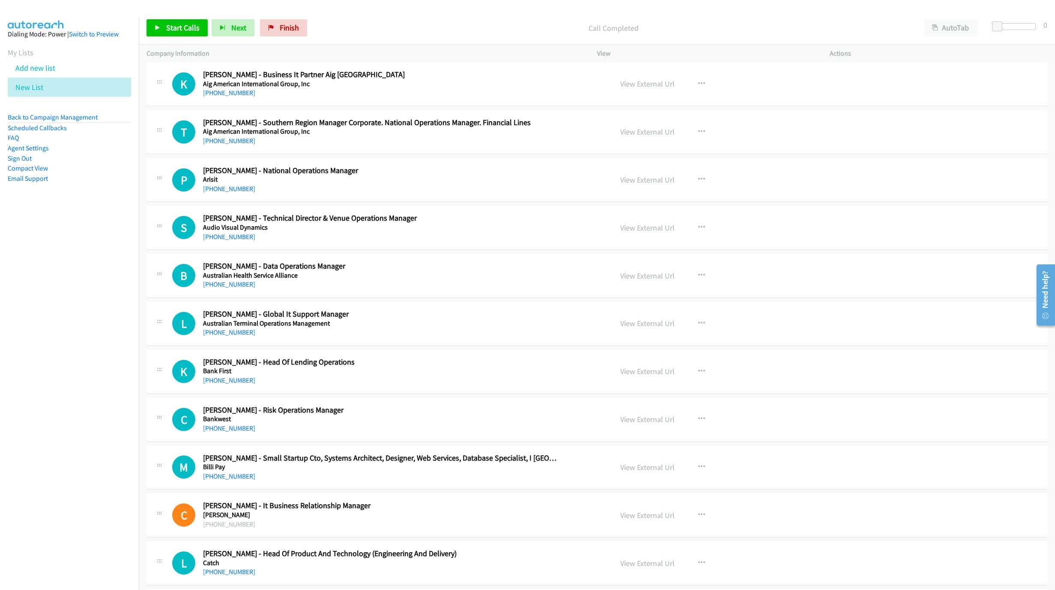
drag, startPoint x: 230, startPoint y: 335, endPoint x: 789, endPoint y: 441, distance: 569.2
click at [230, 335] on link "[PHONE_NUMBER]" at bounding box center [229, 332] width 52 height 8
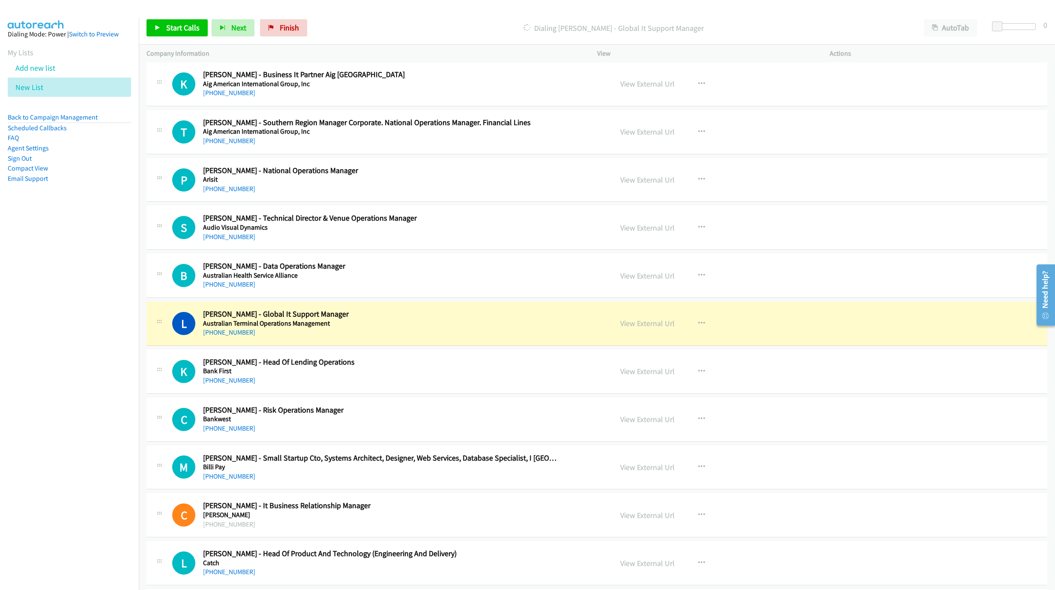
drag, startPoint x: 593, startPoint y: 326, endPoint x: 603, endPoint y: 324, distance: 11.0
click at [593, 326] on div "L Callback Scheduled [PERSON_NAME] - Global It Support Manager Australian Termi…" at bounding box center [388, 323] width 433 height 28
click at [653, 329] on div "View External Url" at bounding box center [647, 323] width 54 height 12
click at [652, 323] on link "View External Url" at bounding box center [647, 323] width 54 height 10
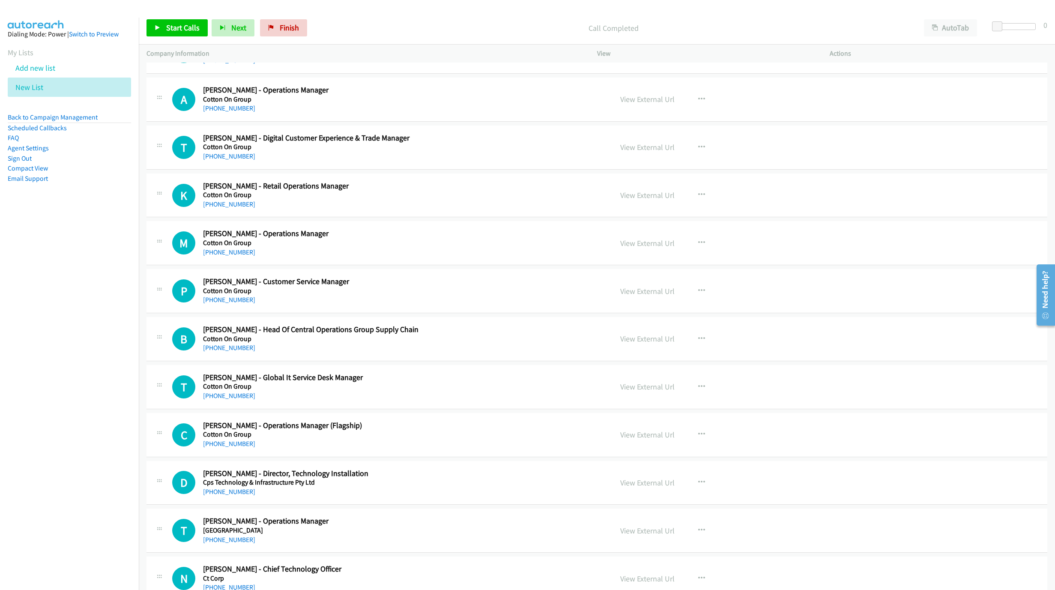
scroll to position [1157, 0]
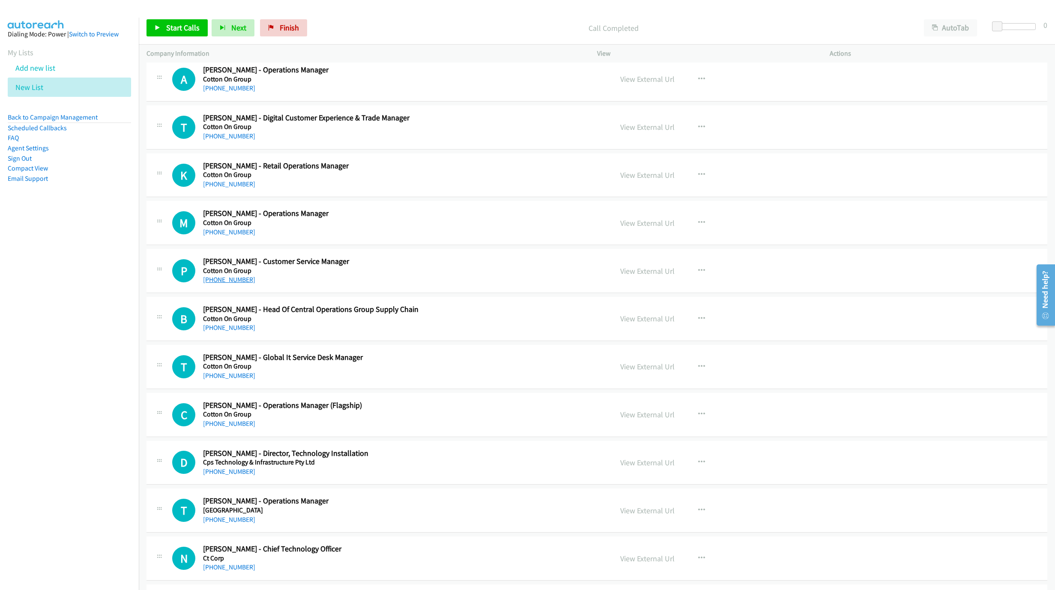
click at [241, 285] on div "[PHONE_NUMBER]" at bounding box center [380, 280] width 354 height 10
click at [238, 284] on link "[PHONE_NUMBER]" at bounding box center [229, 280] width 52 height 8
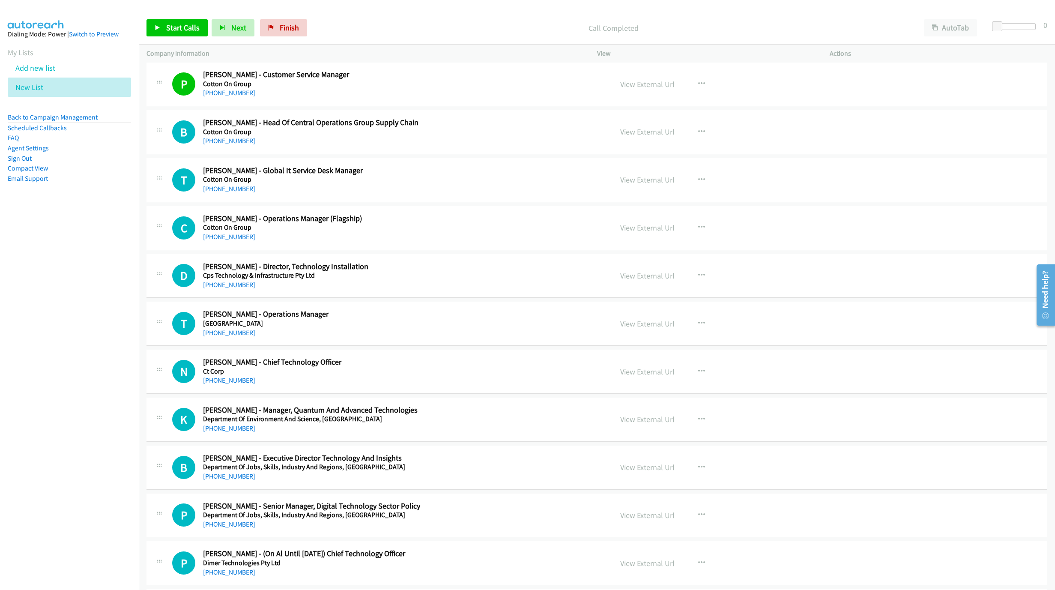
scroll to position [1350, 0]
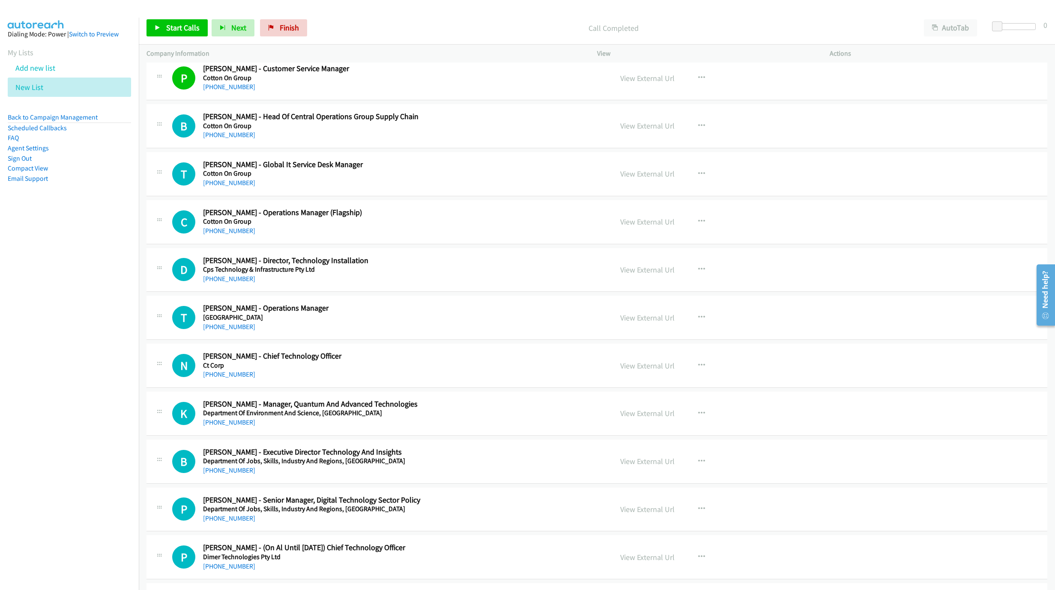
click at [233, 195] on div "T Callback Scheduled [PERSON_NAME] - Global It Service Desk Manager Cotton On G…" at bounding box center [597, 174] width 901 height 44
click at [229, 187] on link "[PHONE_NUMBER]" at bounding box center [229, 183] width 52 height 8
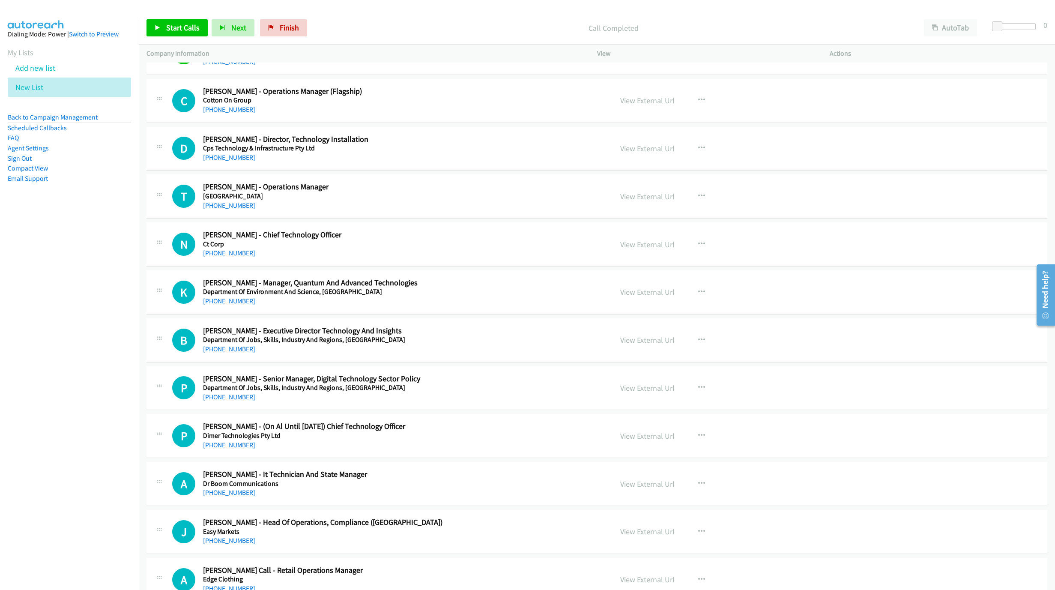
scroll to position [1478, 0]
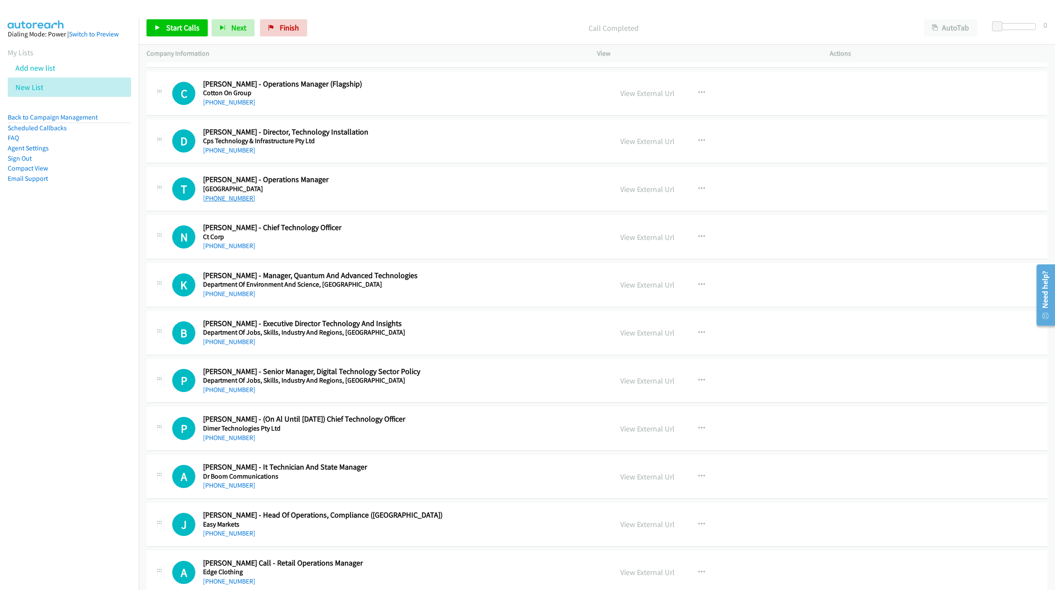
click at [225, 202] on link "[PHONE_NUMBER]" at bounding box center [229, 198] width 52 height 8
click at [221, 250] on link "[PHONE_NUMBER]" at bounding box center [229, 246] width 52 height 8
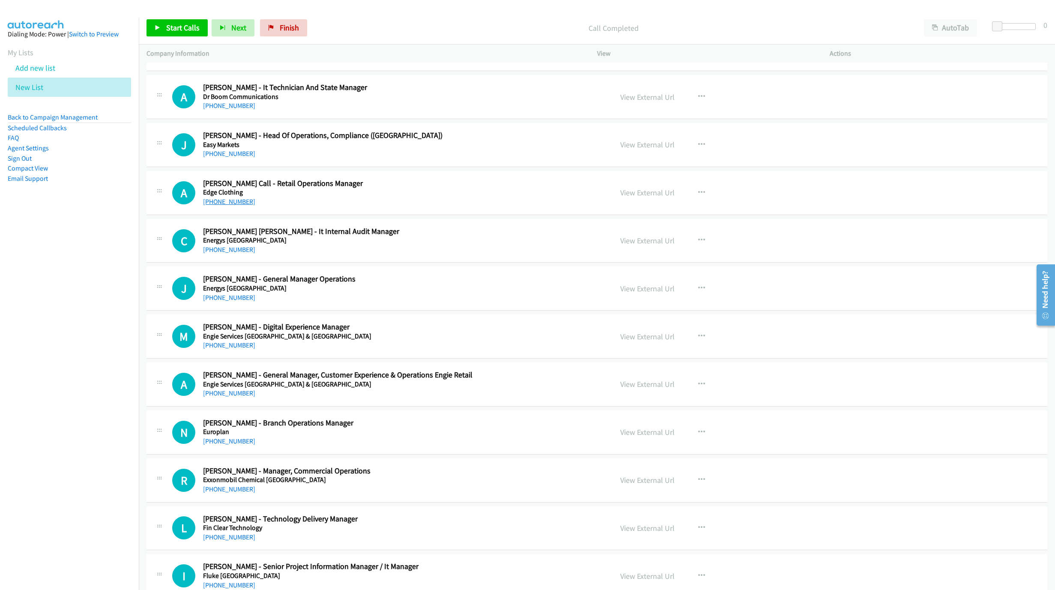
scroll to position [1864, 0]
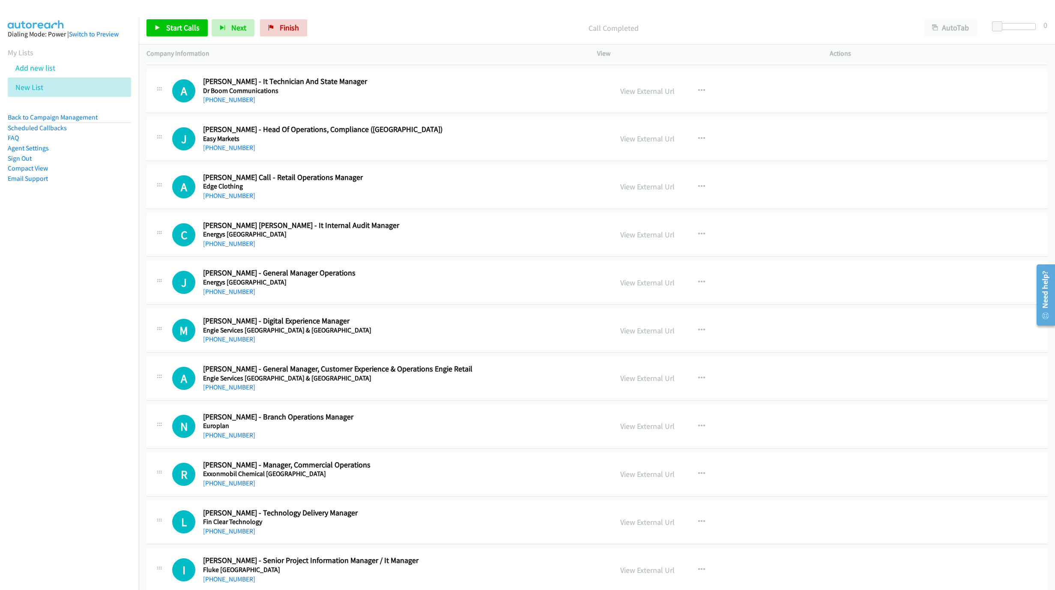
drag, startPoint x: 235, startPoint y: 301, endPoint x: 439, endPoint y: 331, distance: 205.7
click at [235, 296] on link "[PHONE_NUMBER]" at bounding box center [229, 292] width 52 height 8
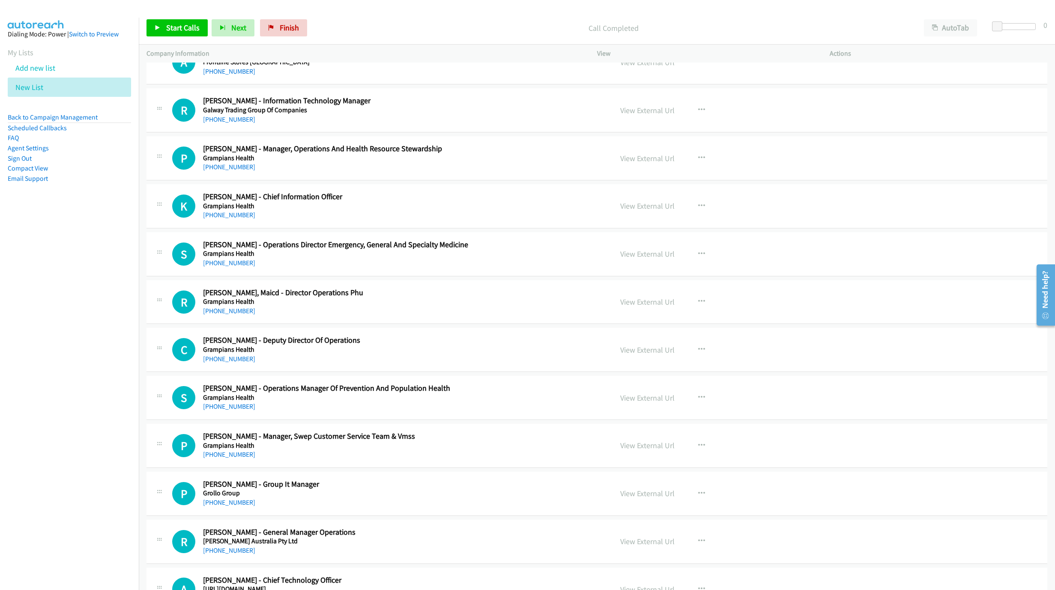
scroll to position [2571, 0]
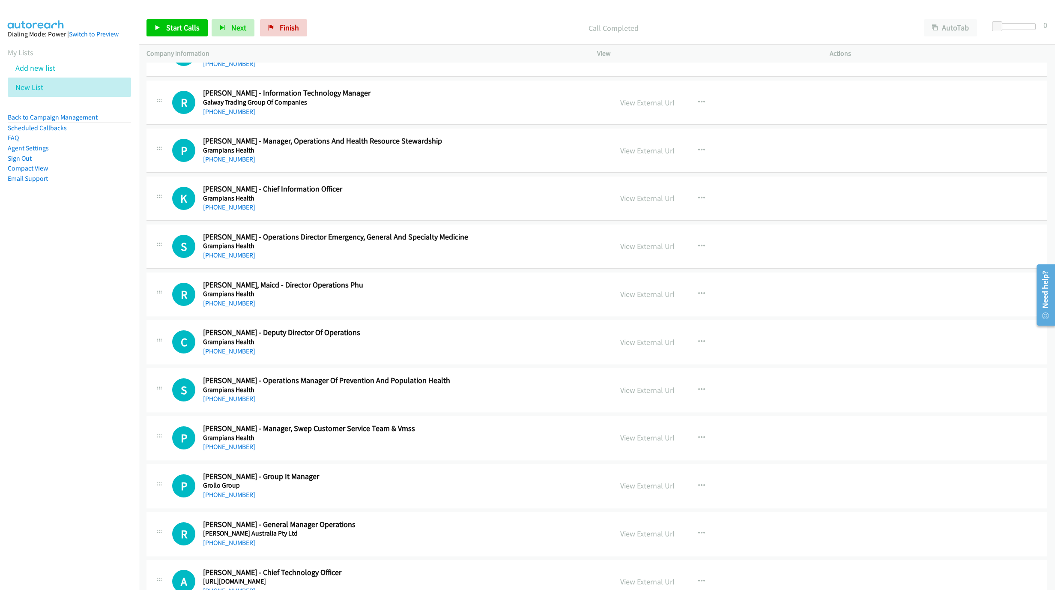
drag, startPoint x: 237, startPoint y: 223, endPoint x: 425, endPoint y: 265, distance: 192.4
click at [237, 211] on link "[PHONE_NUMBER]" at bounding box center [229, 207] width 52 height 8
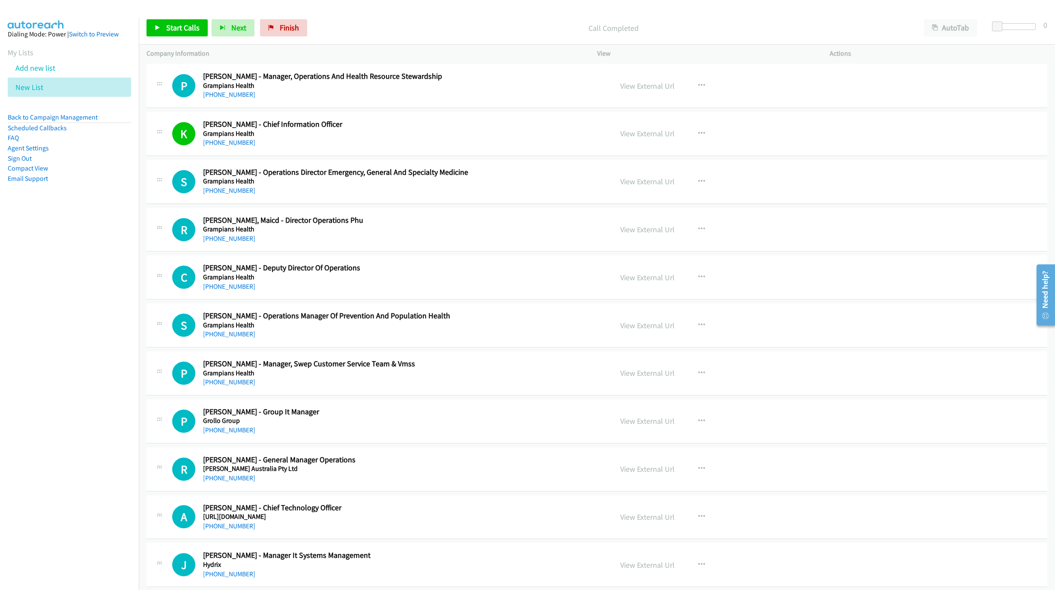
scroll to position [2699, 0]
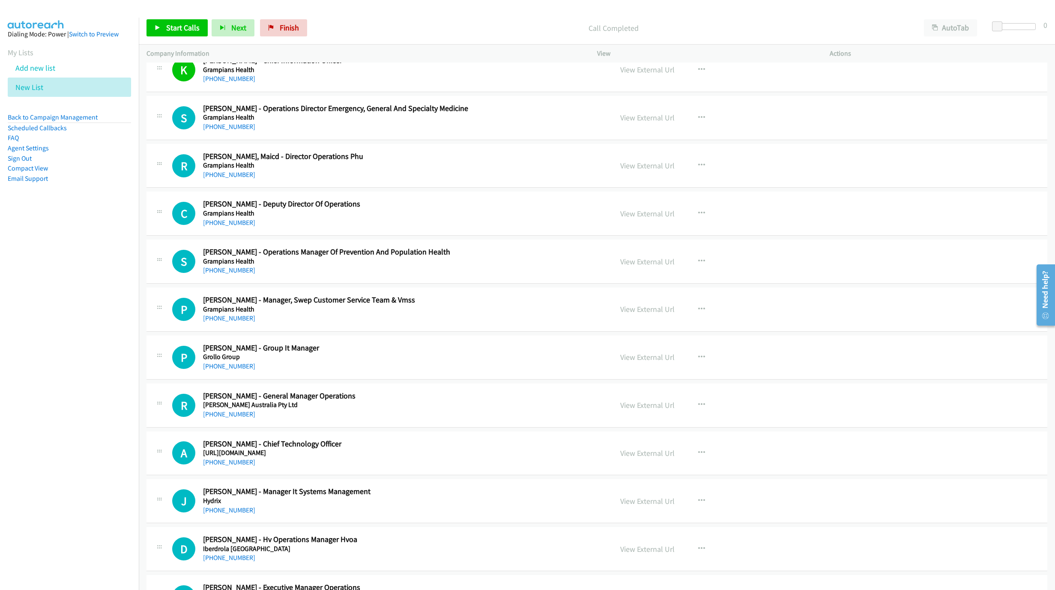
click at [234, 371] on div "[PHONE_NUMBER]" at bounding box center [380, 366] width 354 height 10
click at [234, 370] on link "[PHONE_NUMBER]" at bounding box center [229, 366] width 52 height 8
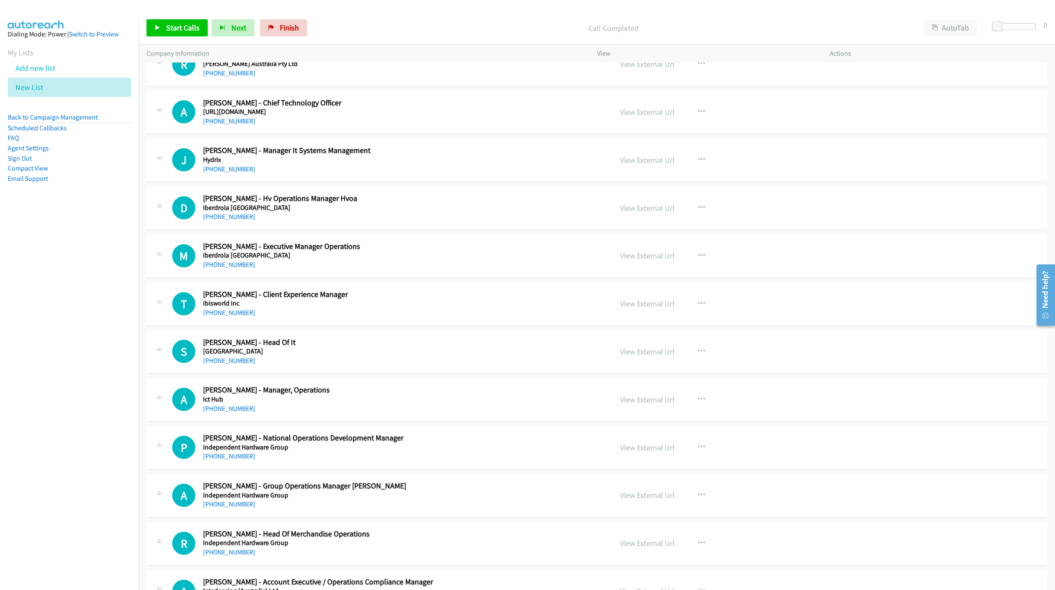
scroll to position [3085, 0]
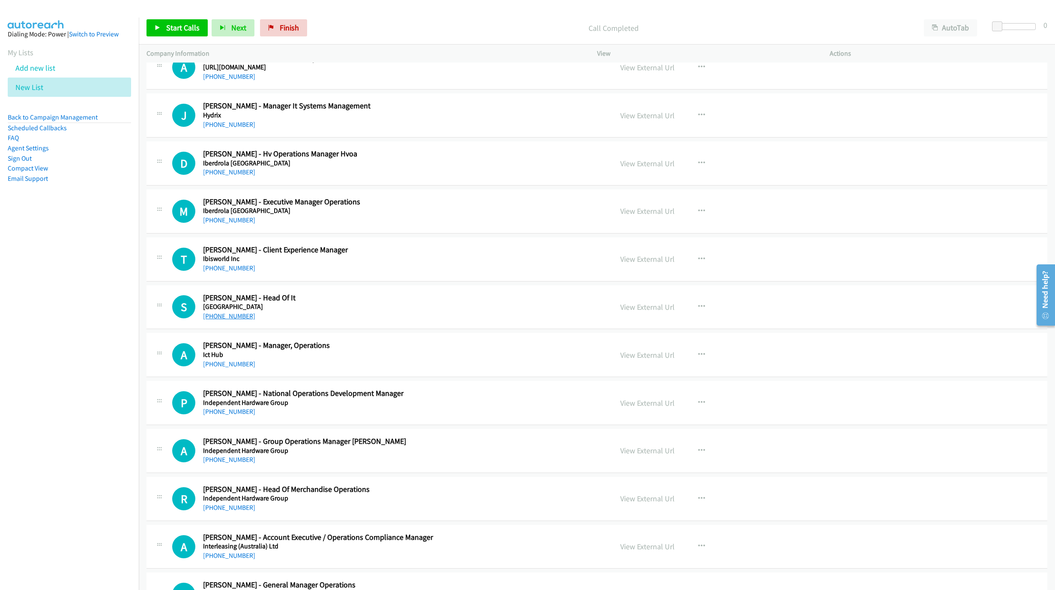
click at [221, 320] on link "[PHONE_NUMBER]" at bounding box center [229, 316] width 52 height 8
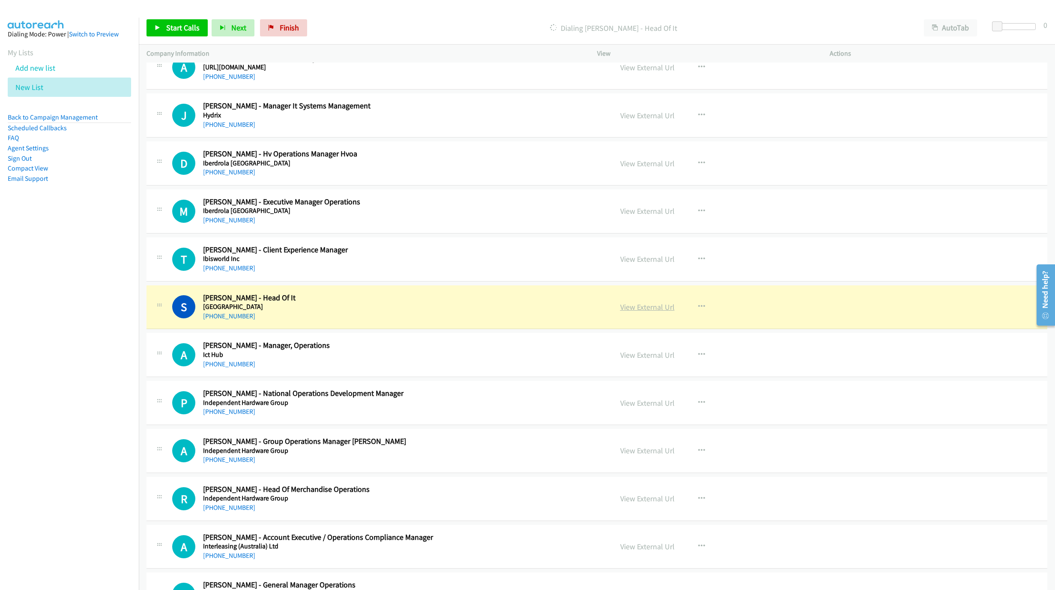
click at [637, 312] on link "View External Url" at bounding box center [647, 307] width 54 height 10
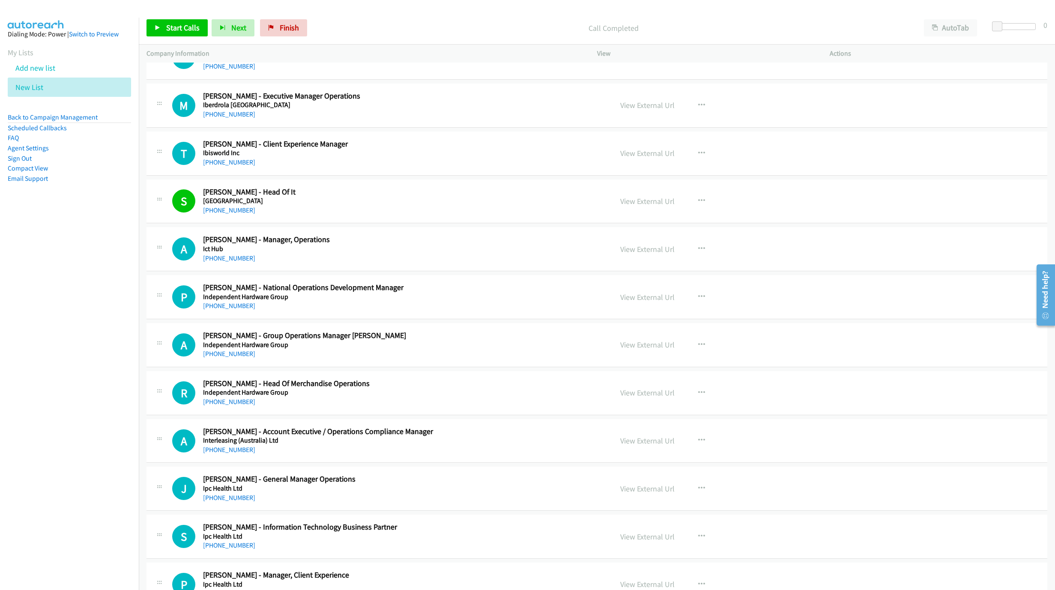
scroll to position [3278, 0]
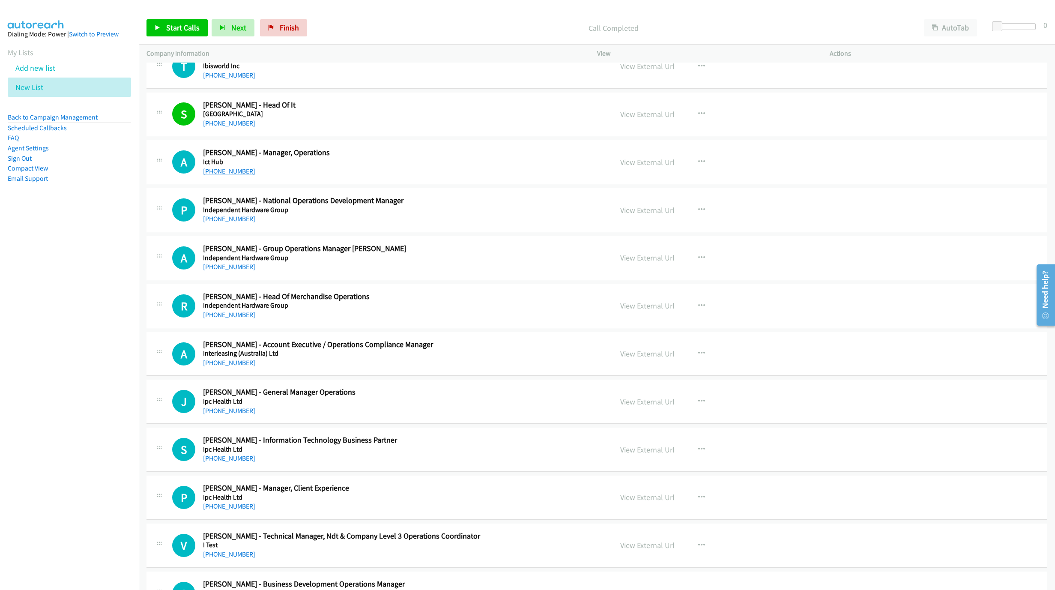
click at [233, 175] on link "[PHONE_NUMBER]" at bounding box center [229, 171] width 52 height 8
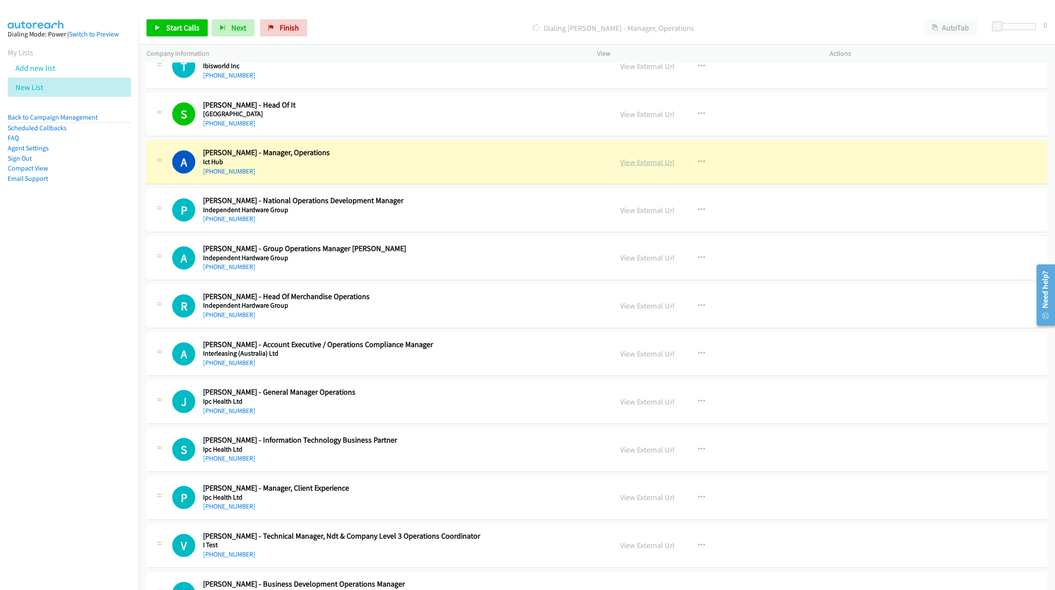
click at [638, 167] on link "View External Url" at bounding box center [647, 162] width 54 height 10
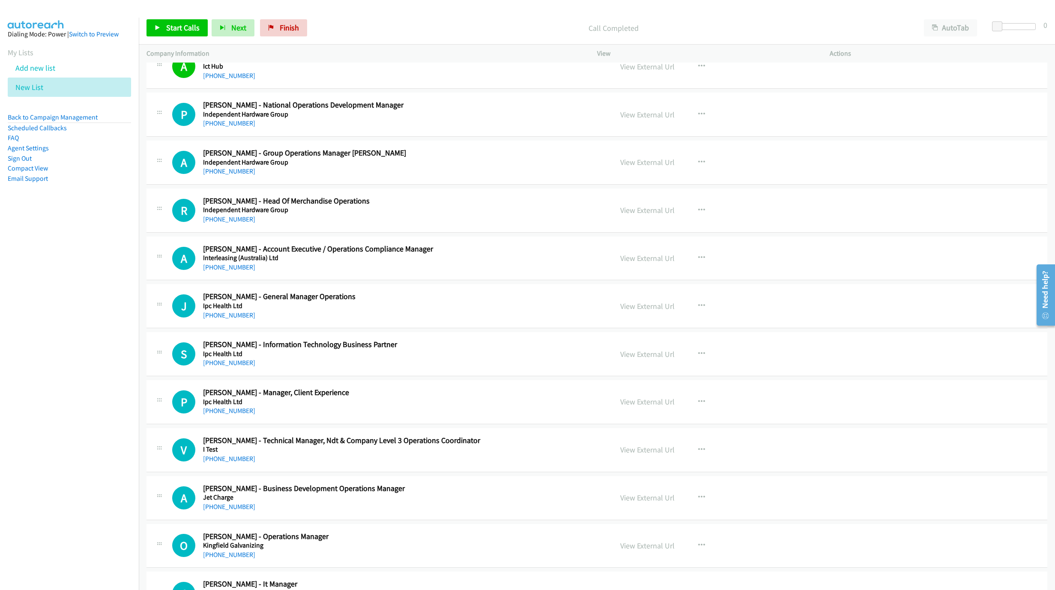
scroll to position [3406, 0]
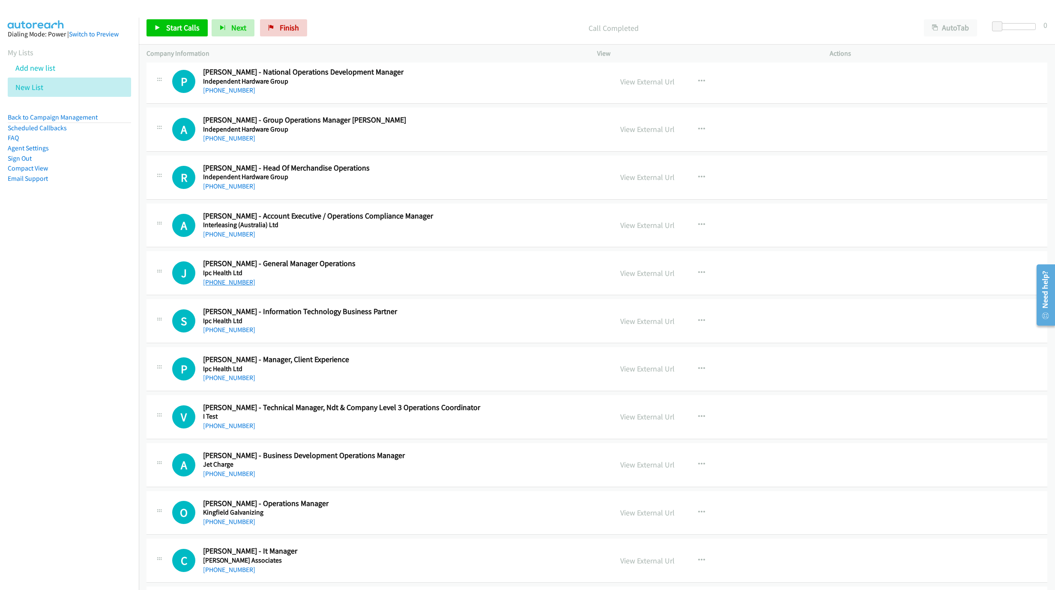
click at [218, 286] on link "[PHONE_NUMBER]" at bounding box center [229, 282] width 52 height 8
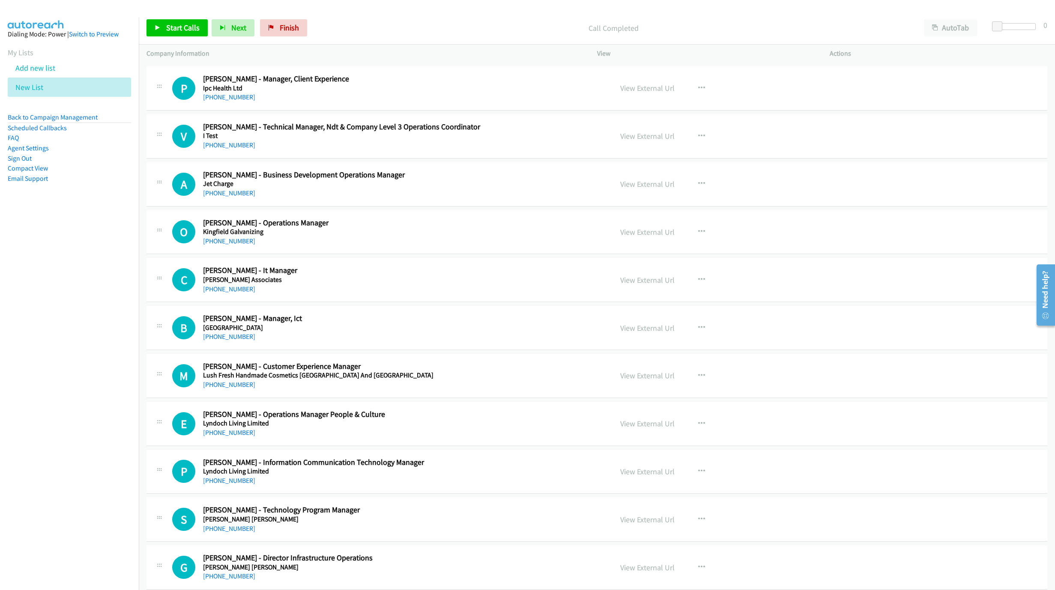
scroll to position [3728, 0]
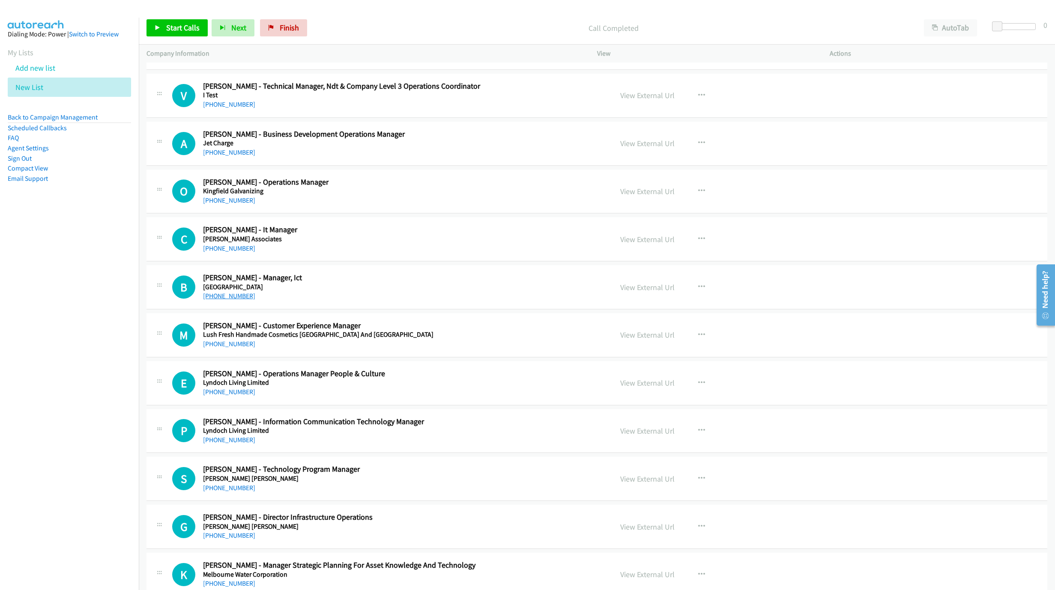
click at [243, 300] on link "[PHONE_NUMBER]" at bounding box center [229, 296] width 52 height 8
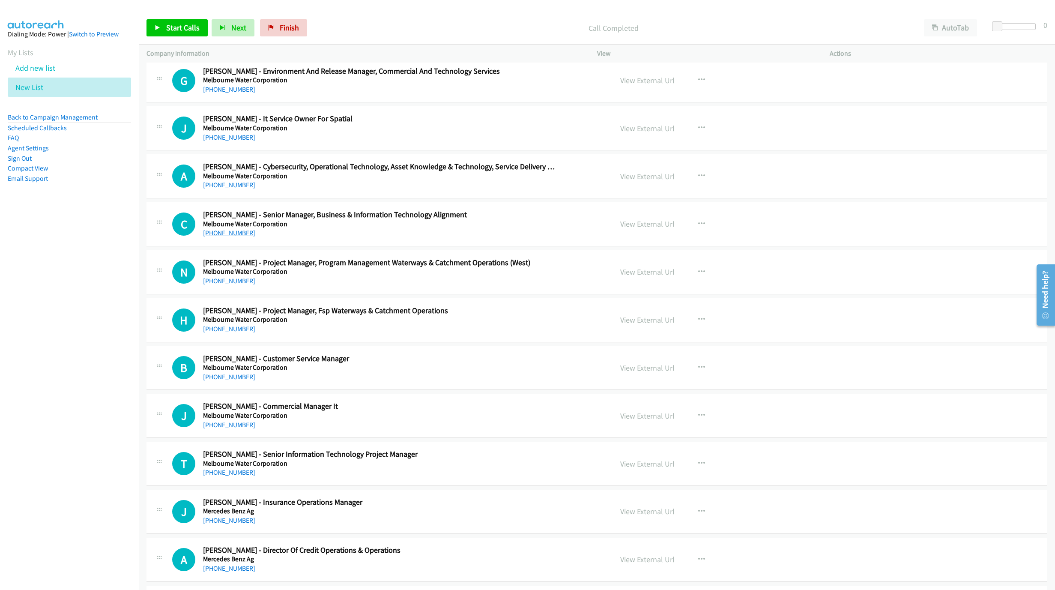
scroll to position [4370, 0]
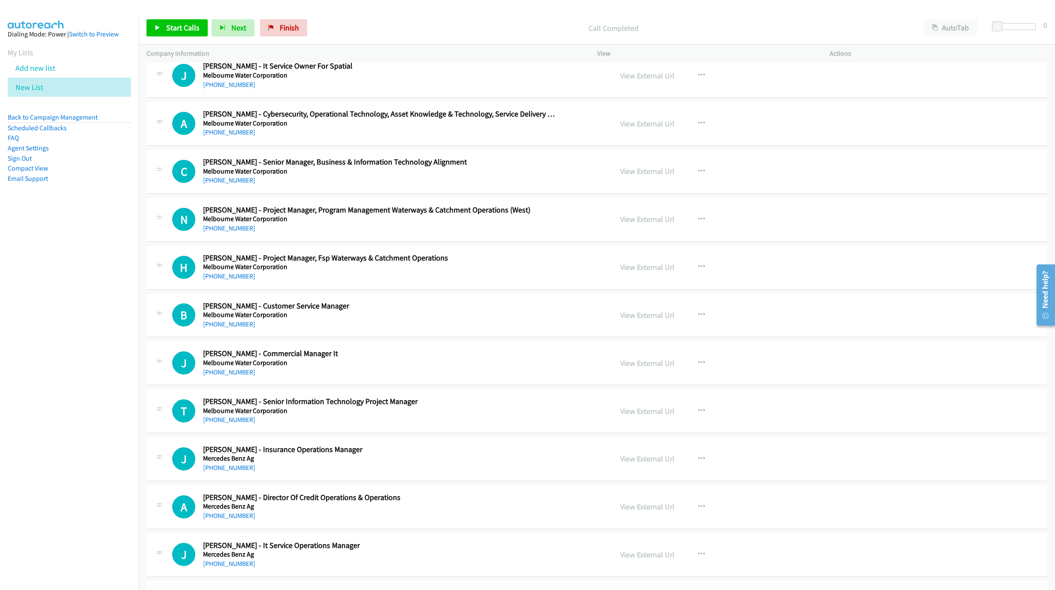
drag, startPoint x: 235, startPoint y: 340, endPoint x: 605, endPoint y: 406, distance: 375.3
click at [235, 328] on link "[PHONE_NUMBER]" at bounding box center [229, 324] width 52 height 8
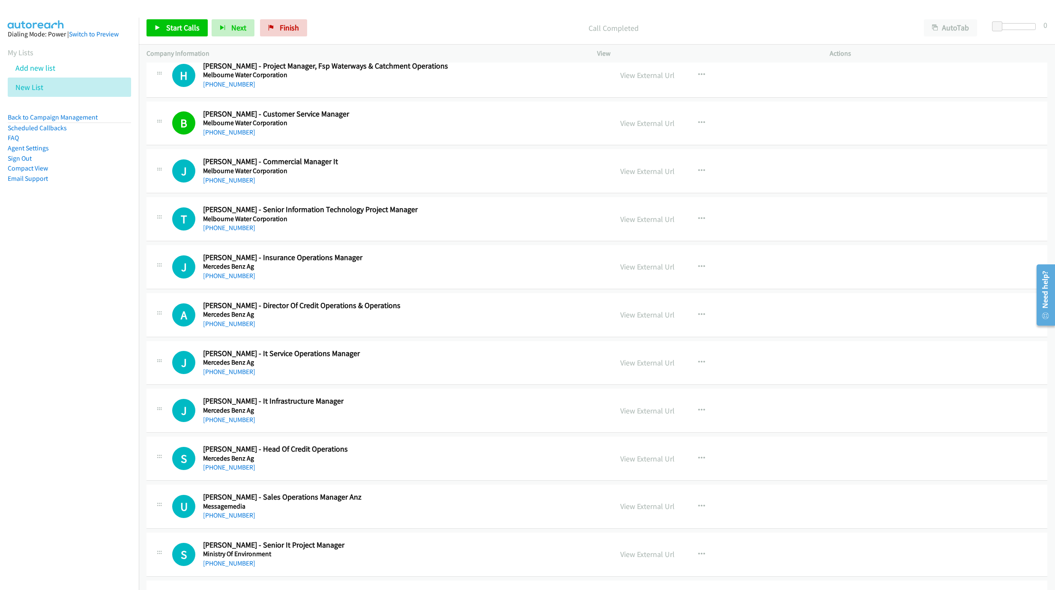
scroll to position [4563, 0]
click at [227, 375] on link "[PHONE_NUMBER]" at bounding box center [229, 371] width 52 height 8
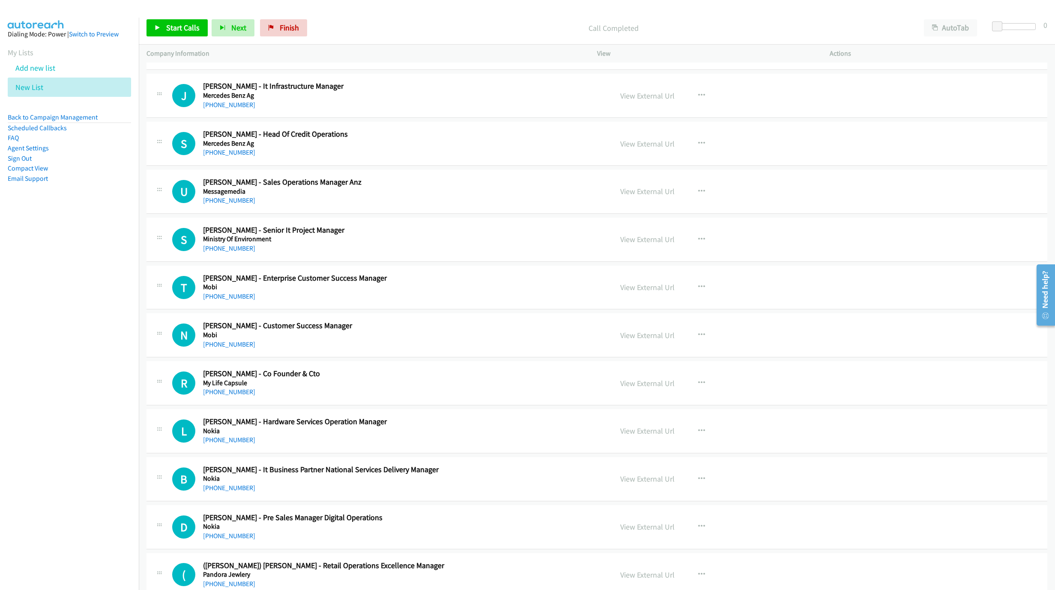
scroll to position [4885, 0]
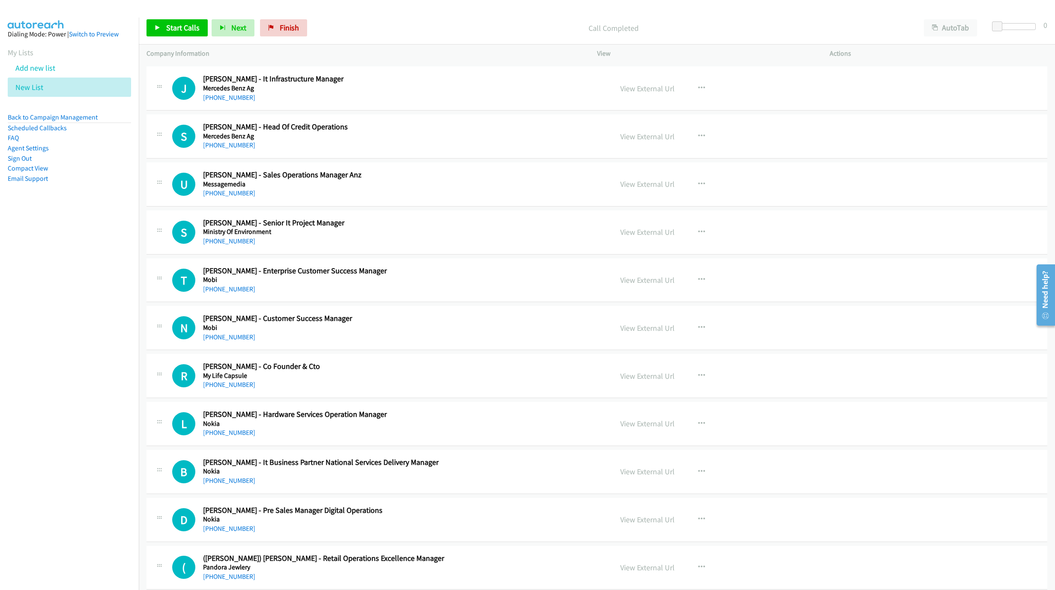
click at [302, 294] on div "[PHONE_NUMBER]" at bounding box center [380, 289] width 354 height 10
click at [215, 293] on link "[PHONE_NUMBER]" at bounding box center [229, 289] width 52 height 8
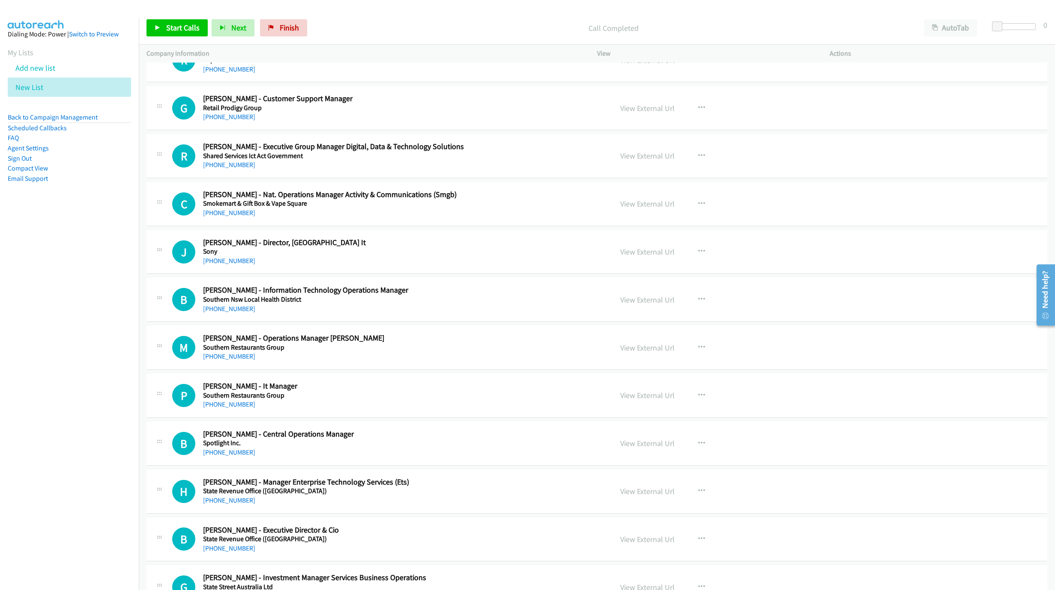
scroll to position [5720, 0]
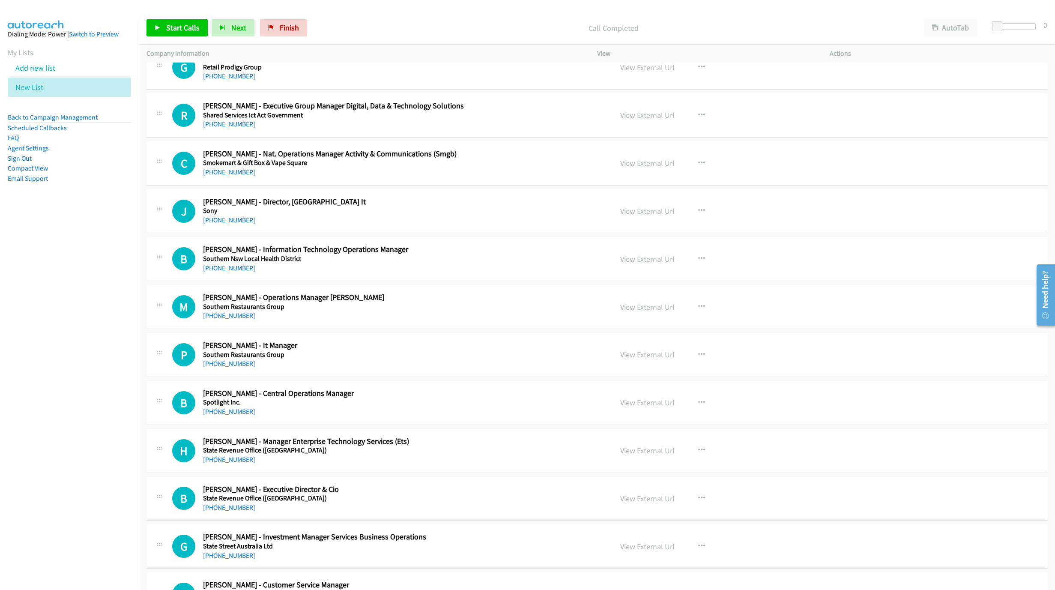
click at [220, 369] on div "[PHONE_NUMBER]" at bounding box center [380, 364] width 354 height 10
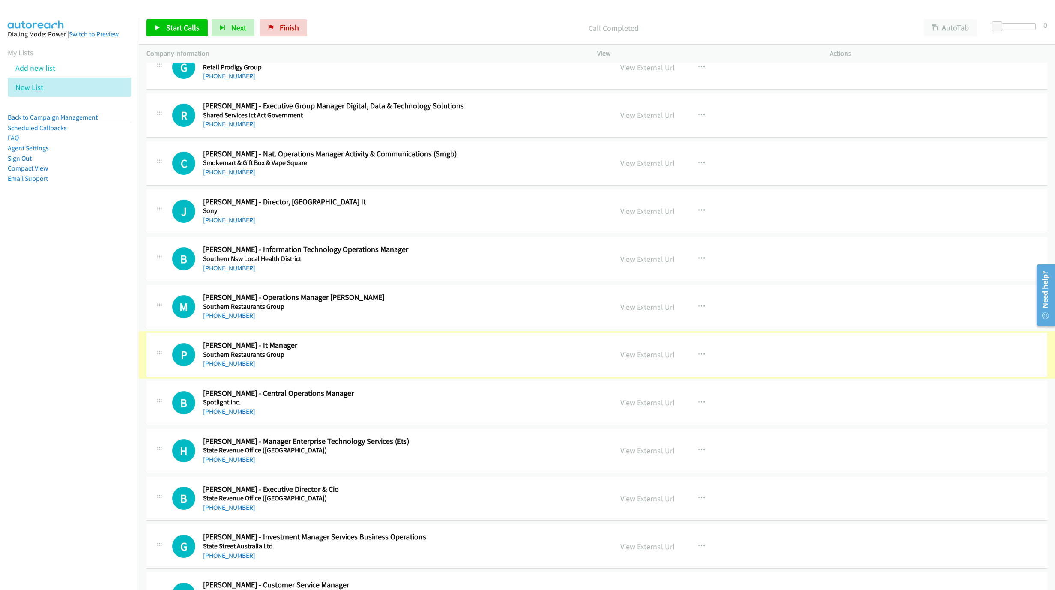
click at [243, 368] on link "[PHONE_NUMBER]" at bounding box center [229, 363] width 52 height 8
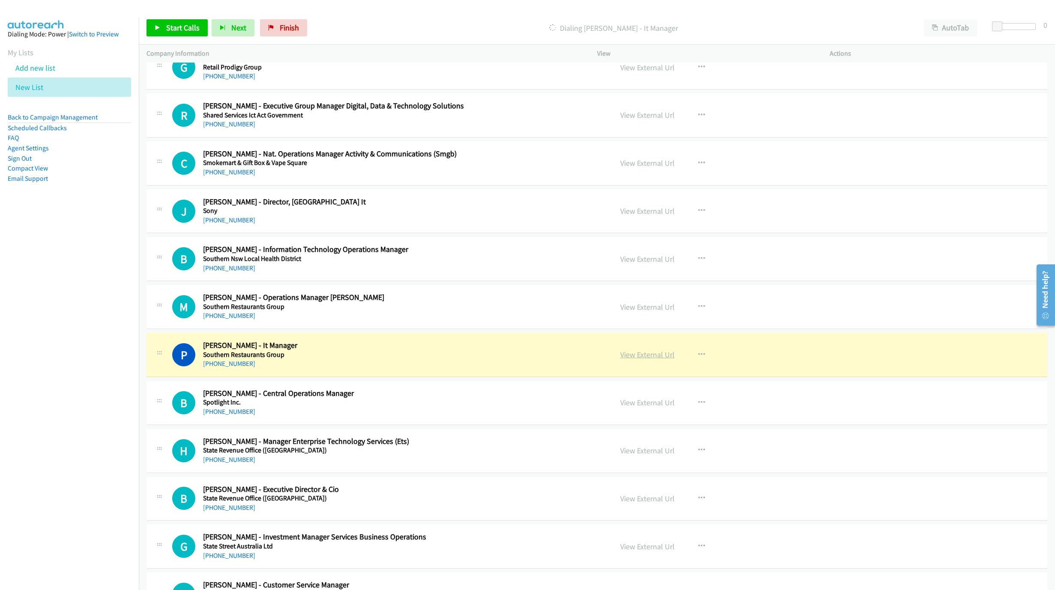
click at [649, 359] on link "View External Url" at bounding box center [647, 355] width 54 height 10
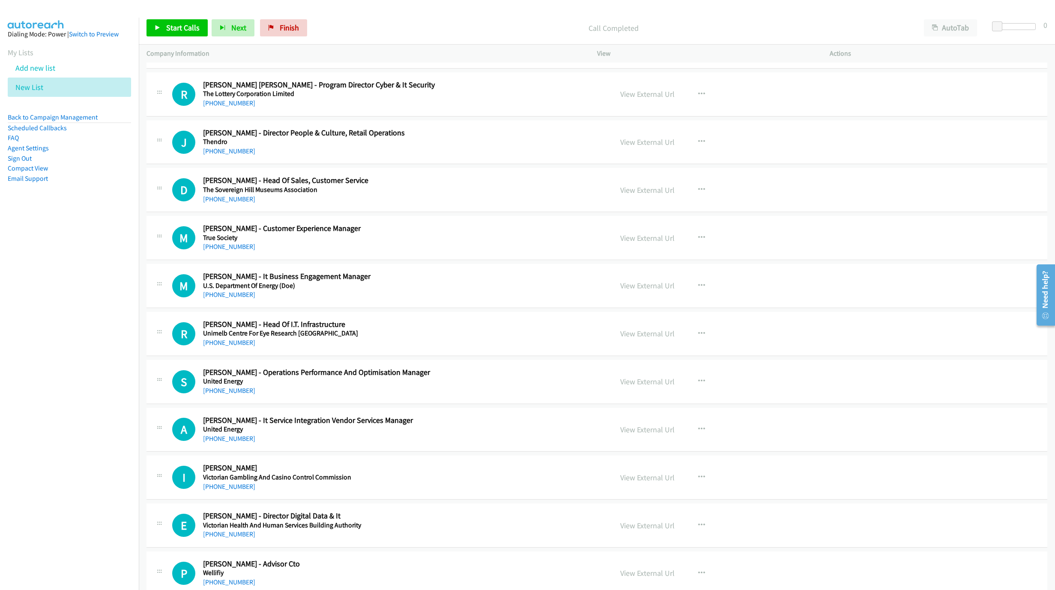
scroll to position [6608, 0]
